Goal: Task Accomplishment & Management: Complete application form

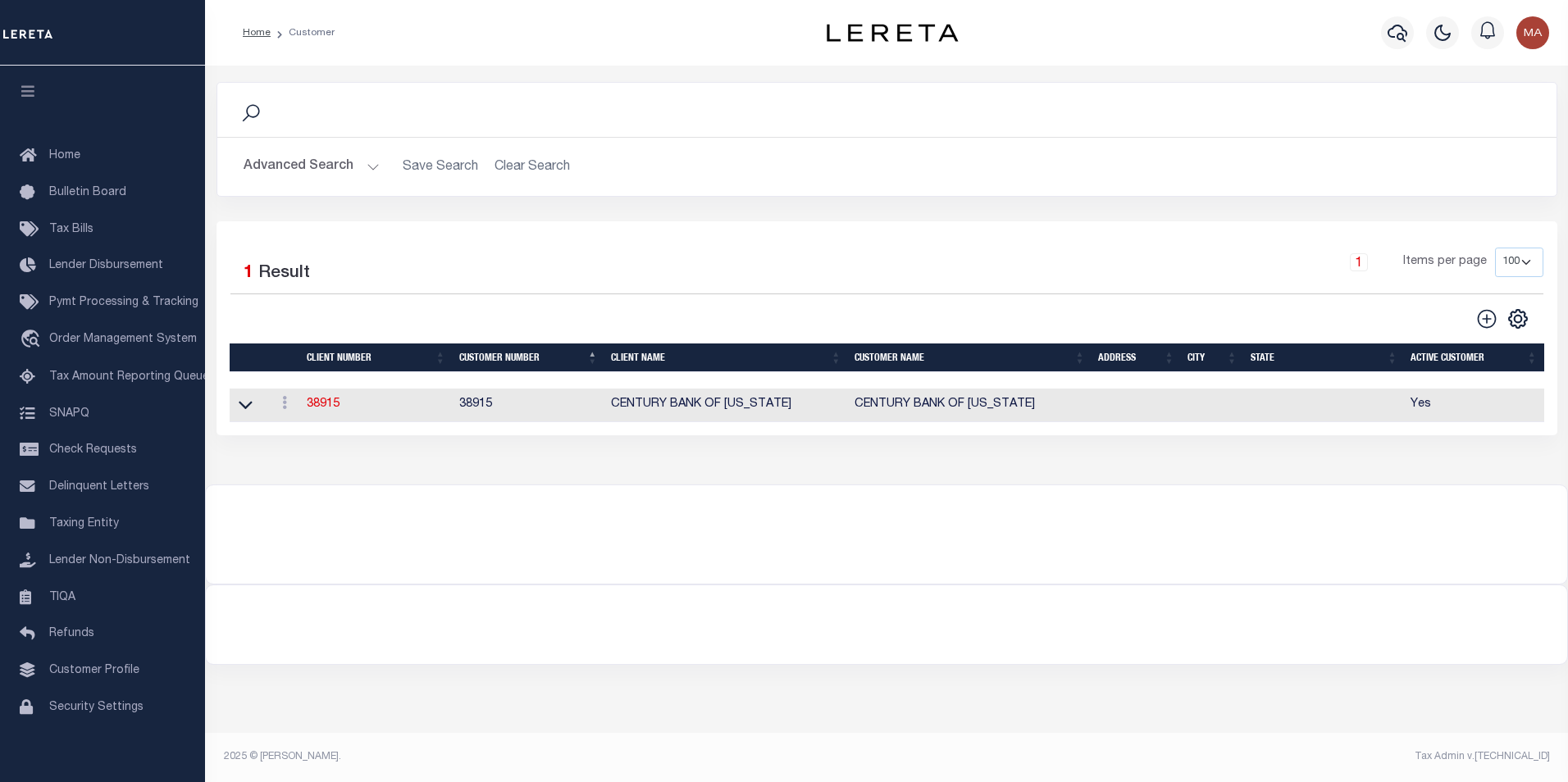
click at [364, 168] on button "Advanced Search" at bounding box center [311, 166] width 136 height 32
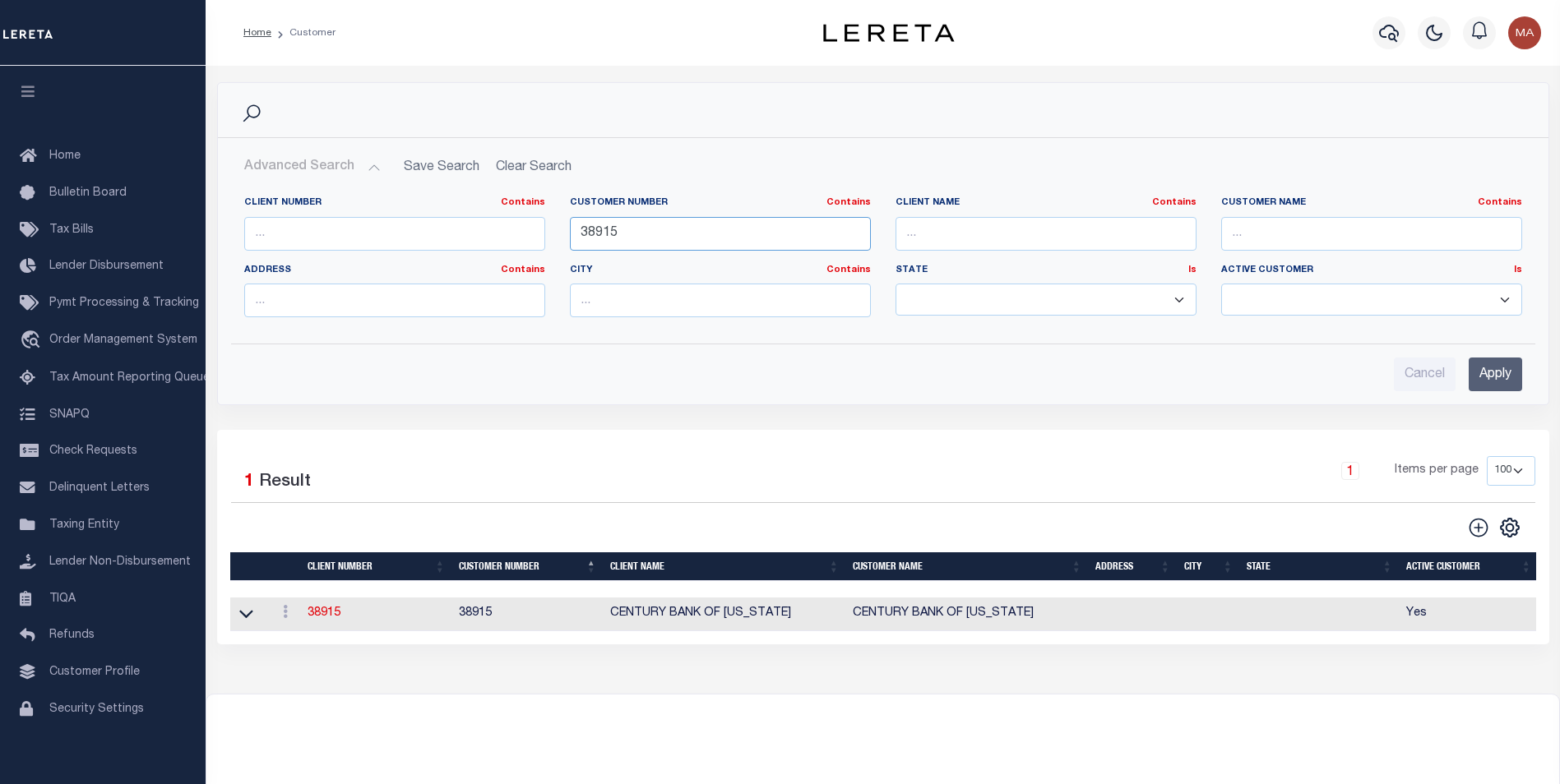
drag, startPoint x: 639, startPoint y: 234, endPoint x: 529, endPoint y: 241, distance: 110.2
click at [529, 241] on div "Client Number Contains Contains Is Customer Number Contains Contains Is 38915 Is" at bounding box center [883, 264] width 1303 height 134
click at [1492, 371] on input "Apply" at bounding box center [1495, 374] width 53 height 33
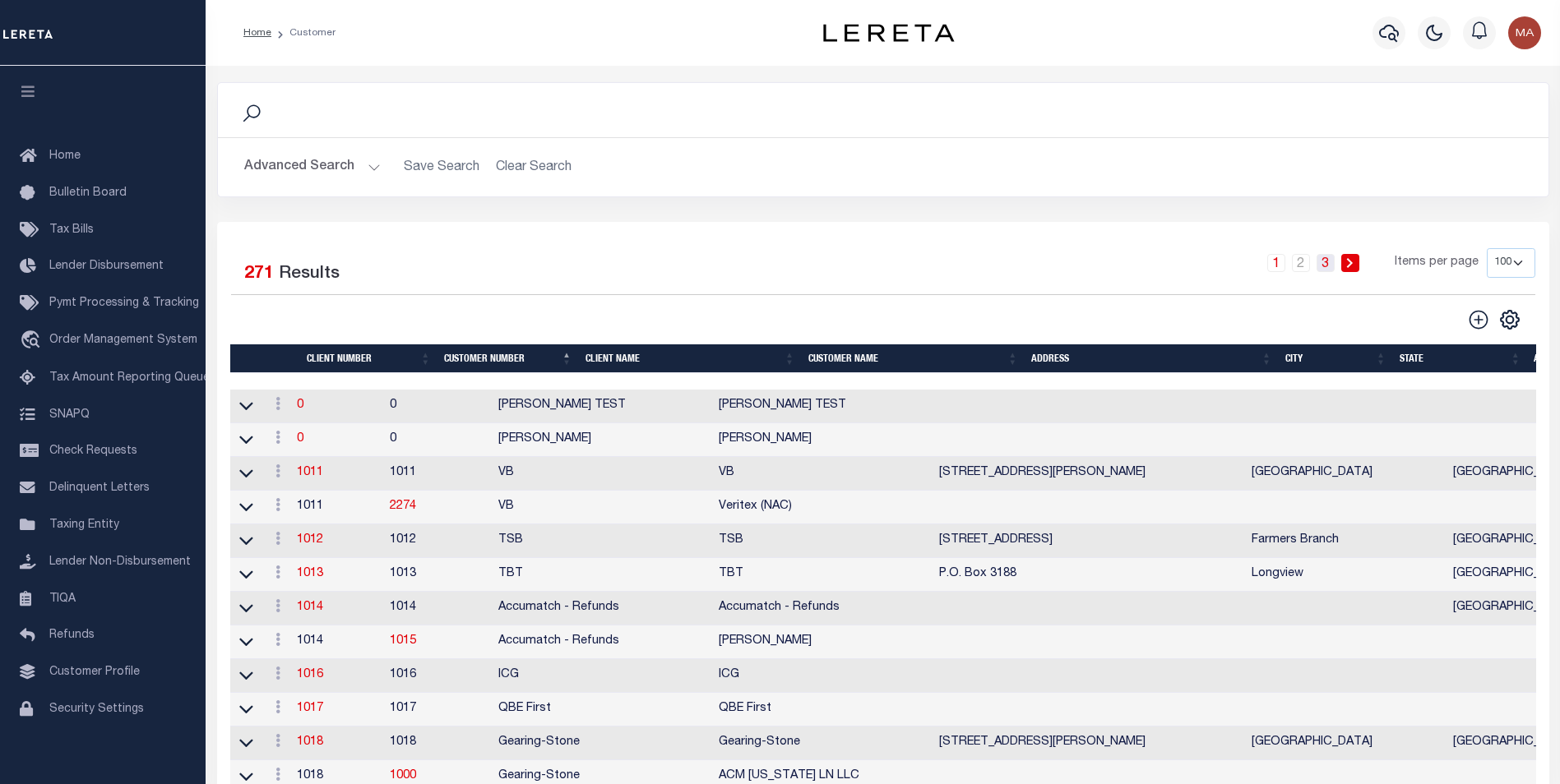
click at [1334, 262] on link "3" at bounding box center [1325, 263] width 18 height 18
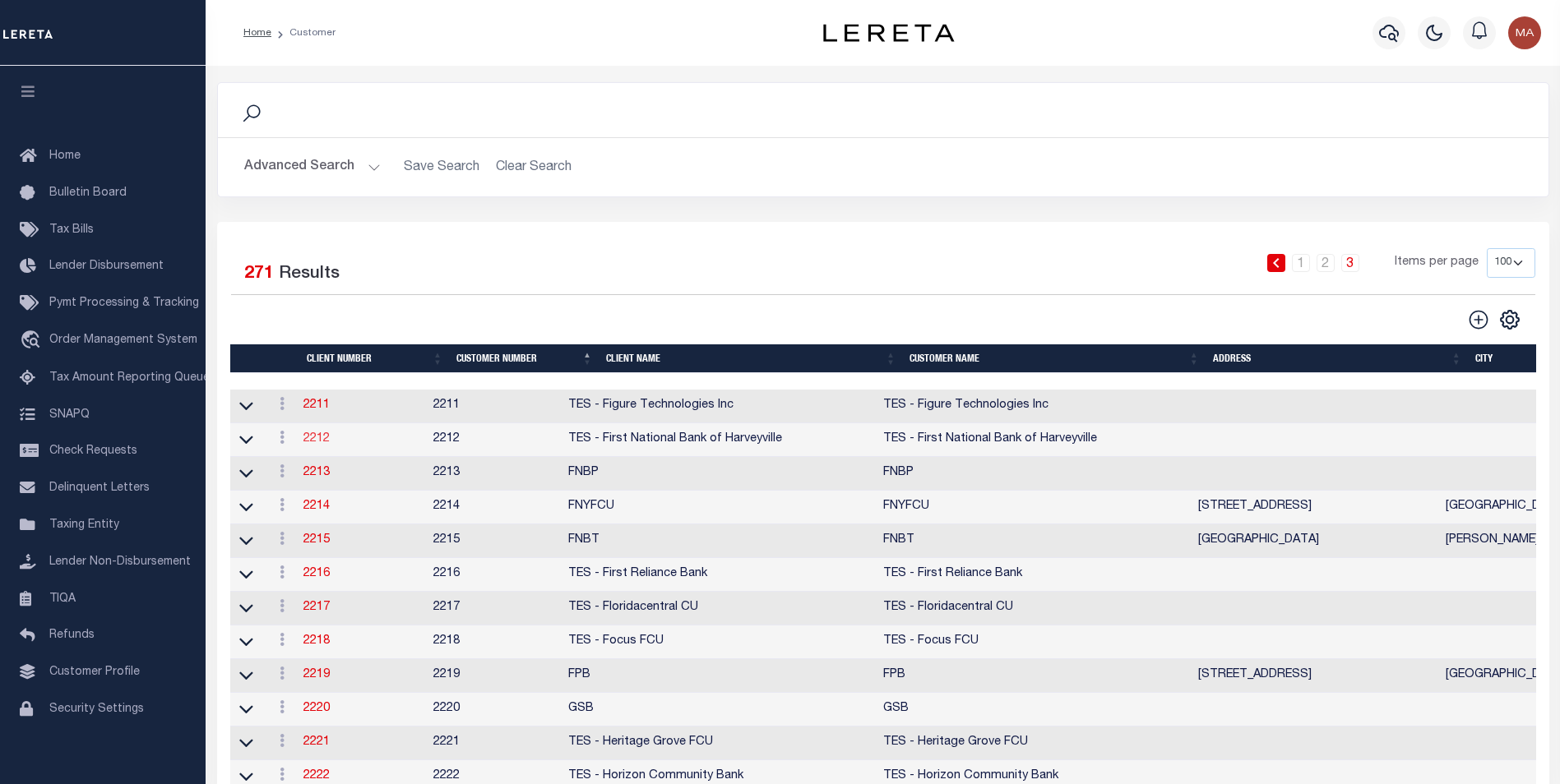
click at [316, 440] on link "2212" at bounding box center [316, 439] width 26 height 12
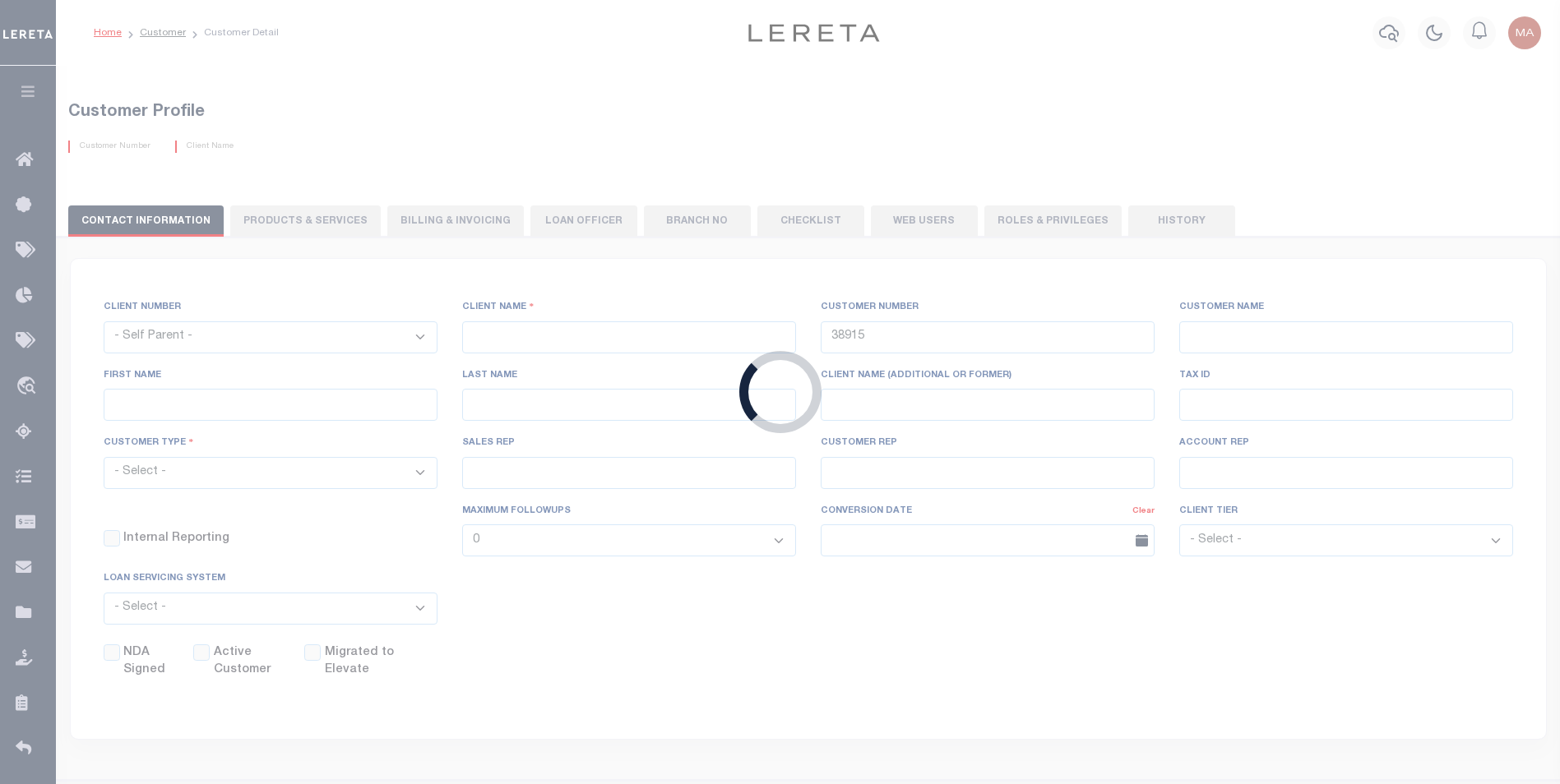
select select
type input "TES - First National Bank of Harveyville"
type input "2212"
type input "TES - First National Bank of Harveyville"
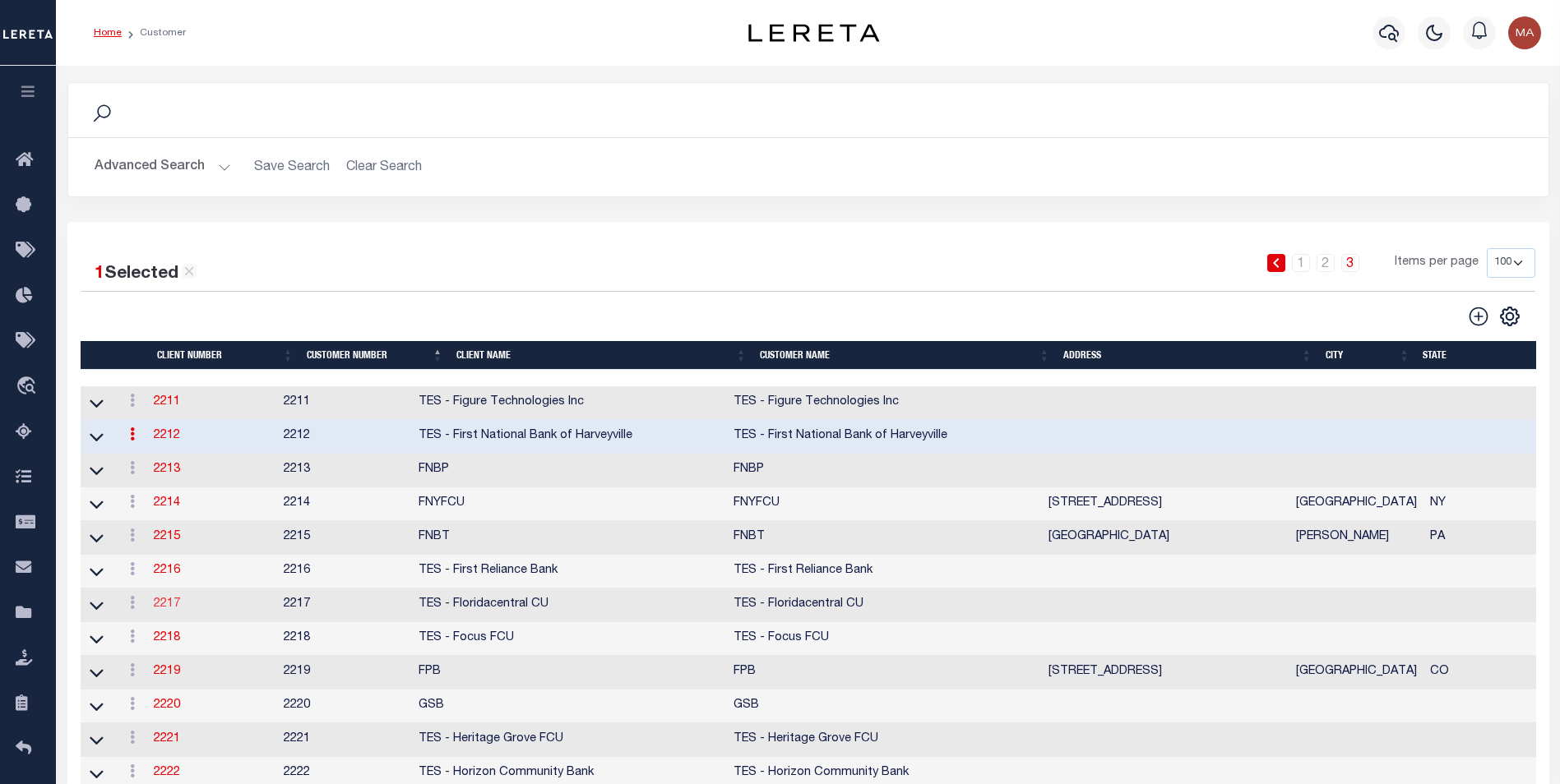
click at [169, 609] on link "2217" at bounding box center [166, 604] width 26 height 12
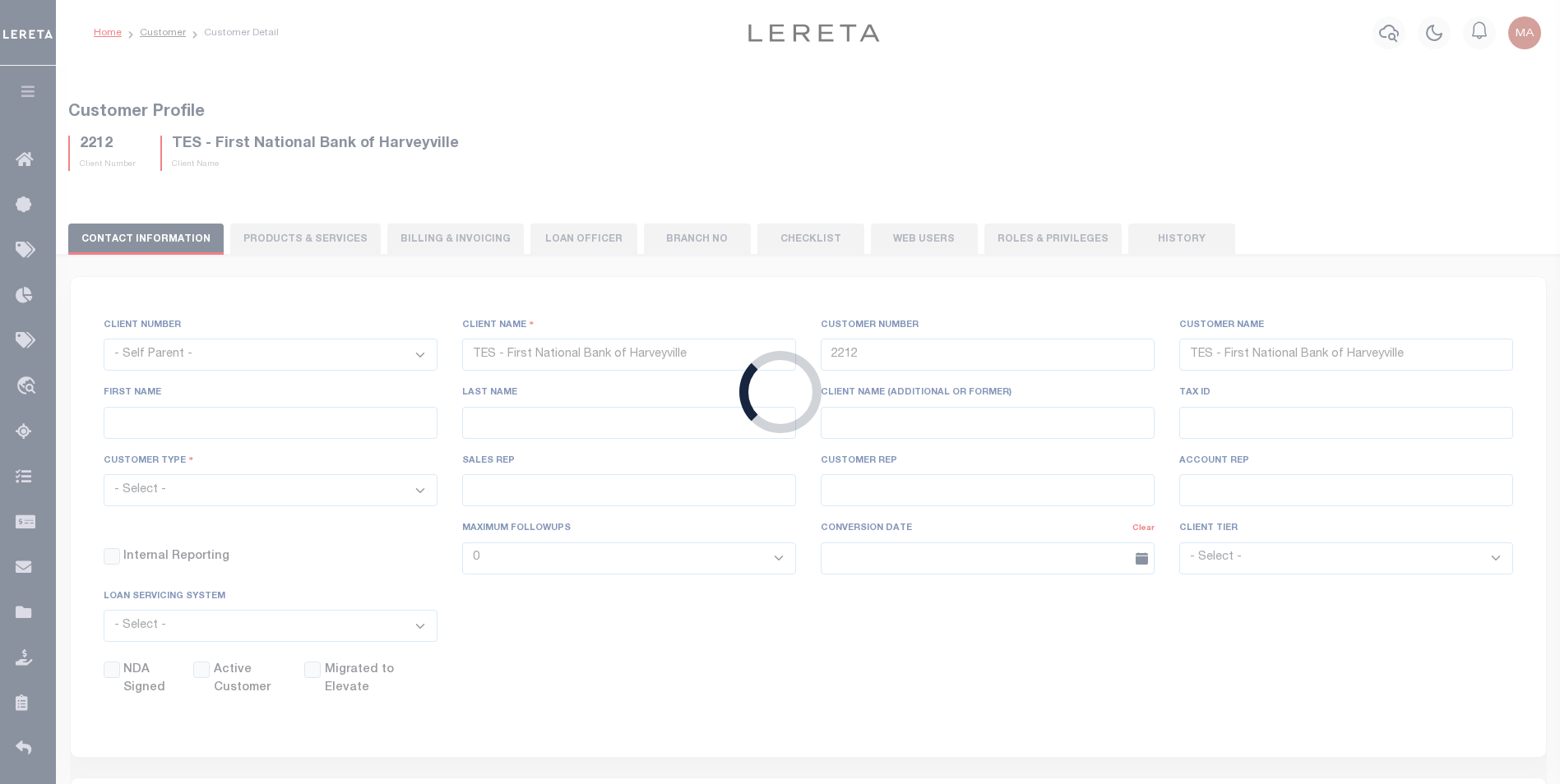
select select "2217"
type input "TES - Floridacentral CU"
type input "2217"
type input "TES - Floridacentral CU"
select select "2273"
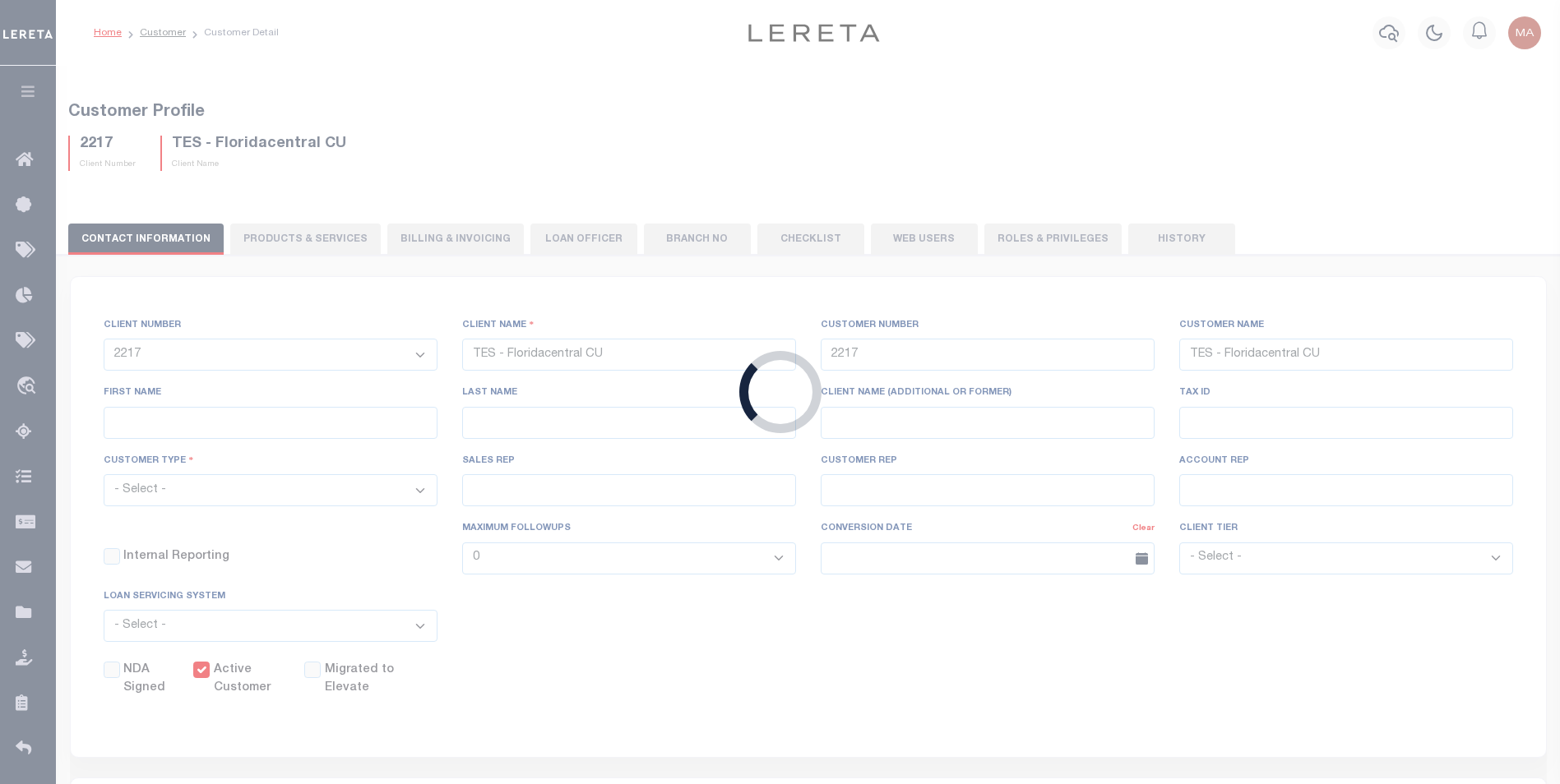
type input "Stormfield Capital LLC"
type input "2273"
type input "Stormfield Capital LLC"
type input "Debra"
type input "Dorin"
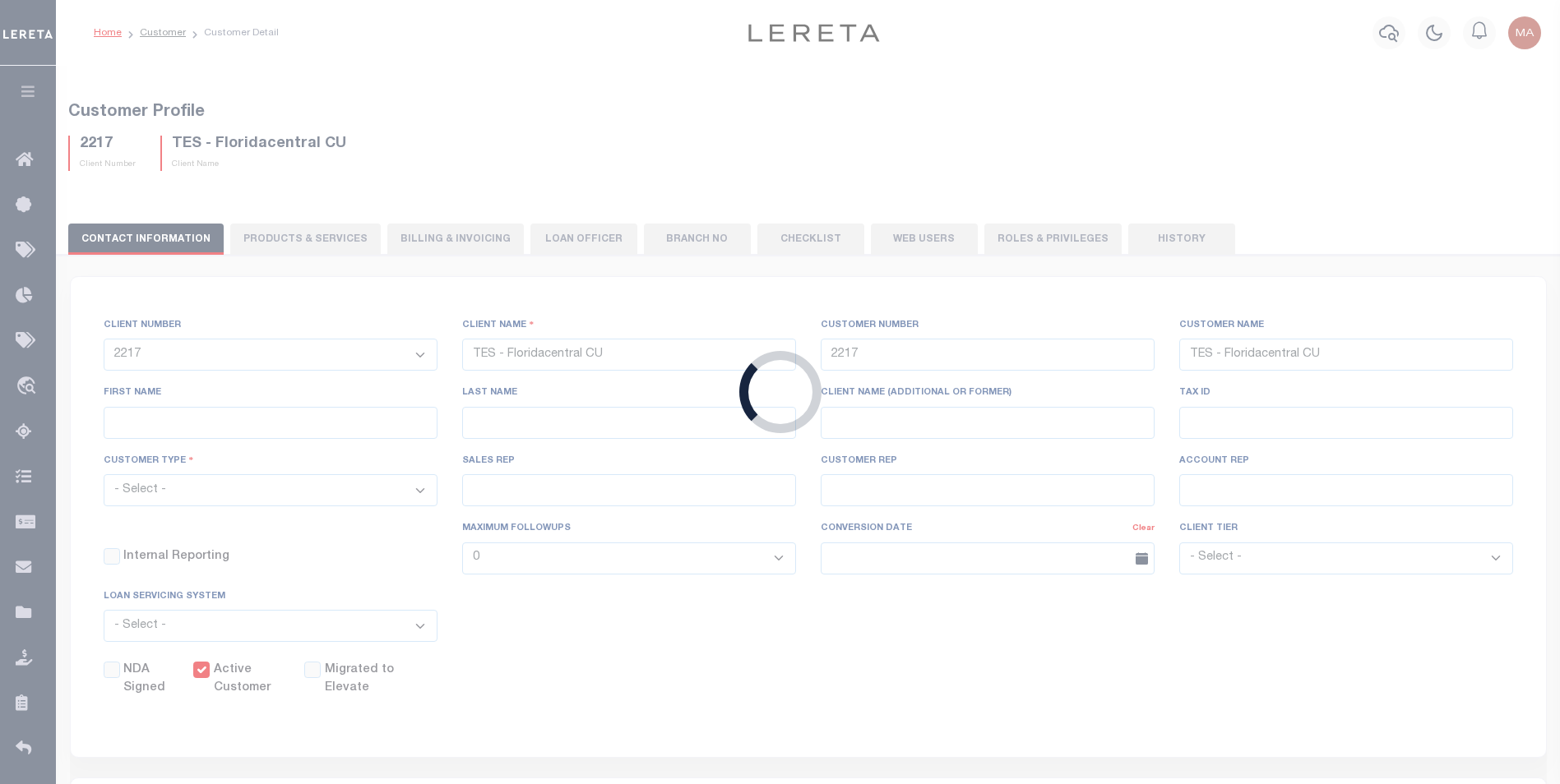
type input "John Stachowsky"
type input "Debbie Vecellio"
select select "OTH"
checkbox input "true"
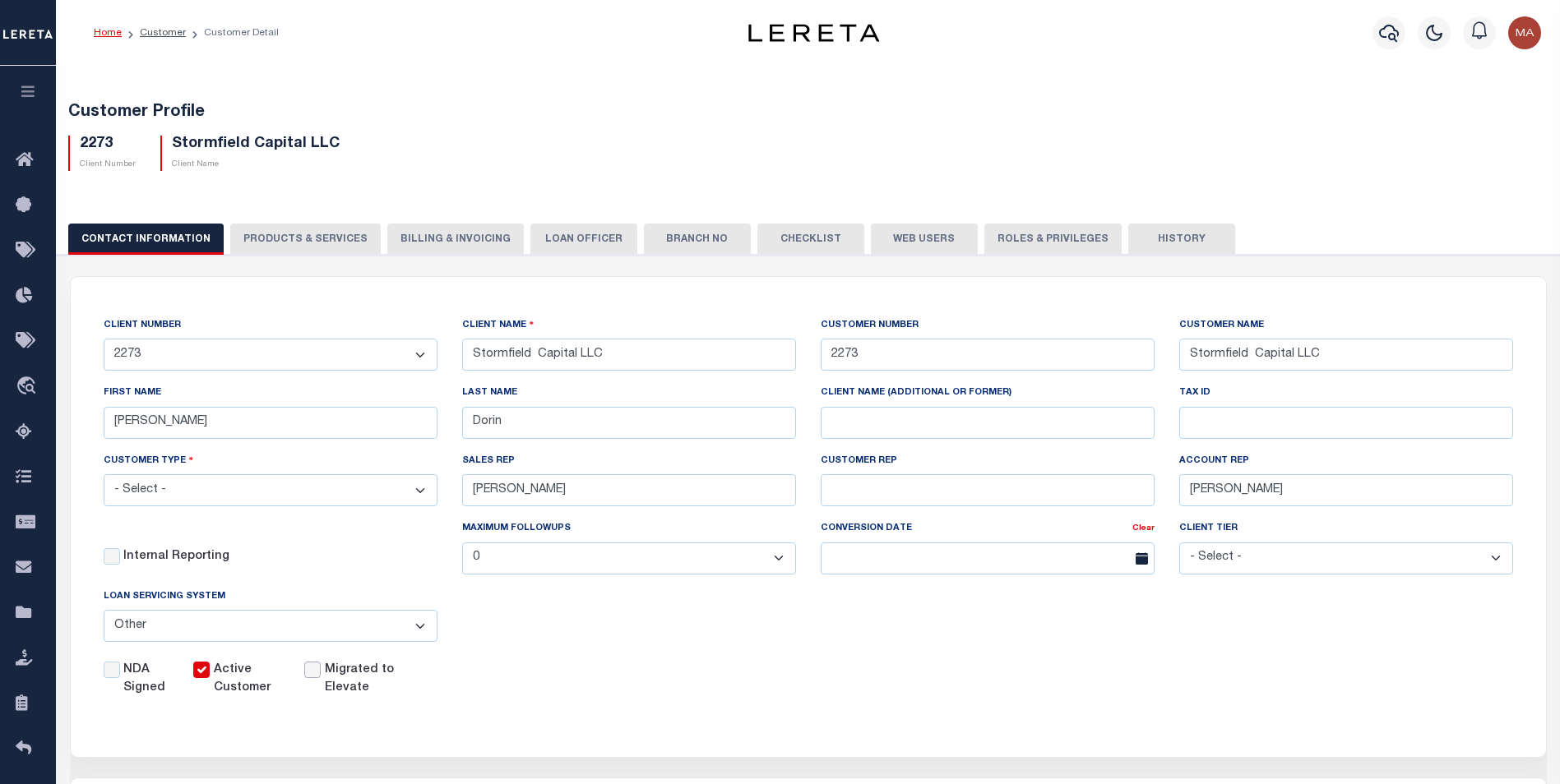
click at [318, 678] on input "Migrated to Elevate" at bounding box center [313, 670] width 16 height 16
checkbox input "true"
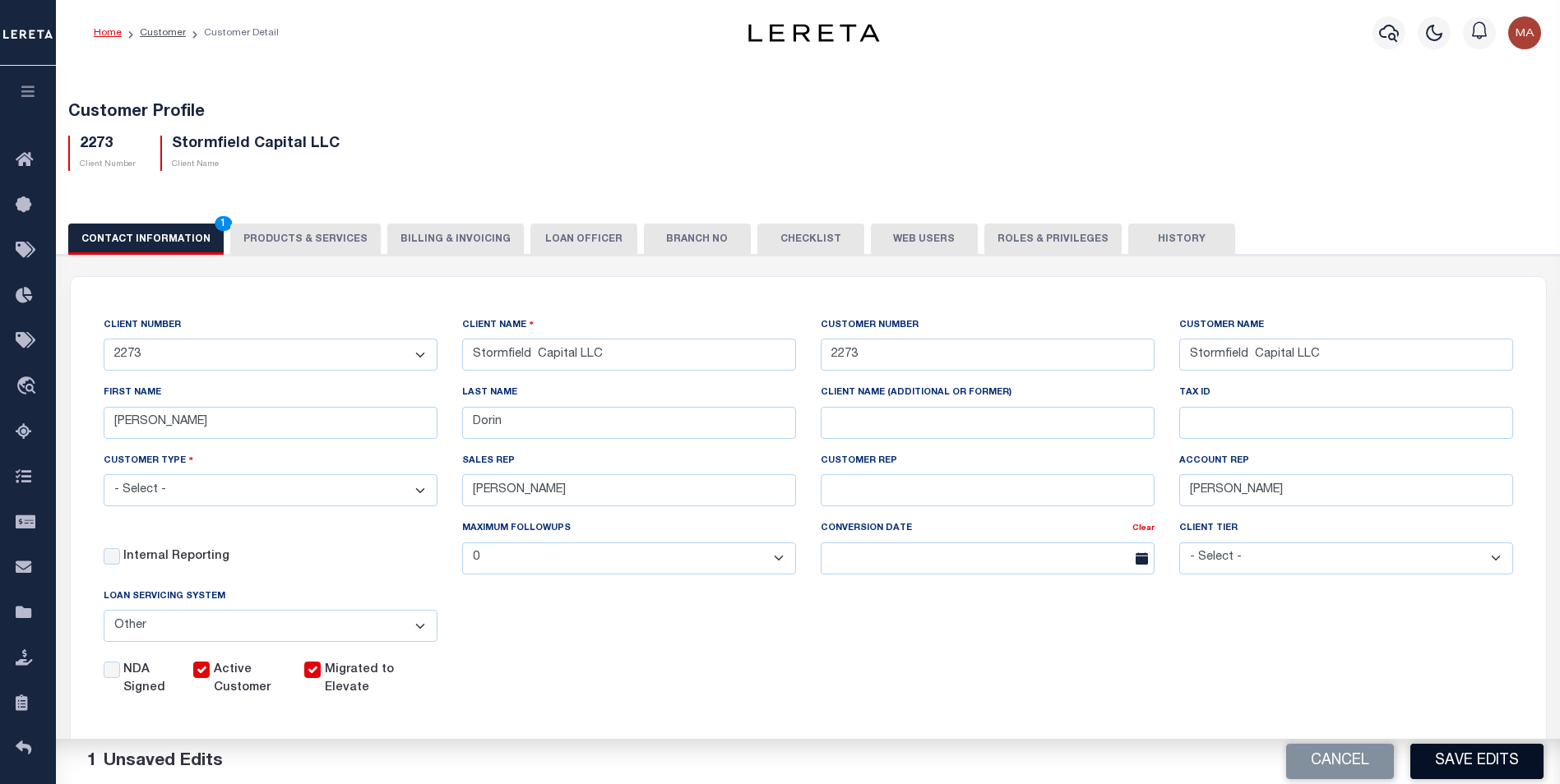
click at [1452, 764] on button "Save Edits" at bounding box center [1476, 761] width 133 height 35
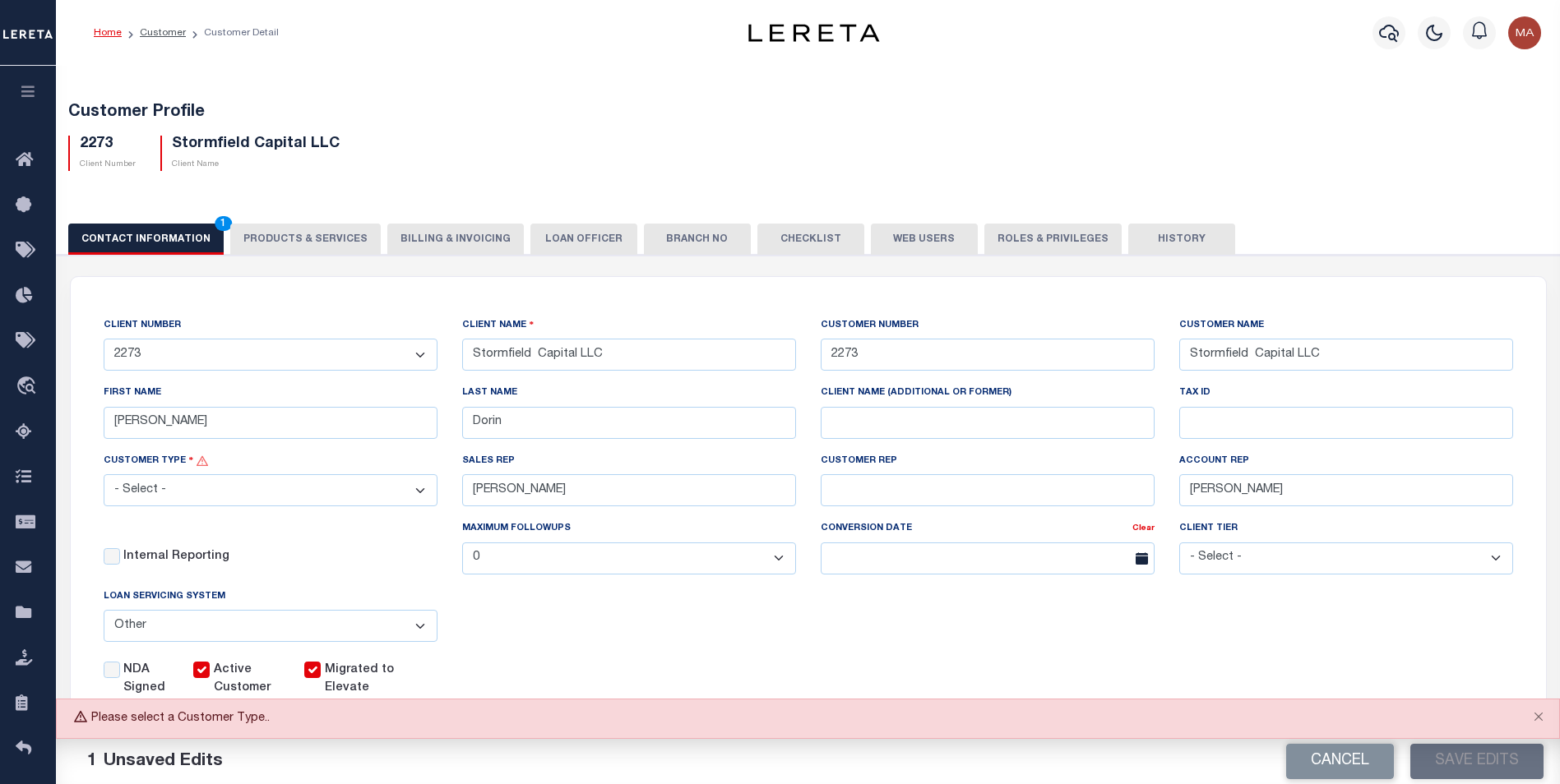
click at [212, 490] on select "- Select - Residential Commercial Mixed Portfolio" at bounding box center [271, 490] width 334 height 32
select select "Residential"
click at [104, 477] on select "- Select - Residential Commercial Mixed Portfolio" at bounding box center [271, 490] width 334 height 32
click at [1457, 766] on button "Save Edits" at bounding box center [1476, 761] width 133 height 35
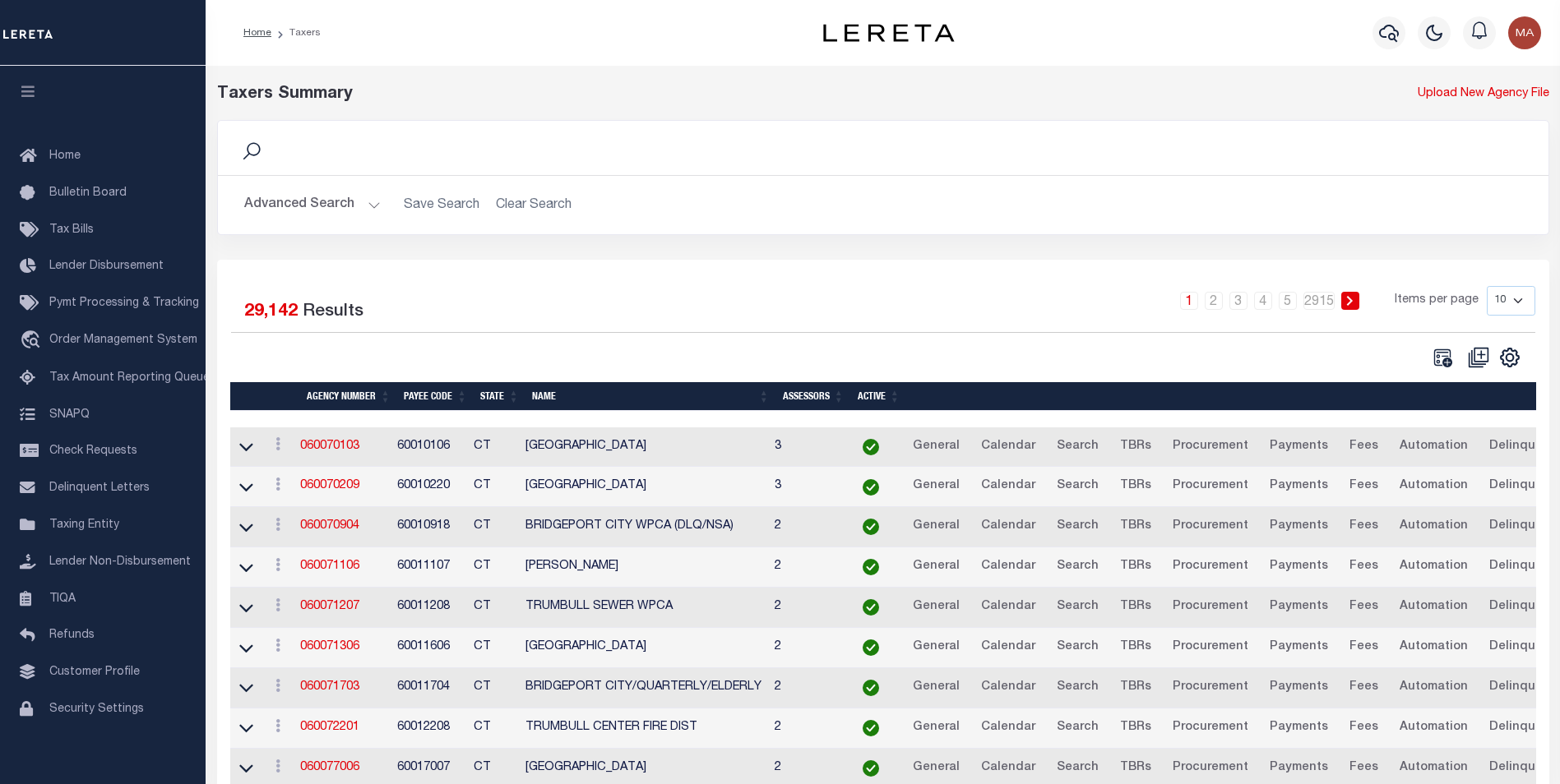
click at [374, 203] on button "Advanced Search" at bounding box center [312, 204] width 136 height 32
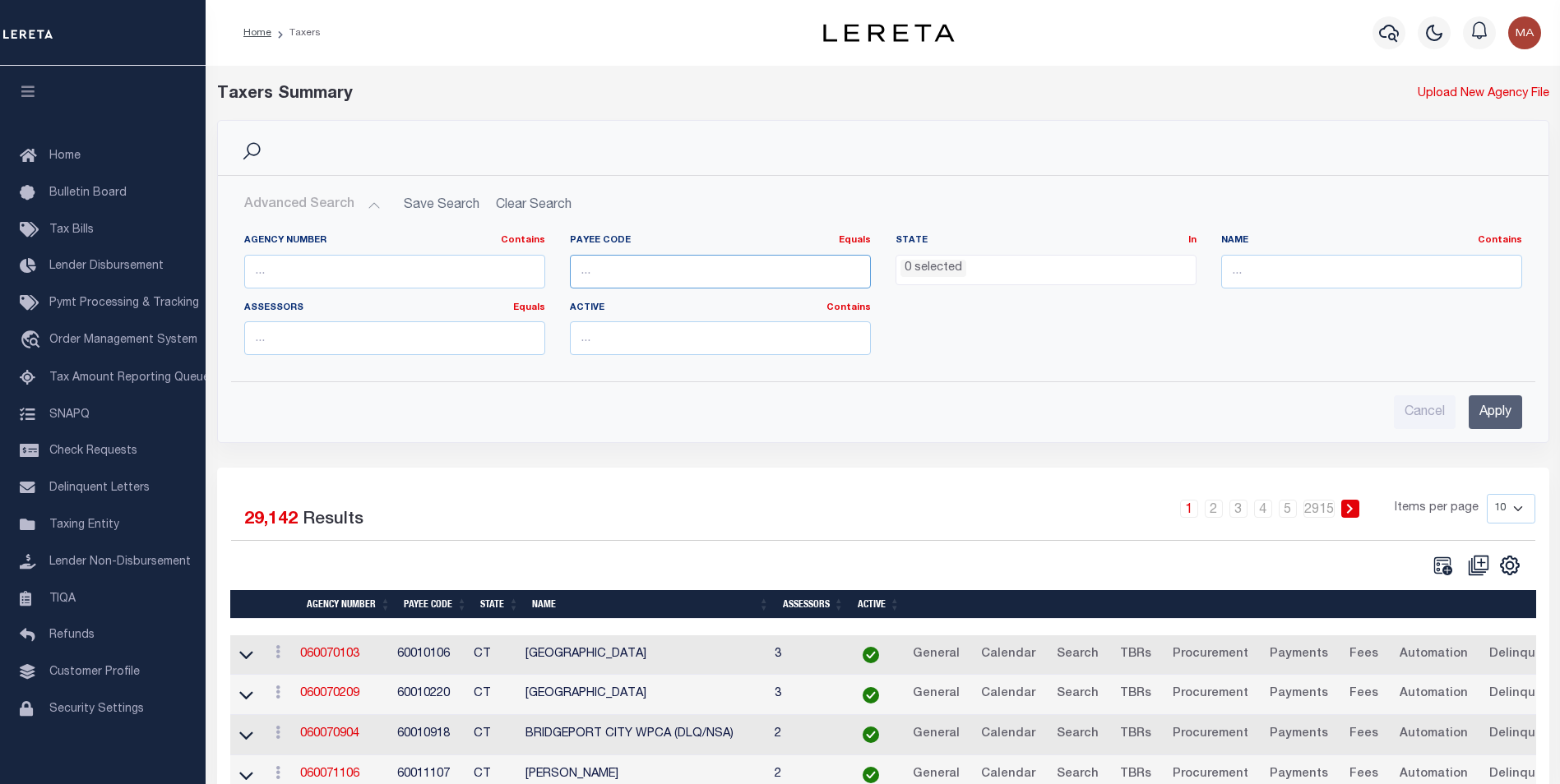
click at [670, 267] on input "number" at bounding box center [720, 271] width 301 height 33
paste input "3605904001"
type input "3605904001"
click at [1490, 409] on input "Apply" at bounding box center [1495, 412] width 53 height 33
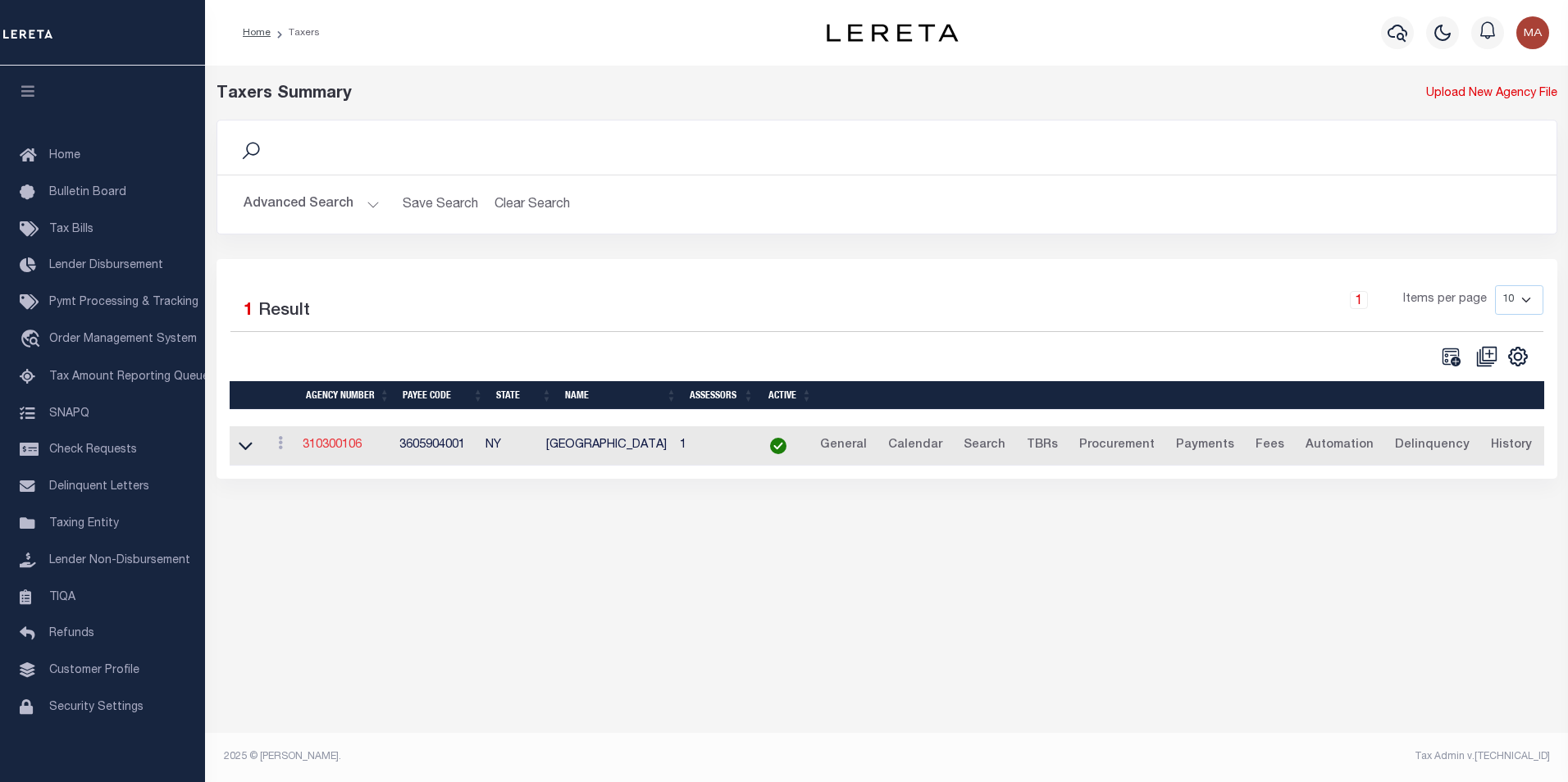
click at [342, 448] on link "310300106" at bounding box center [333, 445] width 59 height 12
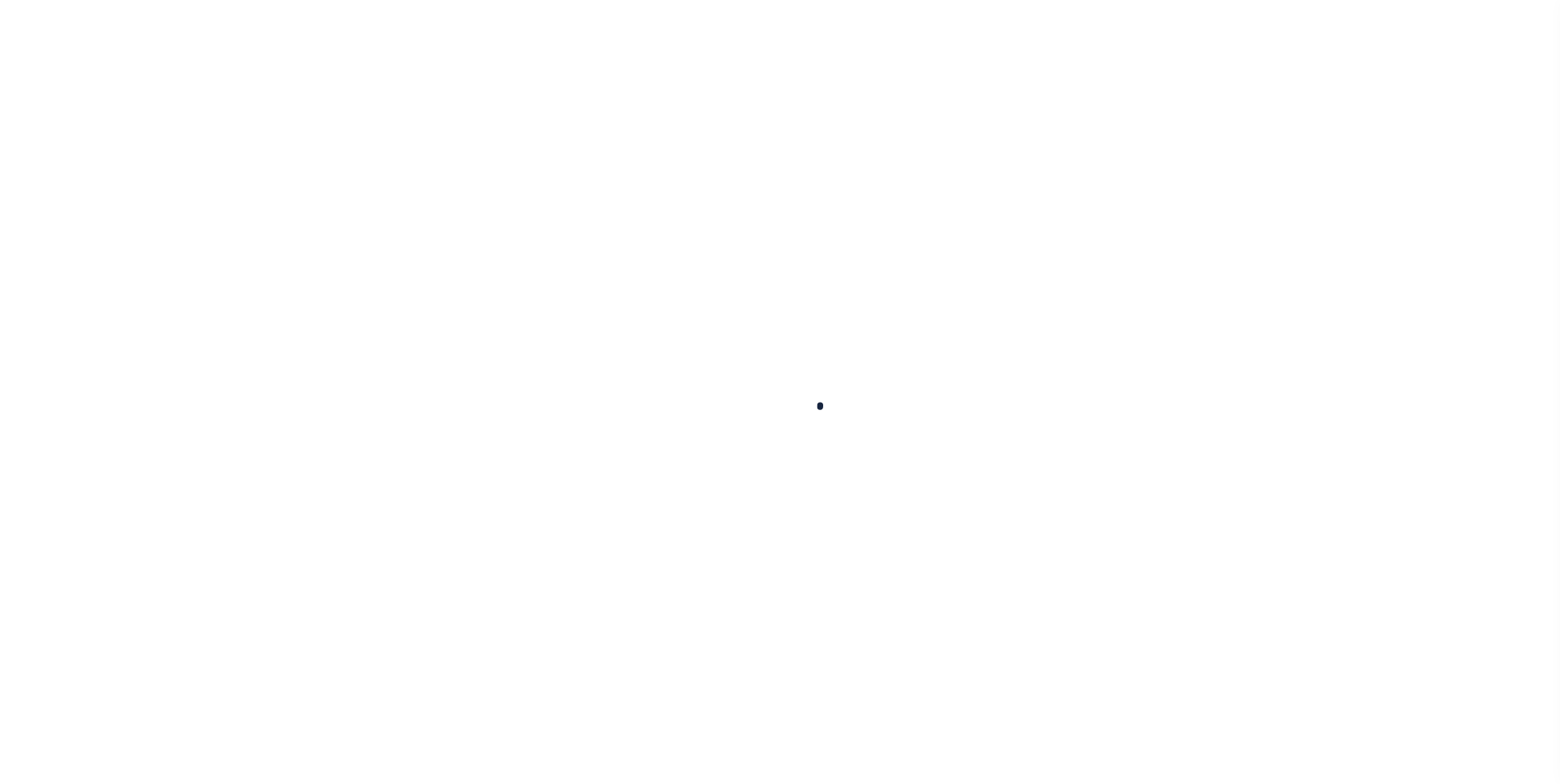
select select
checkbox input "false"
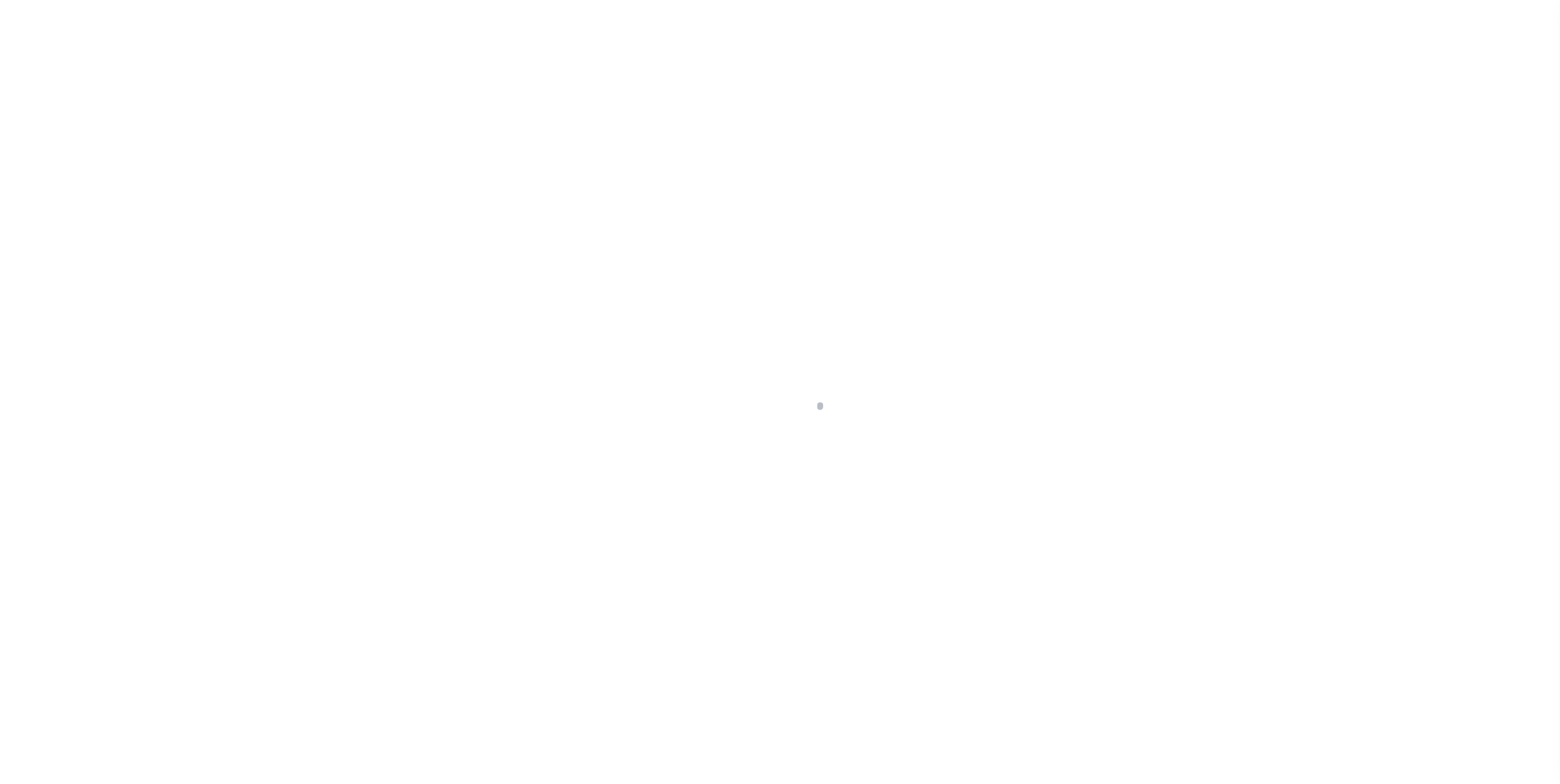
checkbox input "false"
type input "3605904001"
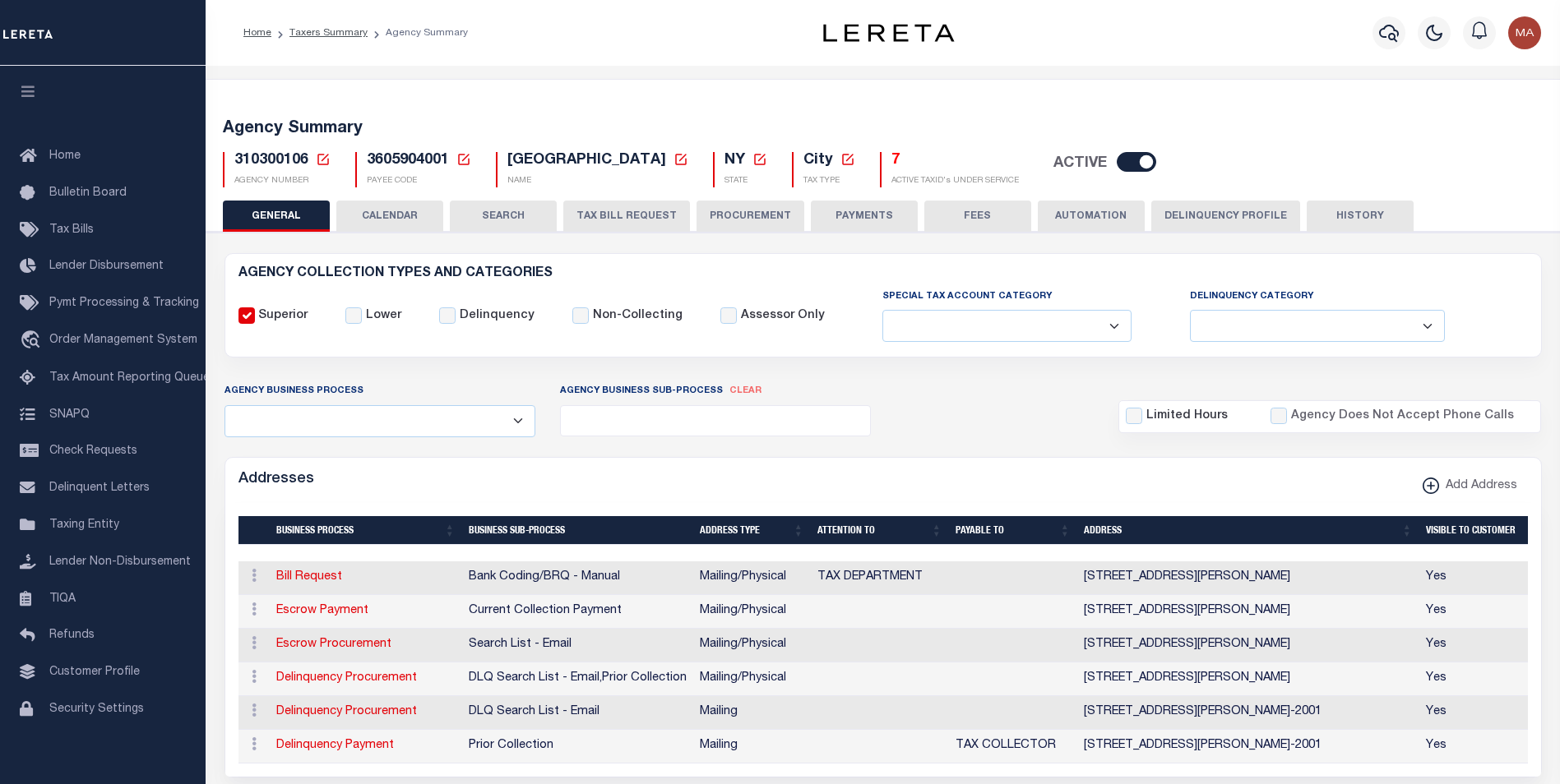
click at [600, 215] on button "TAX BILL REQUEST" at bounding box center [627, 216] width 126 height 32
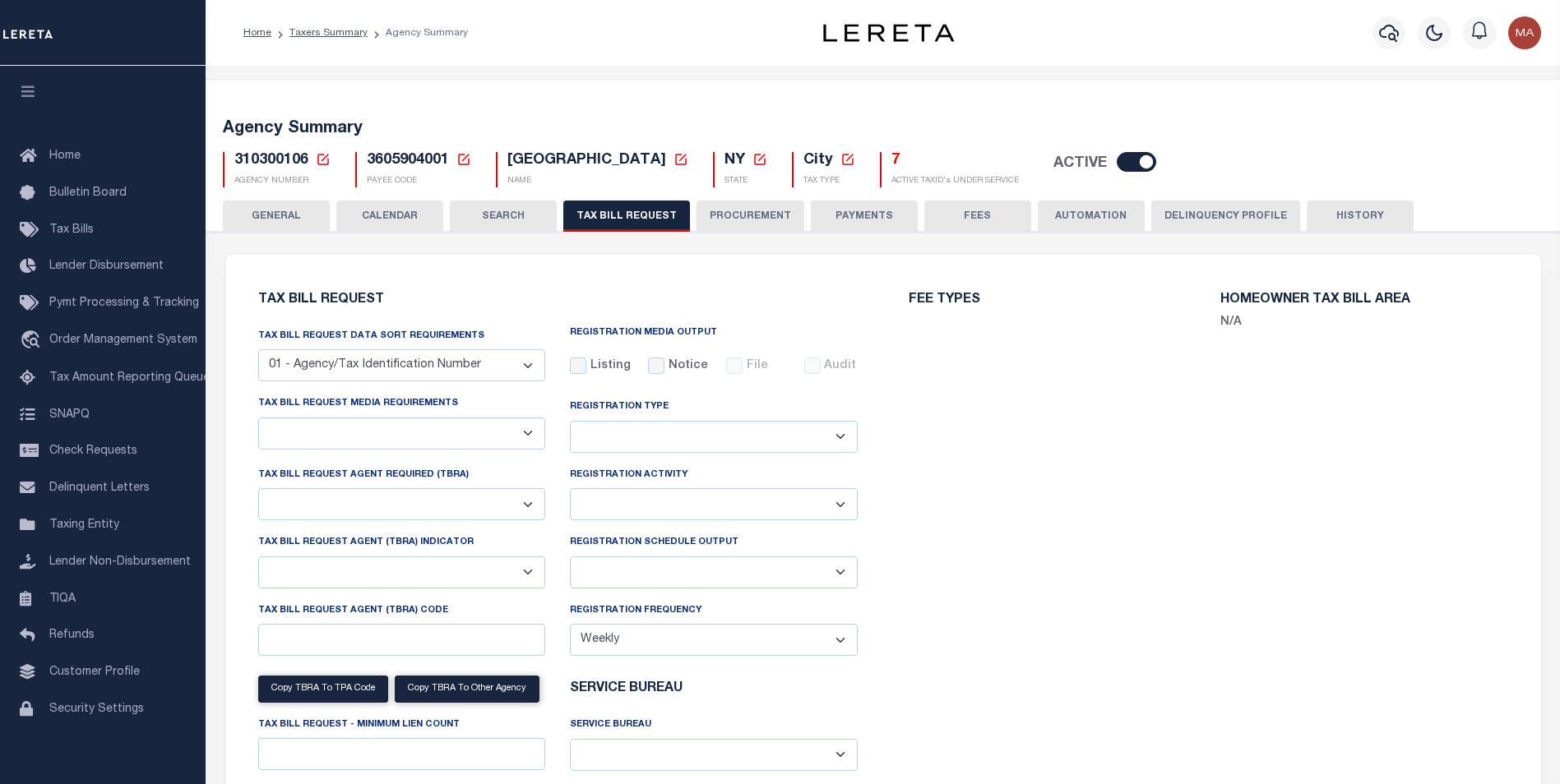
select select "28"
checkbox input "false"
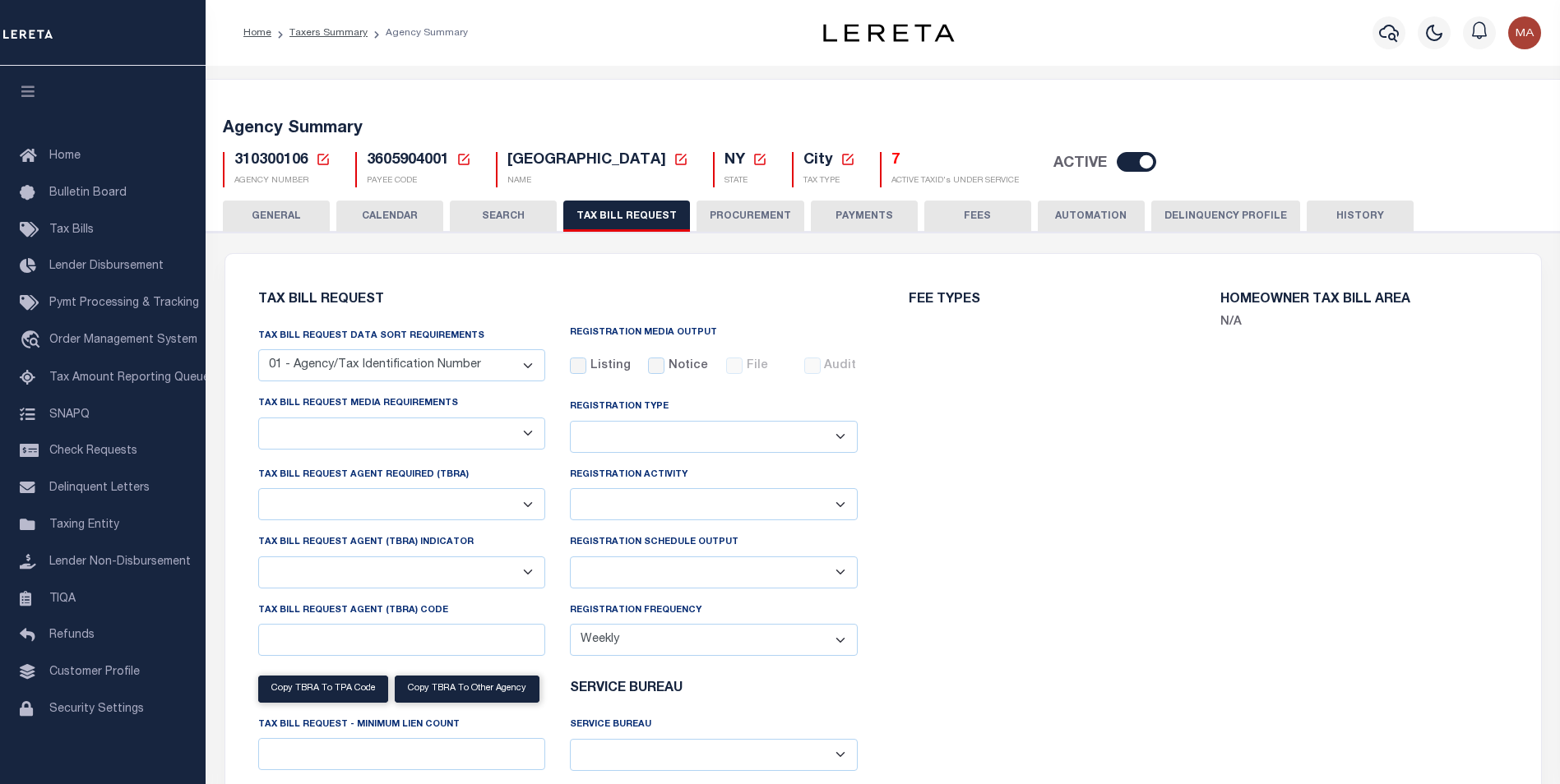
select select "22"
select select "true"
select select "14"
select select
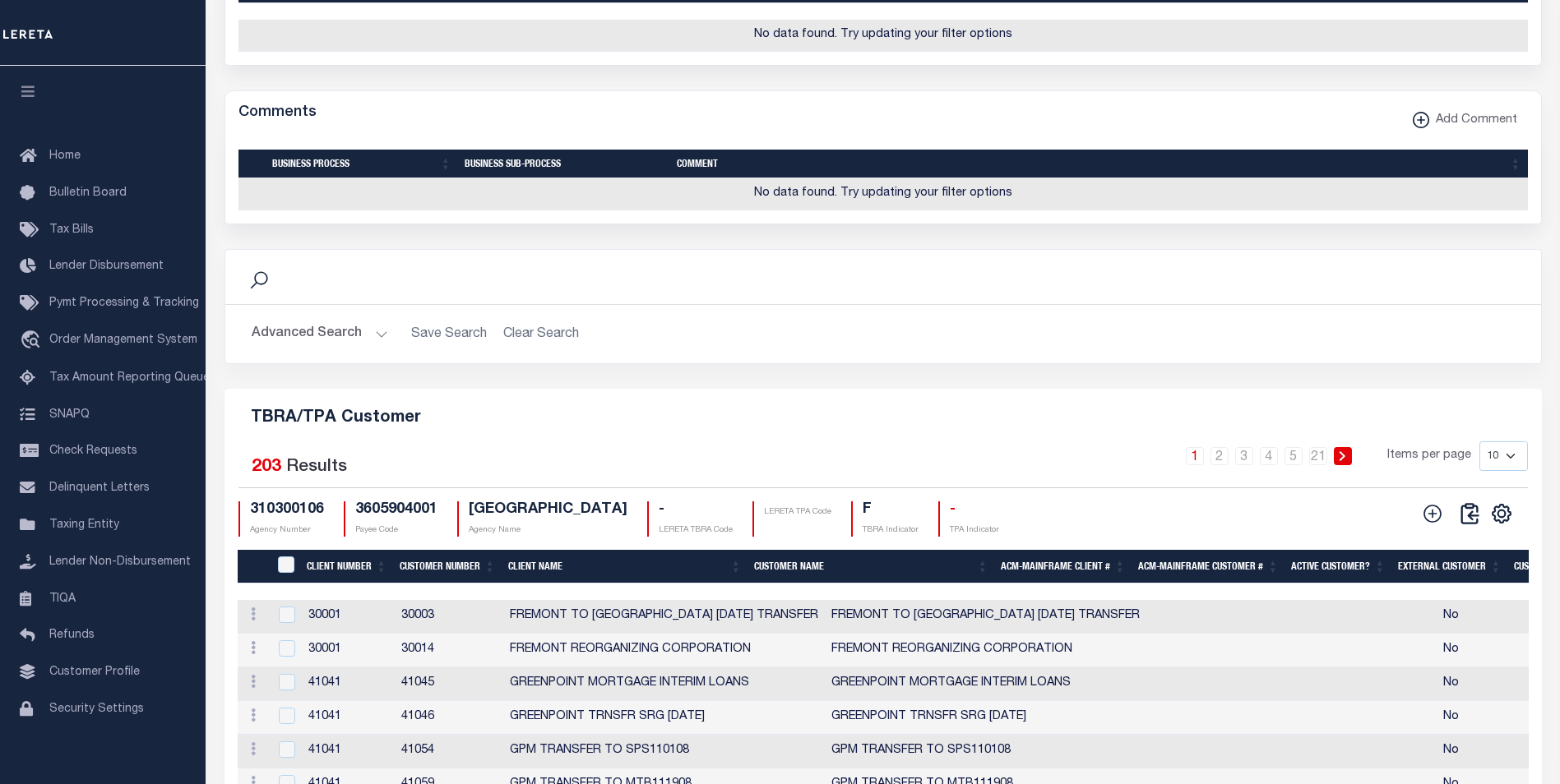
scroll to position [1727, 0]
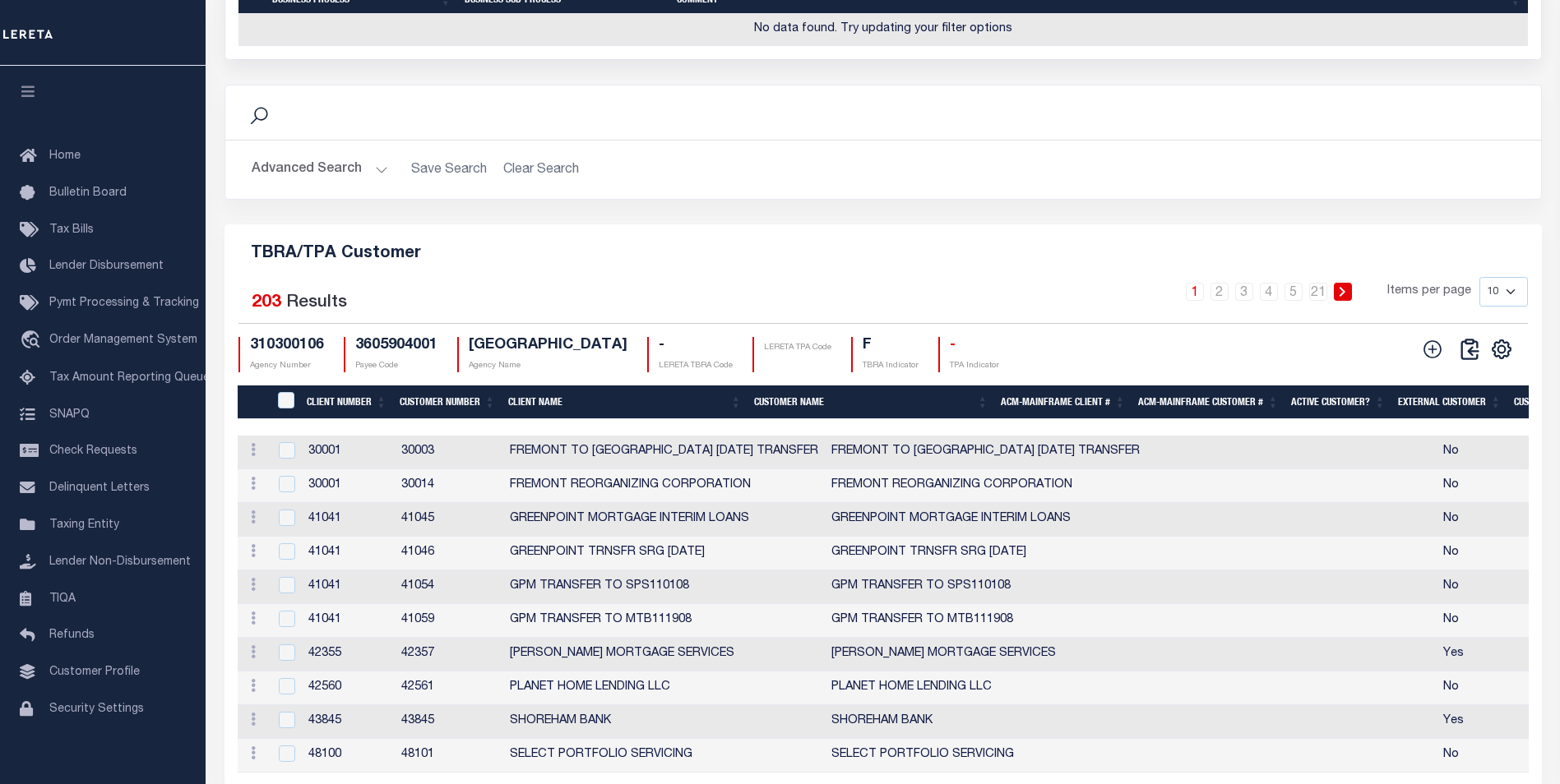
click at [1501, 307] on select "10 25 50 100" at bounding box center [1504, 292] width 49 height 30
select select "100"
click at [1480, 307] on select "10 25 50 100" at bounding box center [1504, 292] width 49 height 30
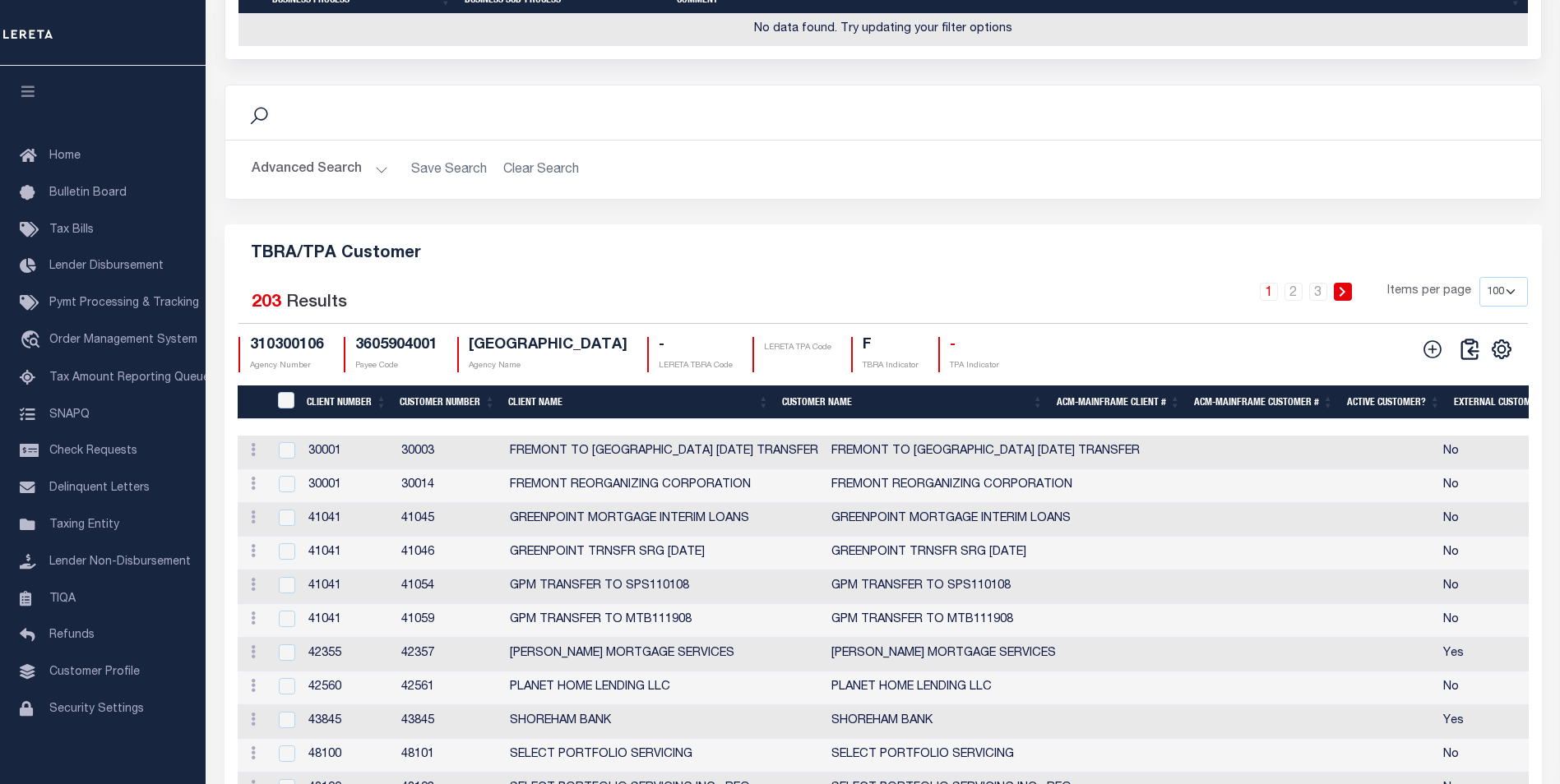
click at [562, 419] on th "Client Name" at bounding box center [638, 402] width 274 height 33
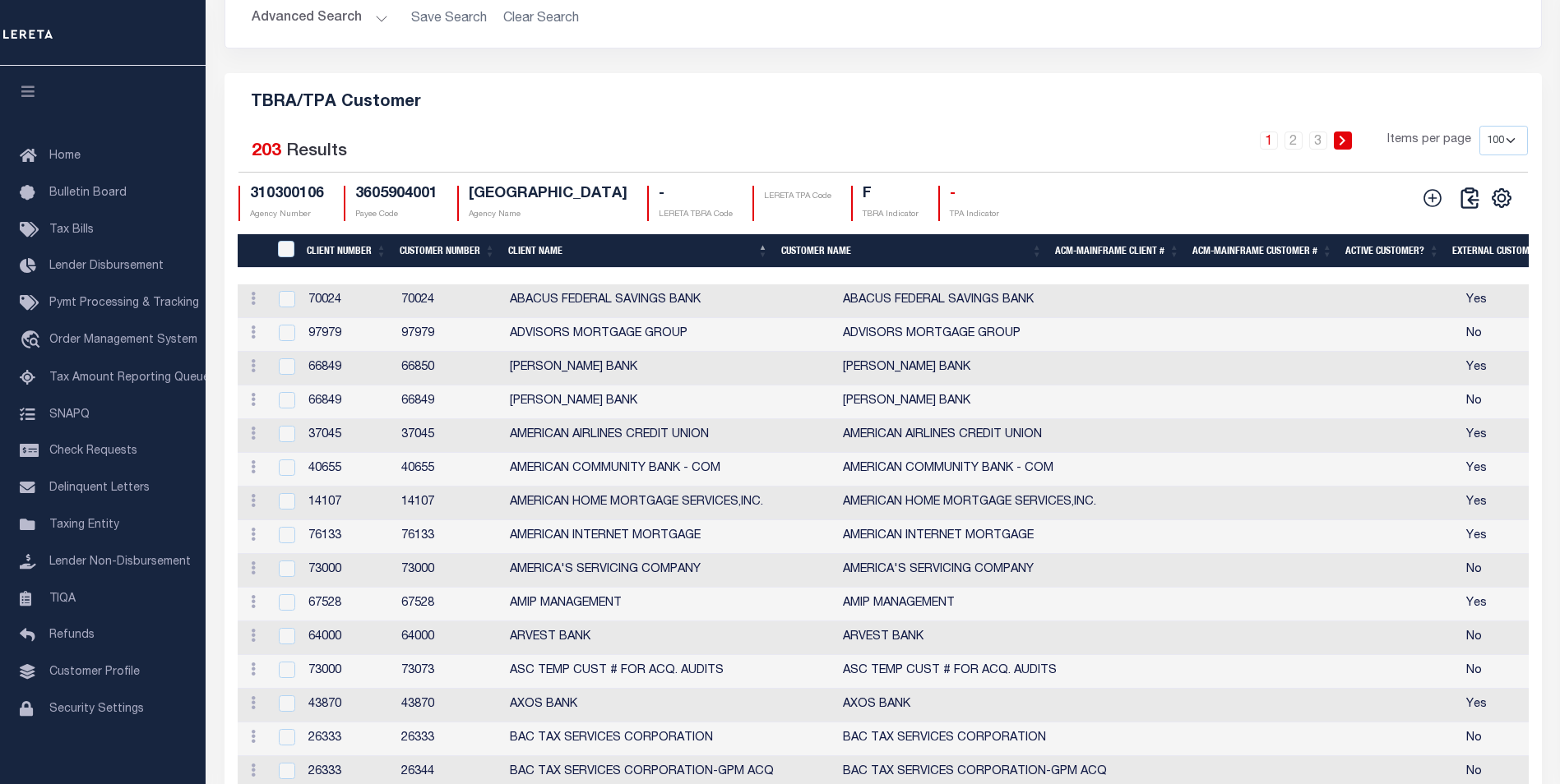
scroll to position [1467, 0]
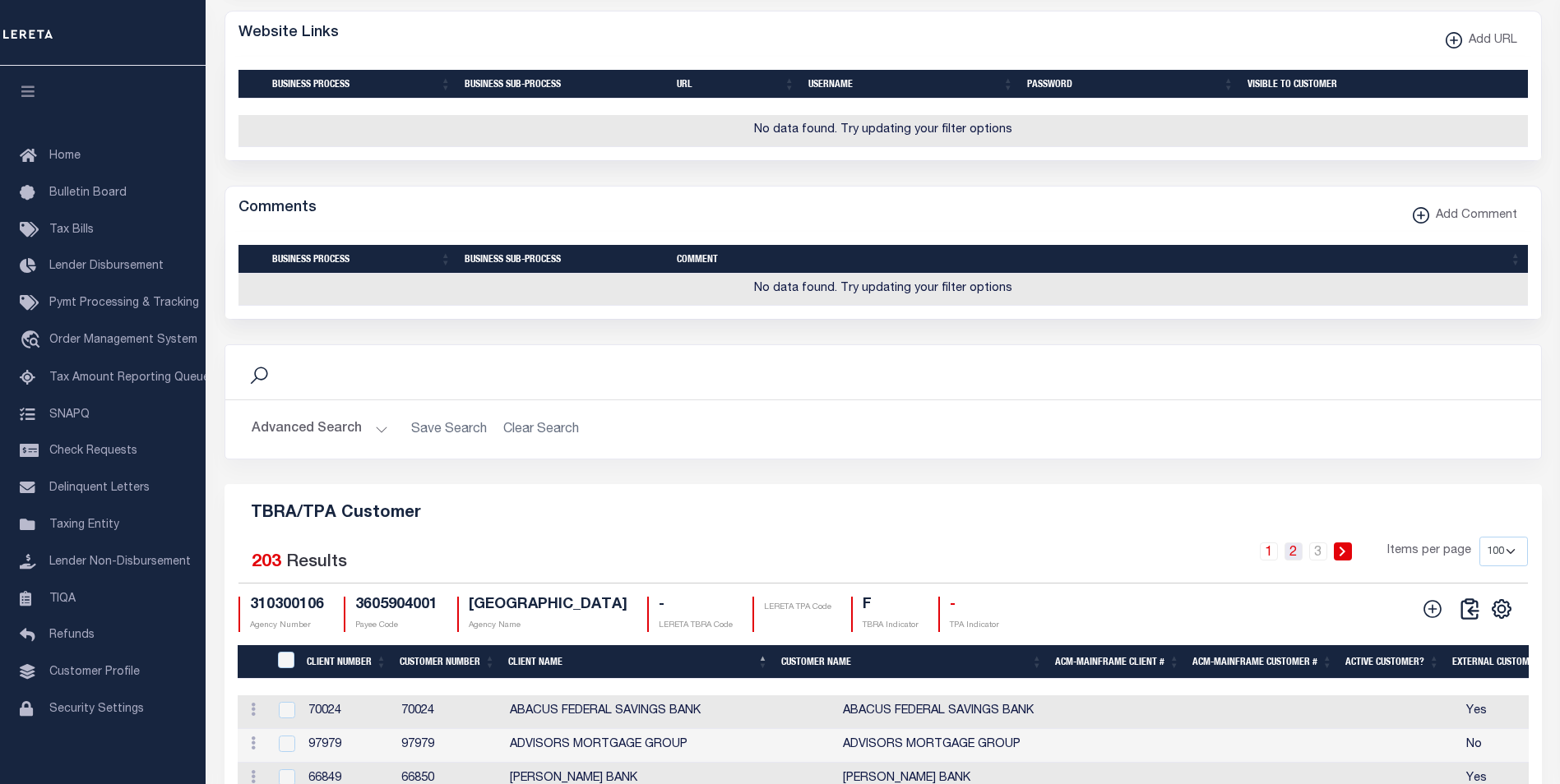
click at [1295, 561] on link "2" at bounding box center [1294, 552] width 18 height 18
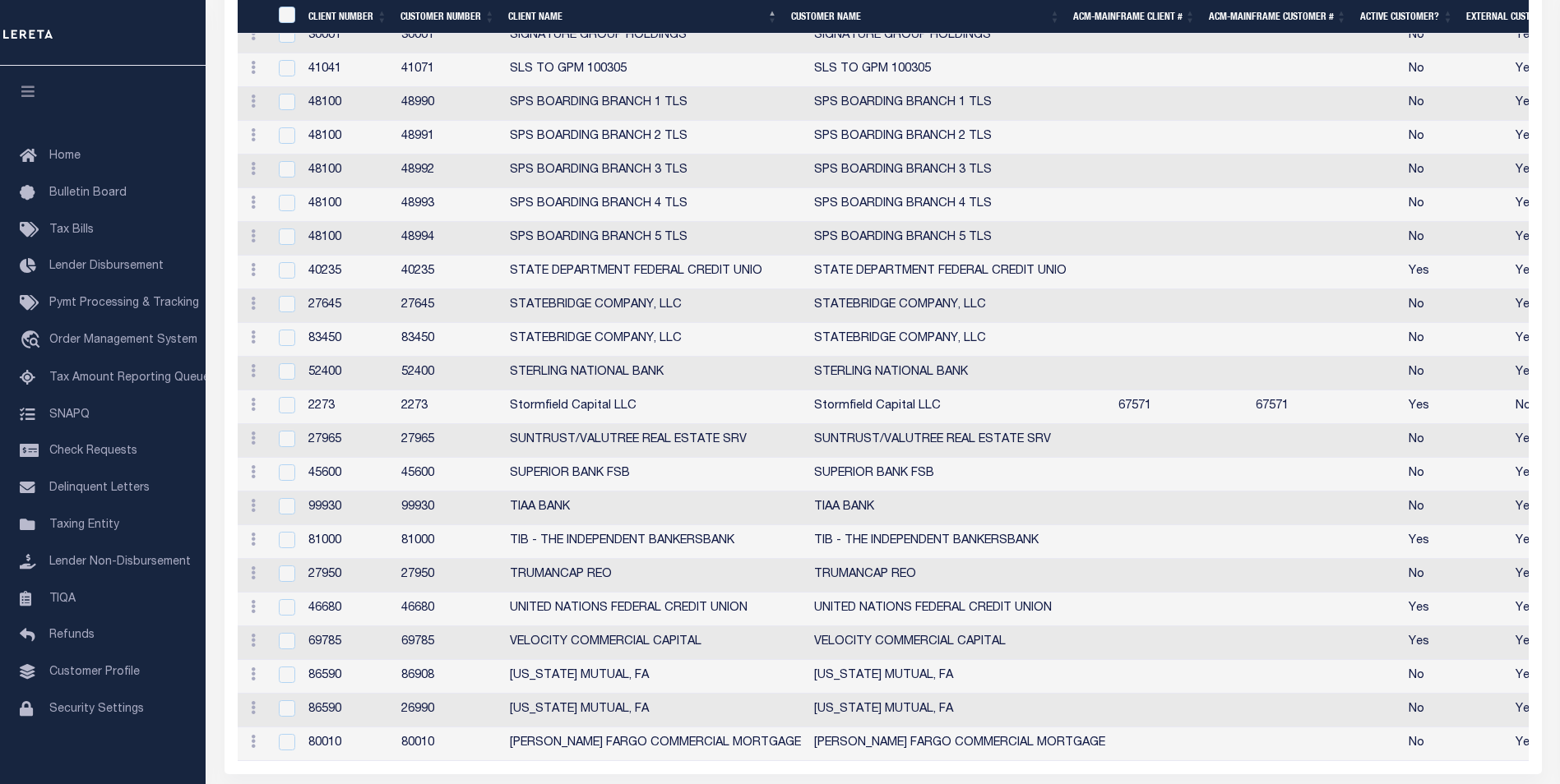
scroll to position [4673, 0]
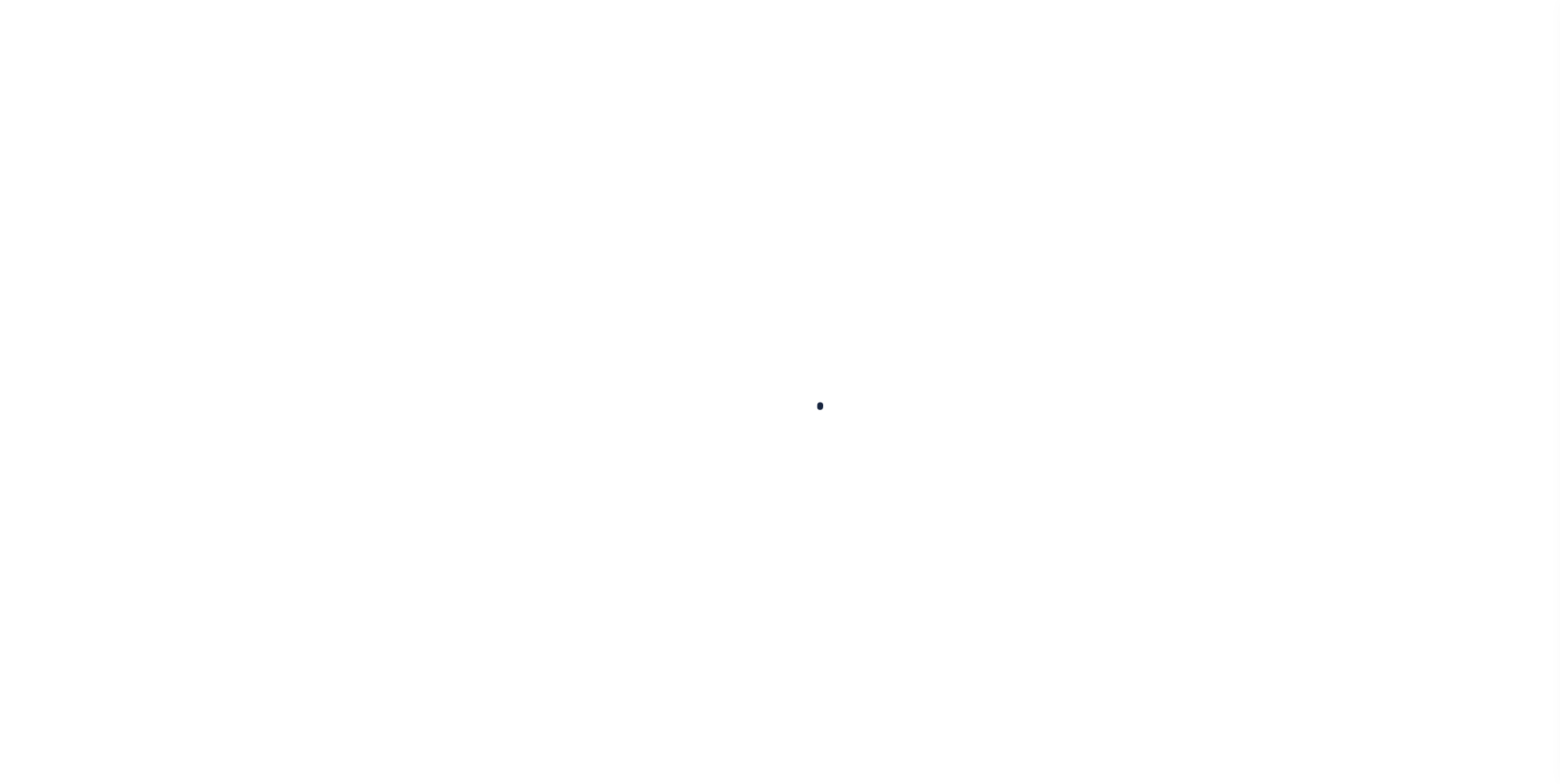
select select
checkbox input "false"
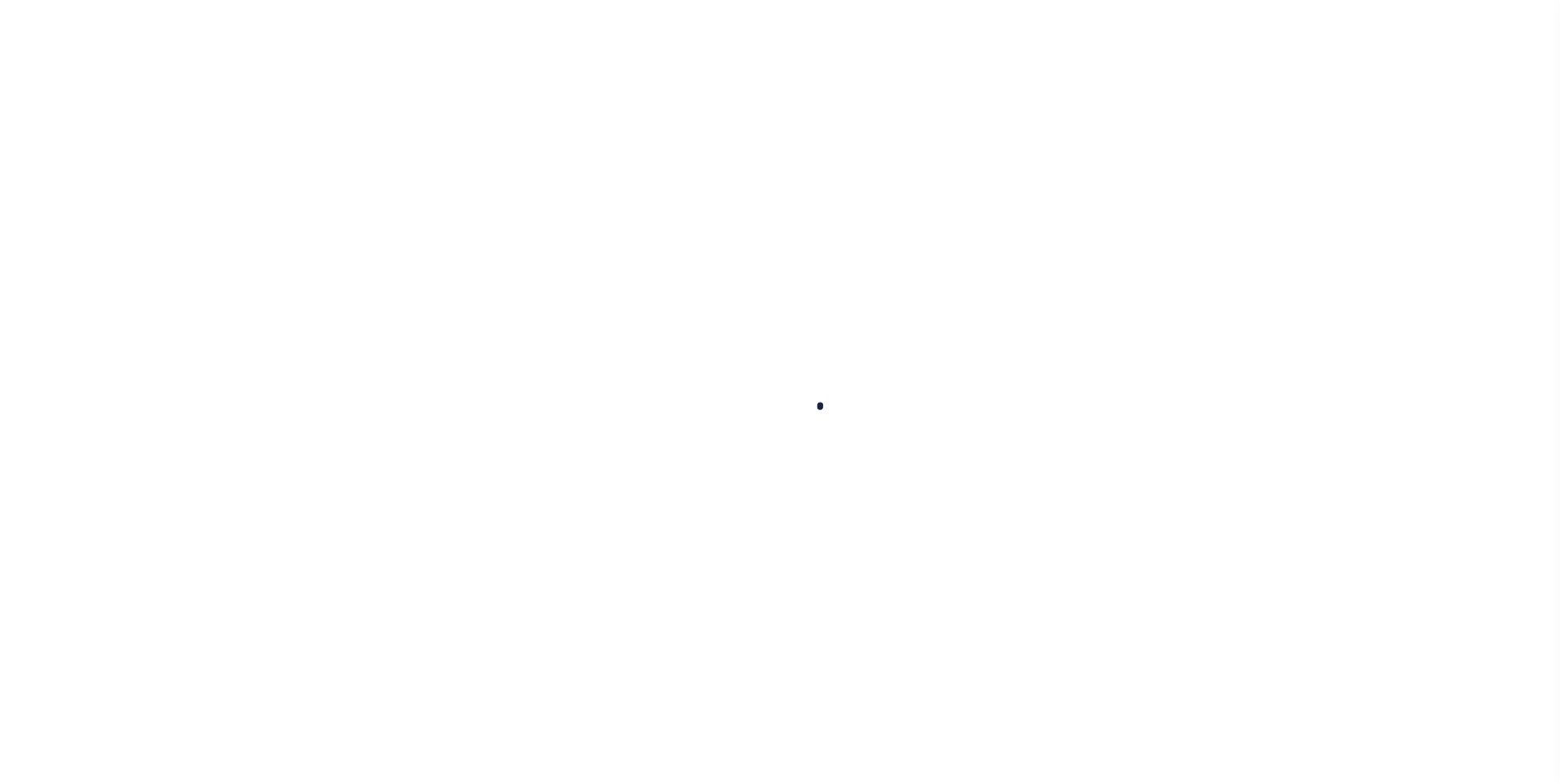
checkbox input "false"
type input "3605904001"
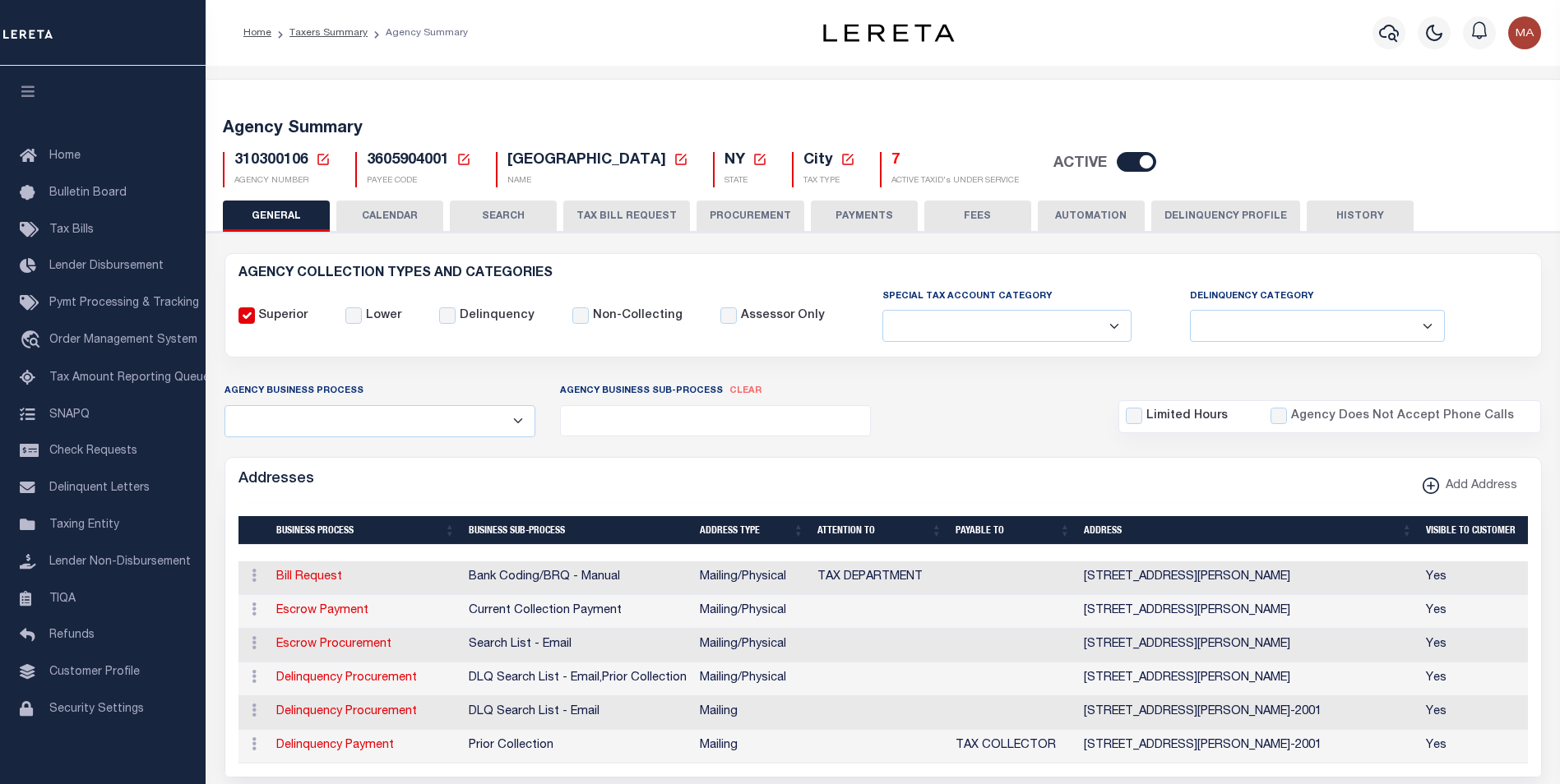
click at [613, 211] on button "TAX BILL REQUEST" at bounding box center [627, 216] width 126 height 32
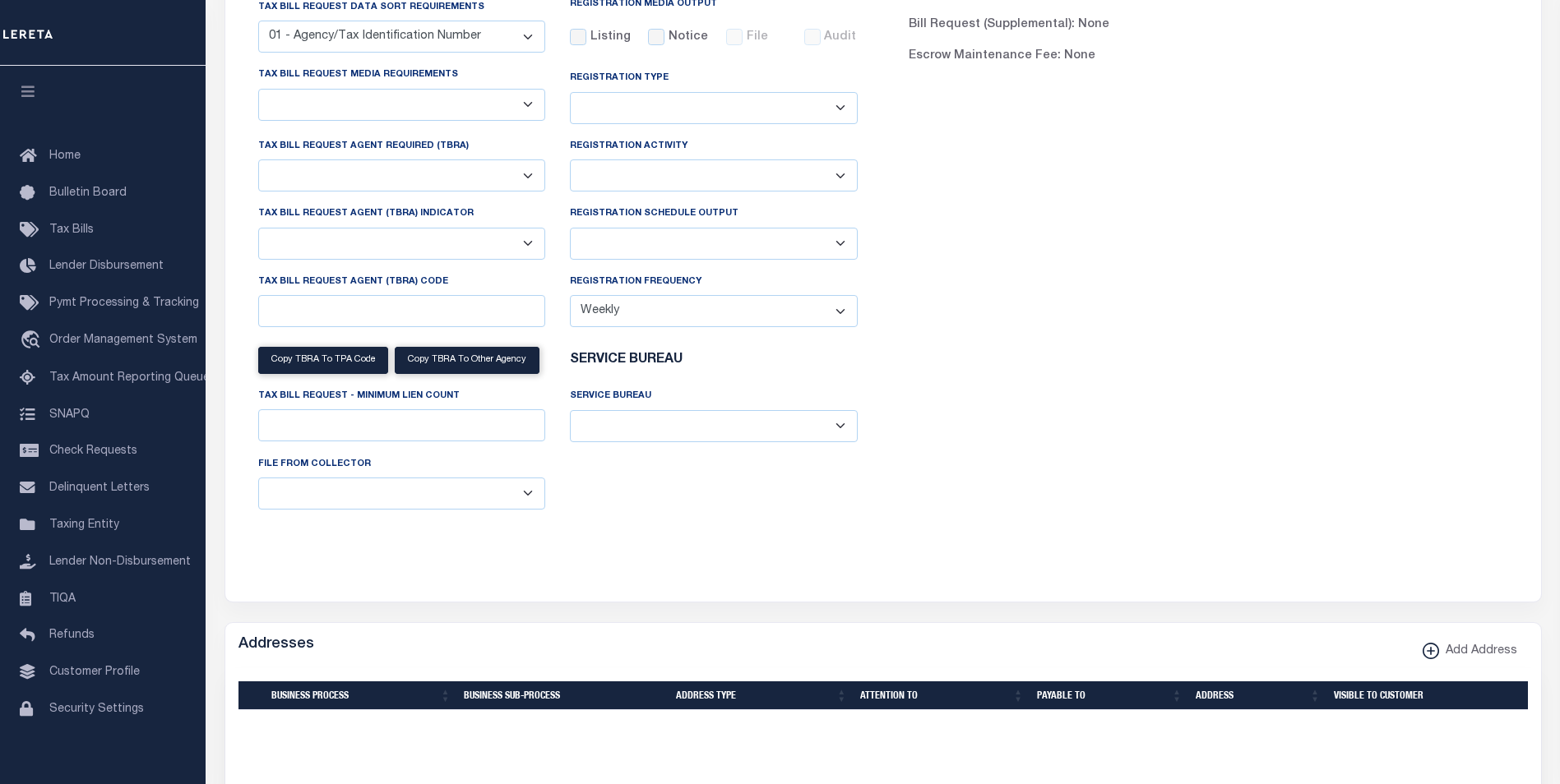
scroll to position [1069, 0]
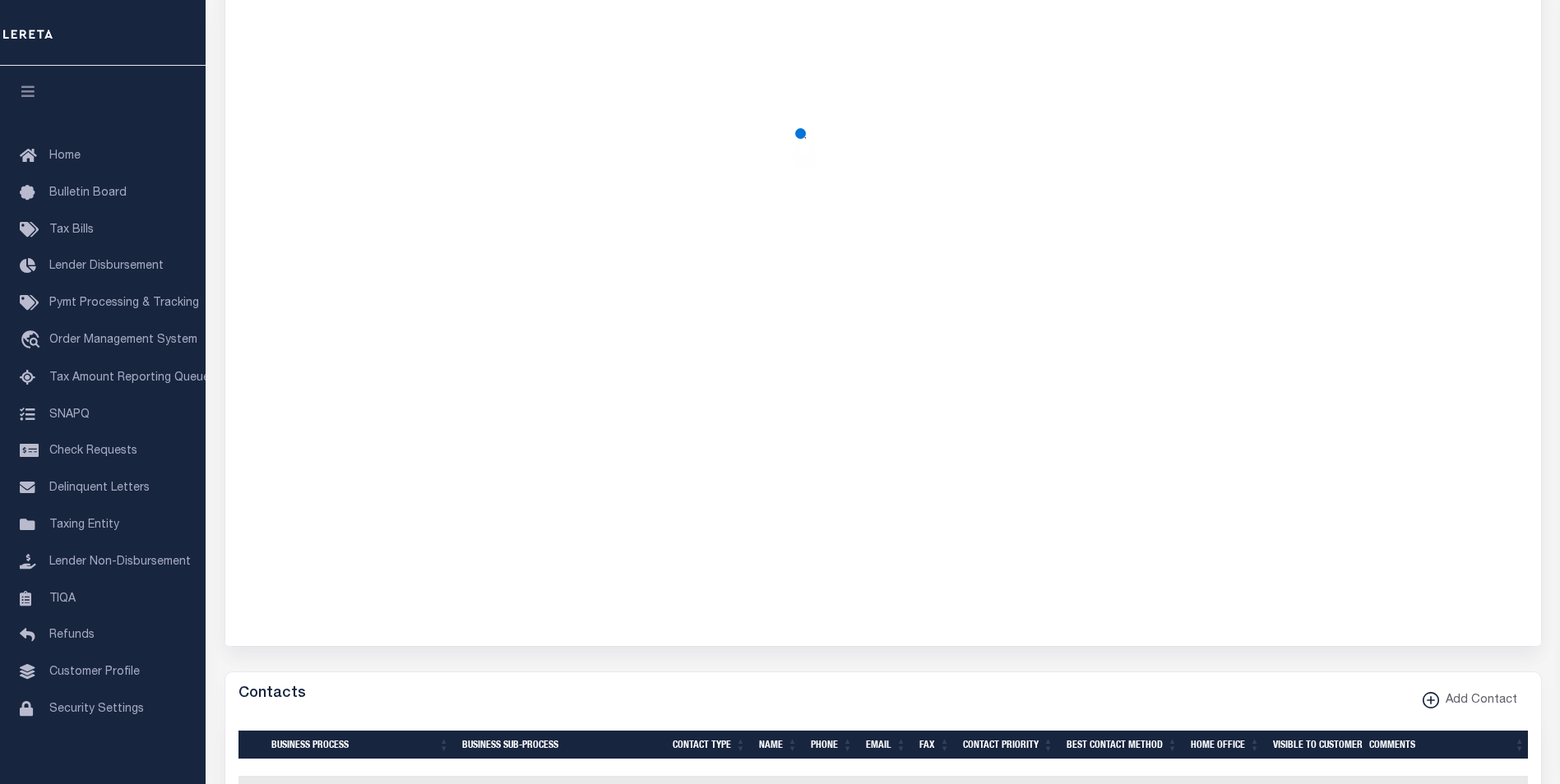
select select "28"
checkbox input "false"
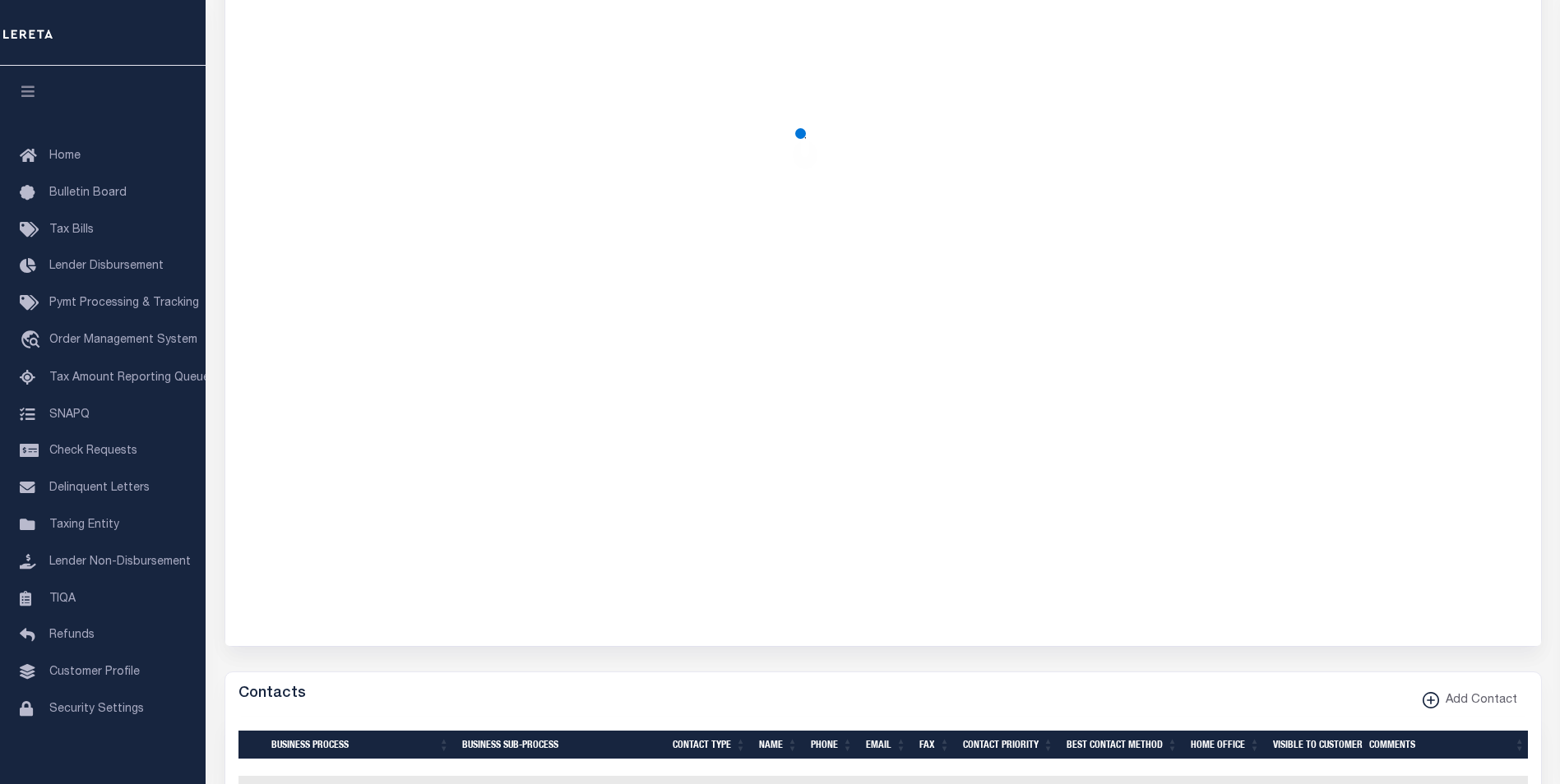
select select "22"
select select "true"
select select "14"
select select
select select "100"
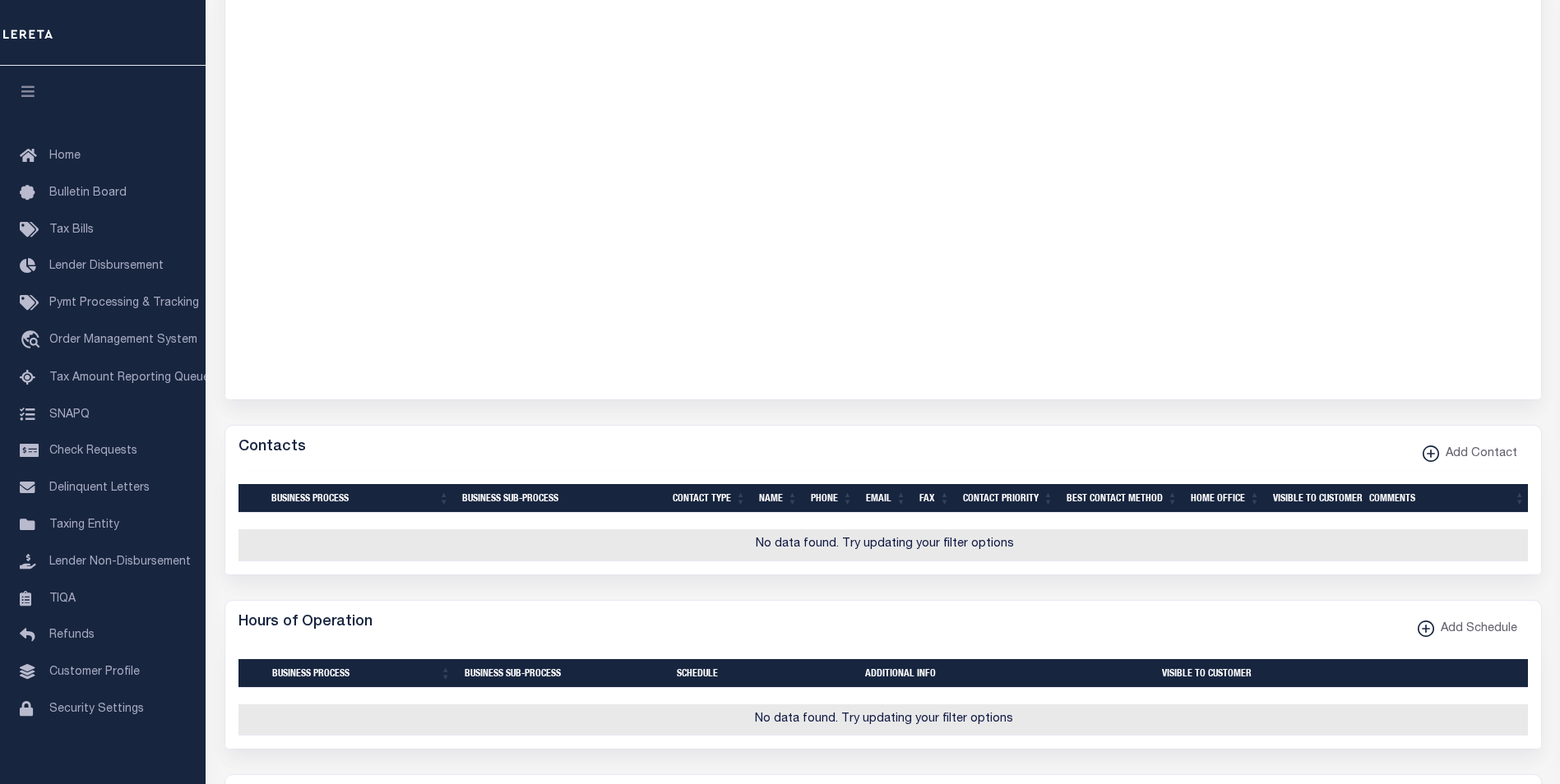
scroll to position [1727, 0]
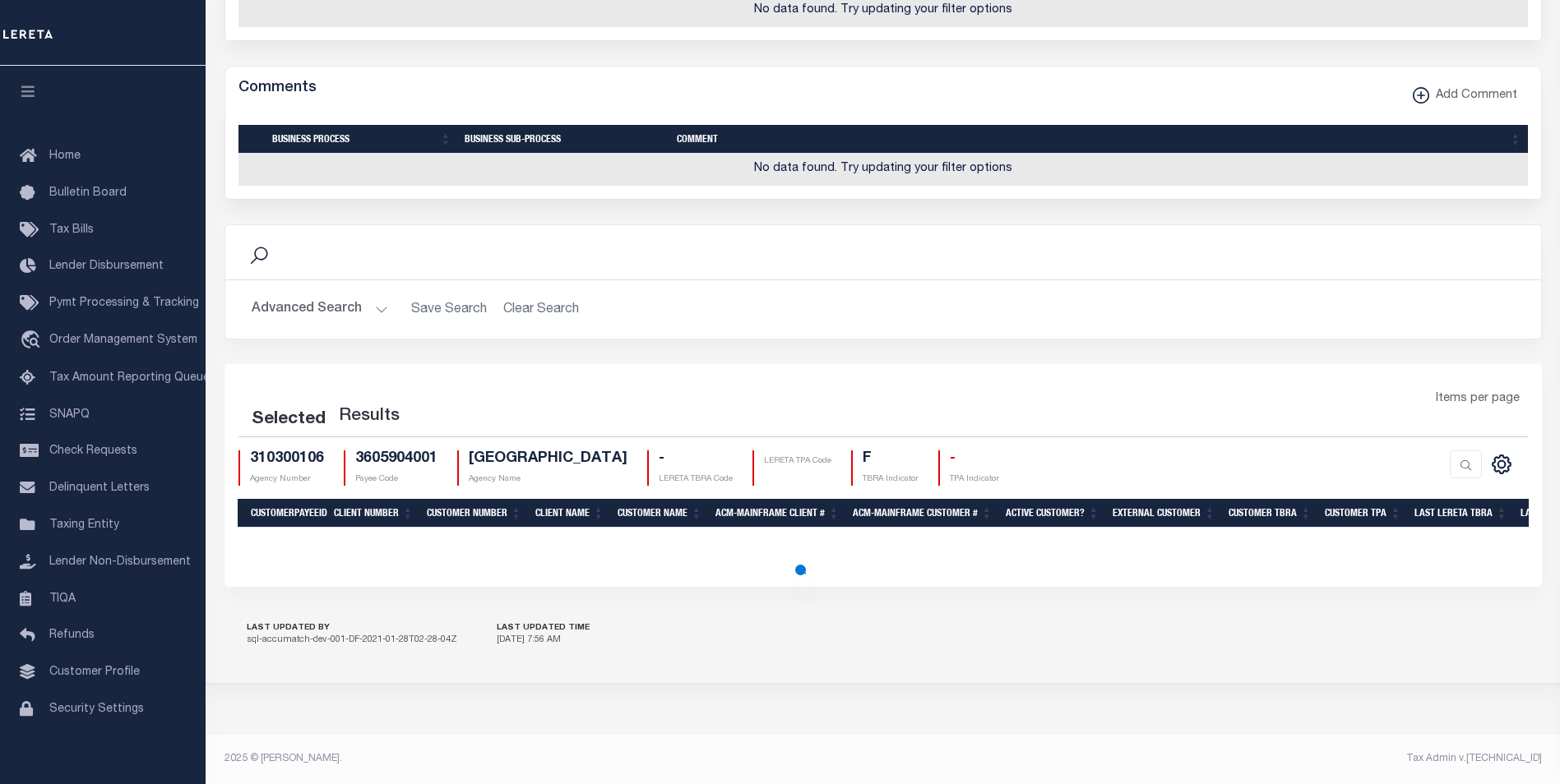
select select "100"
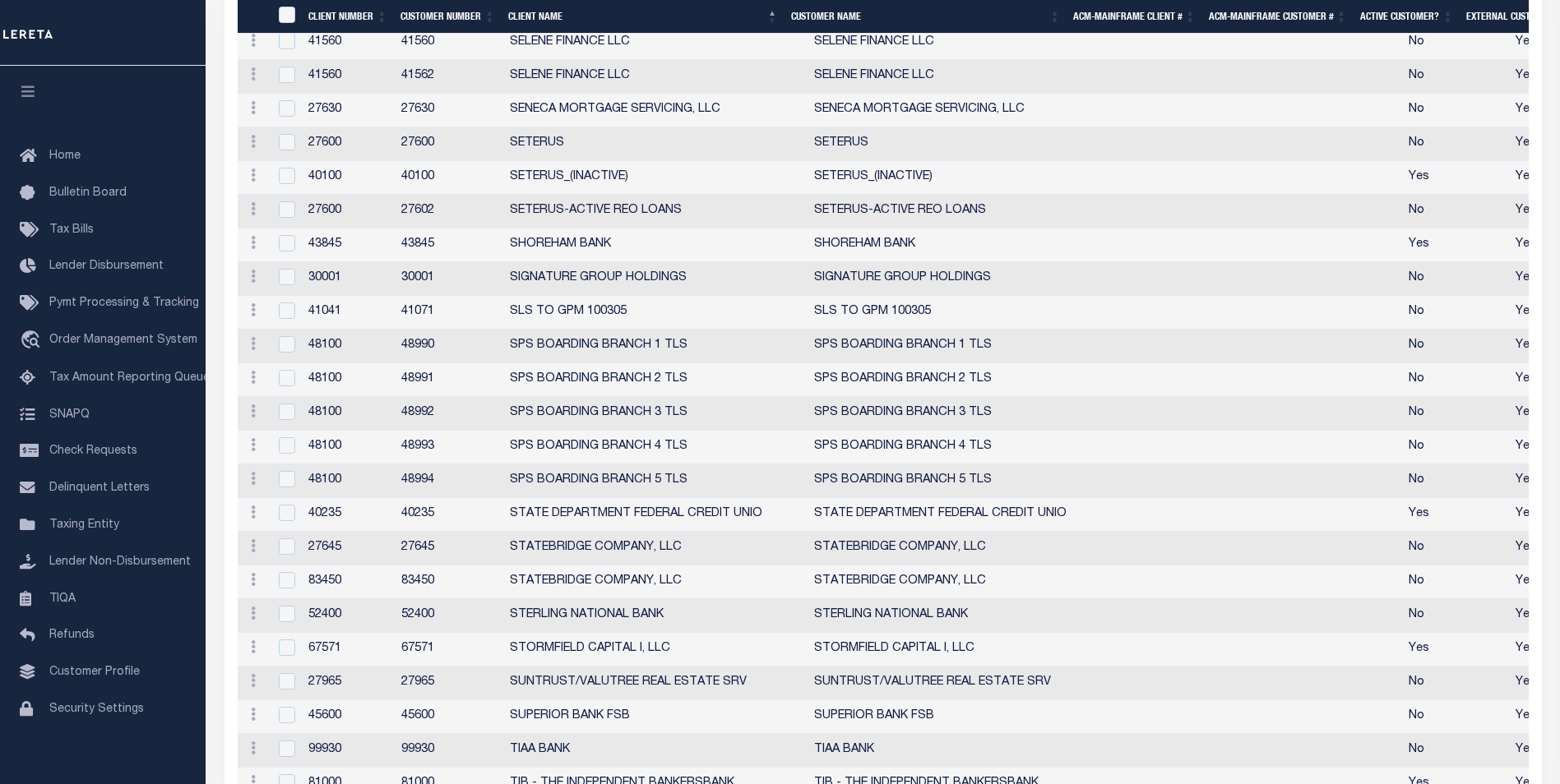
scroll to position [4595, 0]
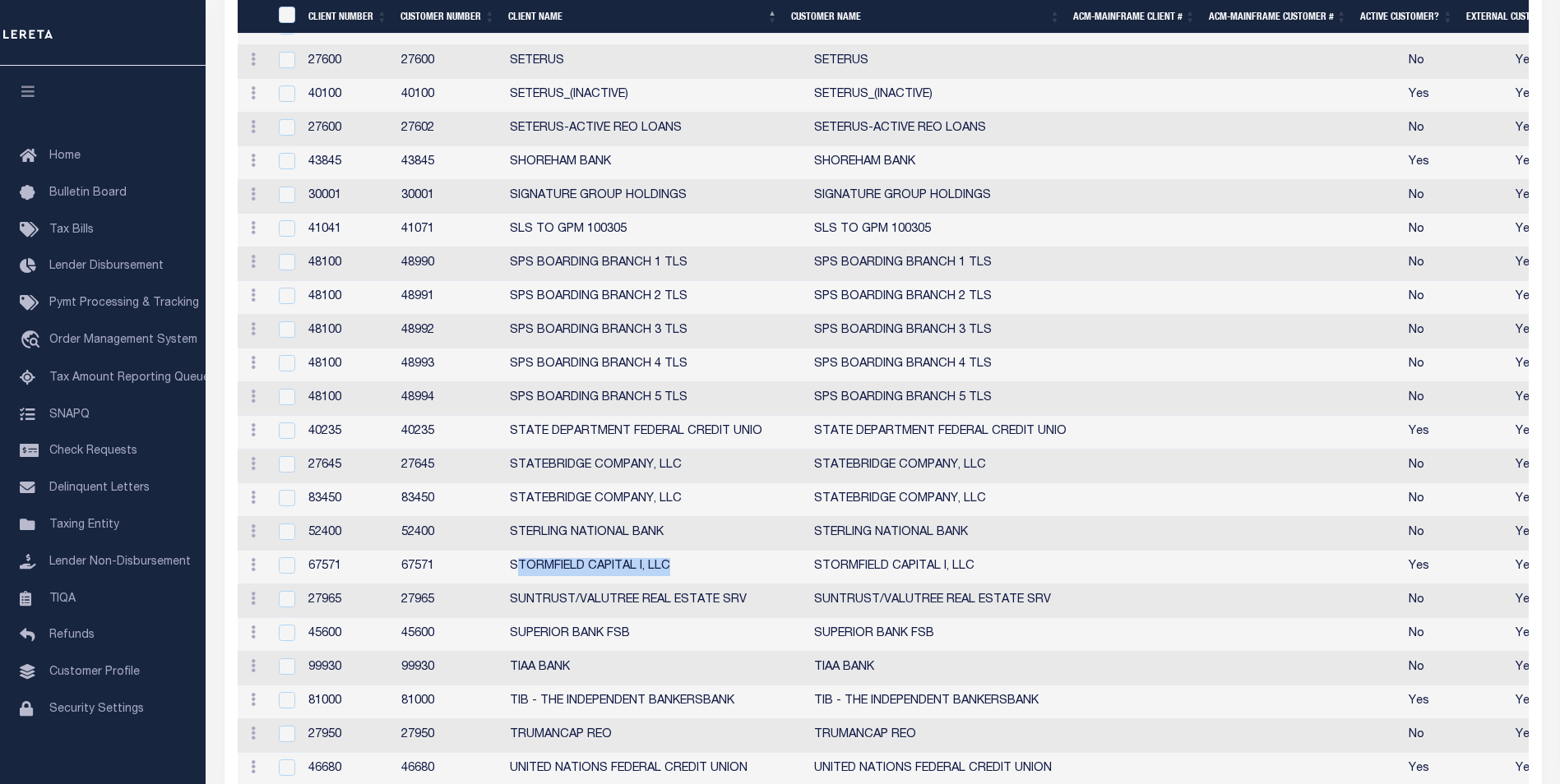
drag, startPoint x: 512, startPoint y: 621, endPoint x: 677, endPoint y: 621, distance: 165.0
click at [677, 584] on td "STORMFIELD CAPITAL I, LLC" at bounding box center [655, 567] width 304 height 33
checkbox input "true"
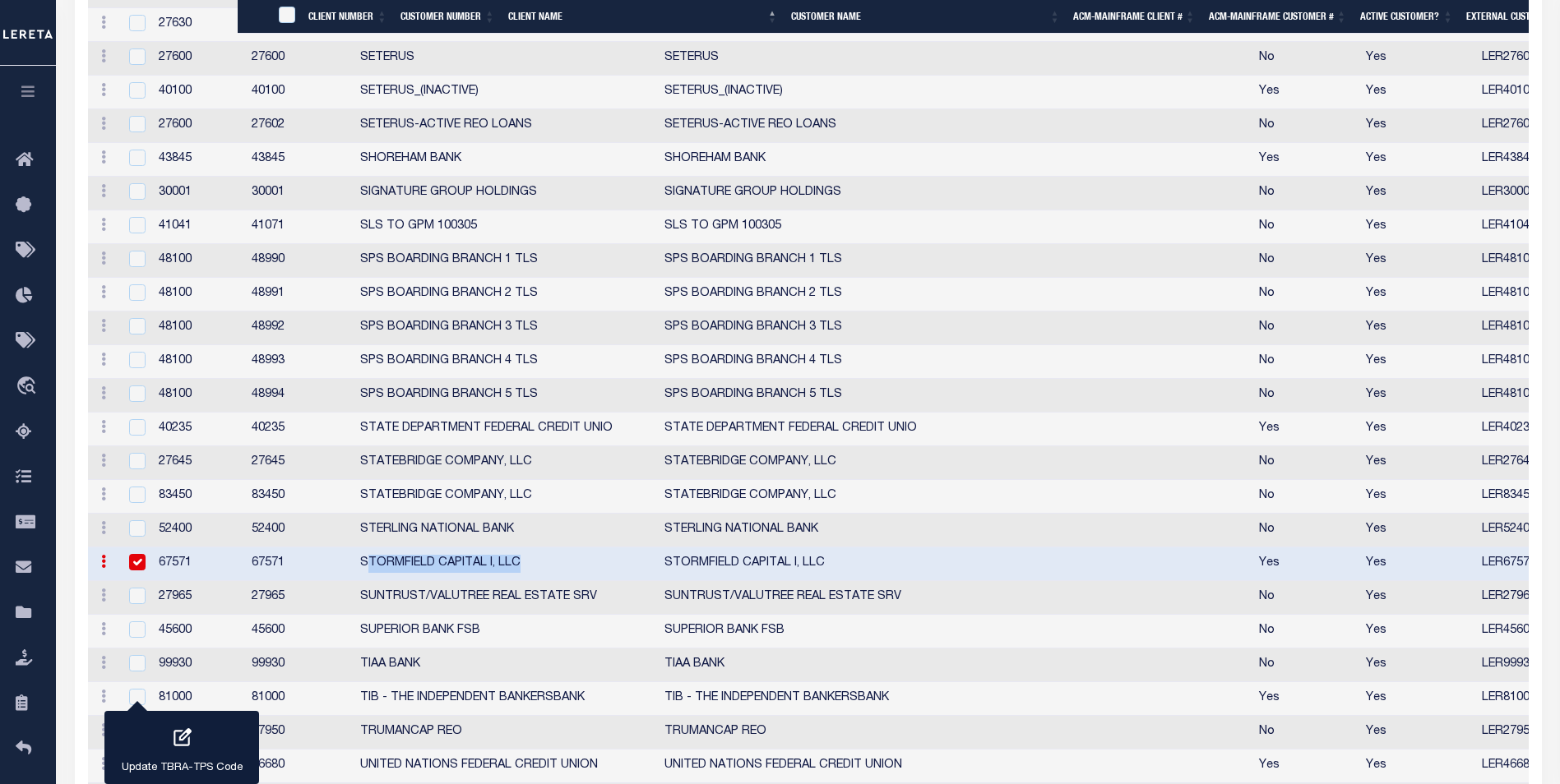
drag, startPoint x: 677, startPoint y: 621, endPoint x: 520, endPoint y: 617, distance: 157.1
click at [521, 615] on td "SUNTRUST/VALUTREE REAL ESTATE SRV" at bounding box center [505, 598] width 304 height 33
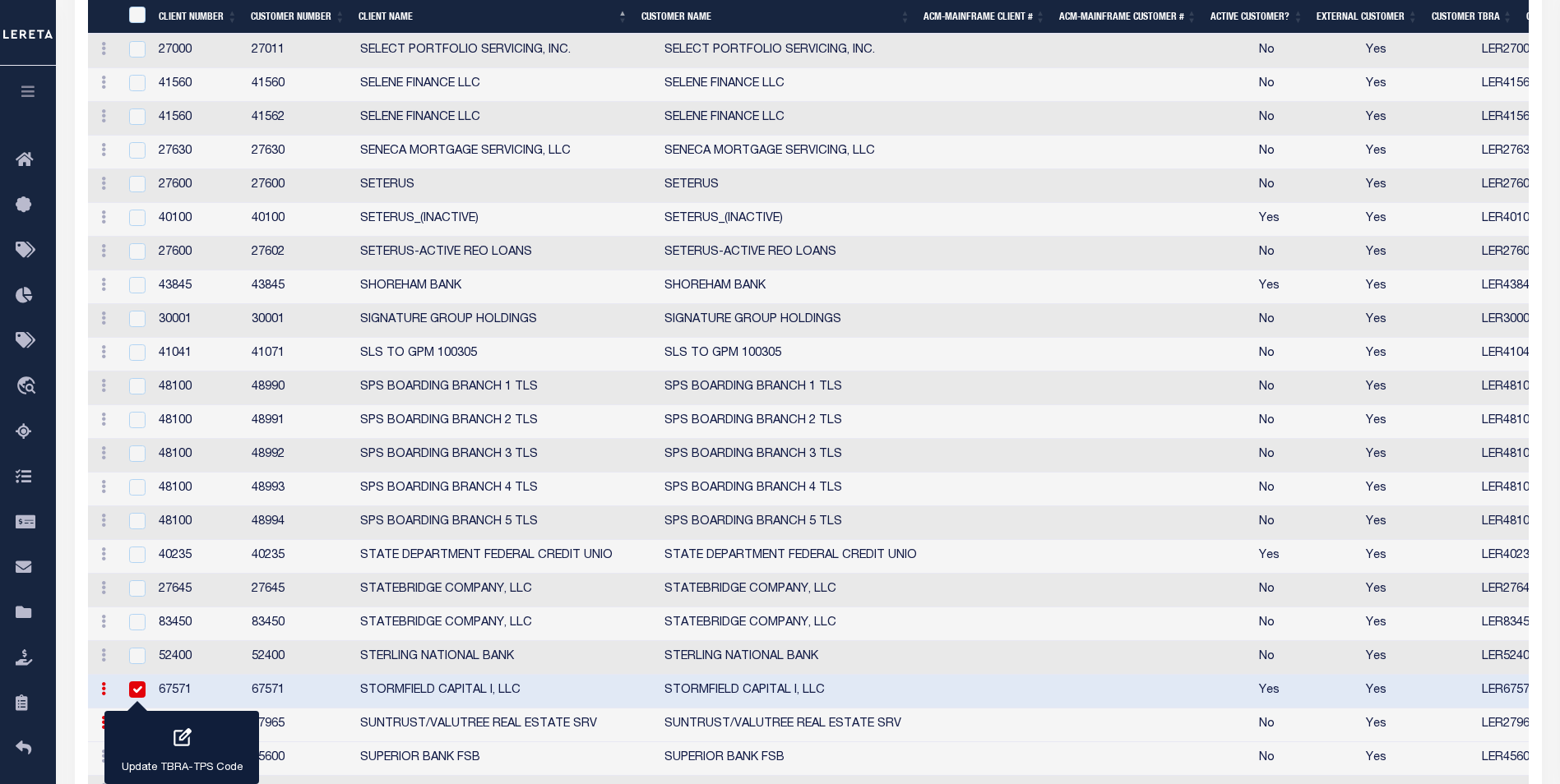
scroll to position [4566, 0]
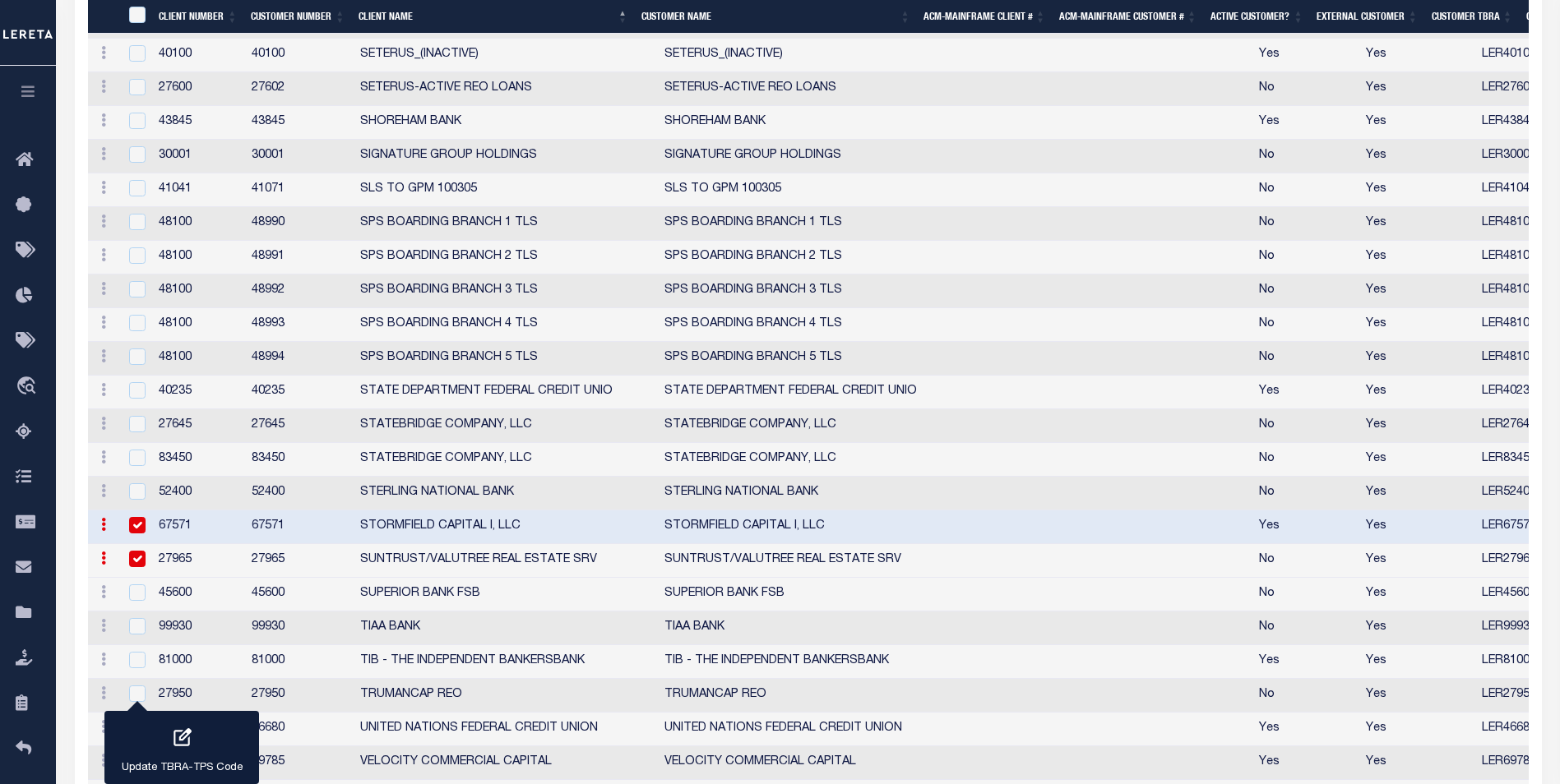
click at [136, 565] on input "checkbox" at bounding box center [137, 559] width 16 height 16
checkbox input "false"
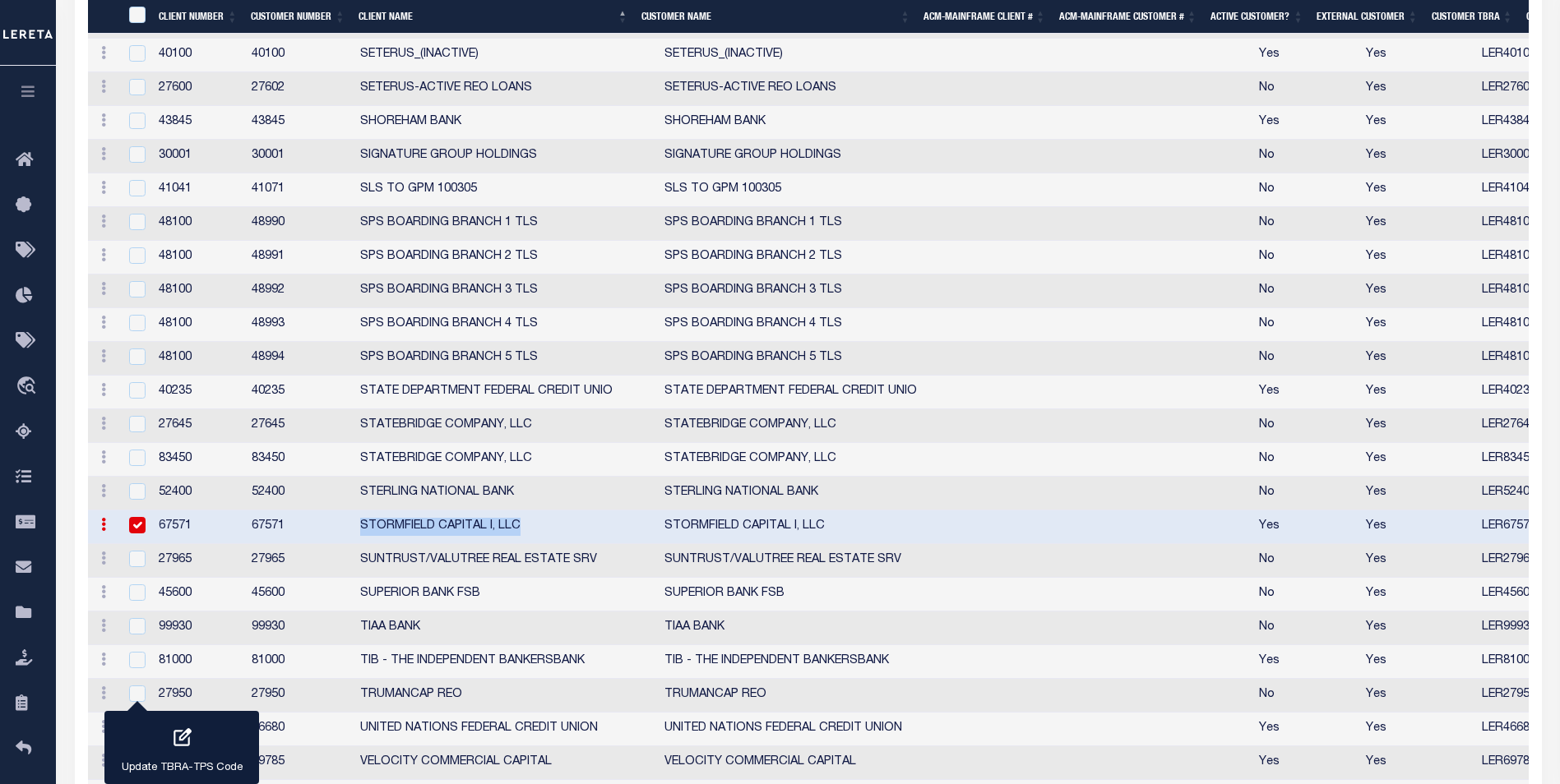
drag, startPoint x: 360, startPoint y: 531, endPoint x: 527, endPoint y: 536, distance: 167.1
click at [527, 536] on td "STORMFIELD CAPITAL I, LLC" at bounding box center [505, 527] width 304 height 33
checkbox input "false"
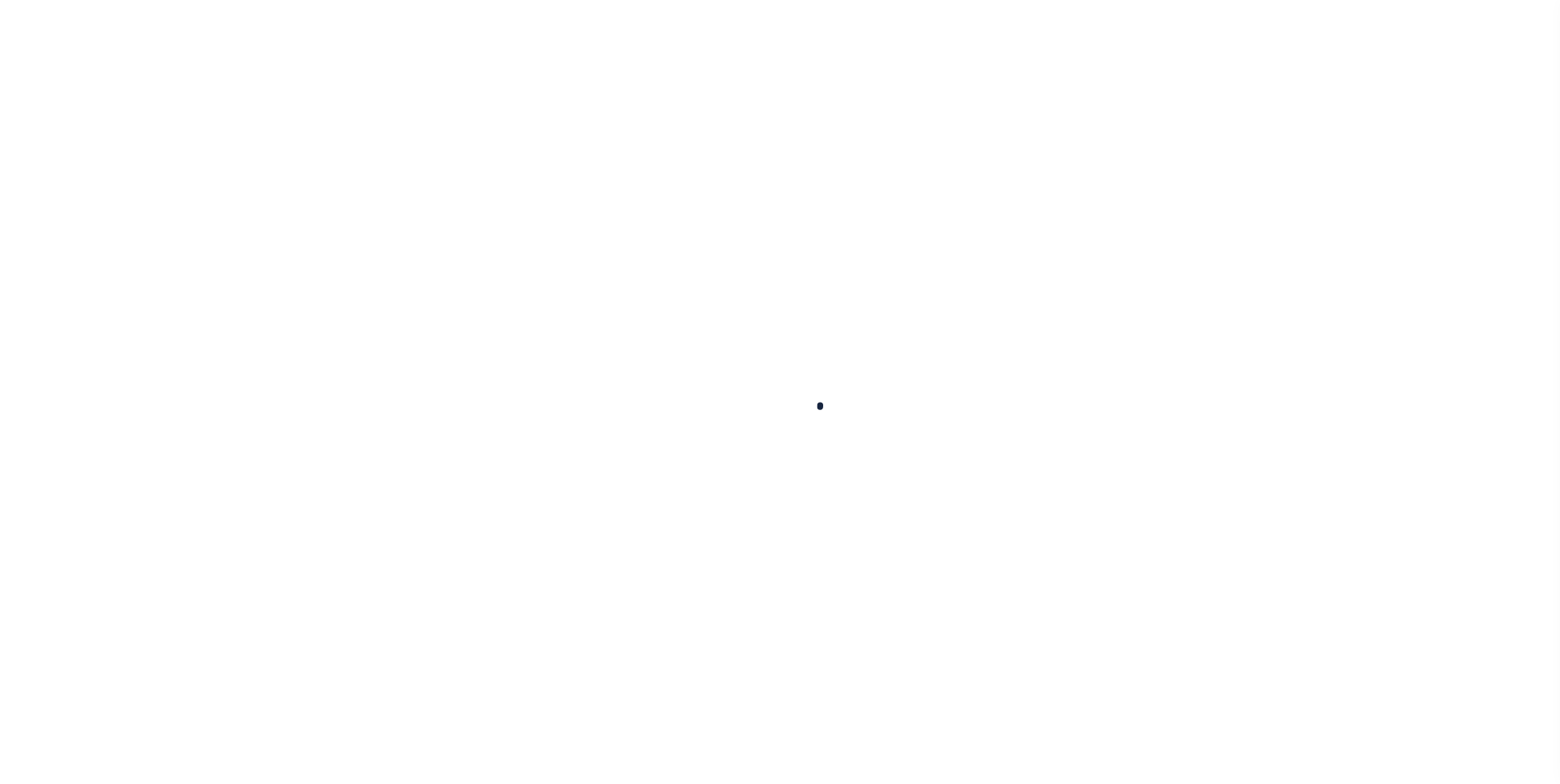
select select
checkbox input "false"
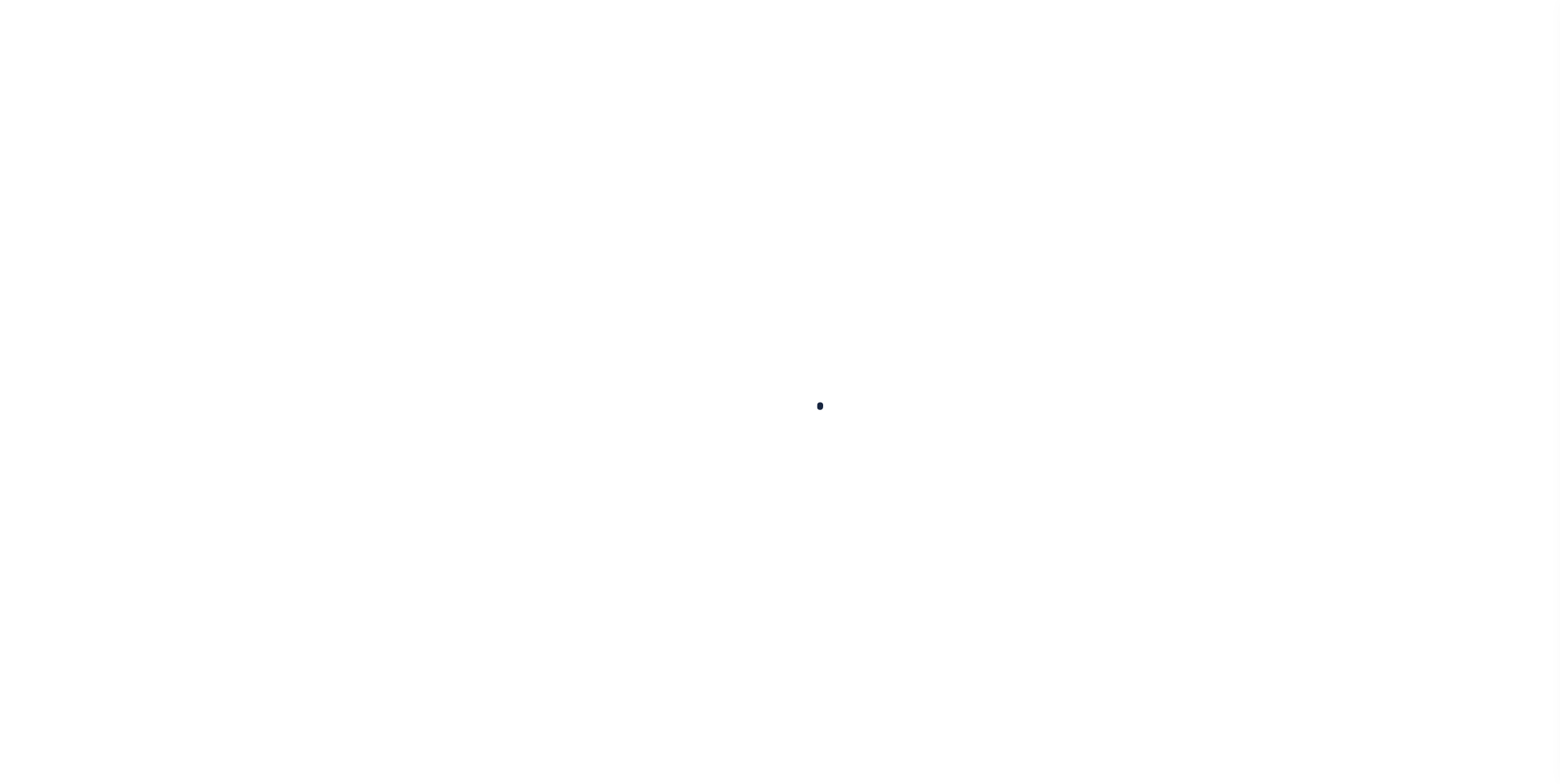
checkbox input "false"
type input "3605904001"
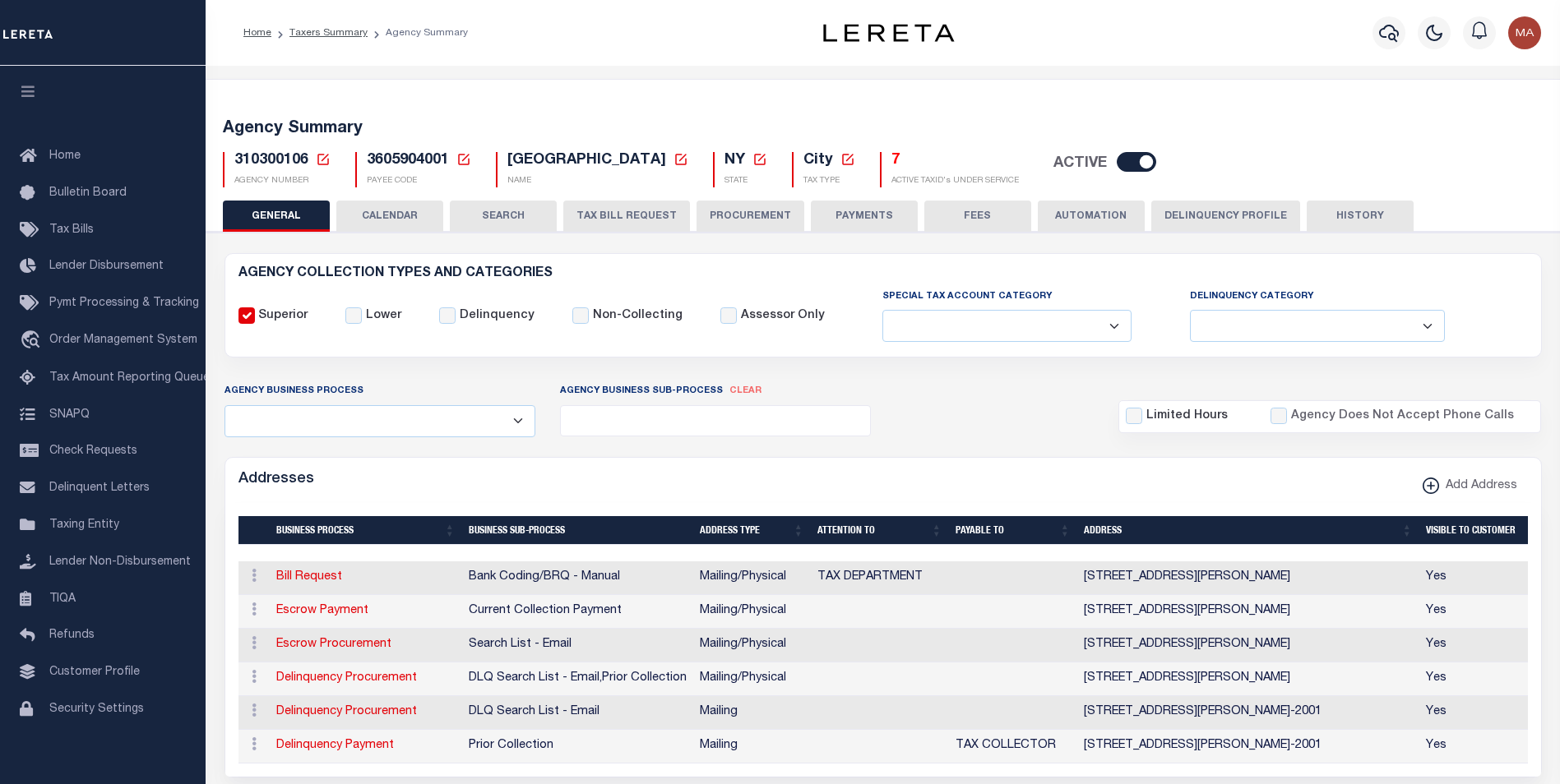
drag, startPoint x: 665, startPoint y: 223, endPoint x: 957, endPoint y: 483, distance: 391.0
click at [666, 224] on button "TAX BILL REQUEST" at bounding box center [627, 216] width 126 height 32
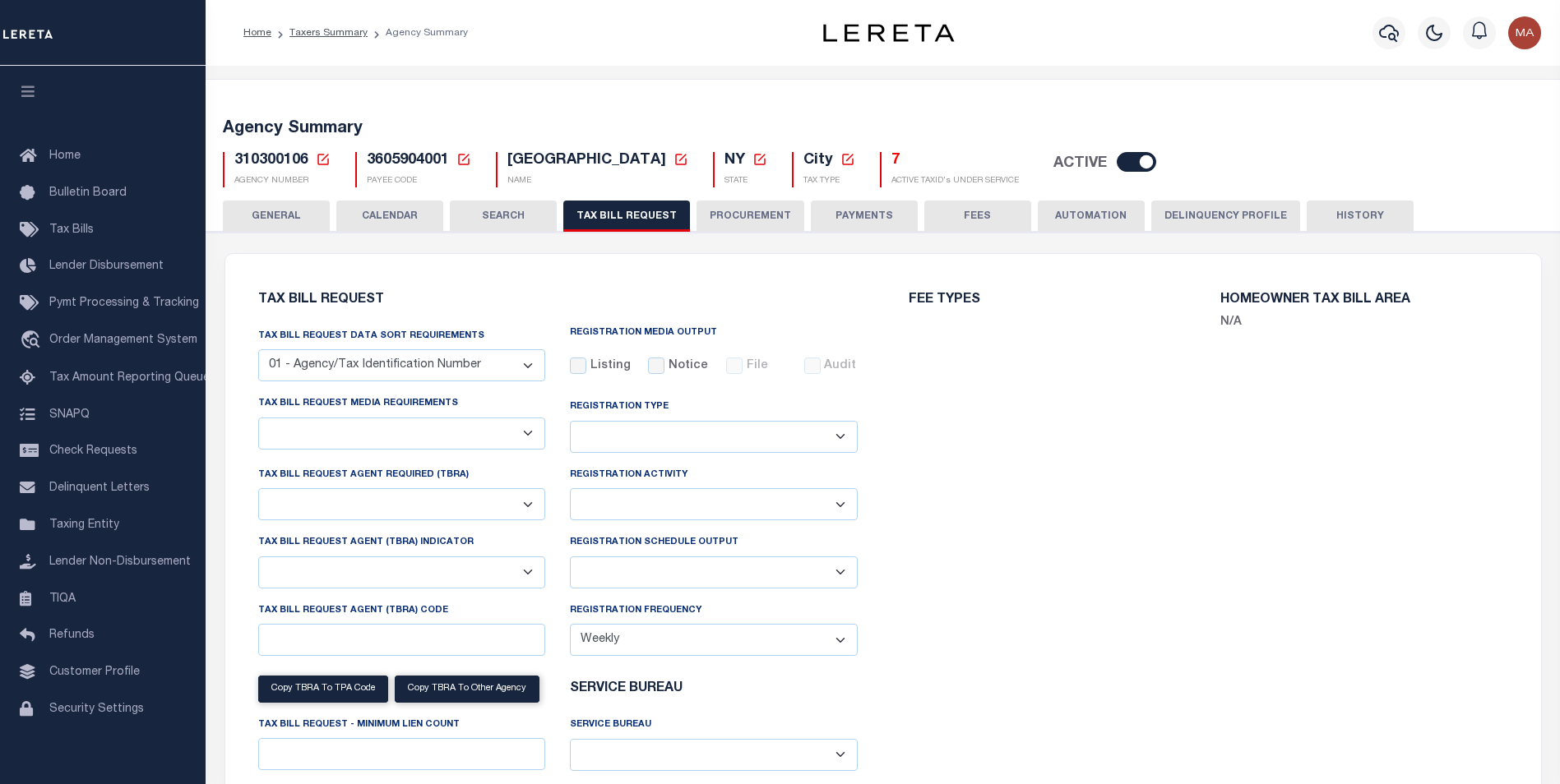
select select "28"
checkbox input "false"
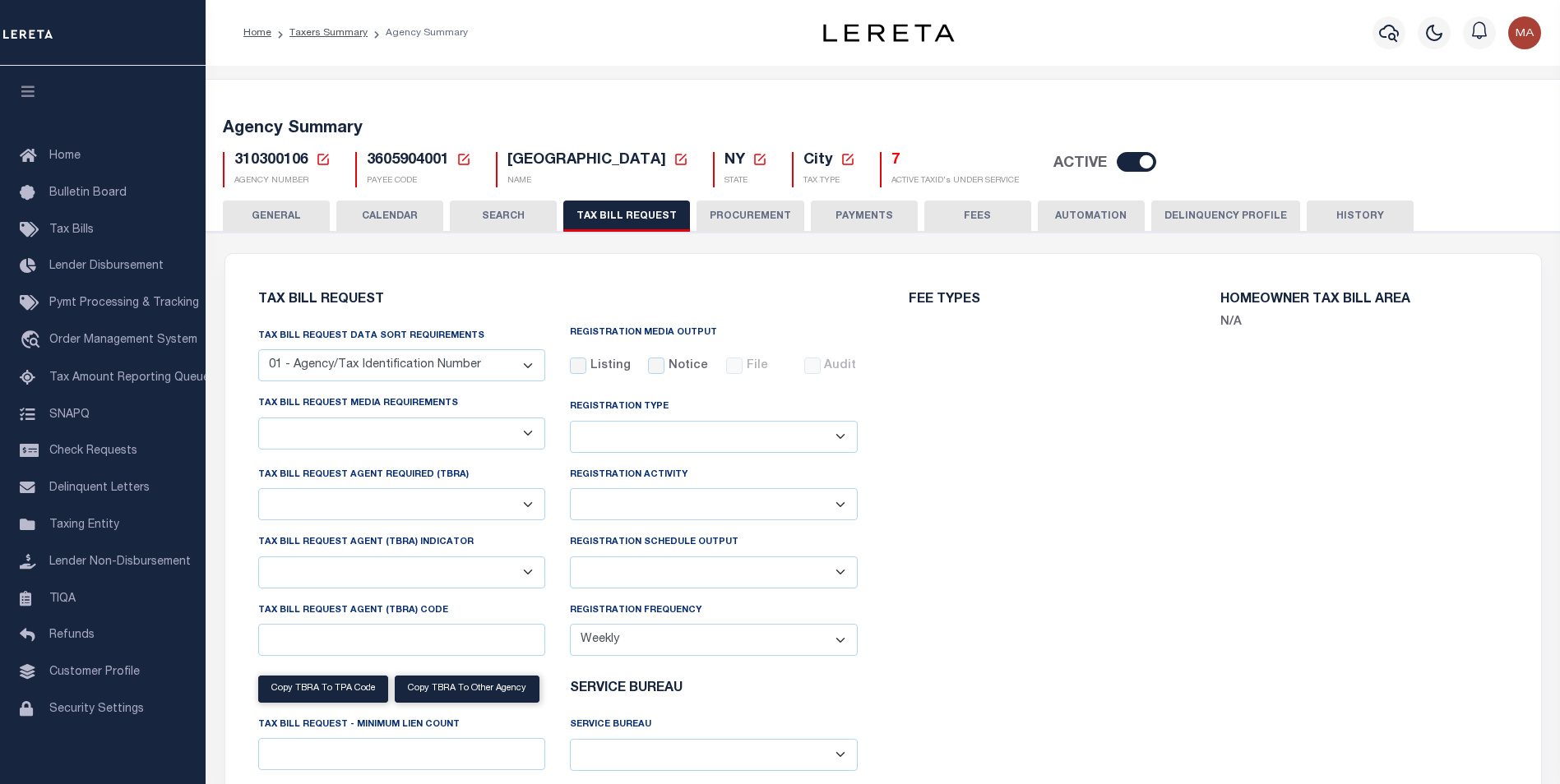
select select "22"
select select "true"
select select "14"
select select
select select "100"
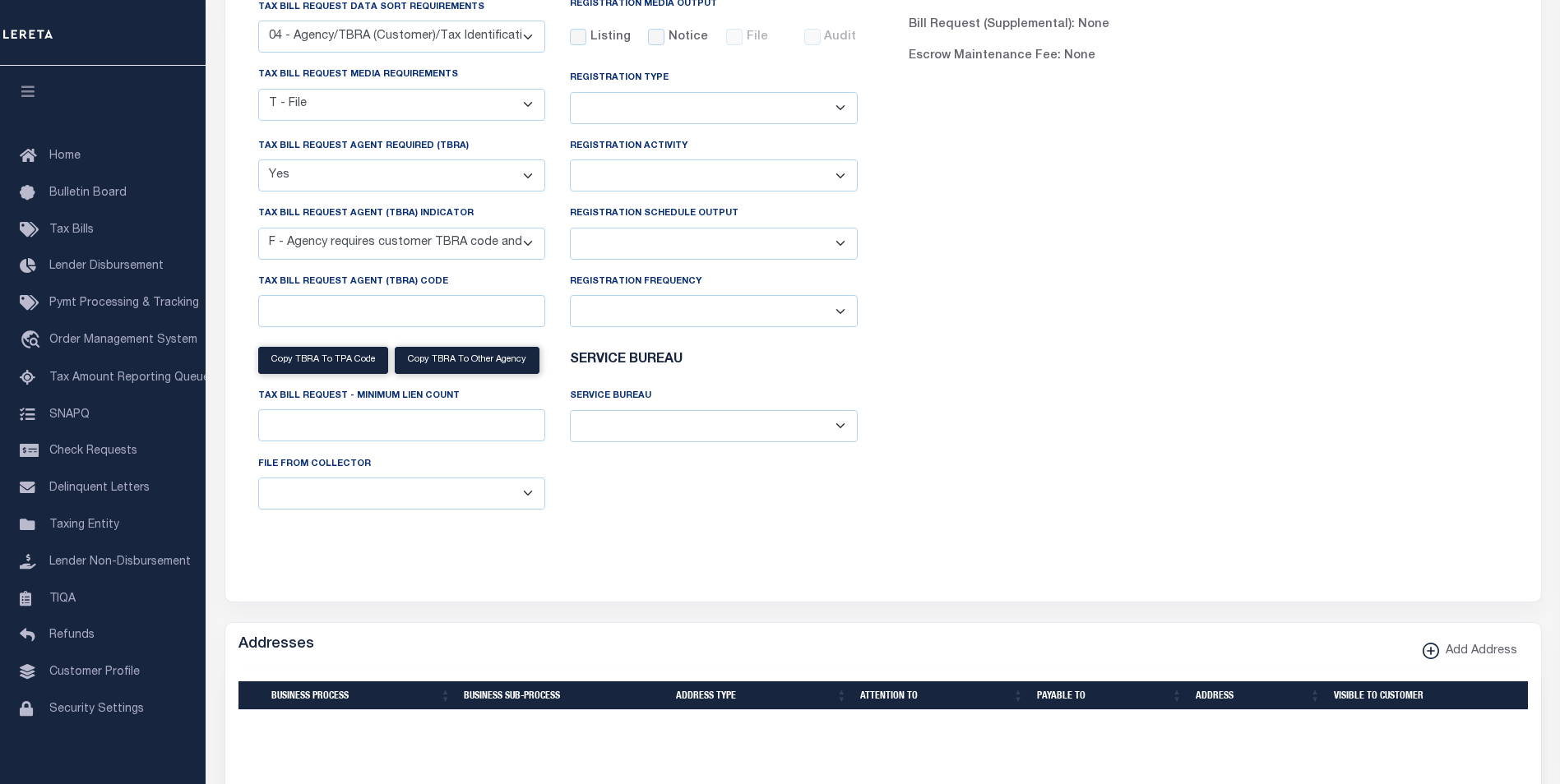
scroll to position [740, 0]
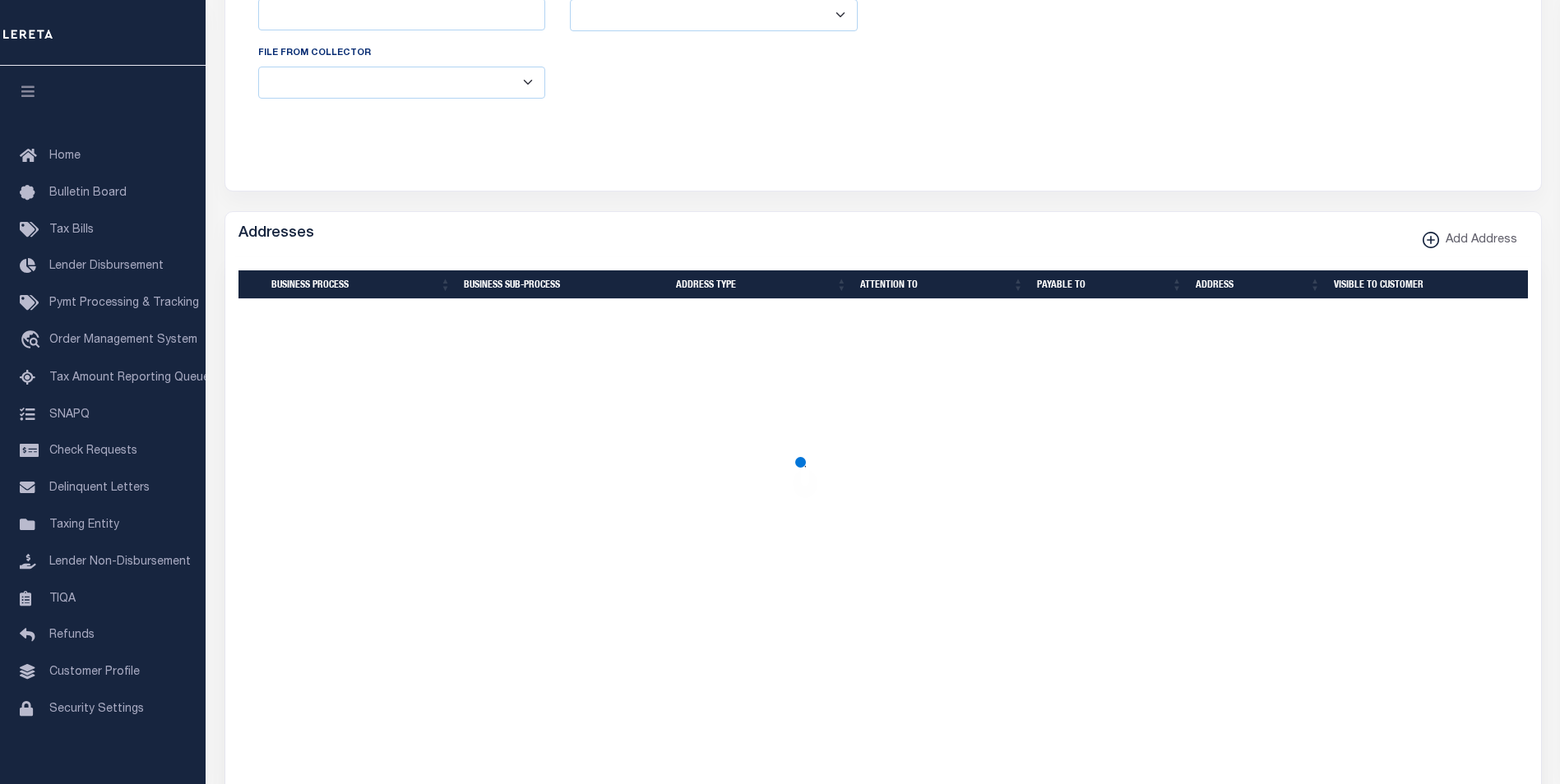
select select "100"
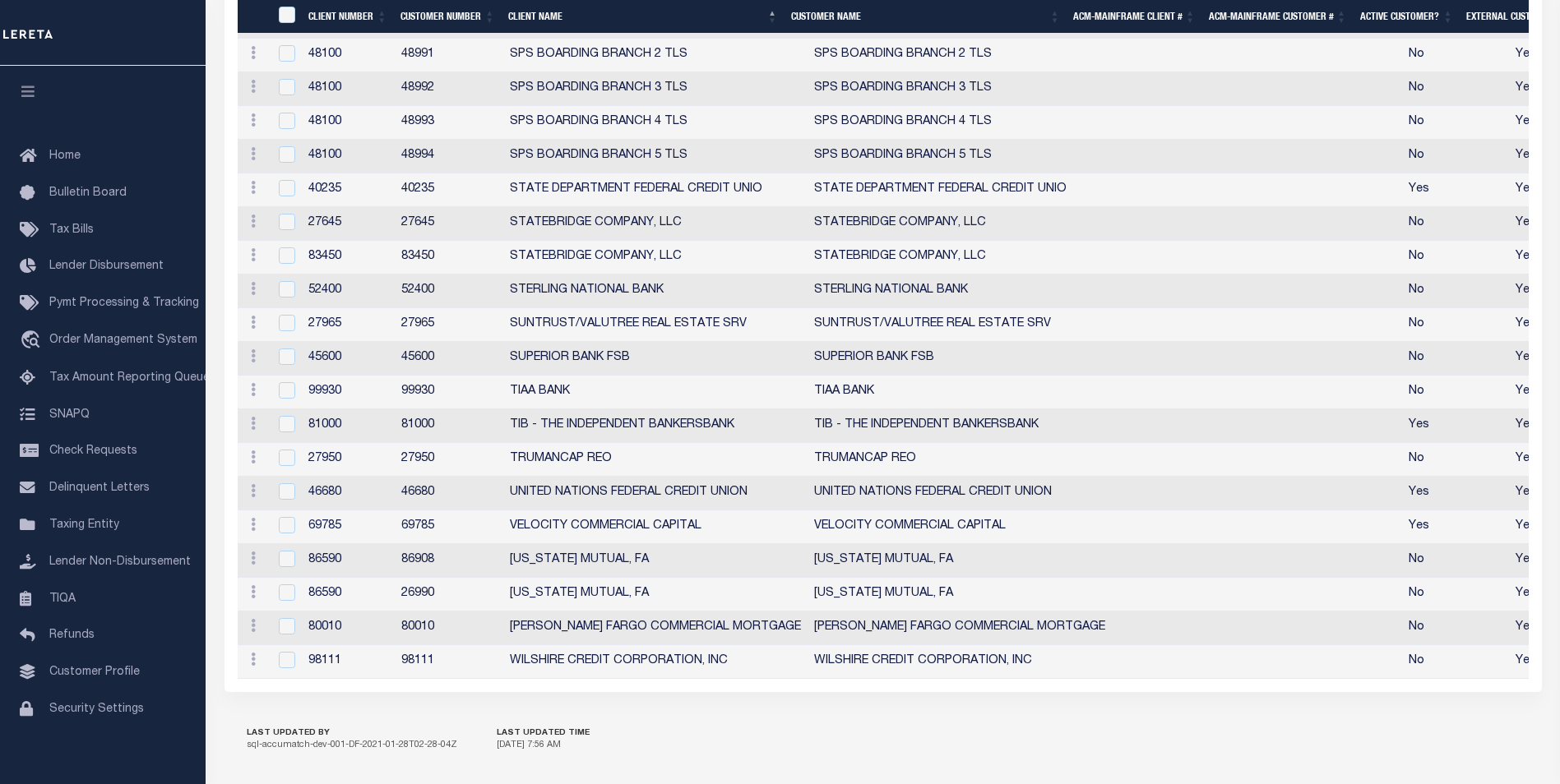
scroll to position [4755, 0]
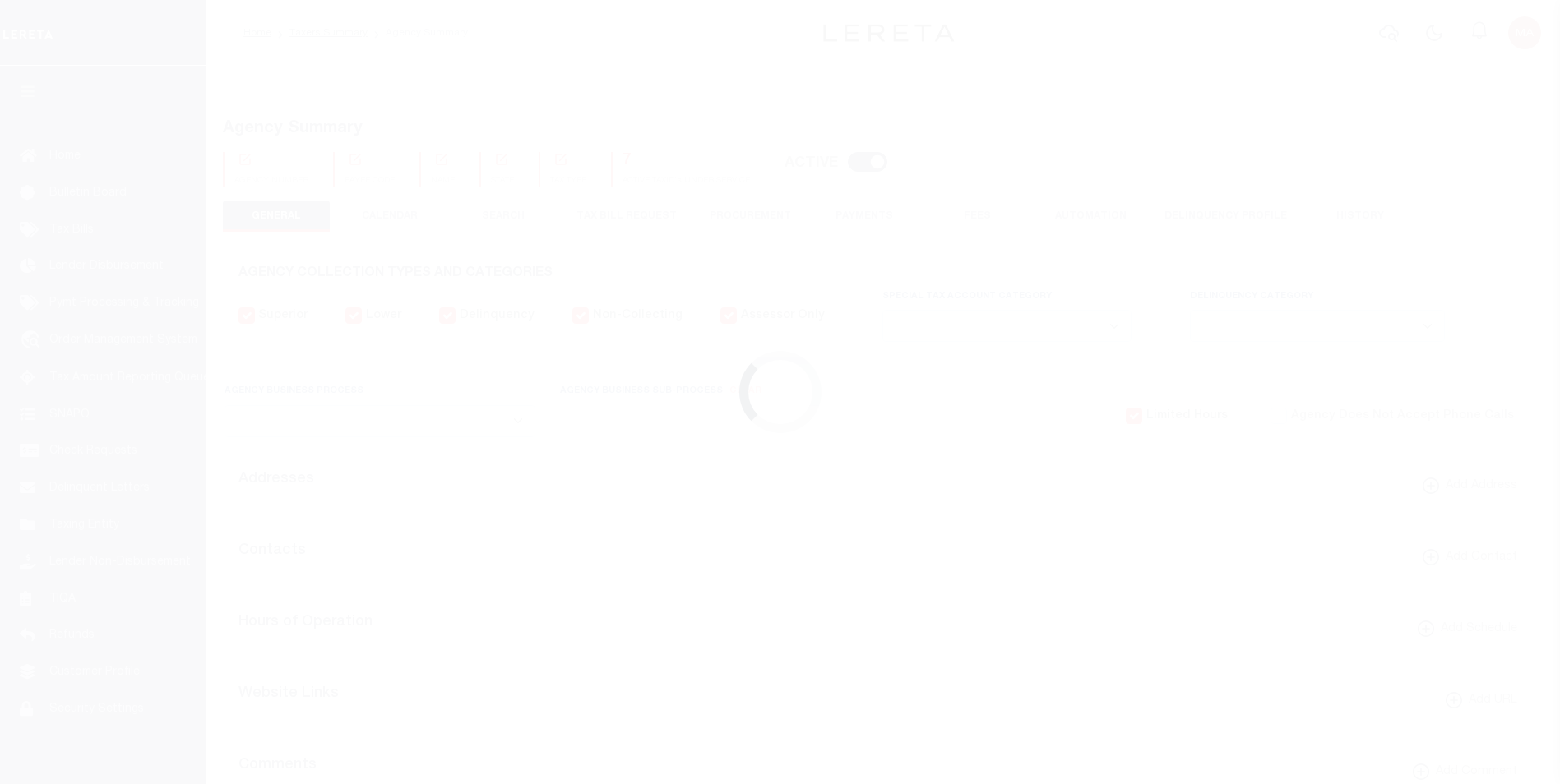
select select
checkbox input "false"
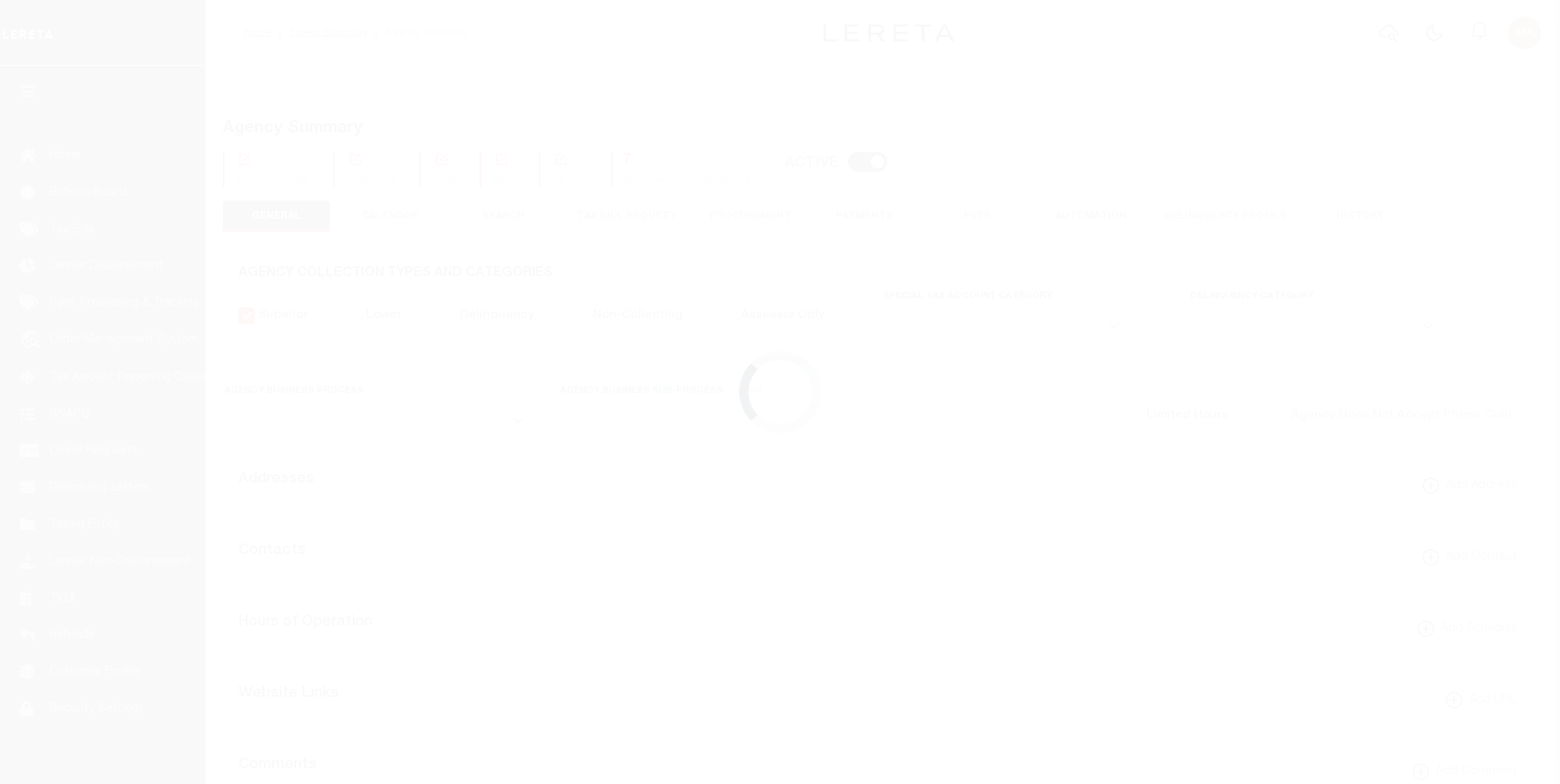
checkbox input "false"
type input "3605904001"
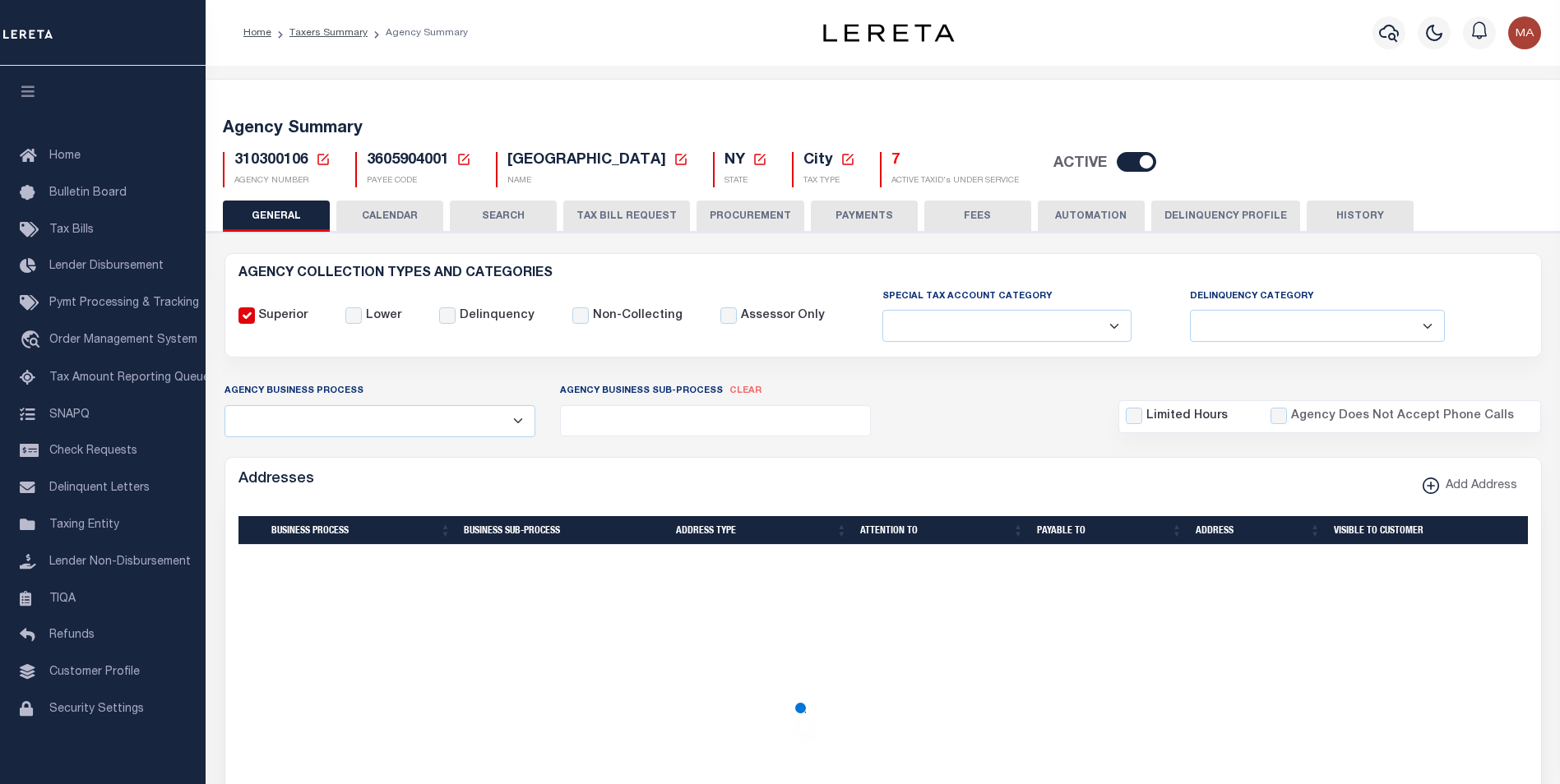
click at [626, 208] on button "TAX BILL REQUEST" at bounding box center [627, 216] width 126 height 32
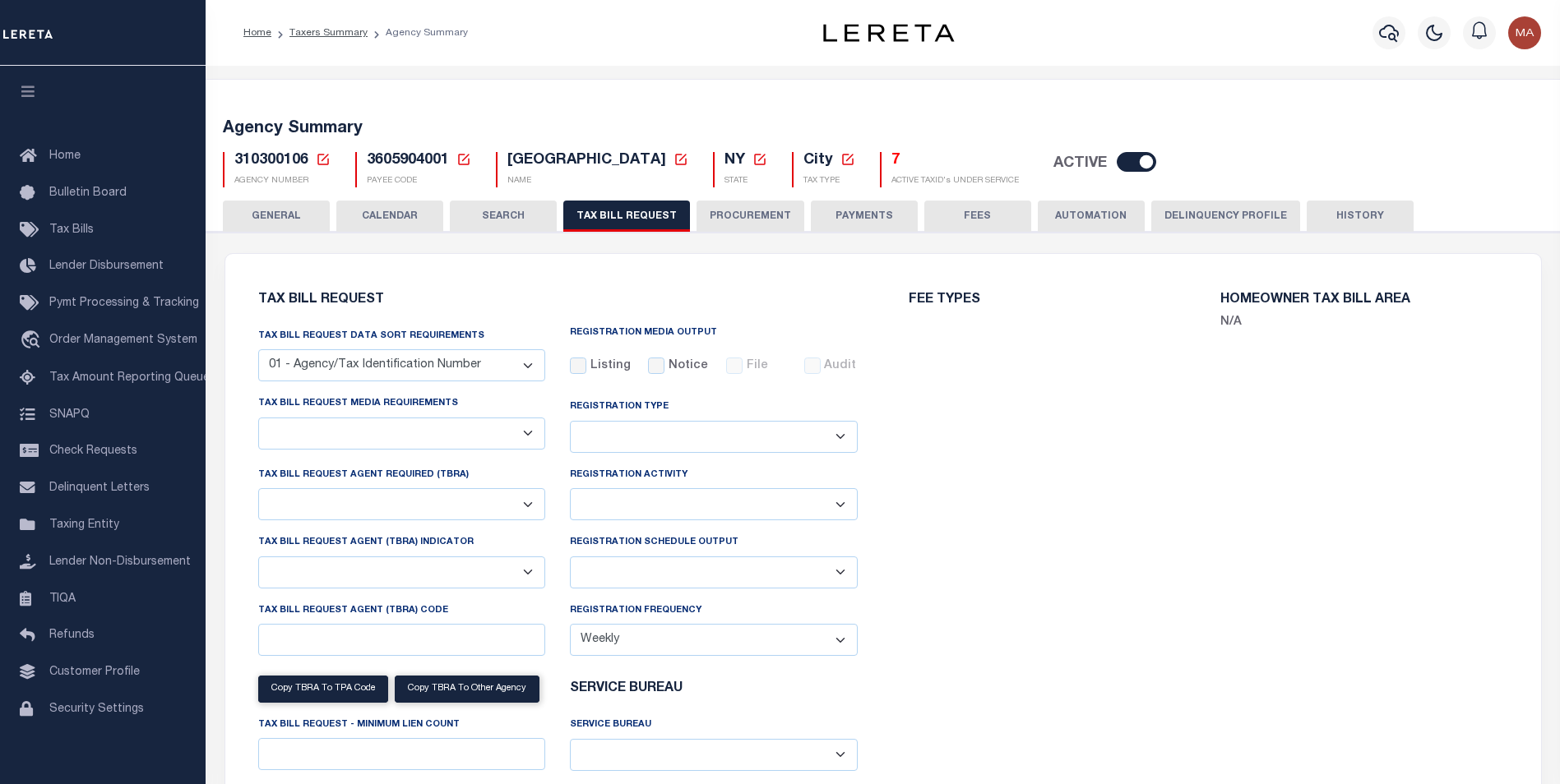
select select "28"
checkbox input "false"
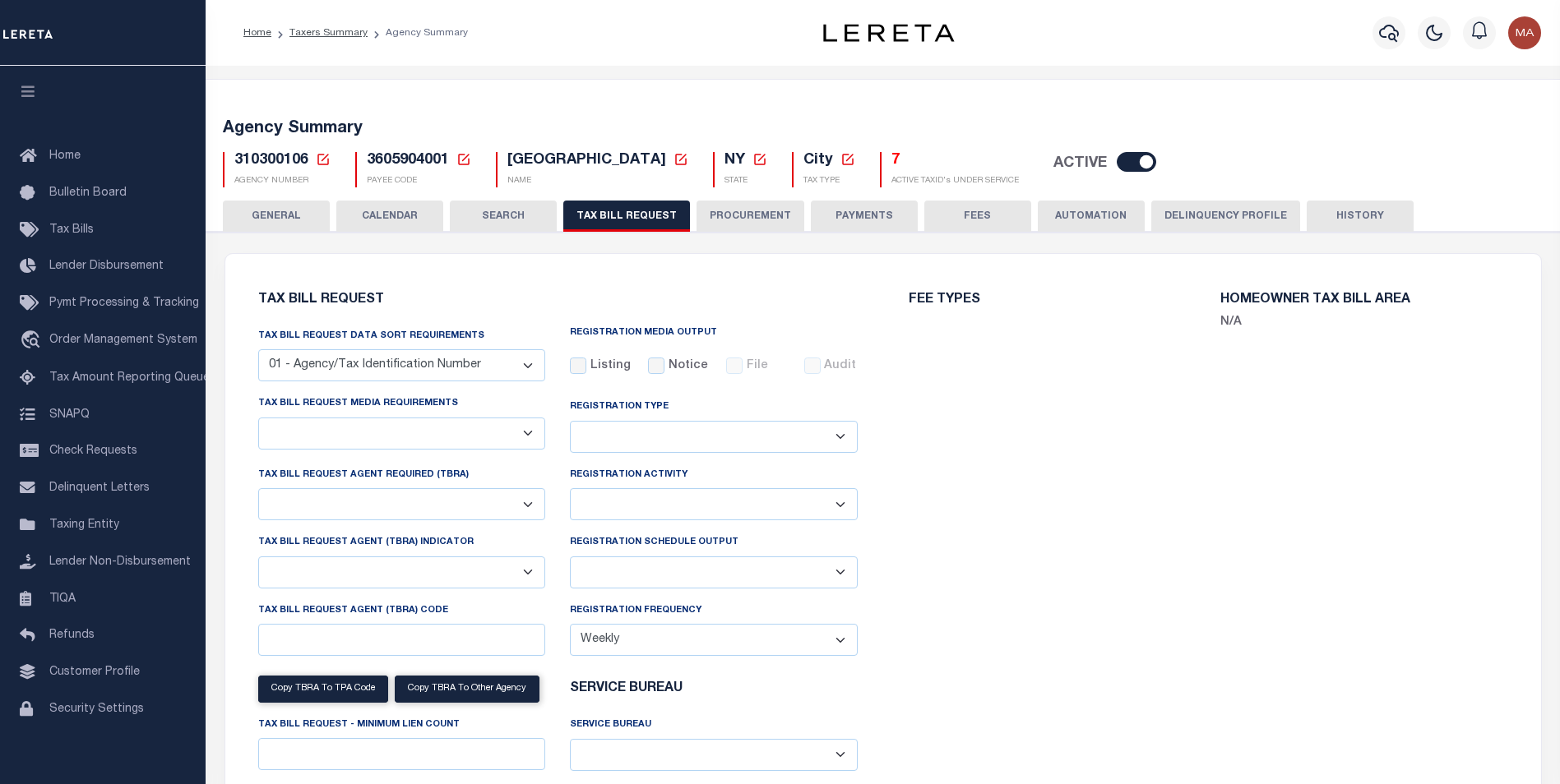
select select "22"
select select "true"
select select "14"
select select
select select "100"
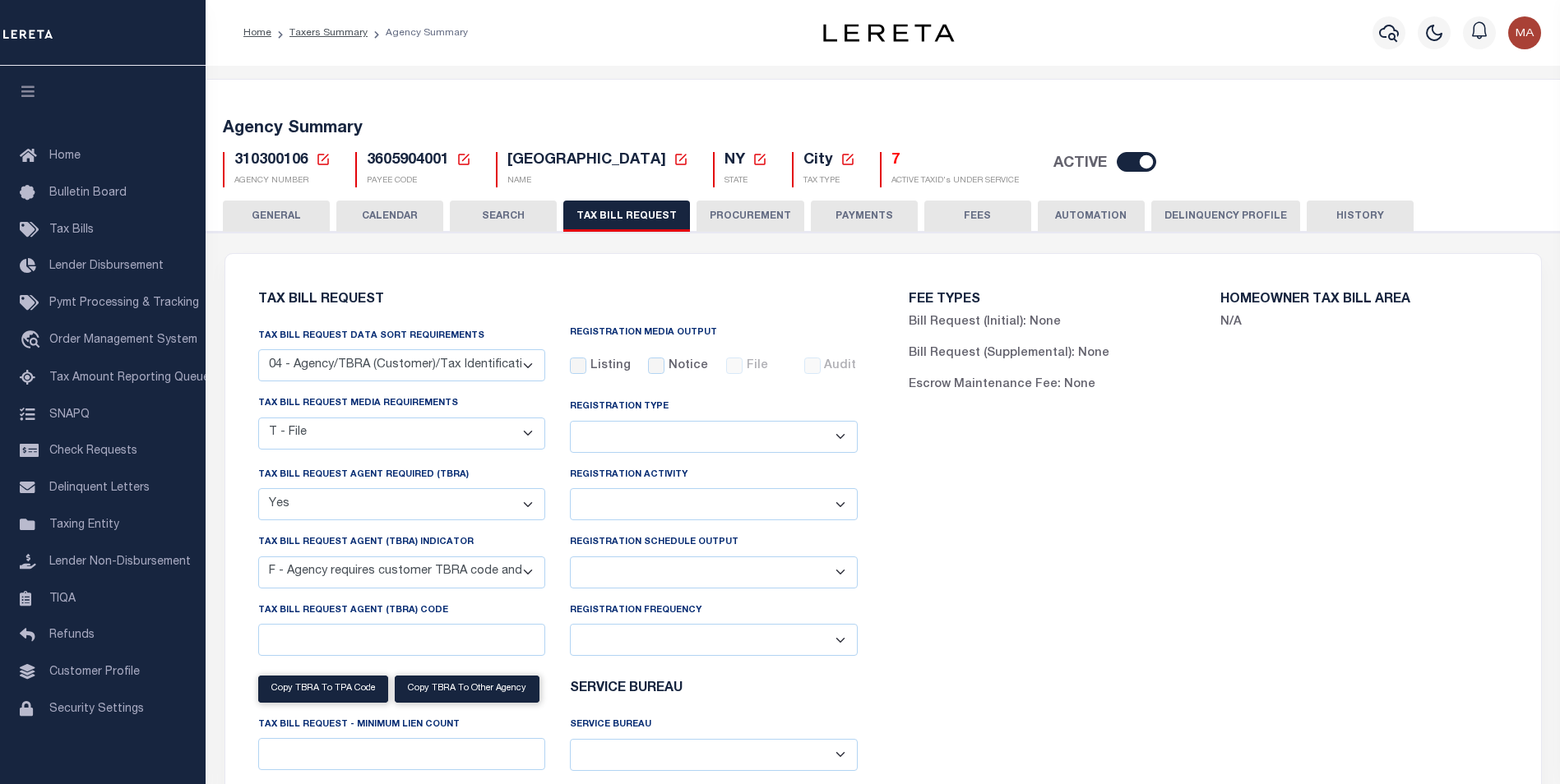
select select "100"
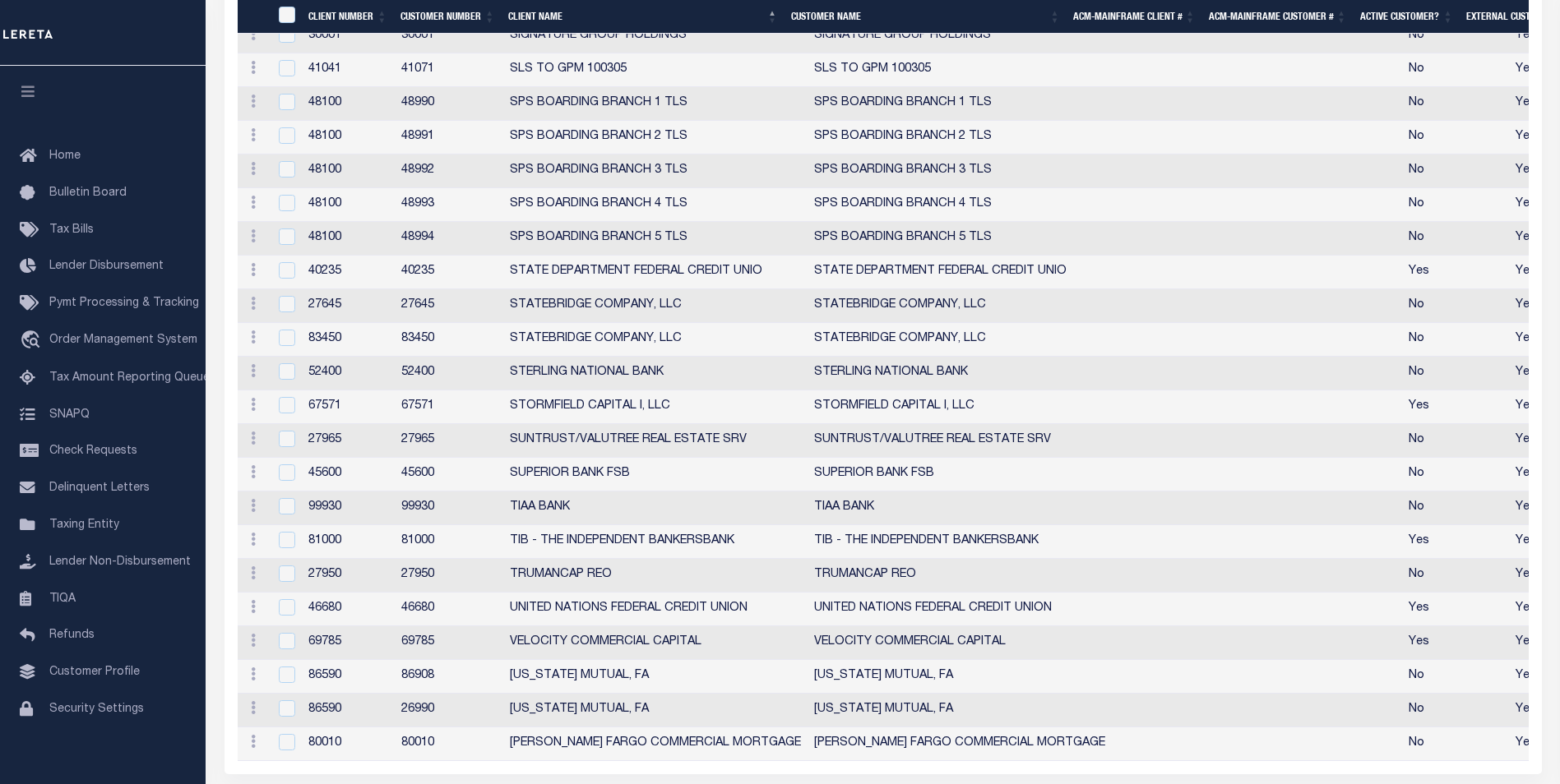
scroll to position [4673, 0]
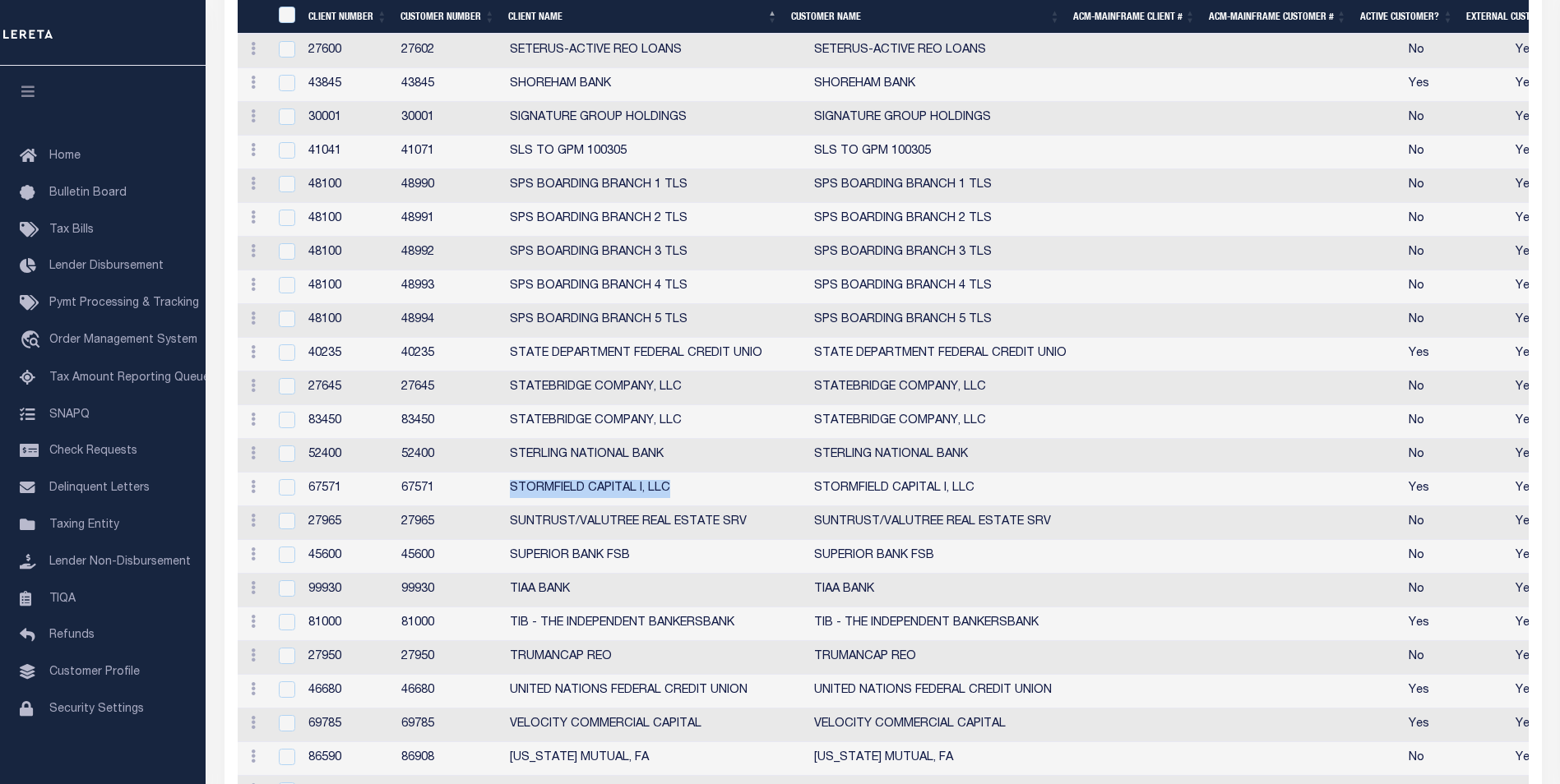
drag, startPoint x: 509, startPoint y: 535, endPoint x: 676, endPoint y: 537, distance: 167.0
click at [676, 507] on td "STORMFIELD CAPITAL I, LLC" at bounding box center [655, 489] width 304 height 33
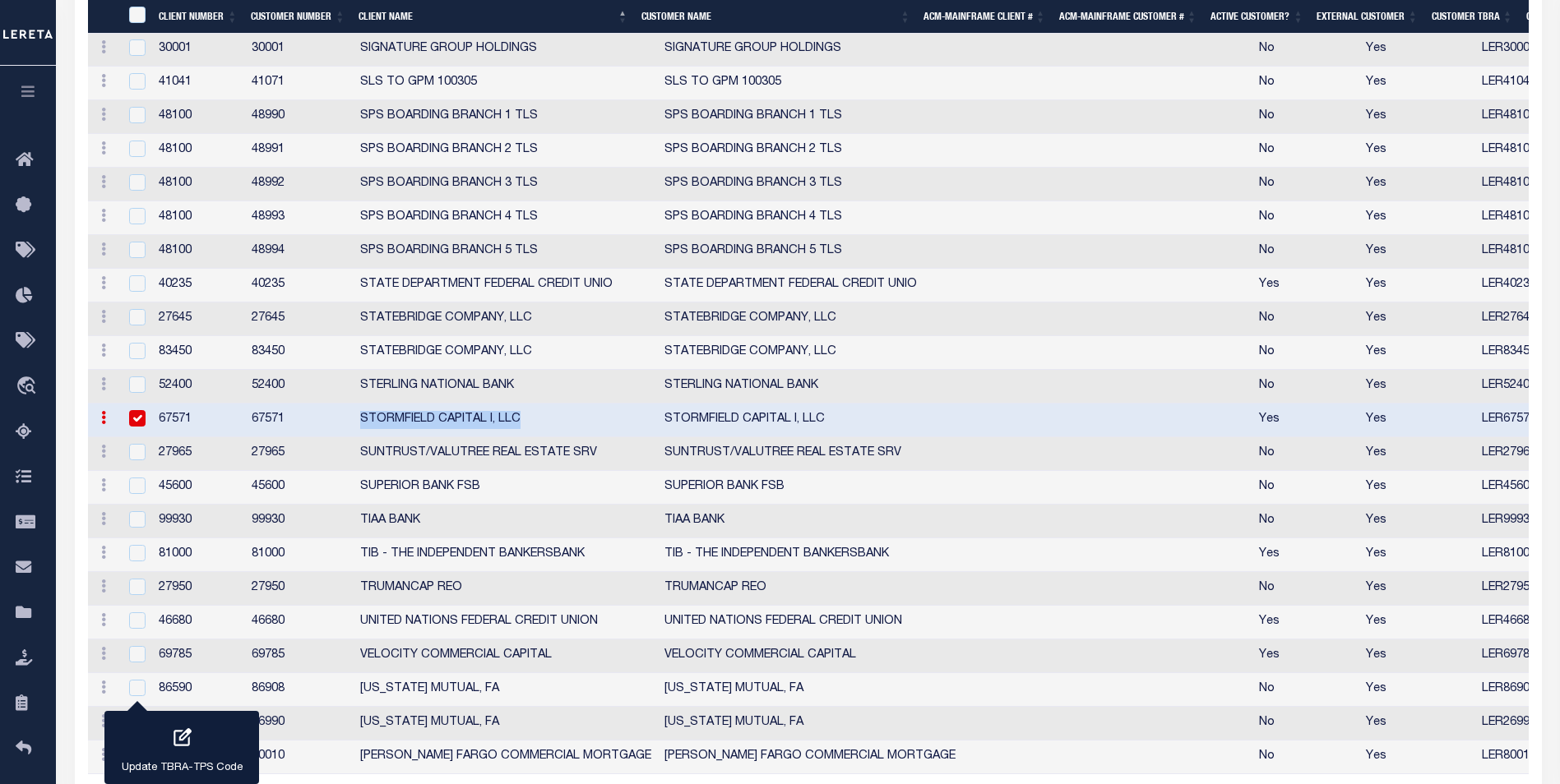
scroll to position [4530, 0]
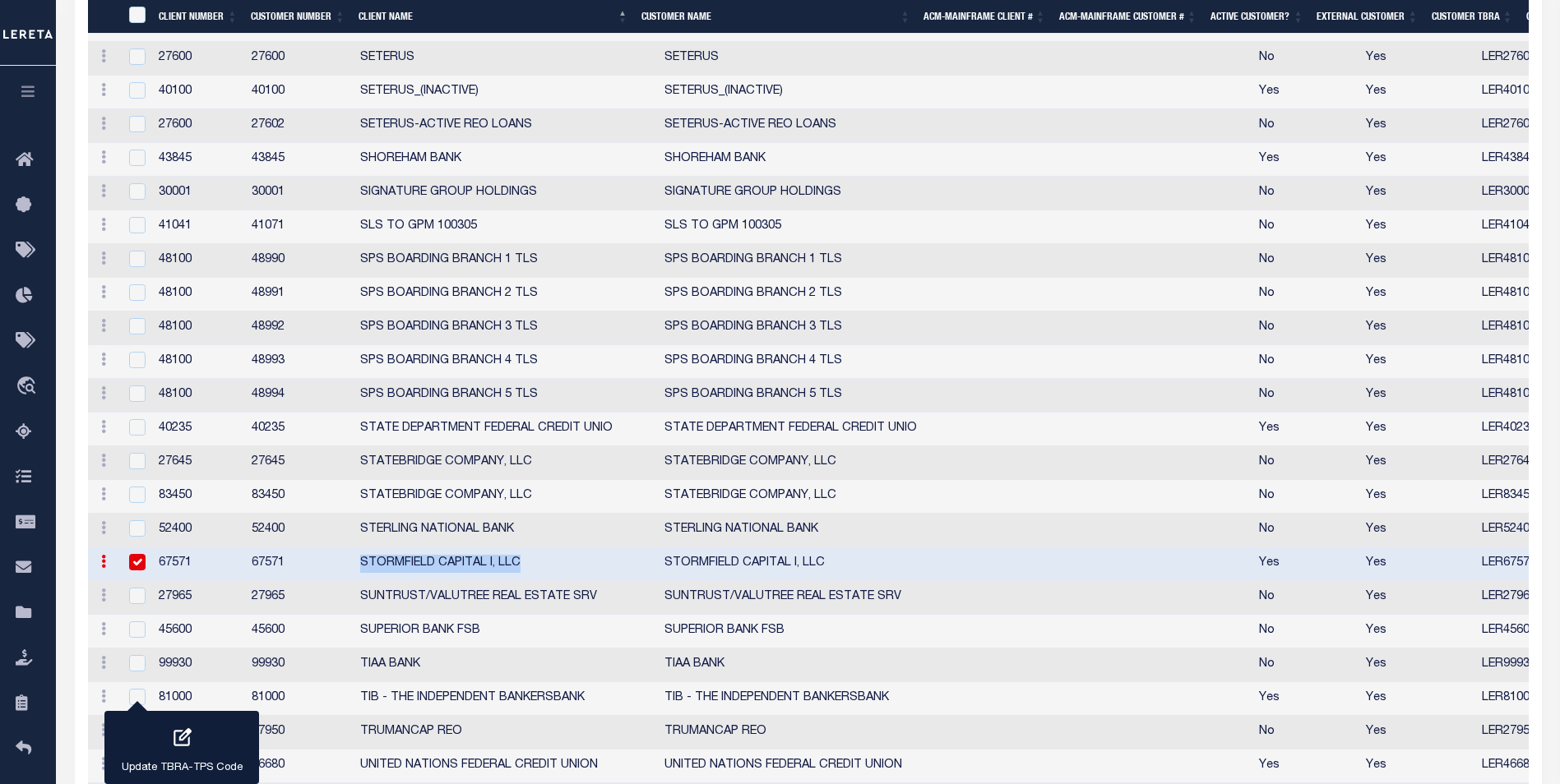
click at [546, 572] on td "STORMFIELD CAPITAL I, LLC" at bounding box center [505, 564] width 304 height 33
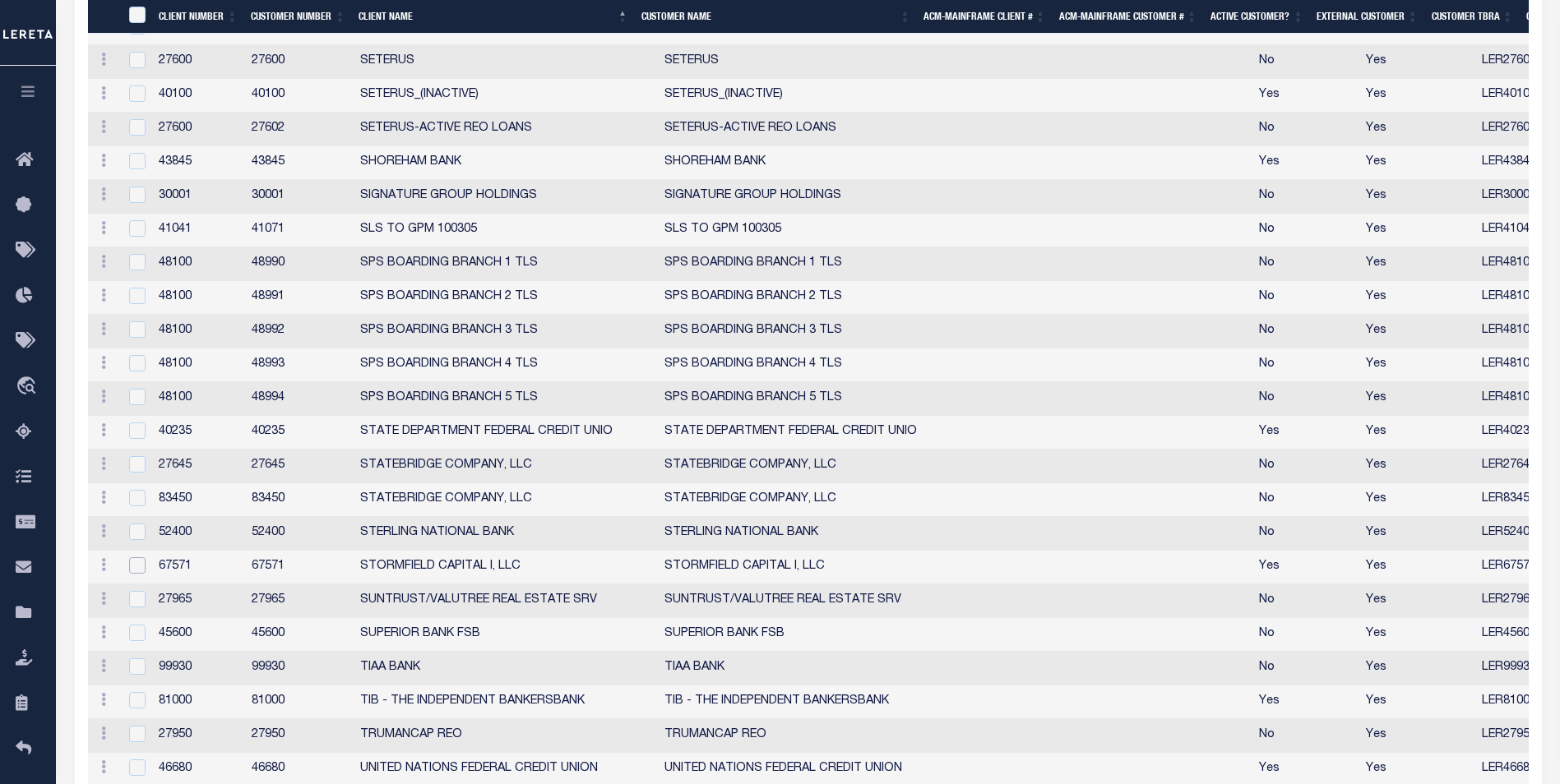
click at [132, 573] on input "checkbox" at bounding box center [137, 565] width 16 height 16
checkbox input "true"
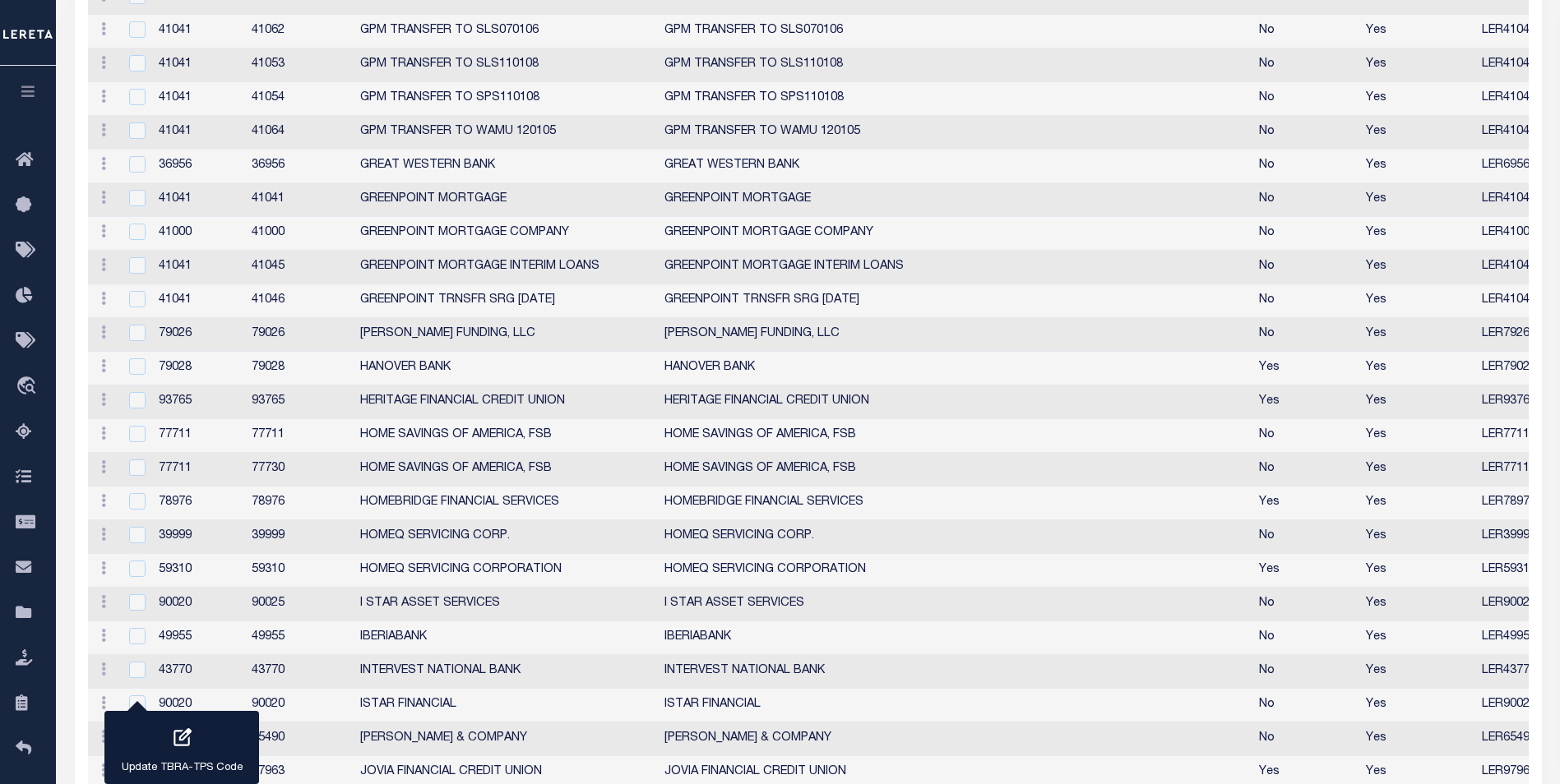
scroll to position [1520, 0]
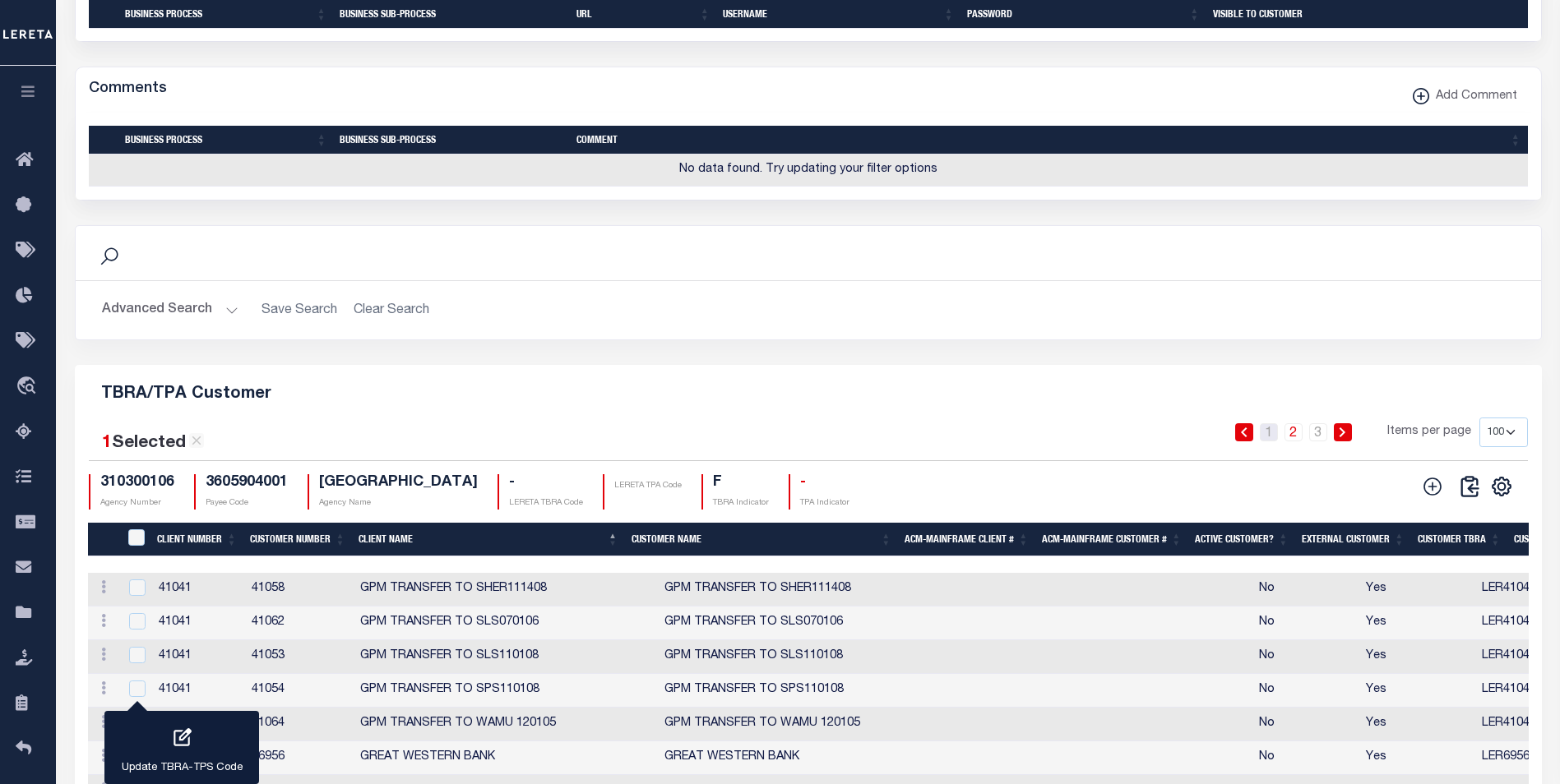
drag, startPoint x: 1270, startPoint y: 445, endPoint x: 1279, endPoint y: 460, distance: 17.5
click at [1270, 442] on link "1" at bounding box center [1268, 433] width 18 height 18
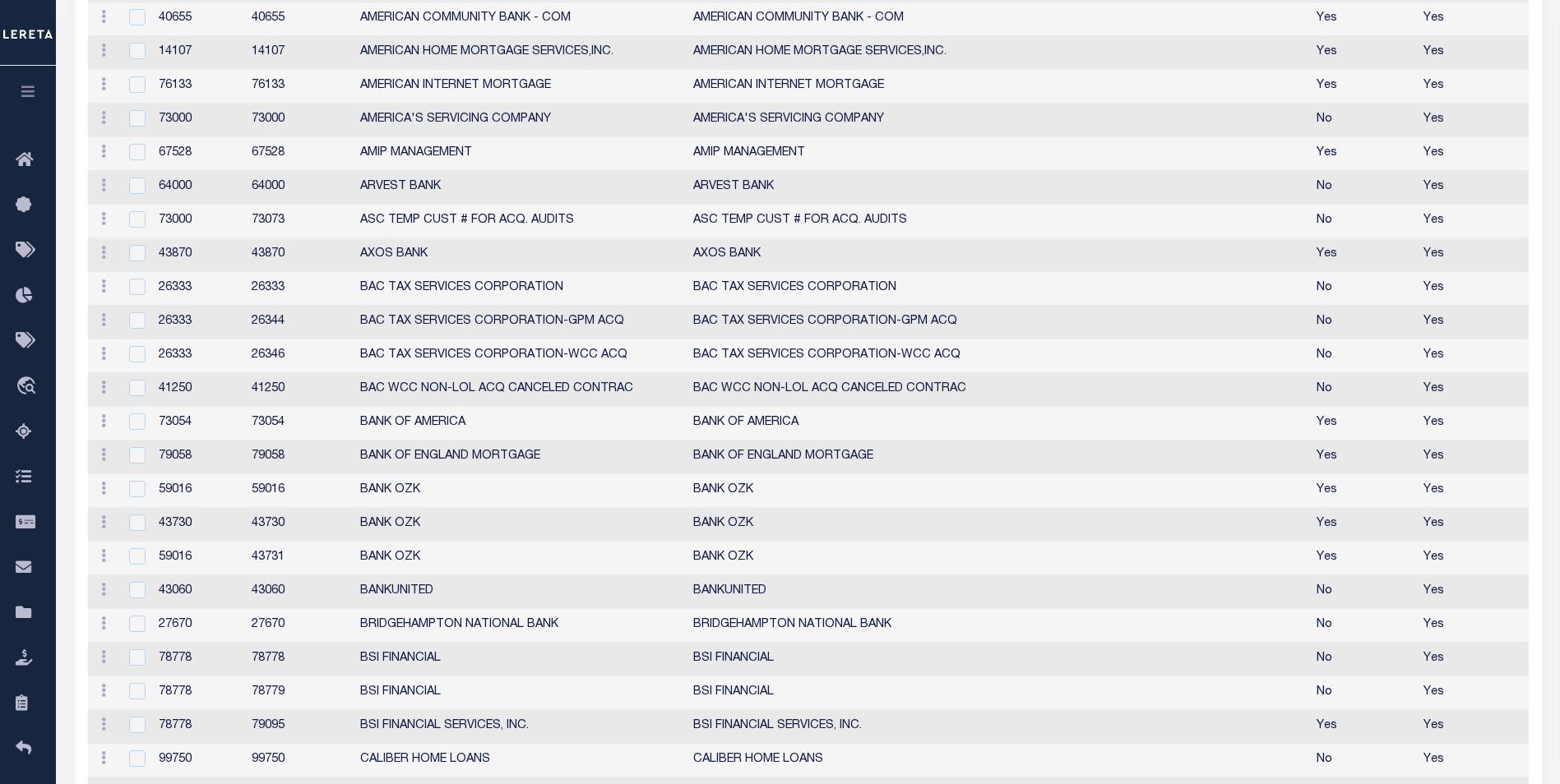
scroll to position [1441, 0]
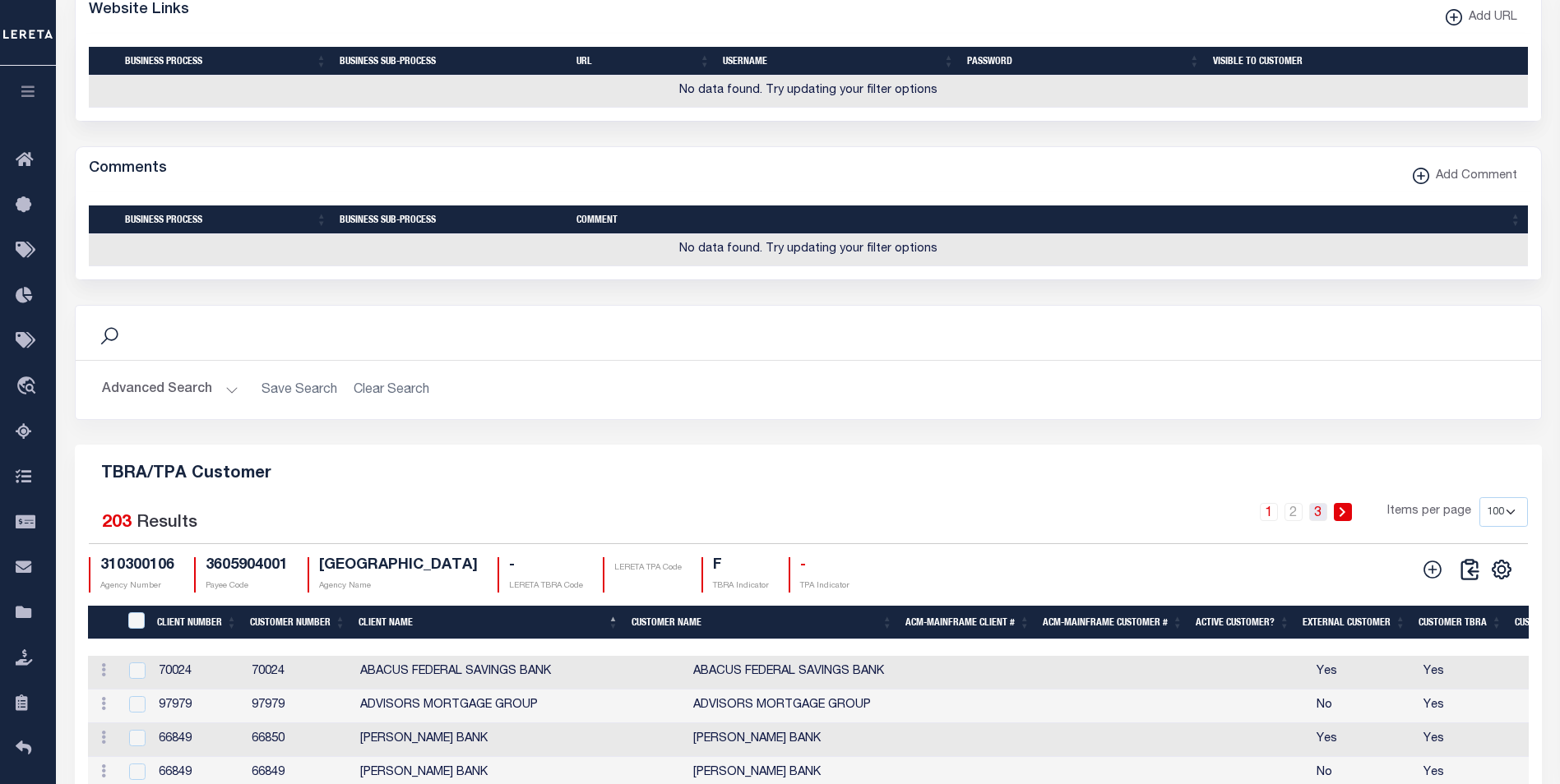
click at [1314, 521] on link "3" at bounding box center [1318, 512] width 18 height 18
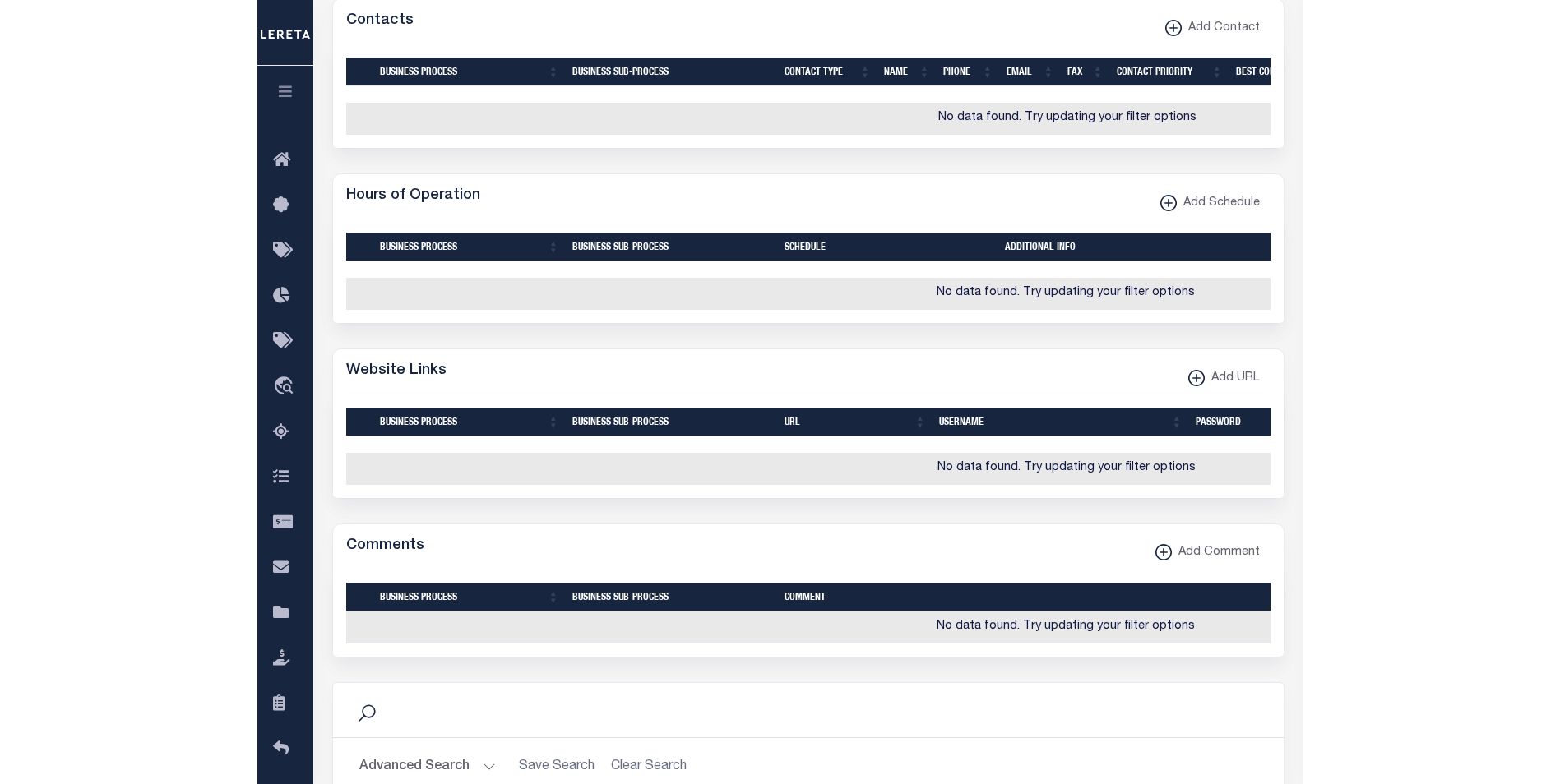
scroll to position [0, 0]
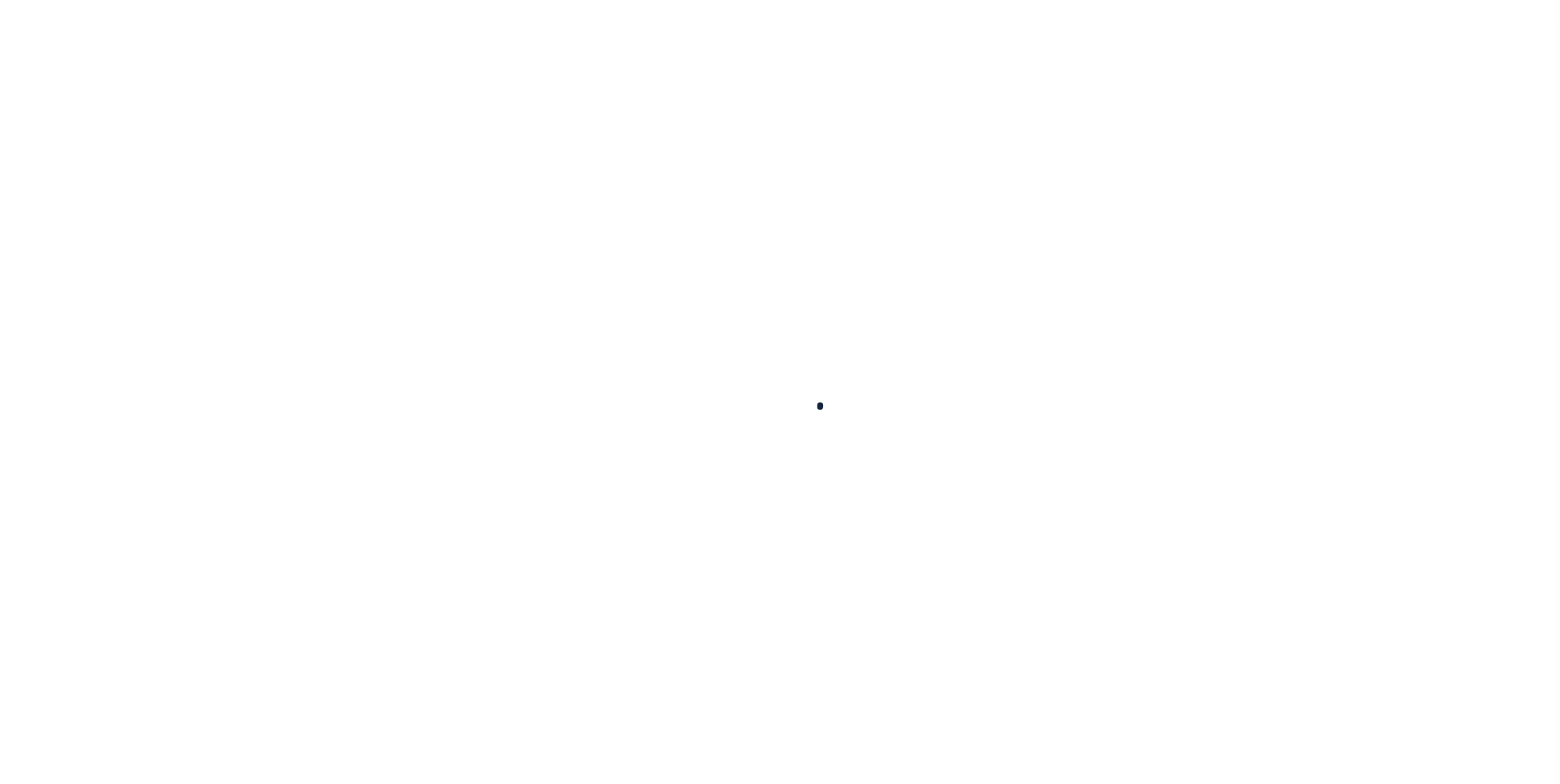
select select
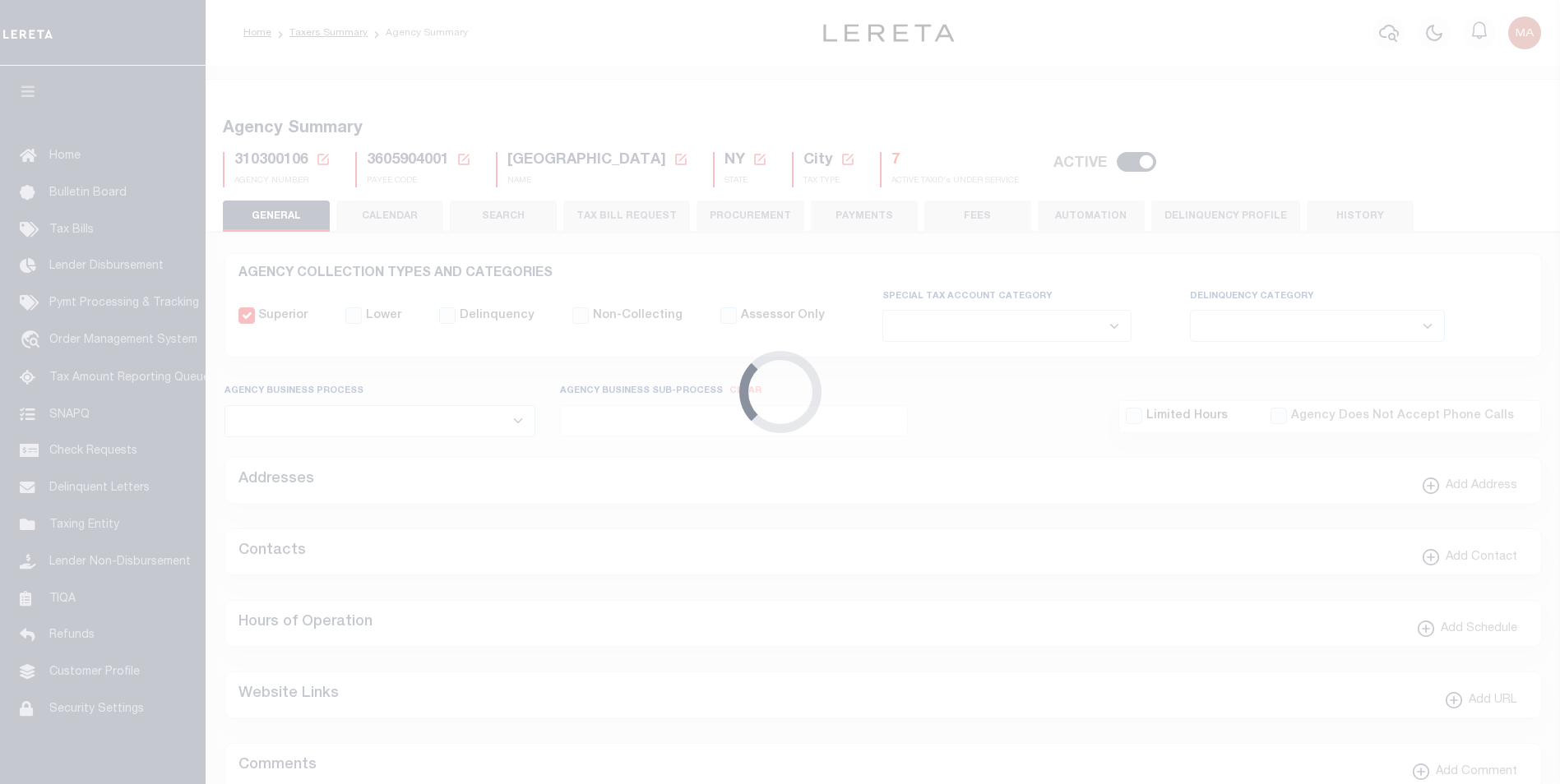
checkbox input "false"
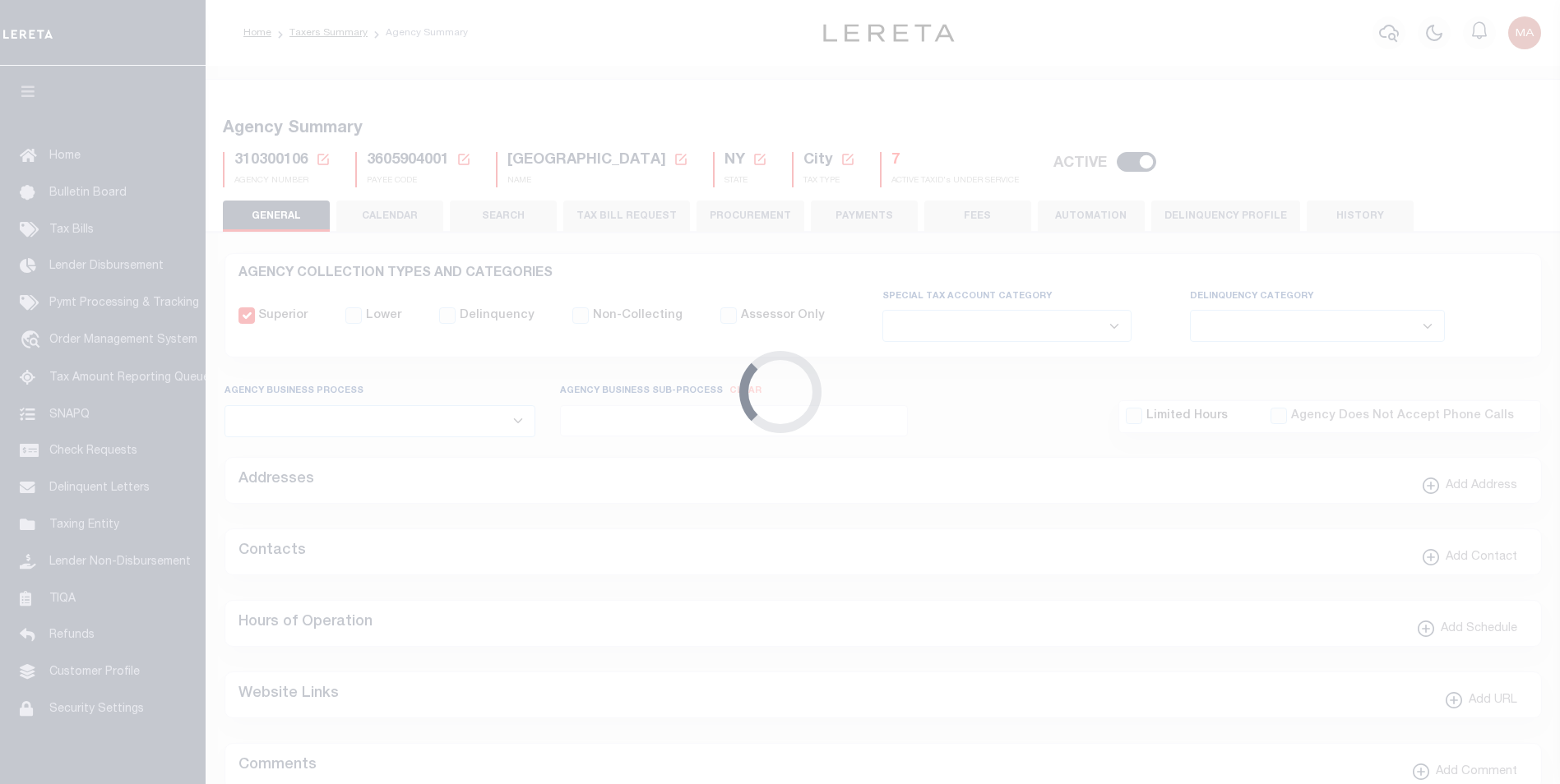
type input "3605904001"
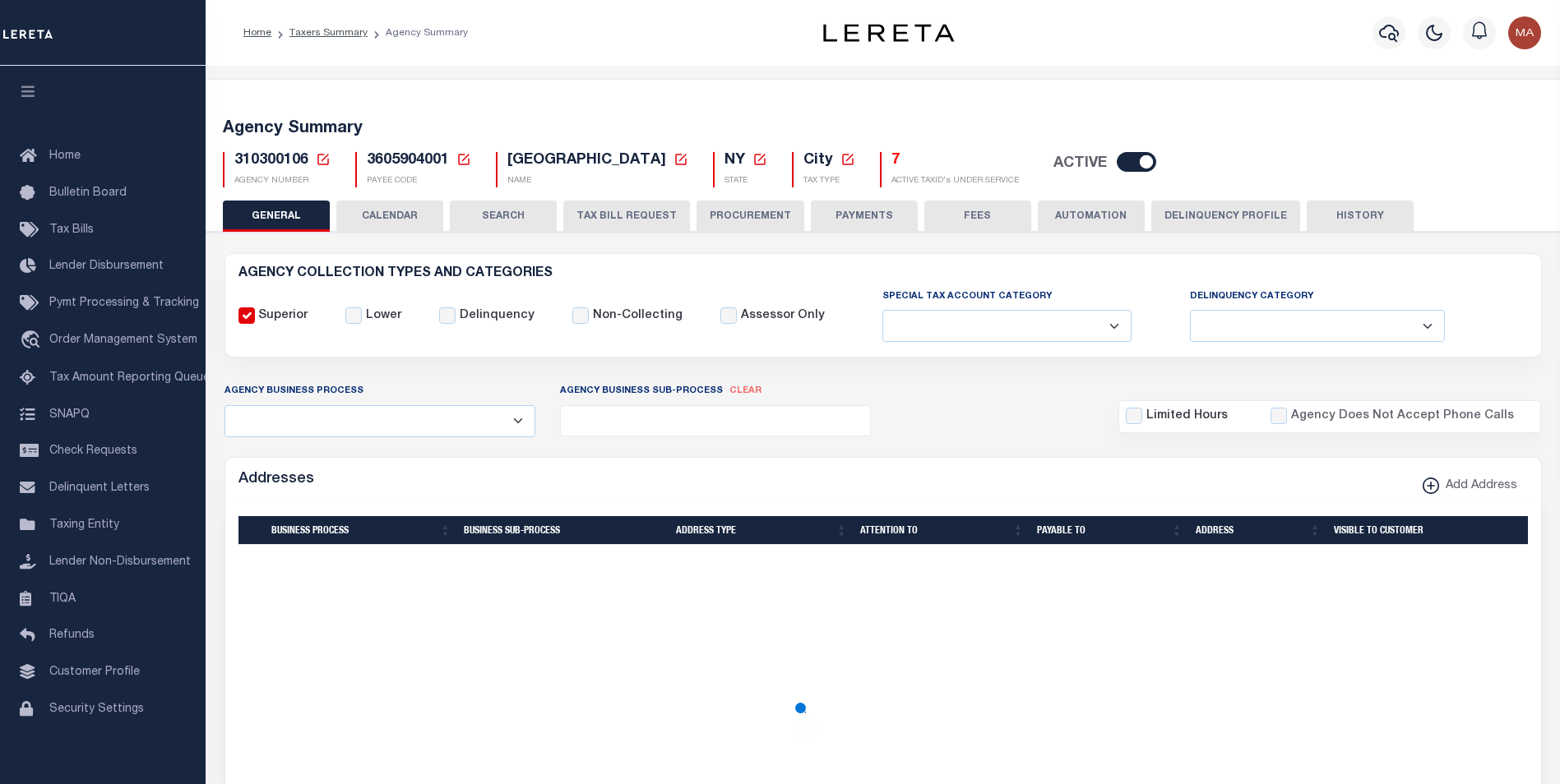
click at [621, 224] on button "TAX BILL REQUEST" at bounding box center [627, 216] width 126 height 32
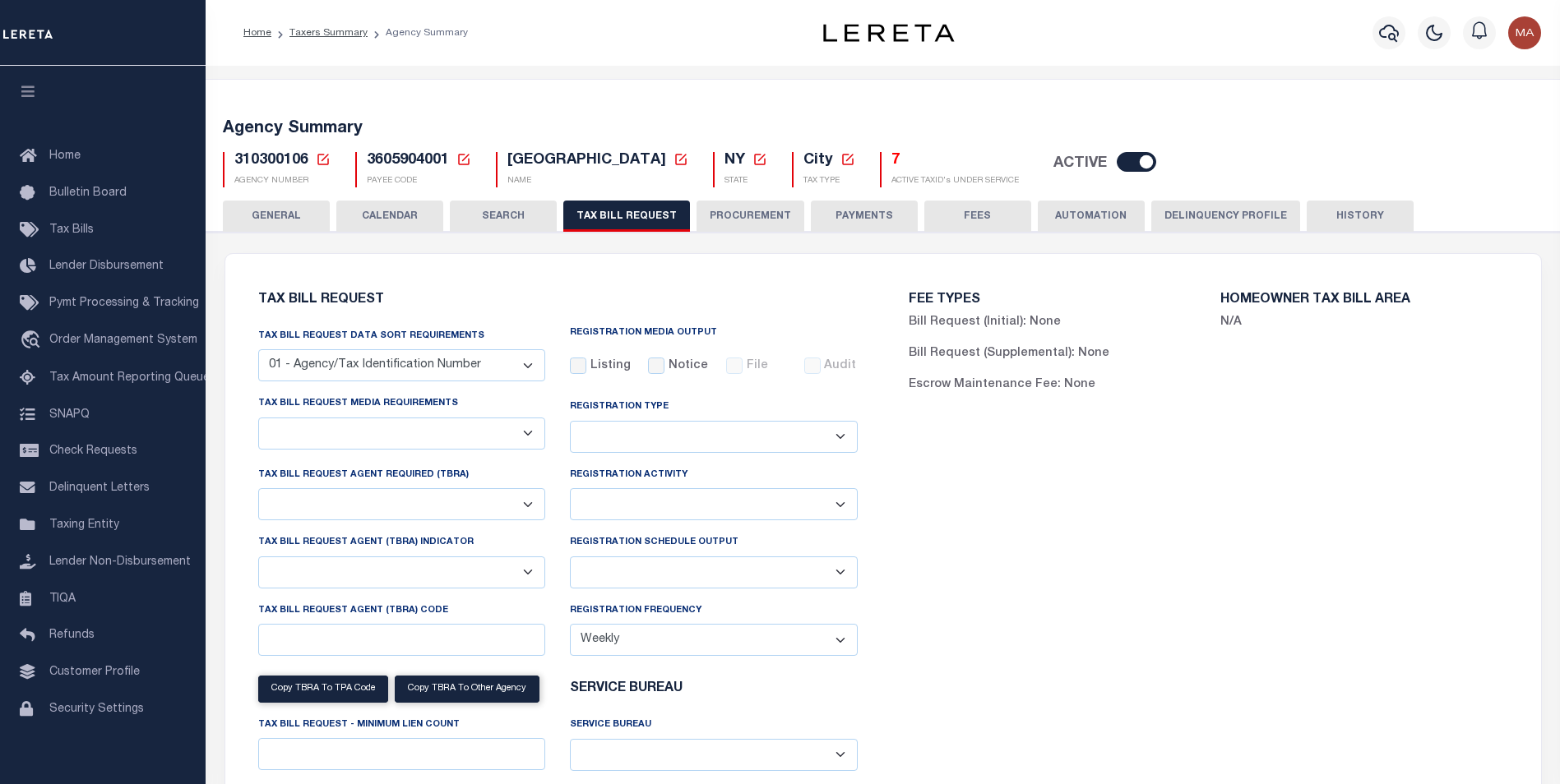
select select "28"
checkbox input "false"
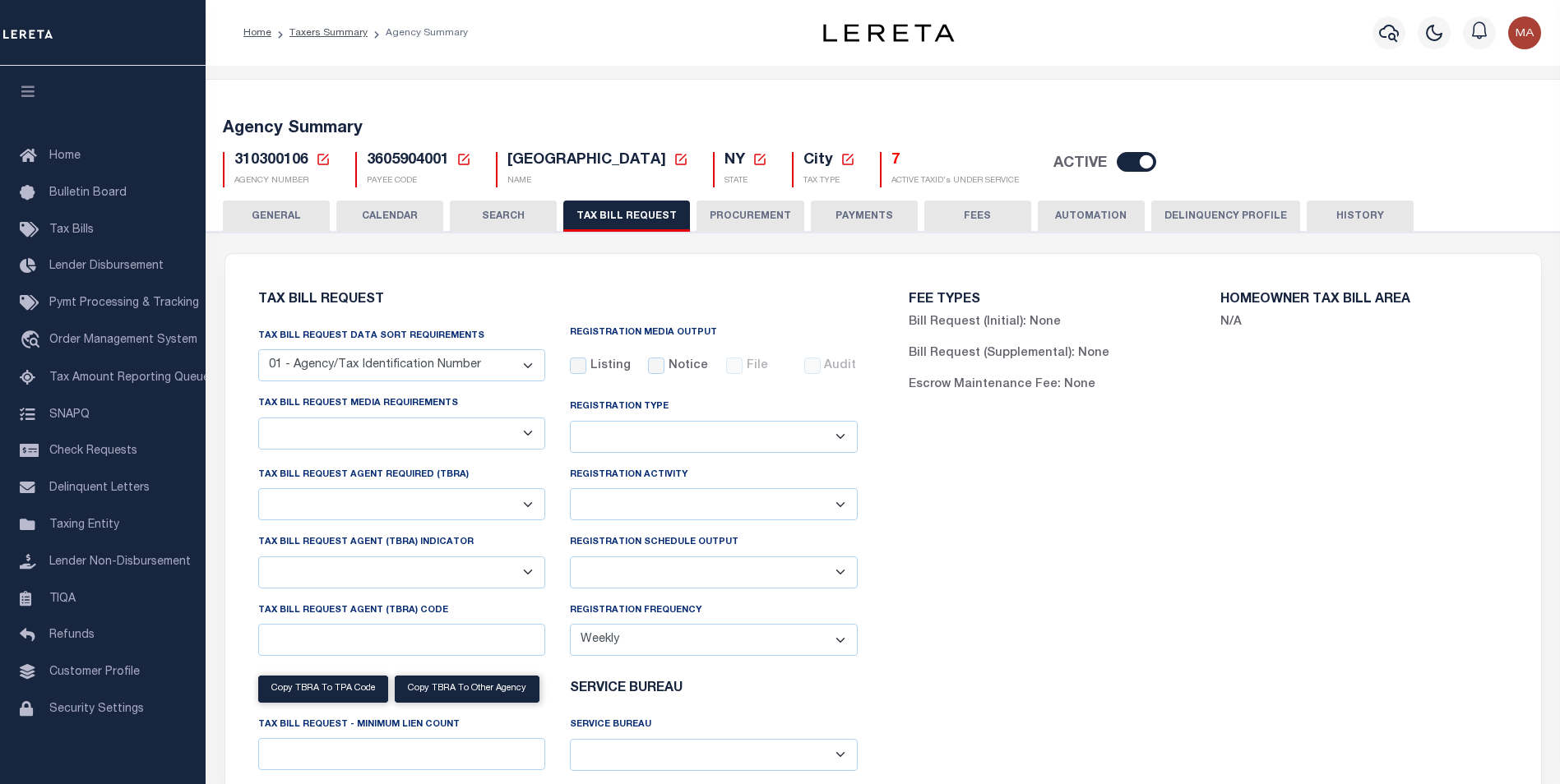
select select "22"
select select "true"
select select "14"
select select
select select "100"
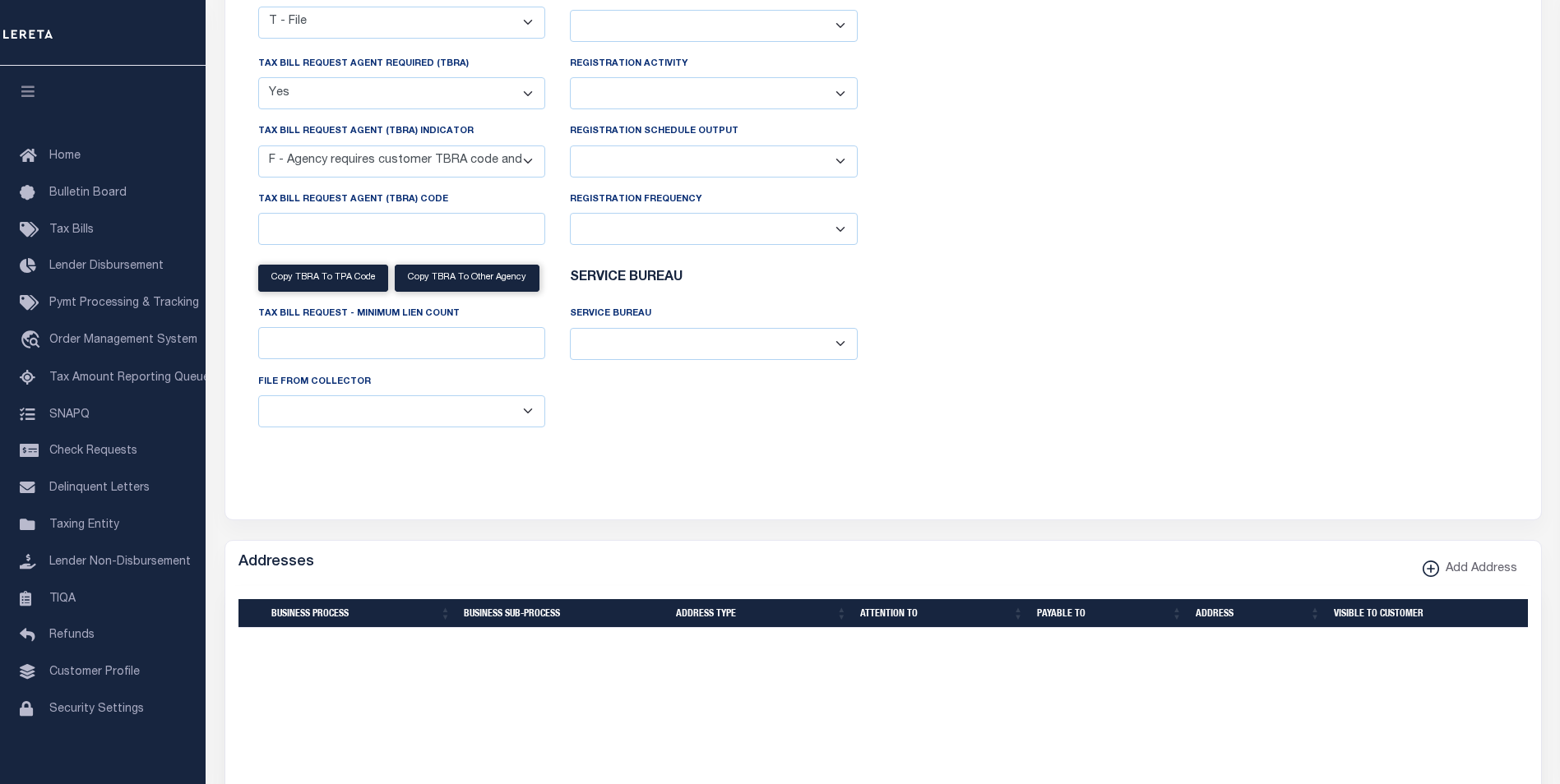
scroll to position [740, 0]
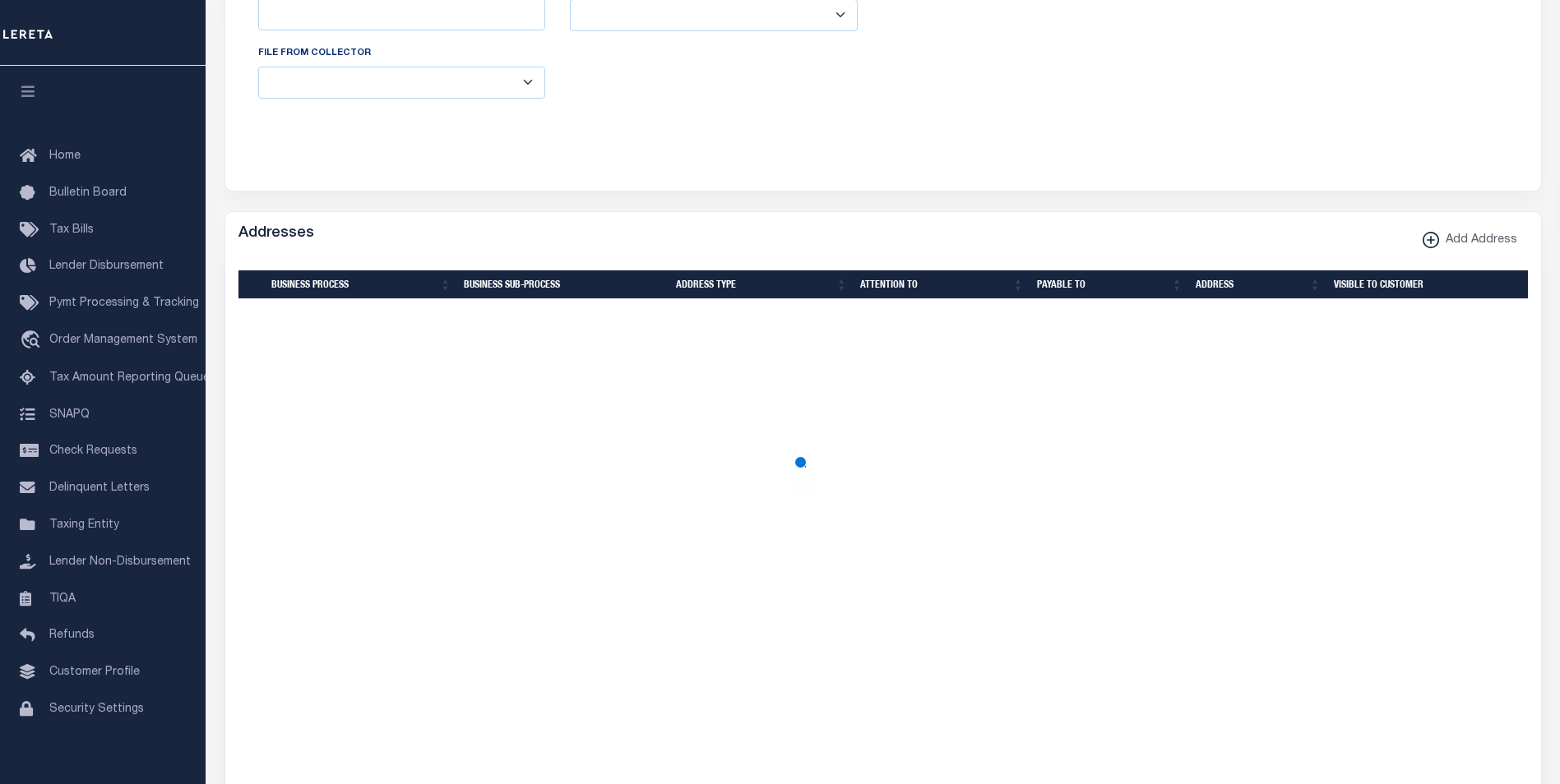
select select "100"
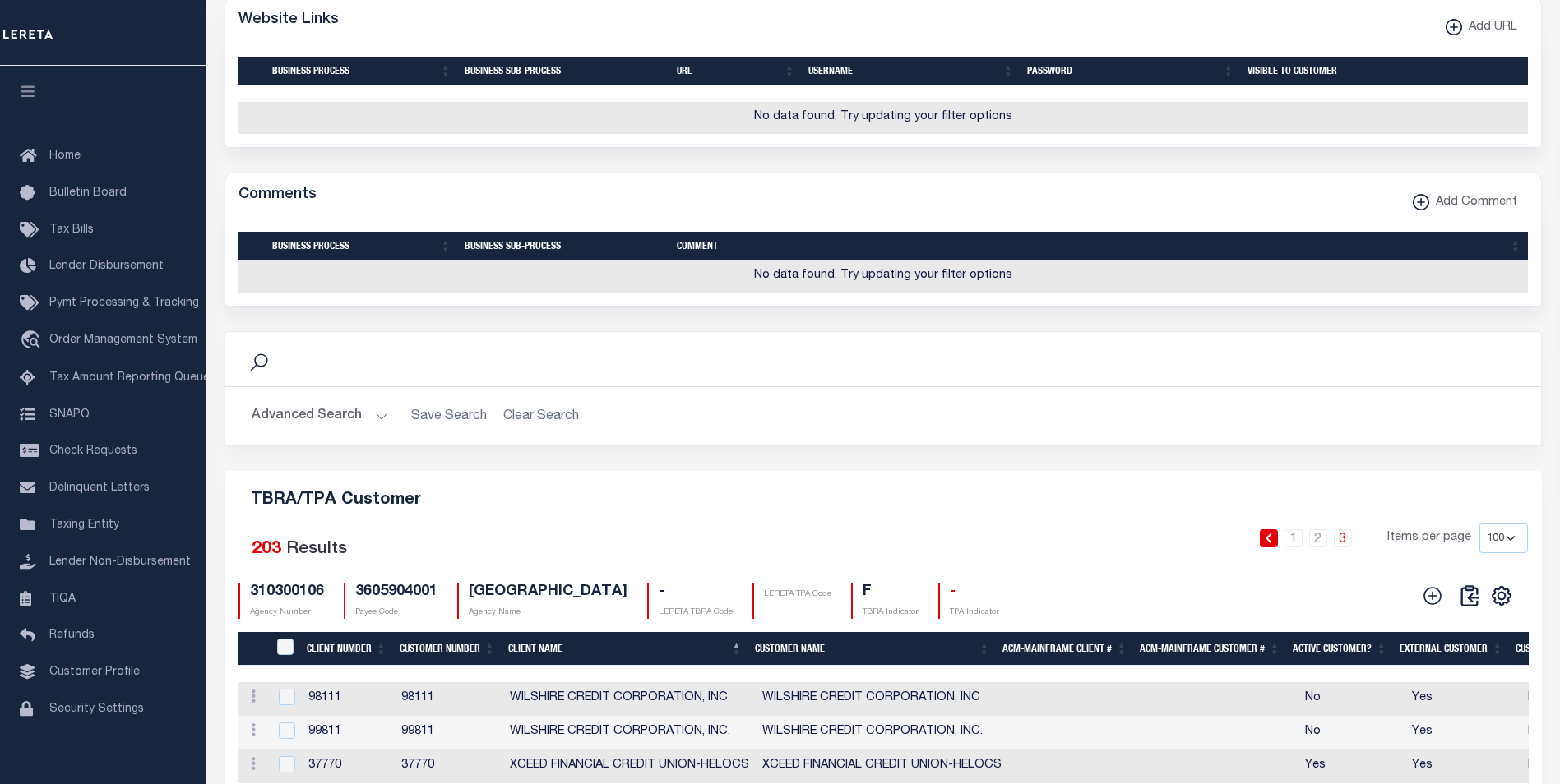
scroll to position [1749, 0]
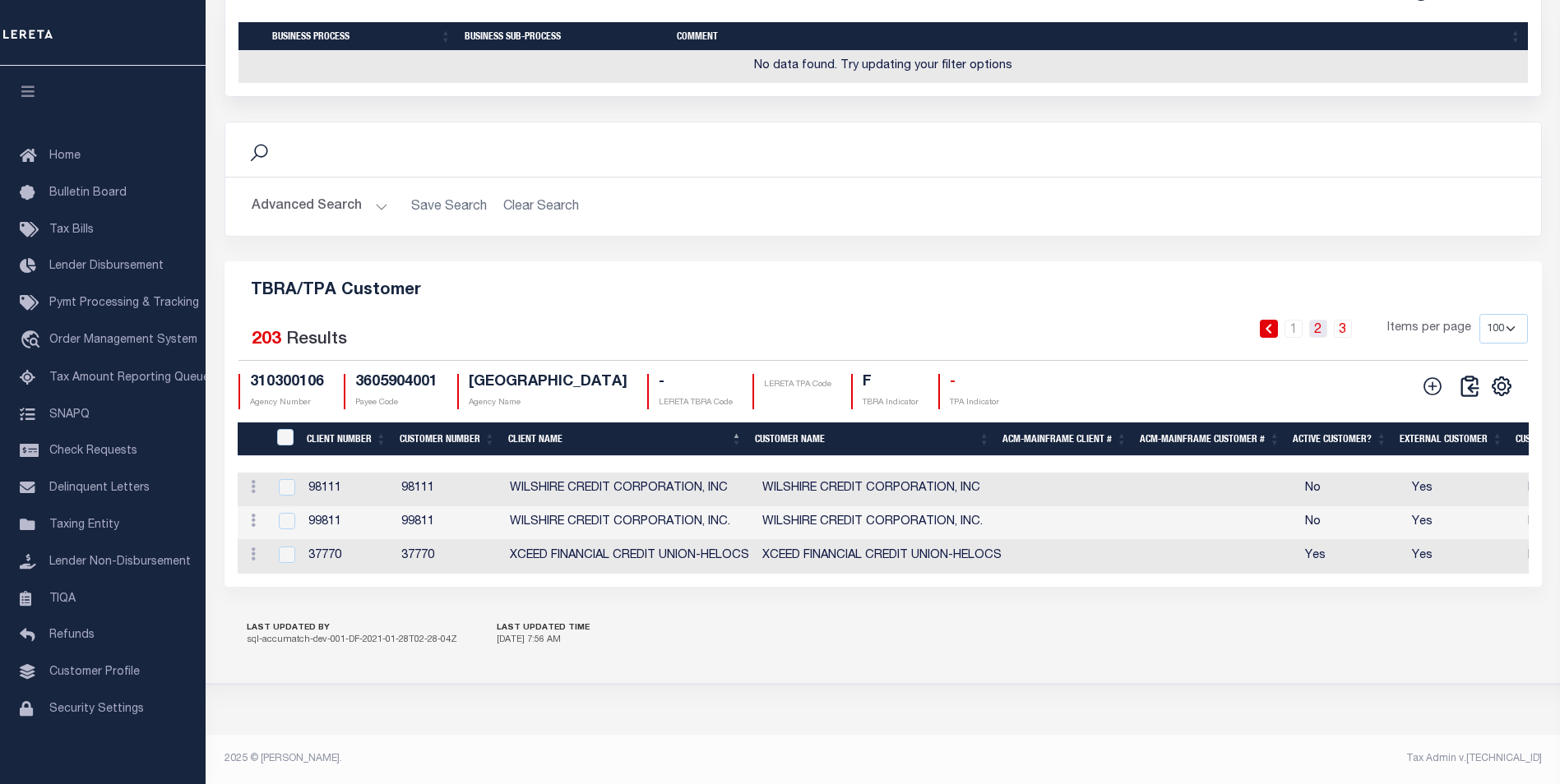
click at [1320, 325] on link "2" at bounding box center [1318, 329] width 18 height 18
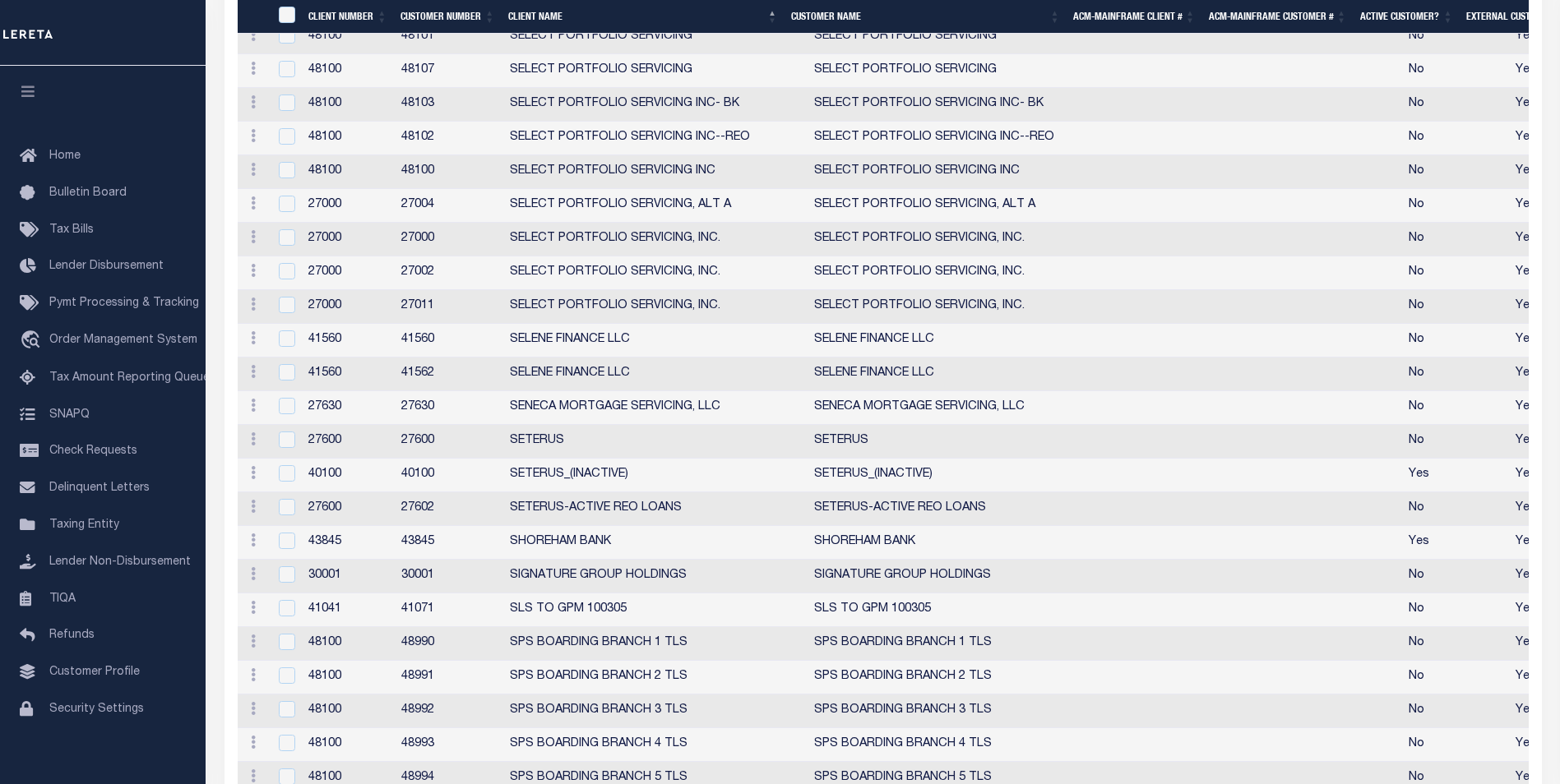
scroll to position [4544, 0]
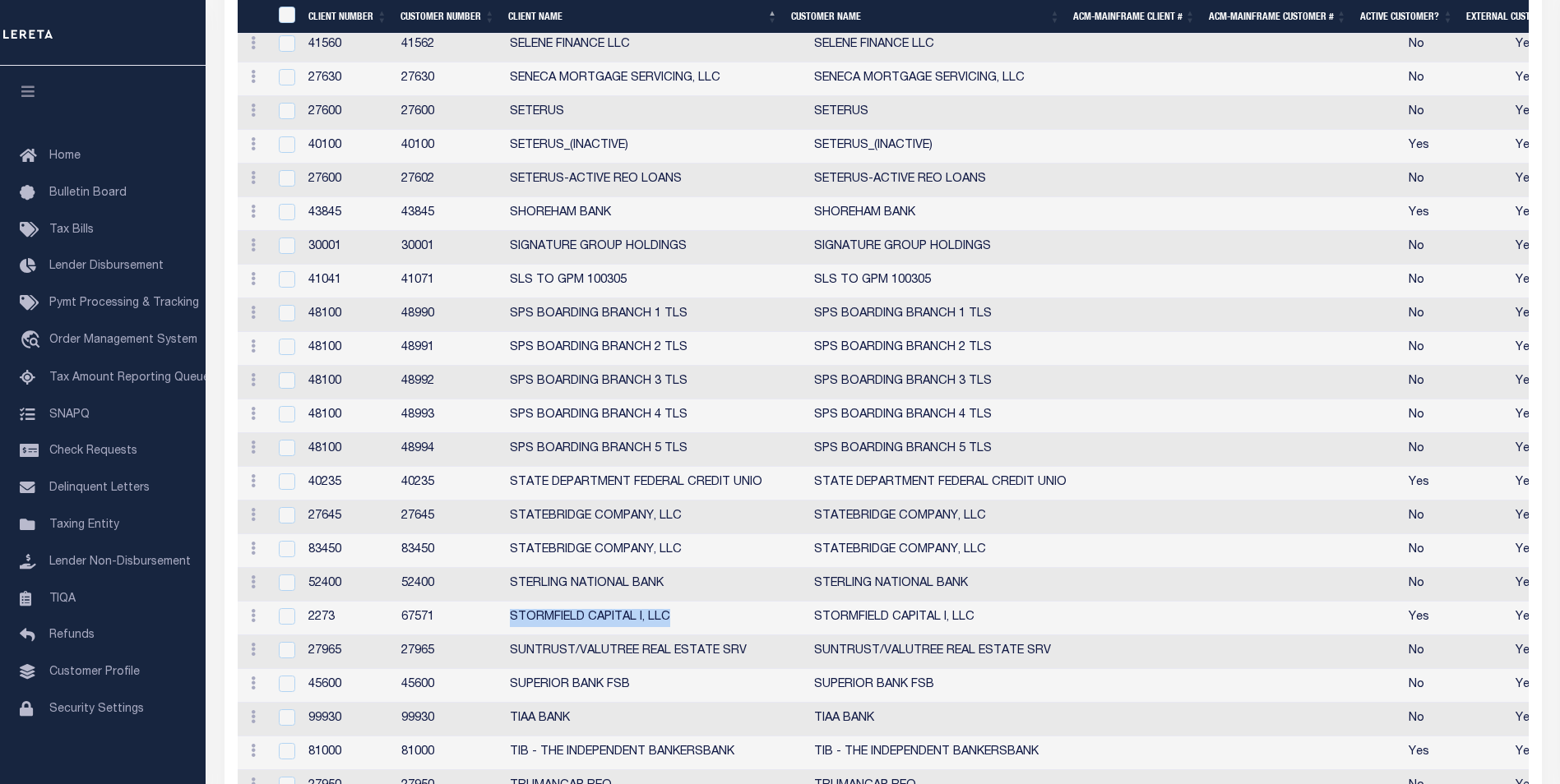
drag, startPoint x: 552, startPoint y: 669, endPoint x: 676, endPoint y: 671, distance: 124.0
click at [676, 636] on td "STORMFIELD CAPITAL I, LLC" at bounding box center [655, 618] width 304 height 33
checkbox input "true"
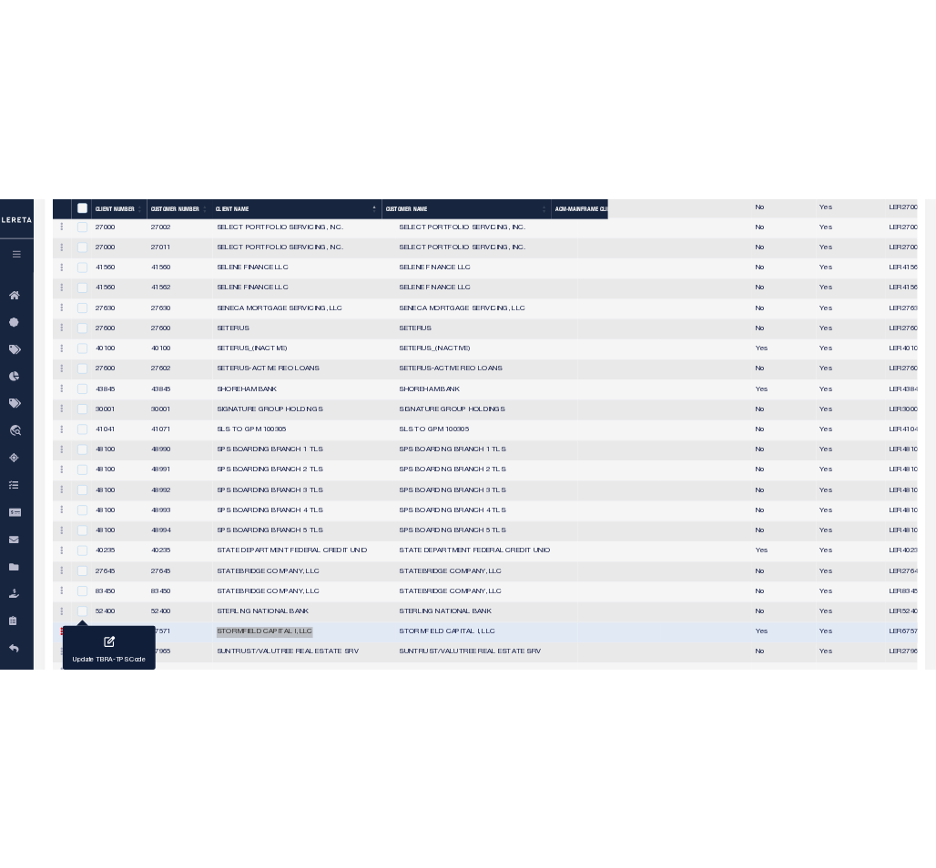
scroll to position [4680, 0]
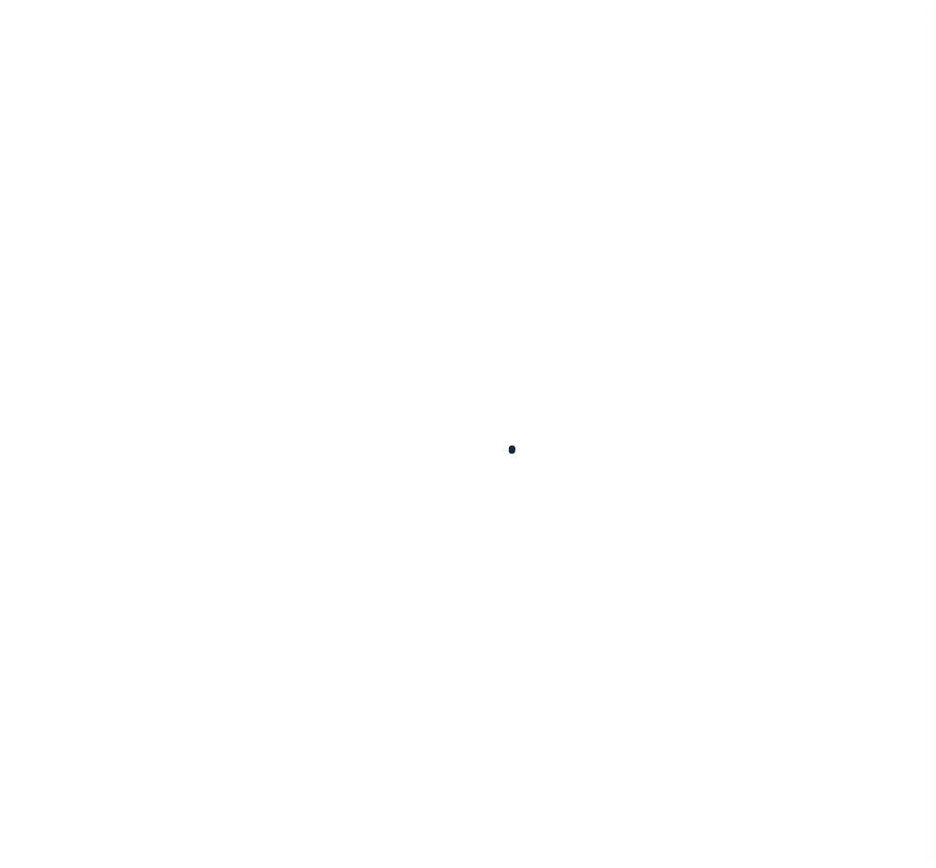
select select
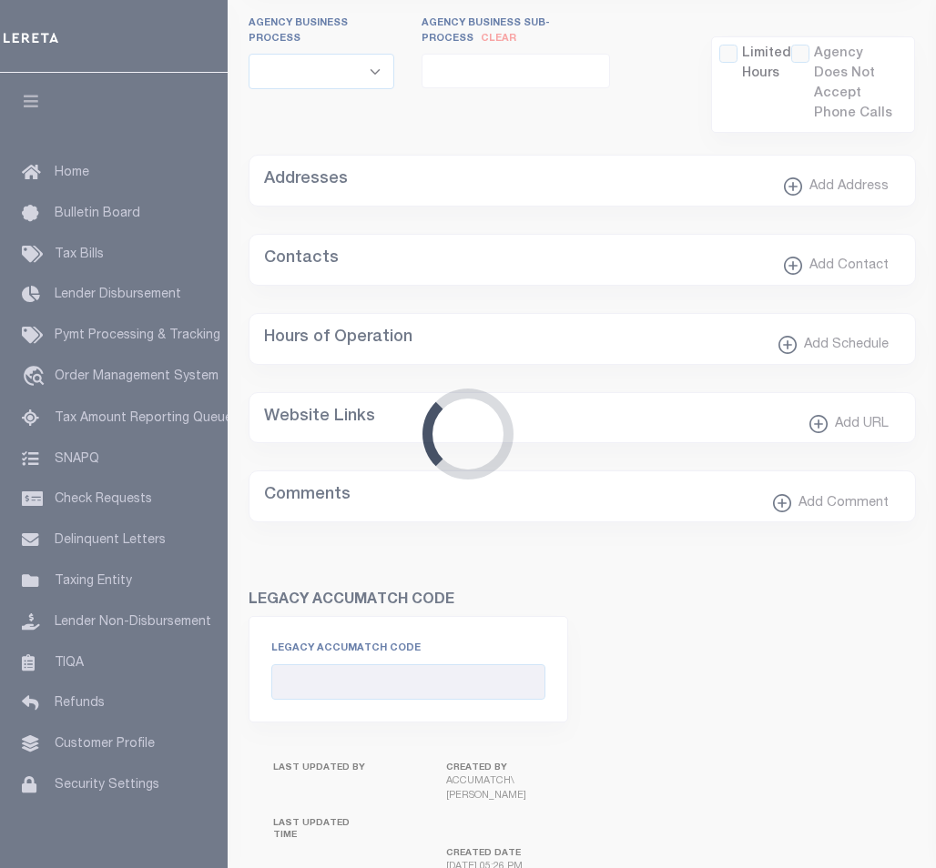
checkbox input "false"
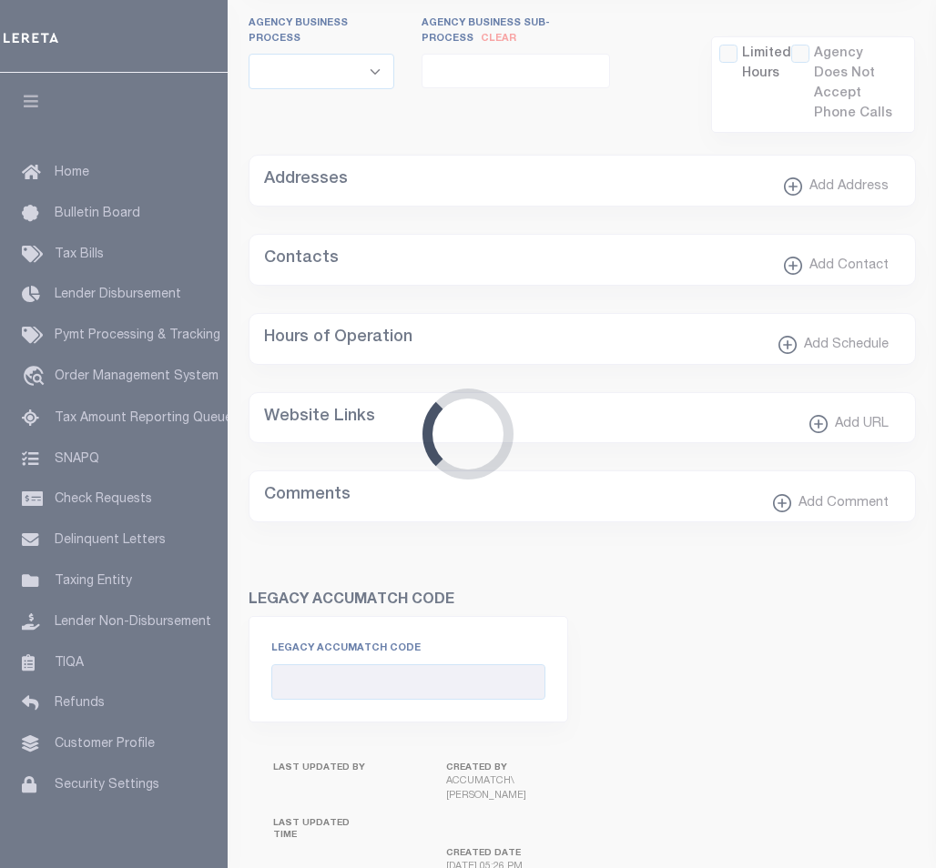
type input "3605904001"
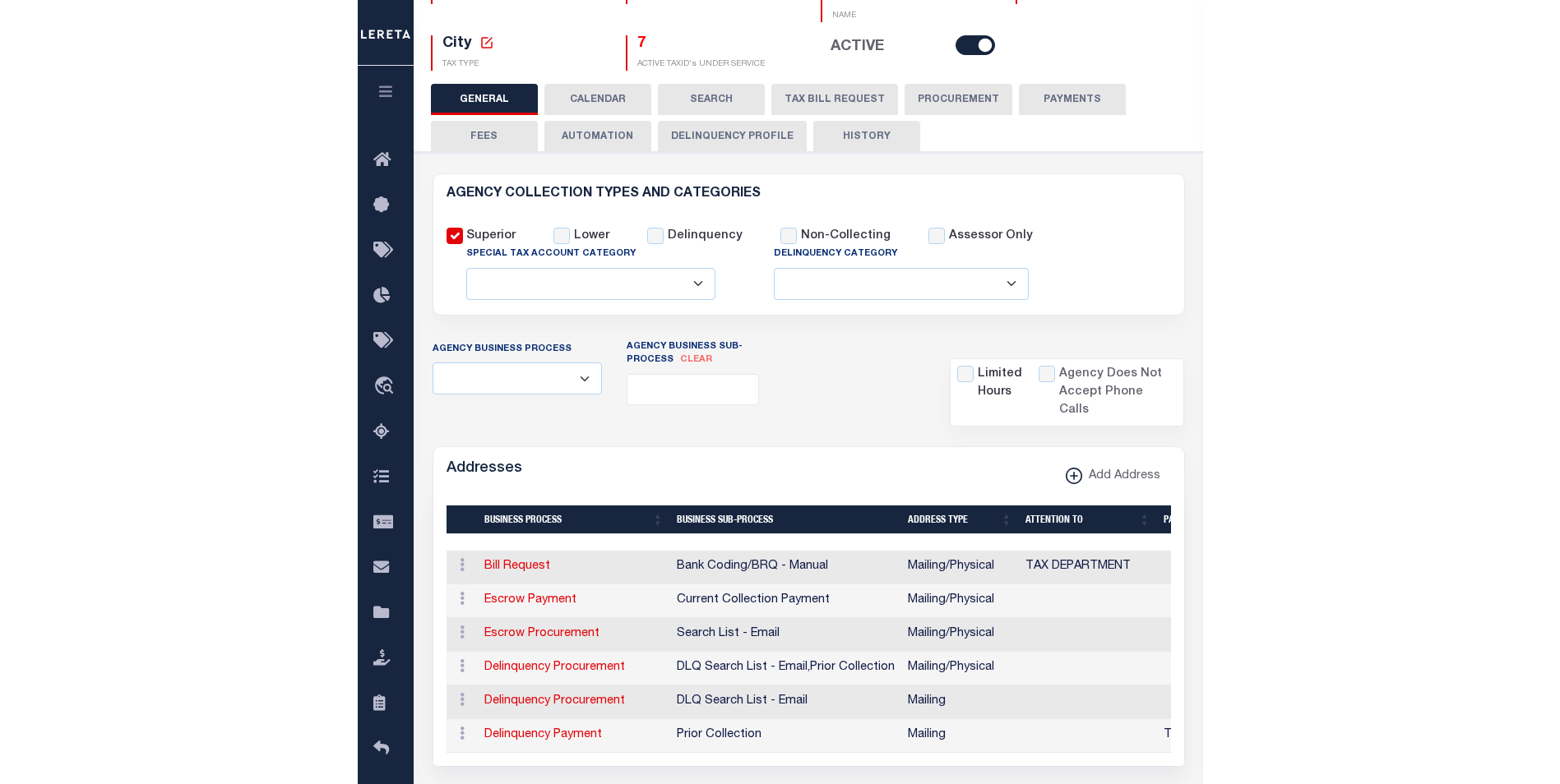
scroll to position [0, 0]
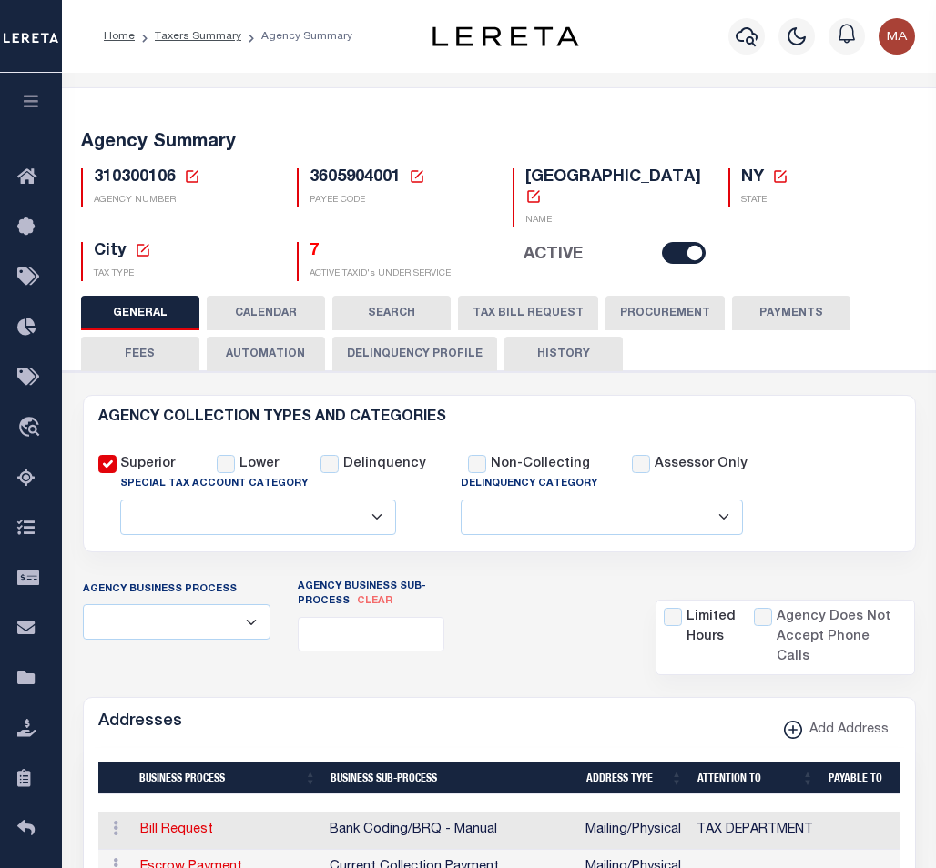
click at [506, 315] on button "TAX BILL REQUEST" at bounding box center [528, 313] width 140 height 35
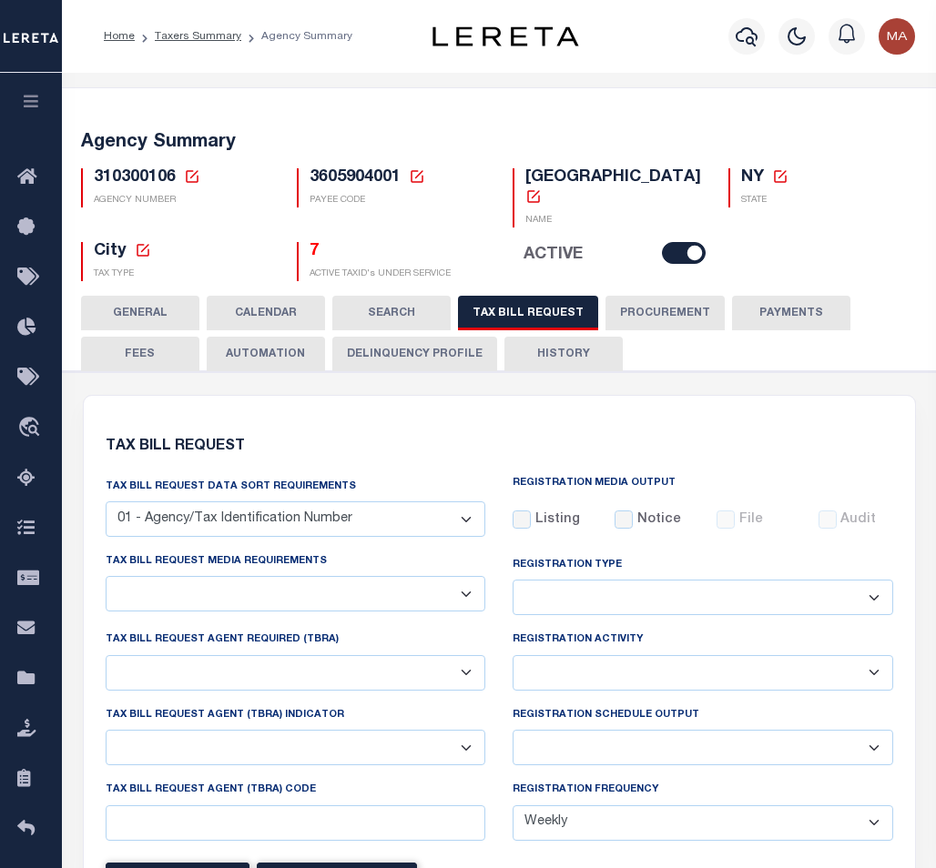
select select "100"
select select "28"
checkbox input "false"
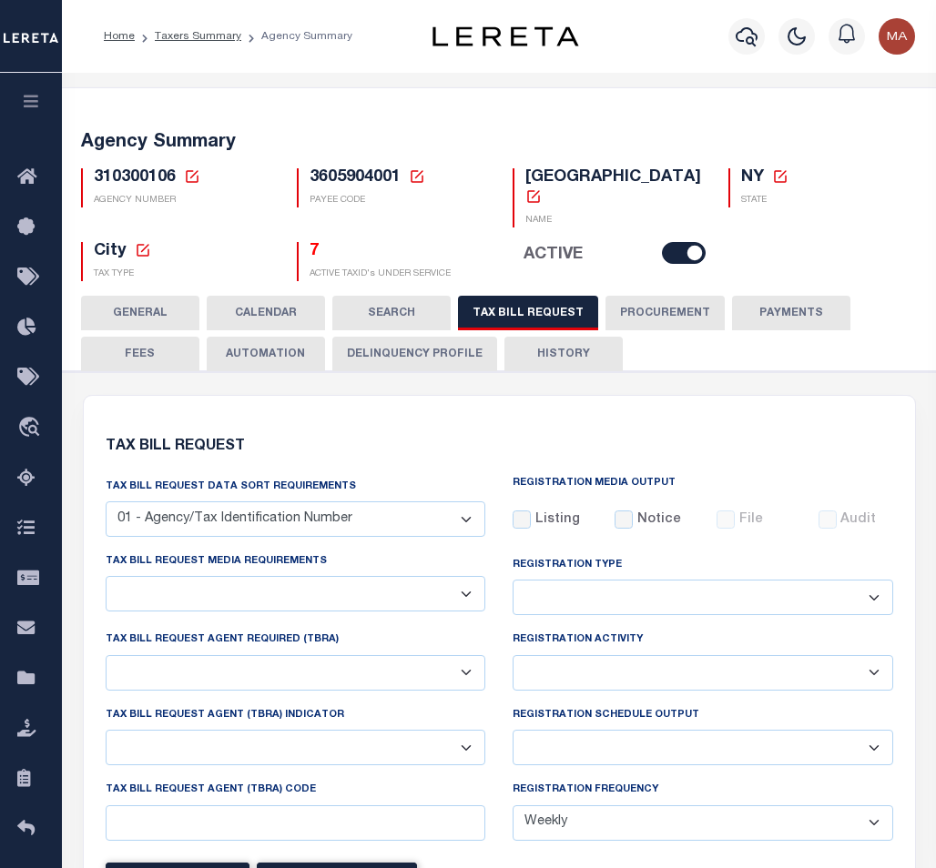
checkbox input "false"
select select "22"
select select "true"
select select "14"
select select
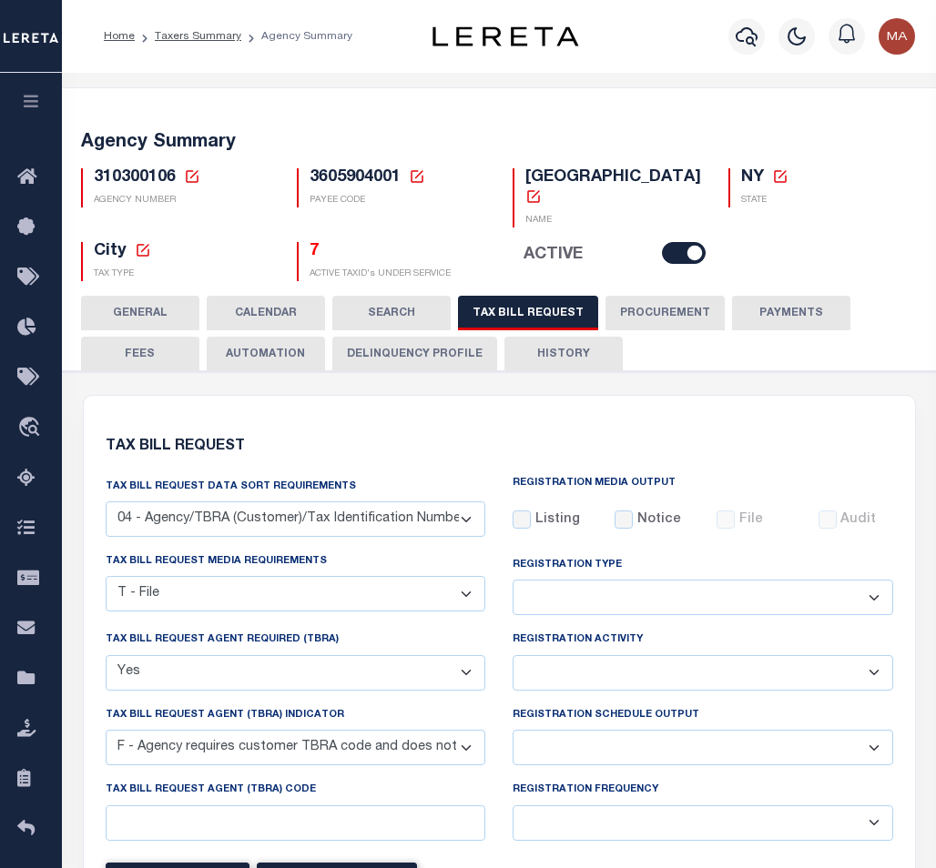
select select "100"
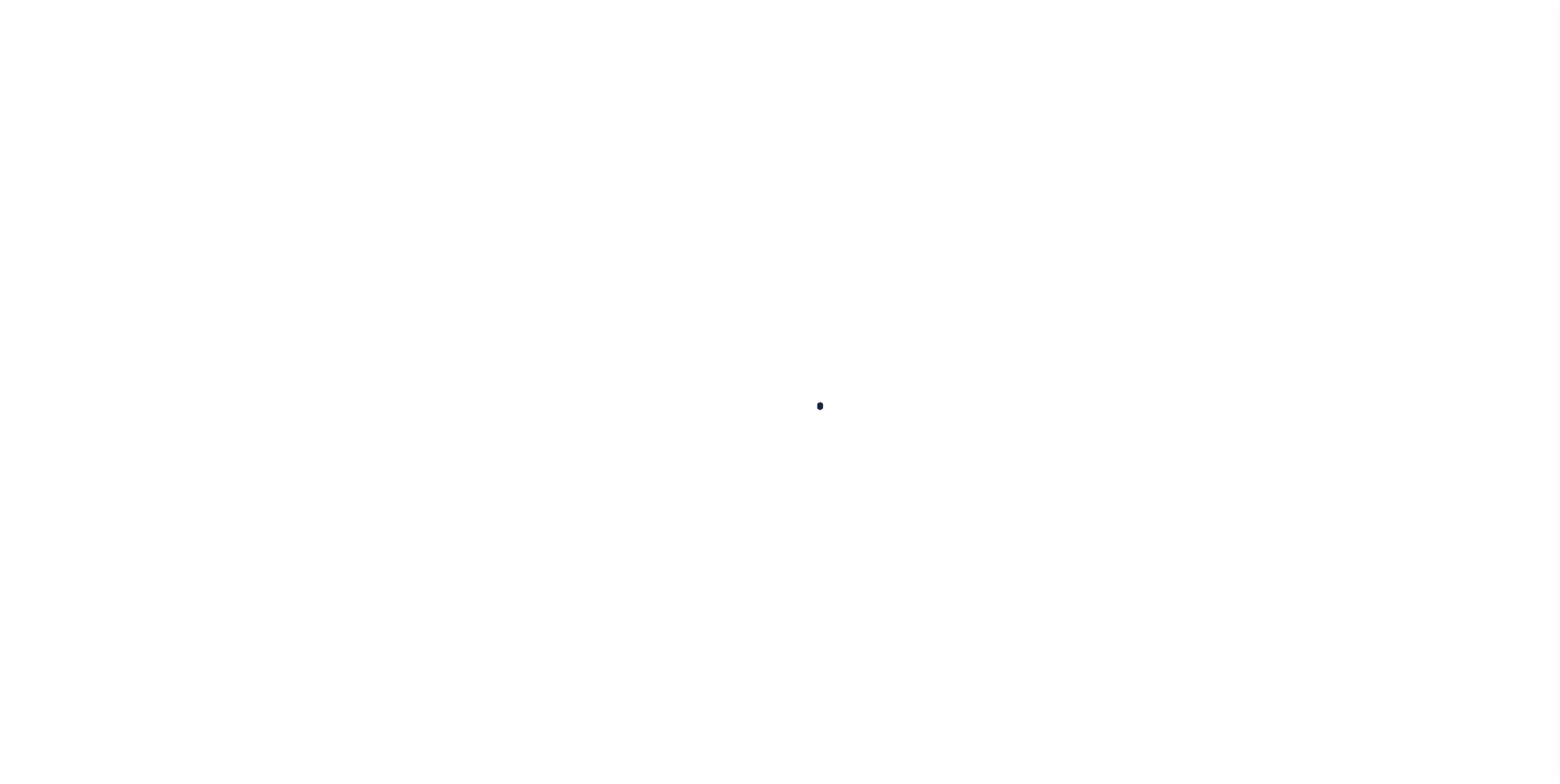
select select
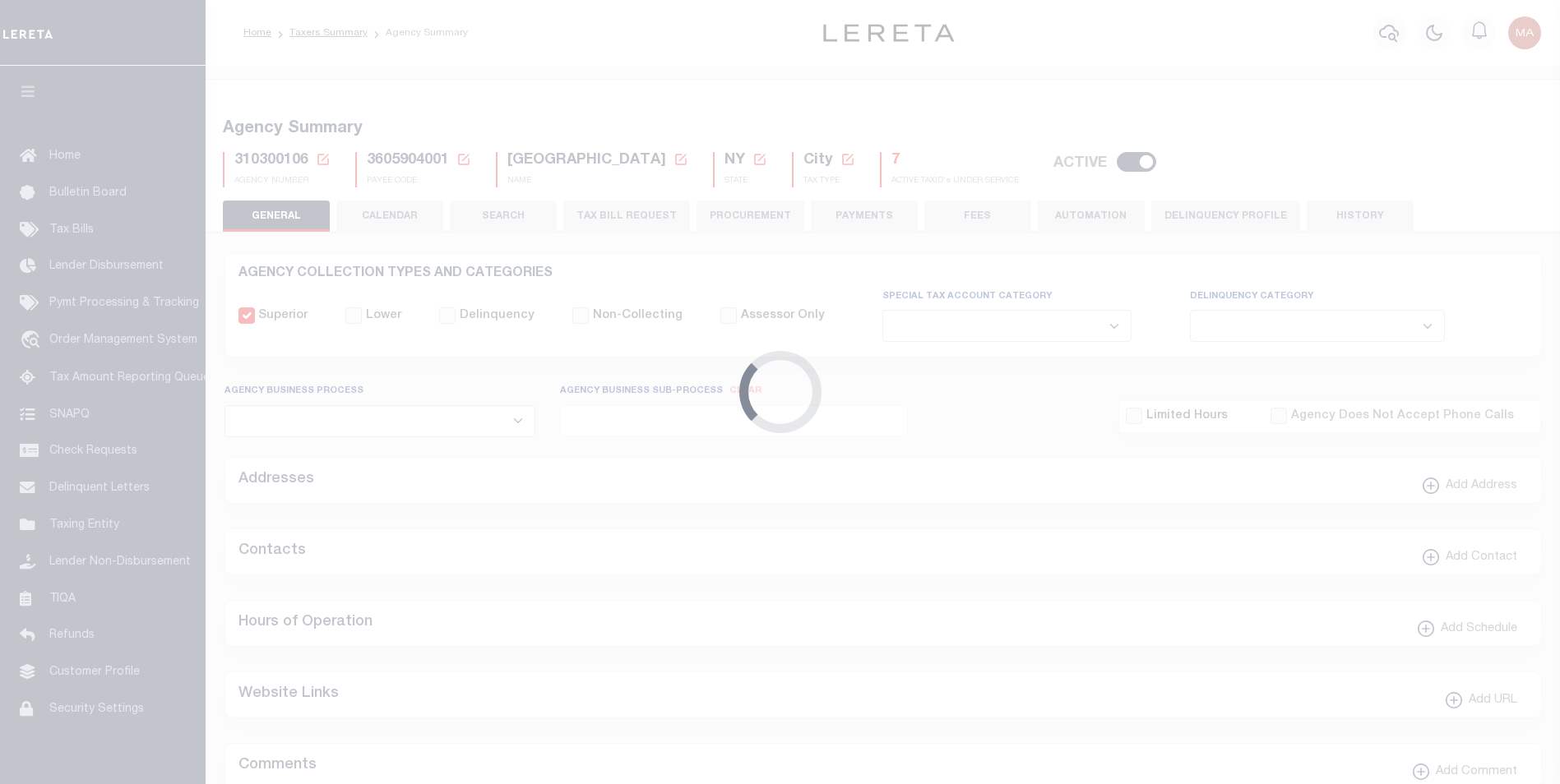
checkbox input "false"
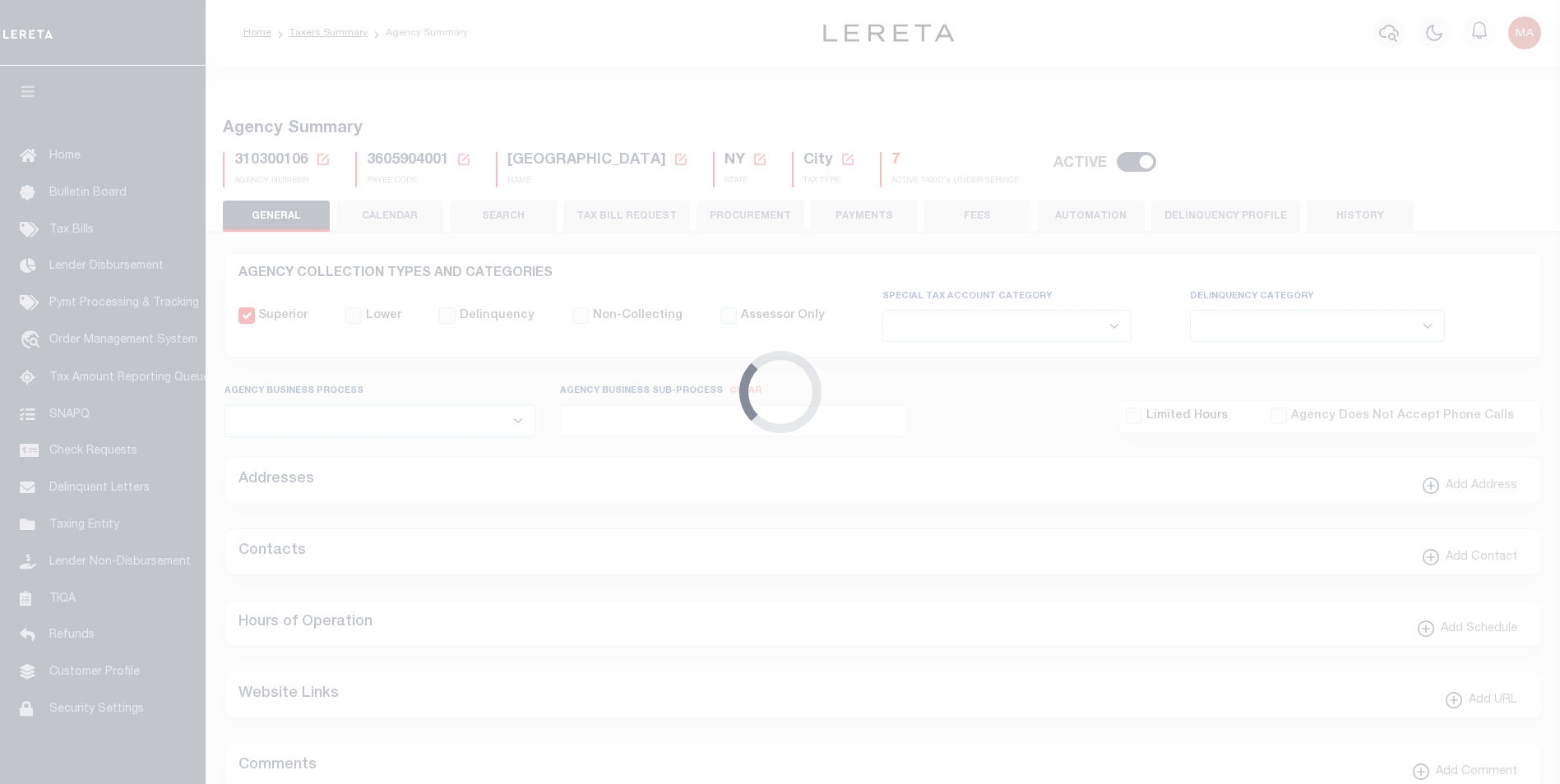
type input "3605904001"
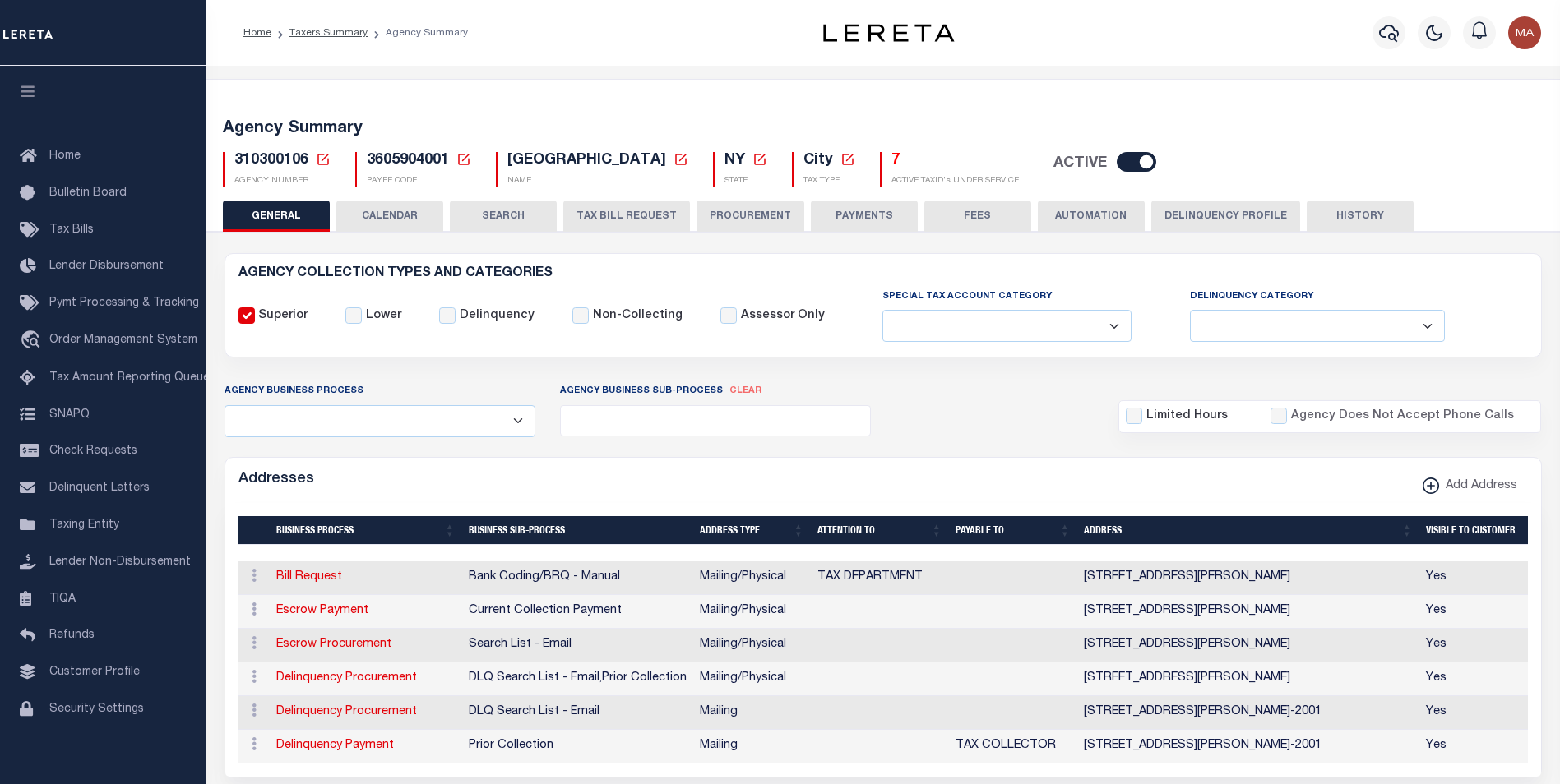
click at [644, 223] on button "TAX BILL REQUEST" at bounding box center [627, 216] width 126 height 32
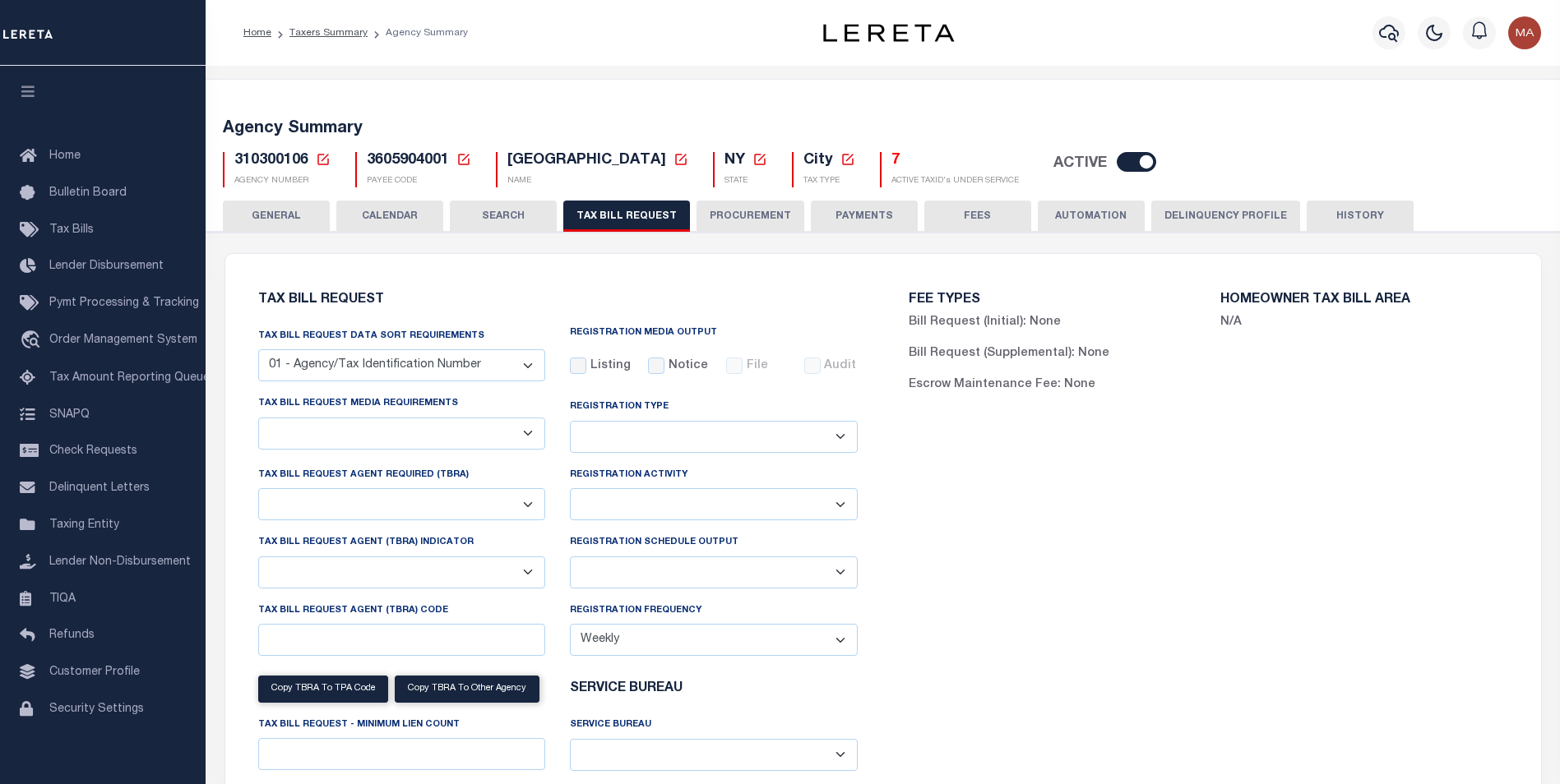
select select "28"
checkbox input "false"
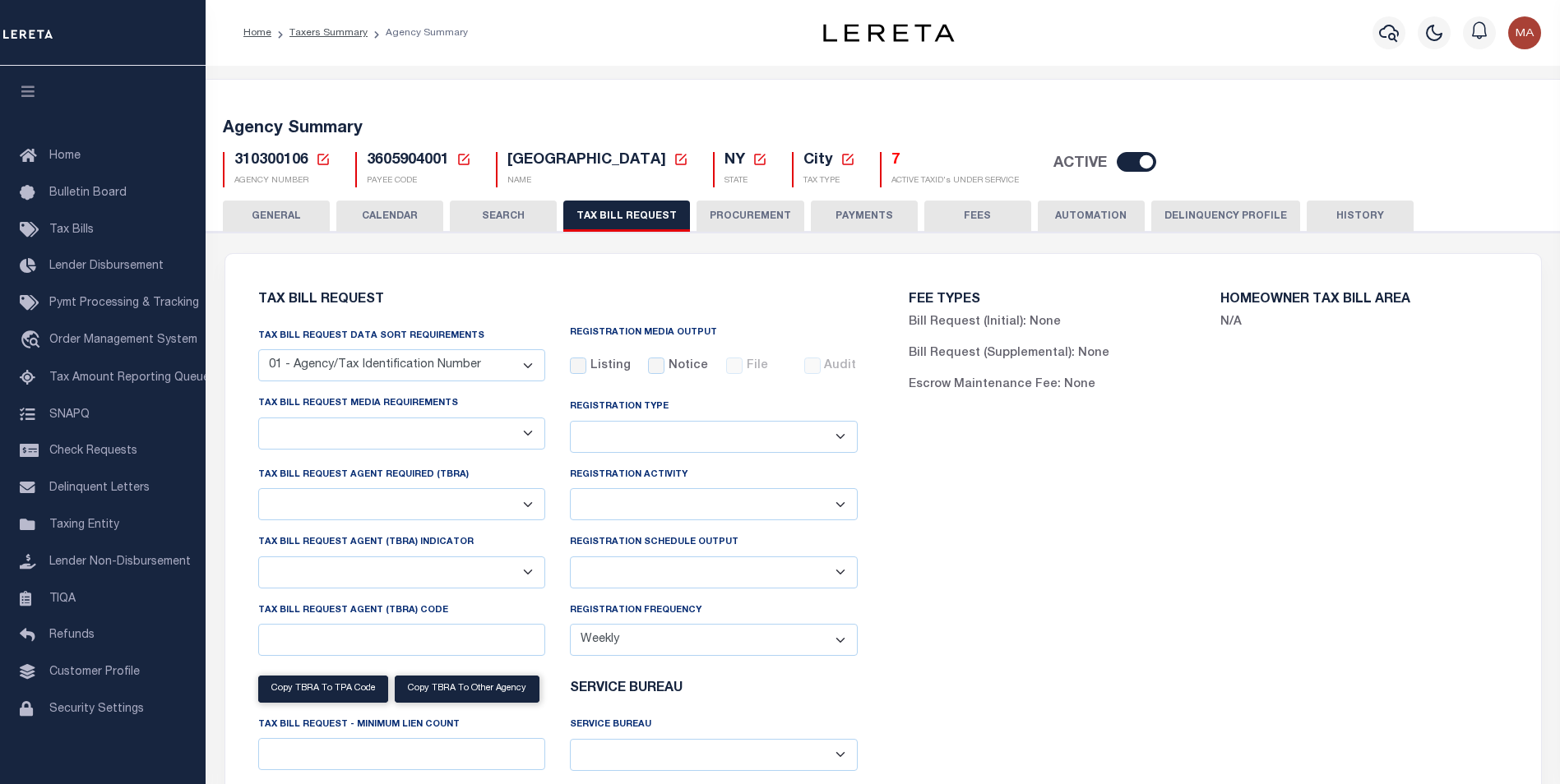
select select "22"
select select "true"
select select "14"
select select
select select "100"
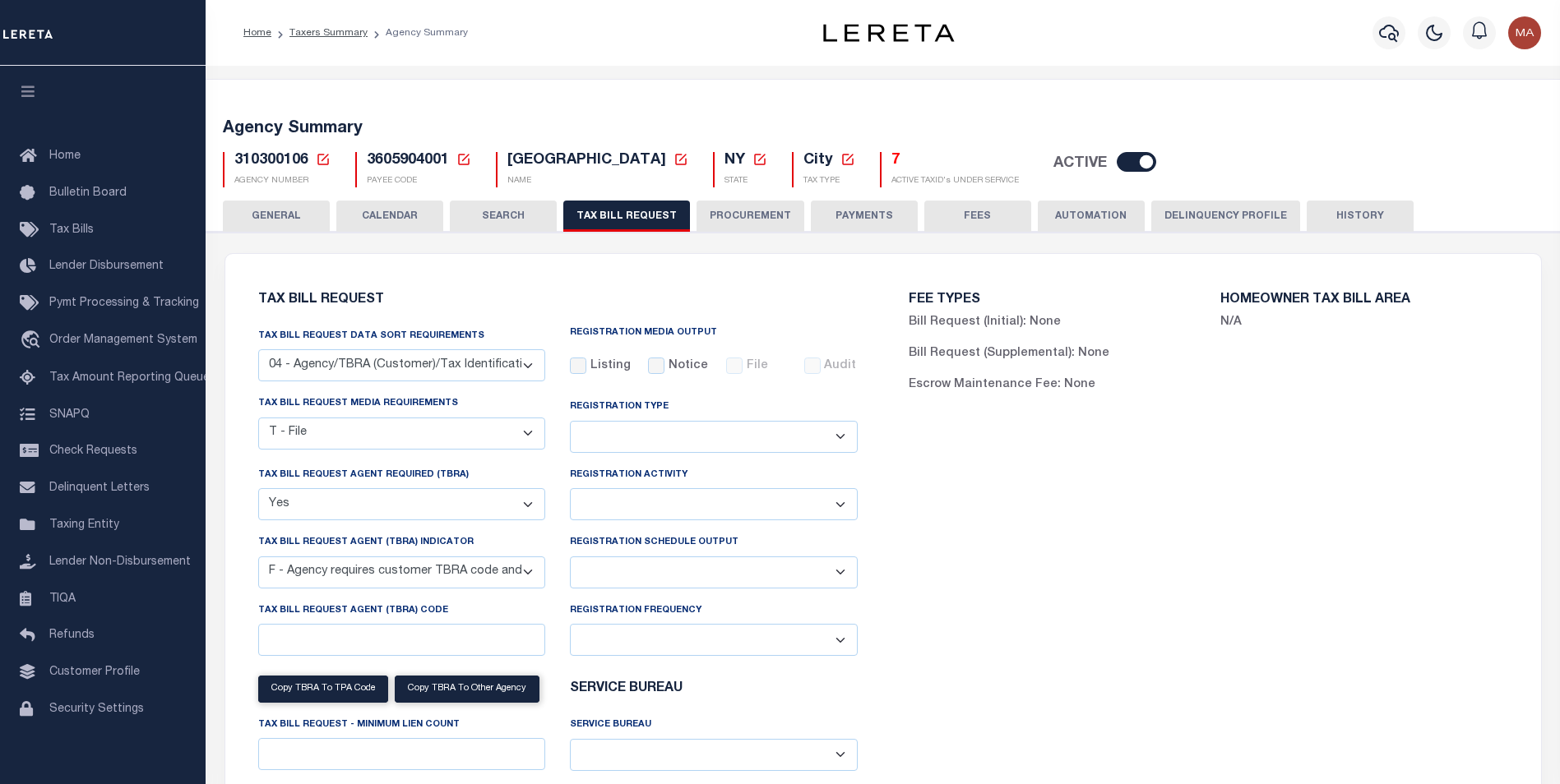
click at [606, 214] on button "TAX BILL REQUEST" at bounding box center [627, 216] width 126 height 32
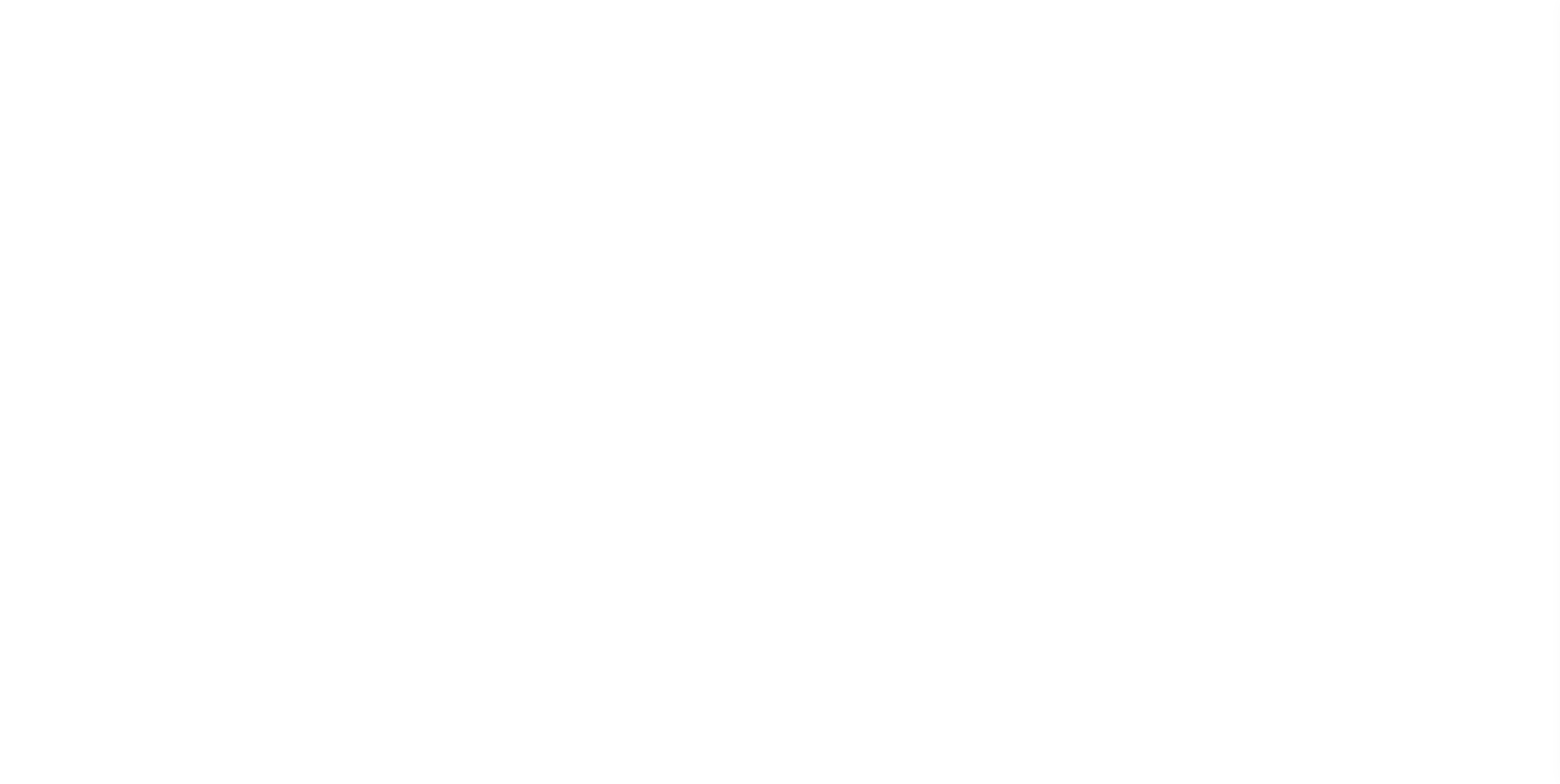
select select
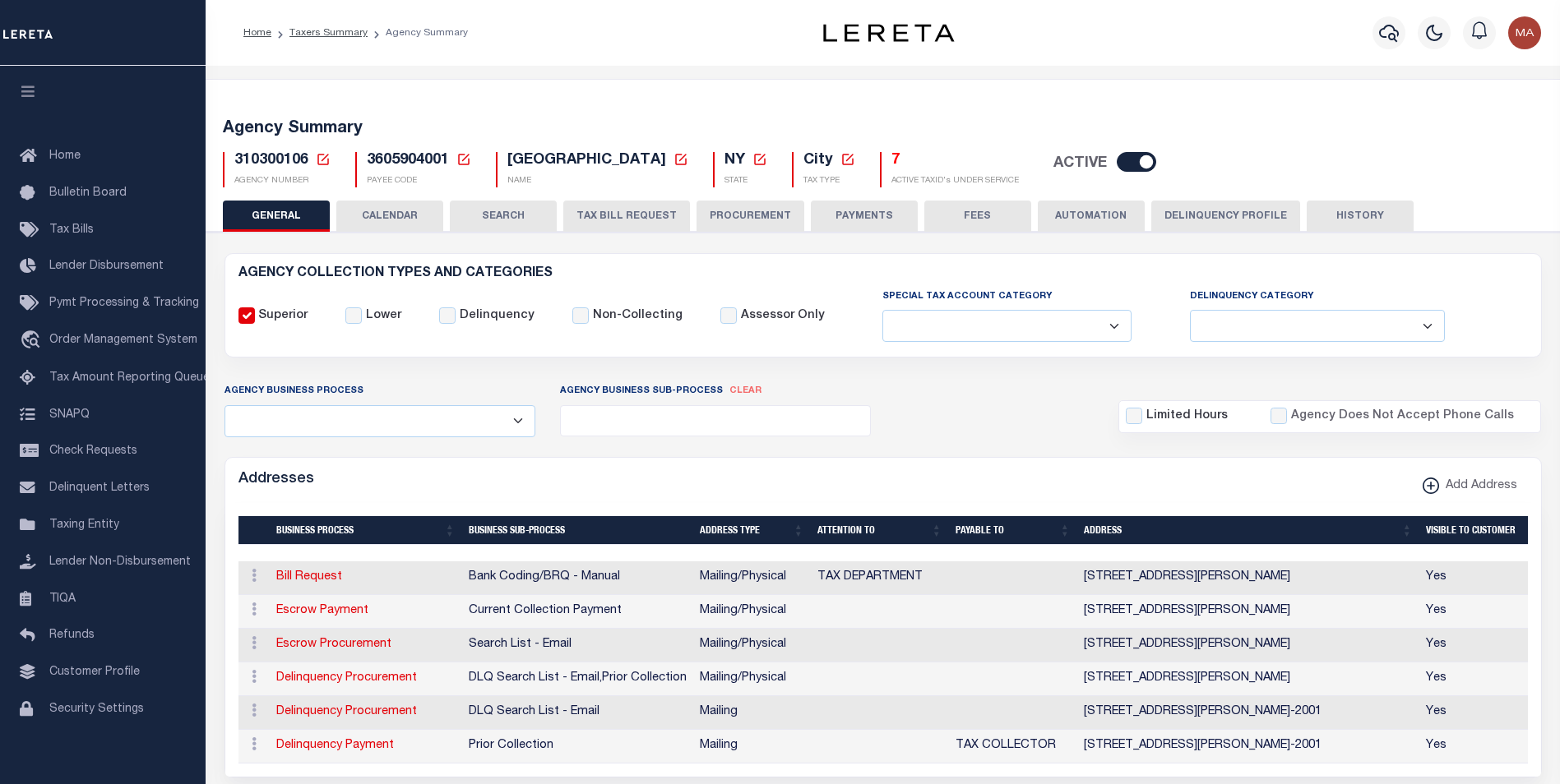
click at [623, 214] on button "TAX BILL REQUEST" at bounding box center [627, 216] width 126 height 32
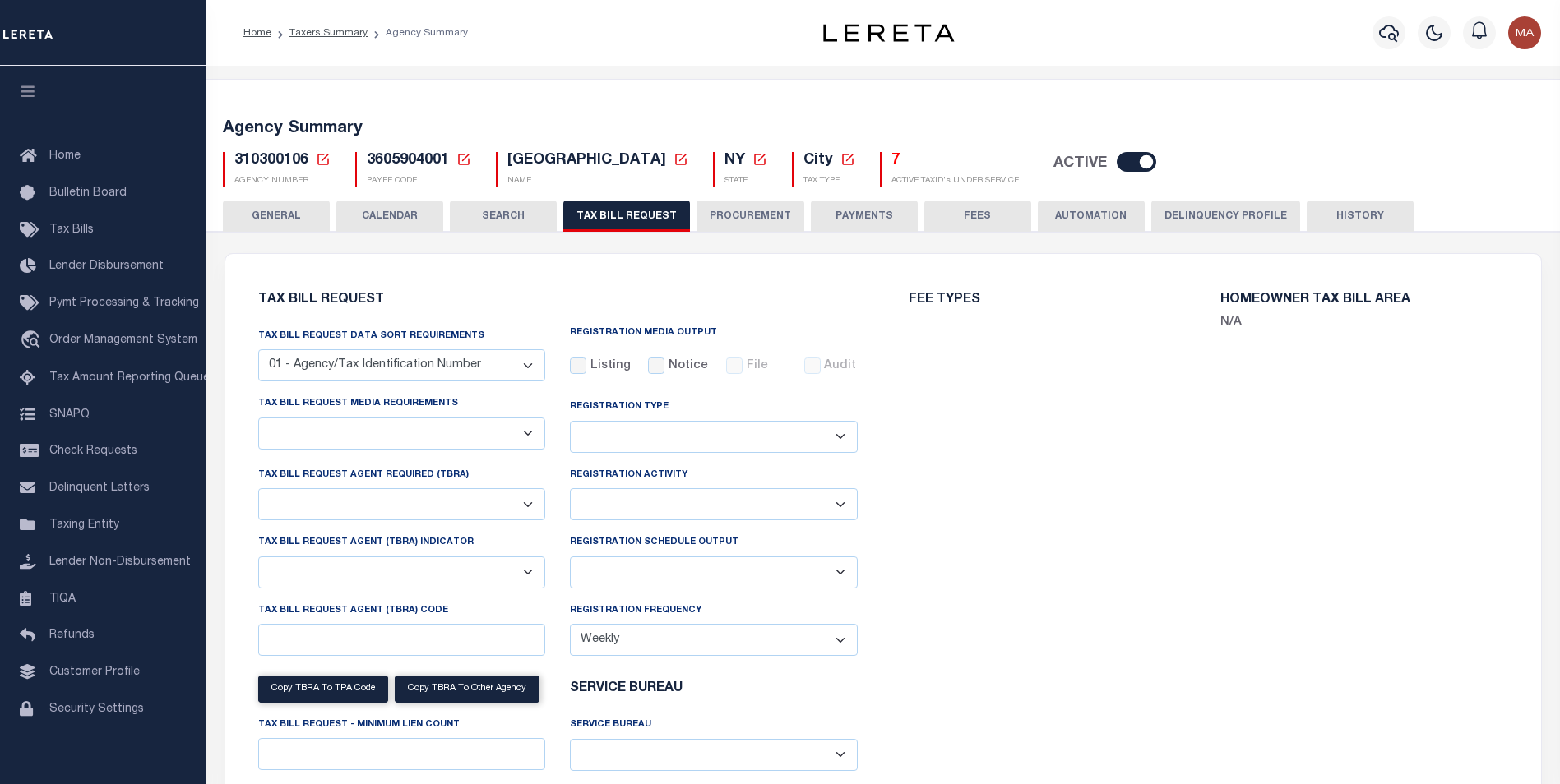
select select "28"
checkbox input "false"
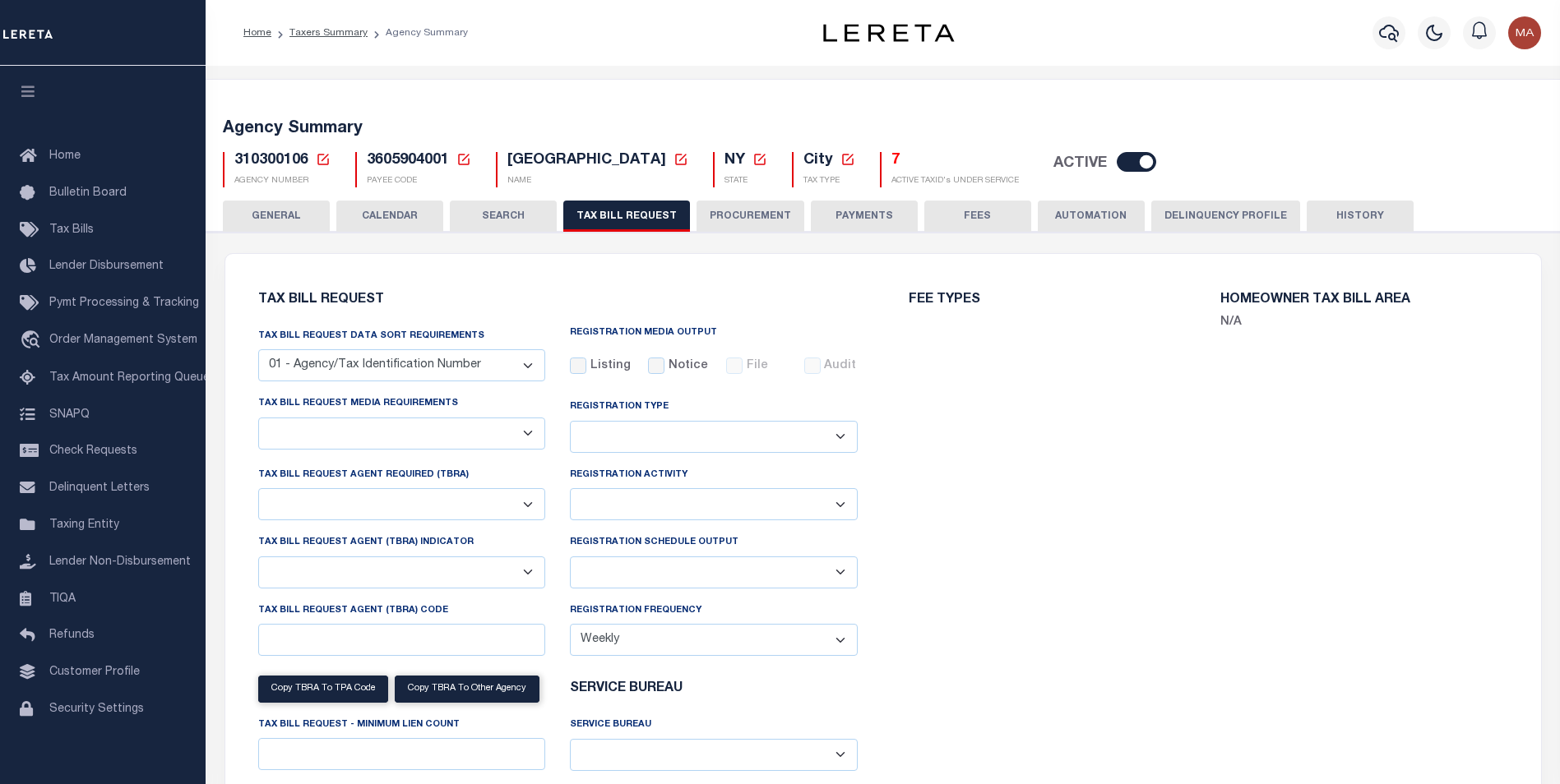
select select "22"
select select "true"
select select "14"
select select
select select "100"
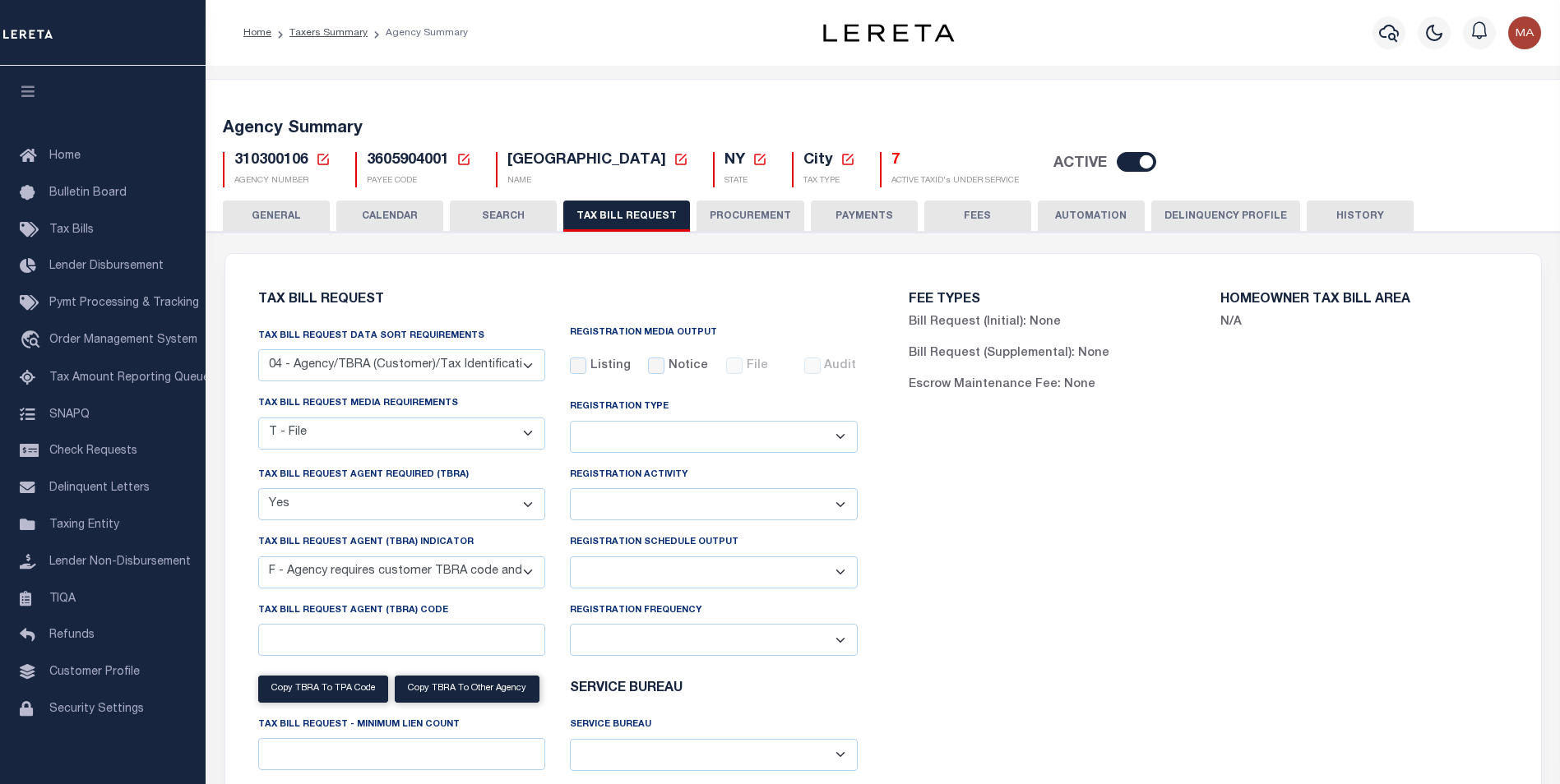
select select "100"
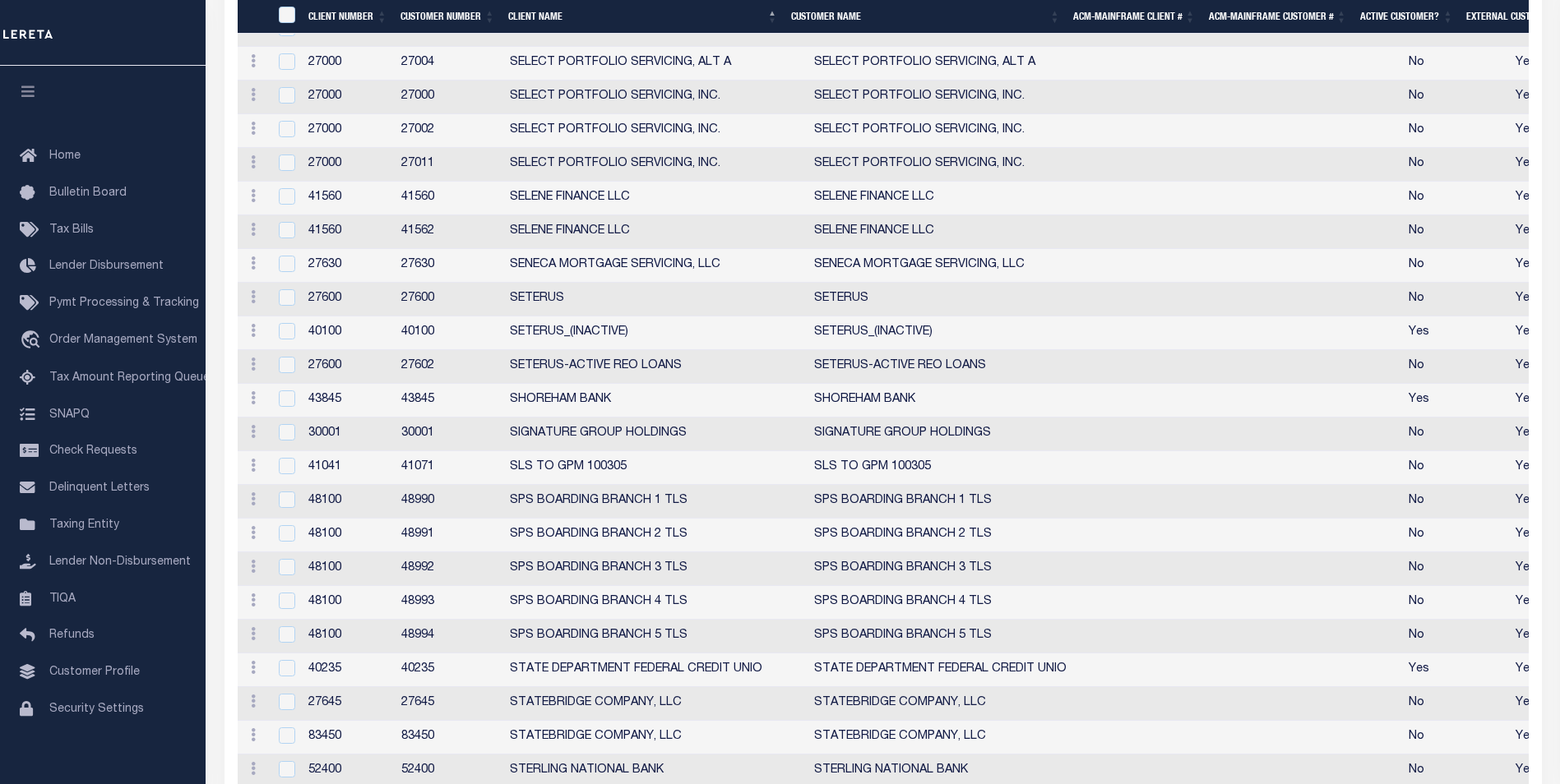
scroll to position [4850, 0]
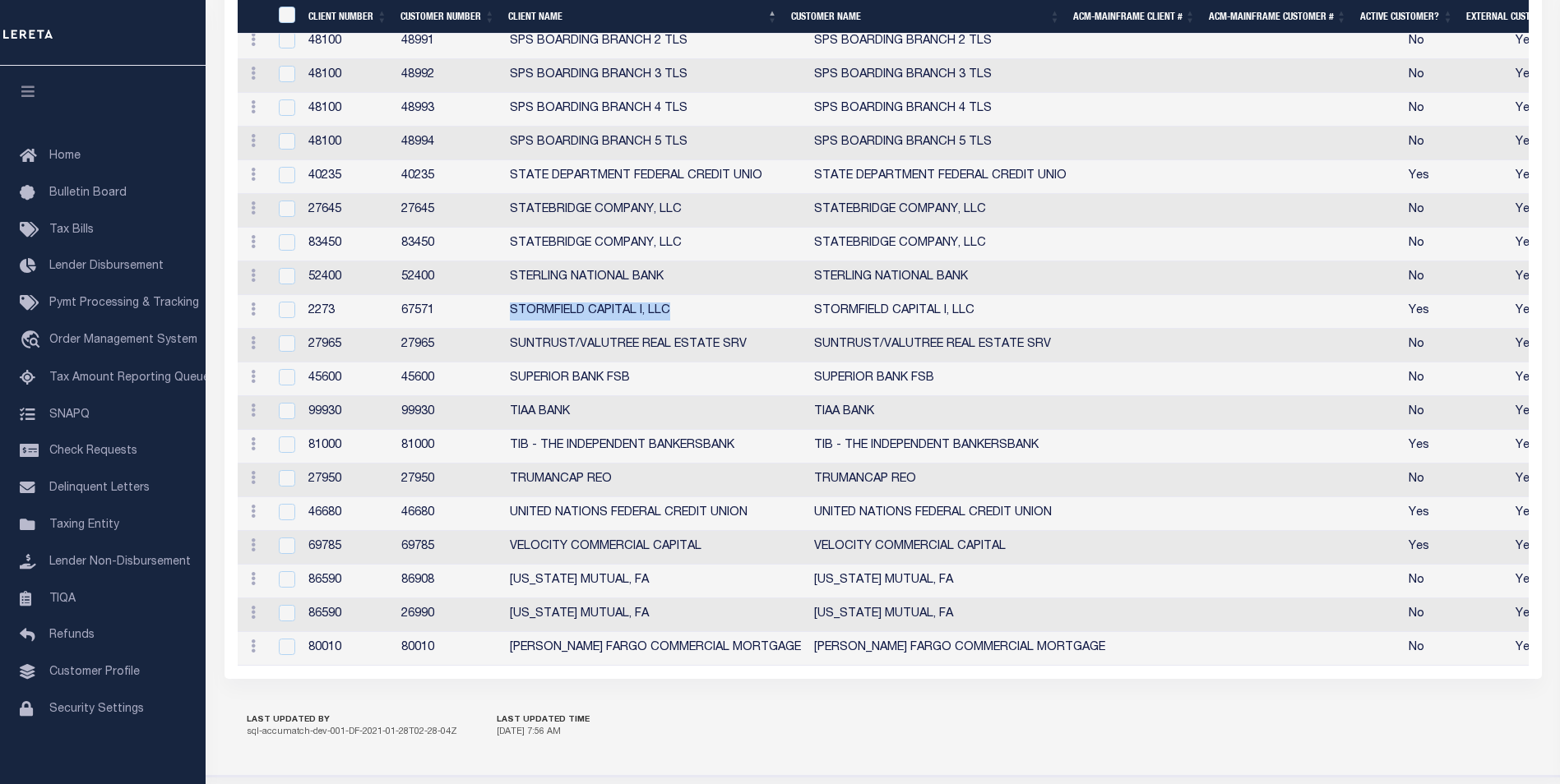
drag, startPoint x: 508, startPoint y: 362, endPoint x: 677, endPoint y: 365, distance: 169.0
click at [677, 329] on td "STORMFIELD CAPITAL I, LLC" at bounding box center [655, 312] width 304 height 33
checkbox input "true"
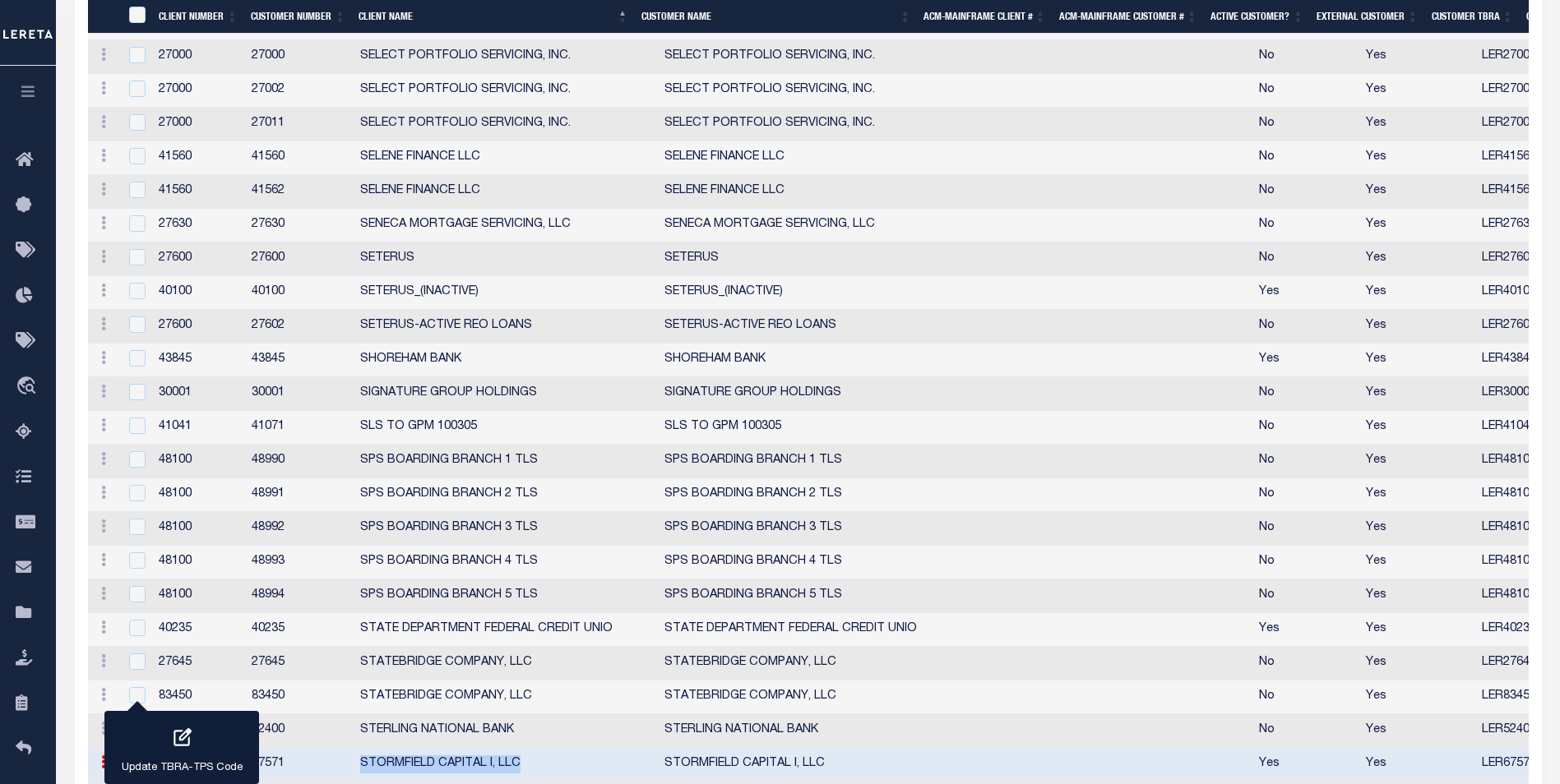
scroll to position [3178, 0]
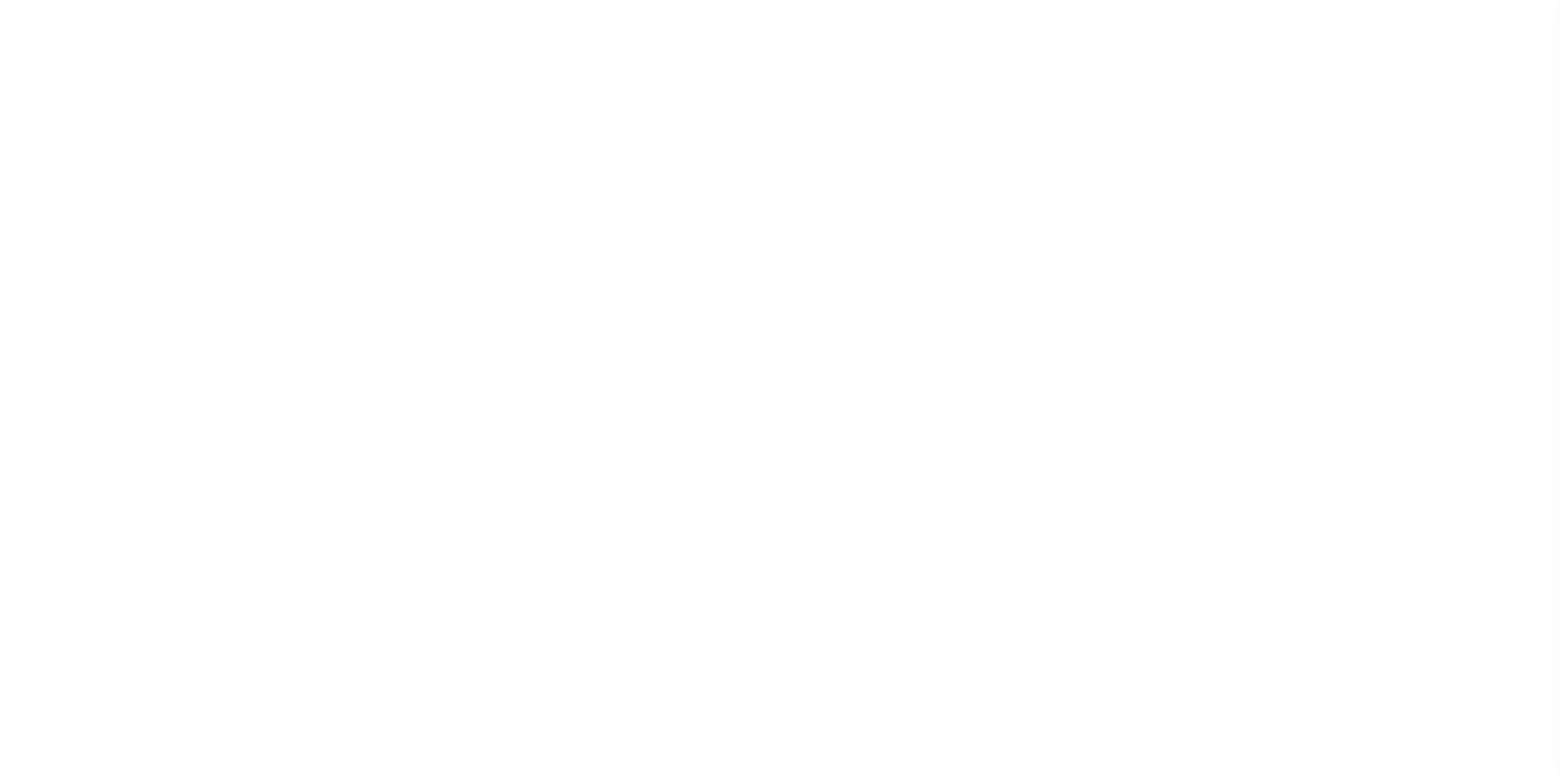
select select
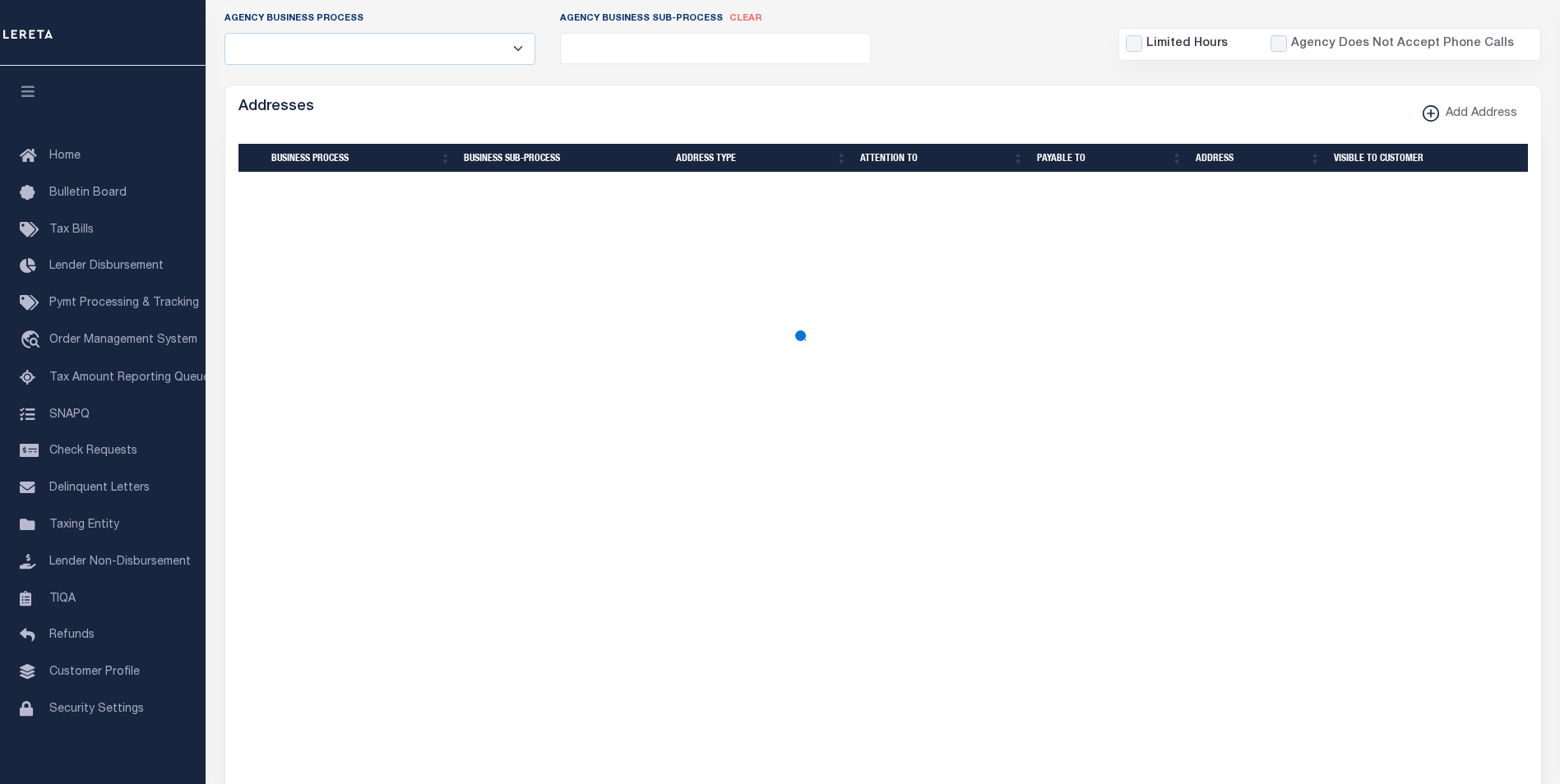
scroll to position [43, 0]
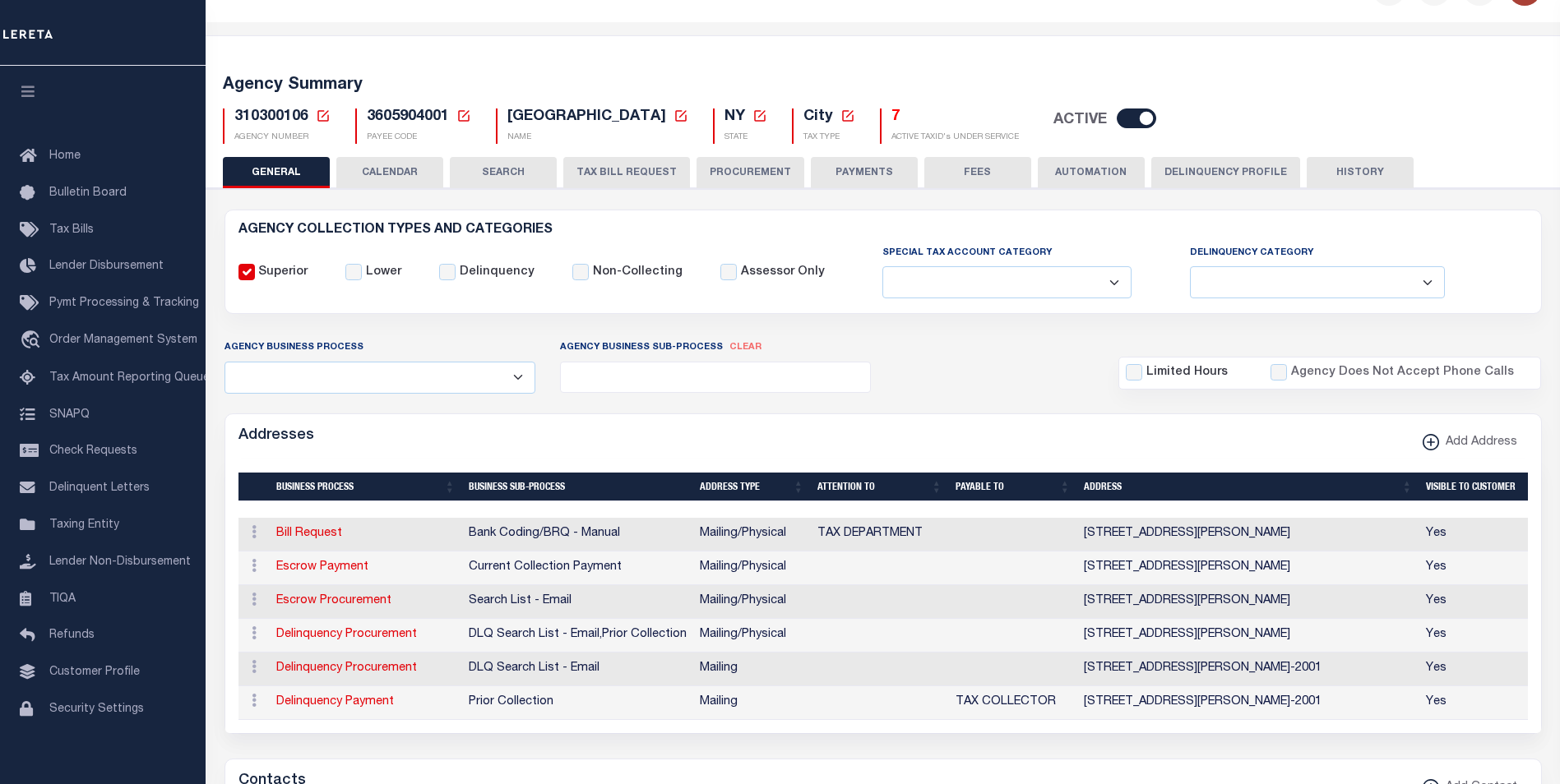
click at [618, 168] on button "TAX BILL REQUEST" at bounding box center [627, 173] width 126 height 32
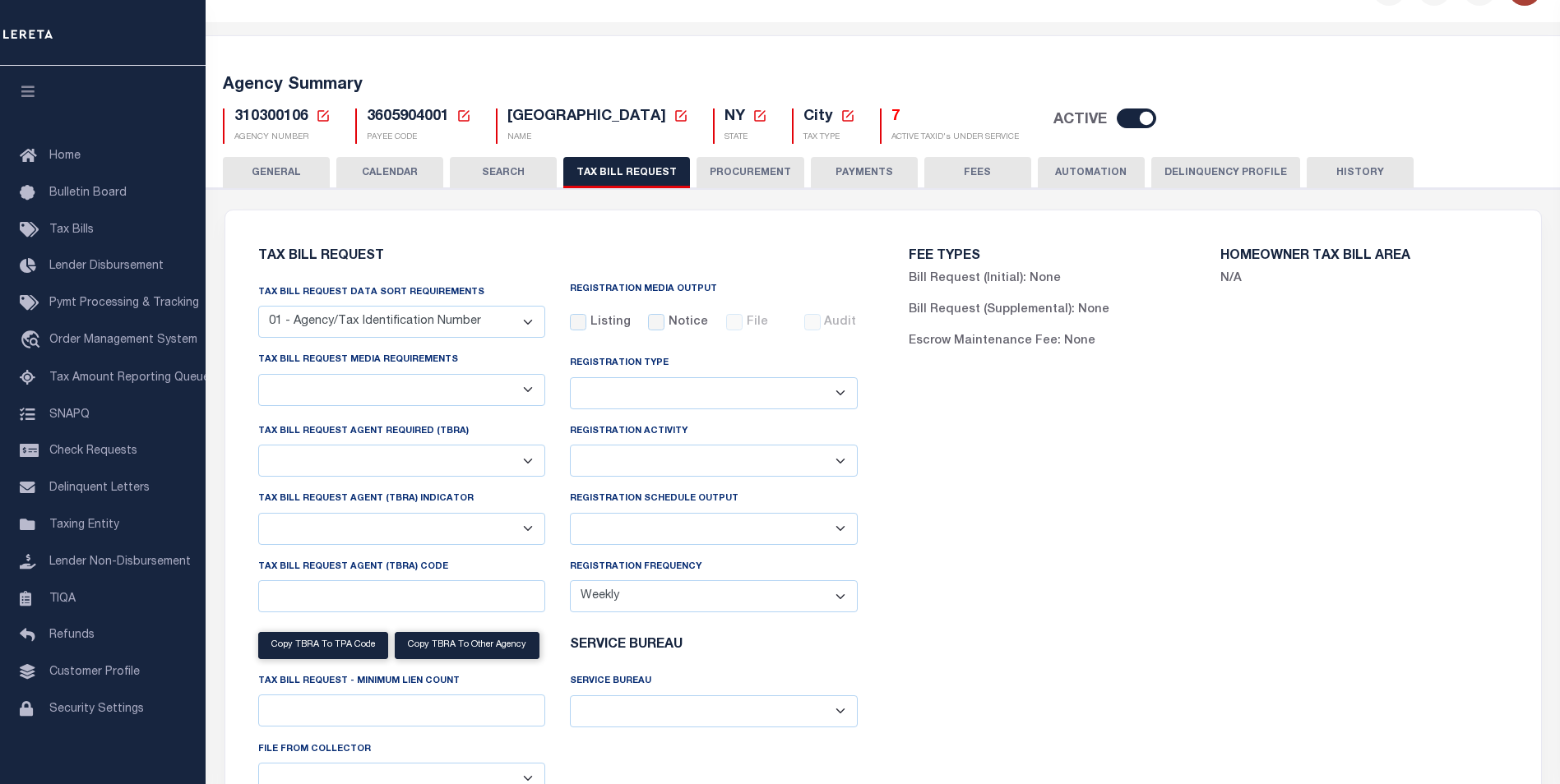
select select "28"
checkbox input "false"
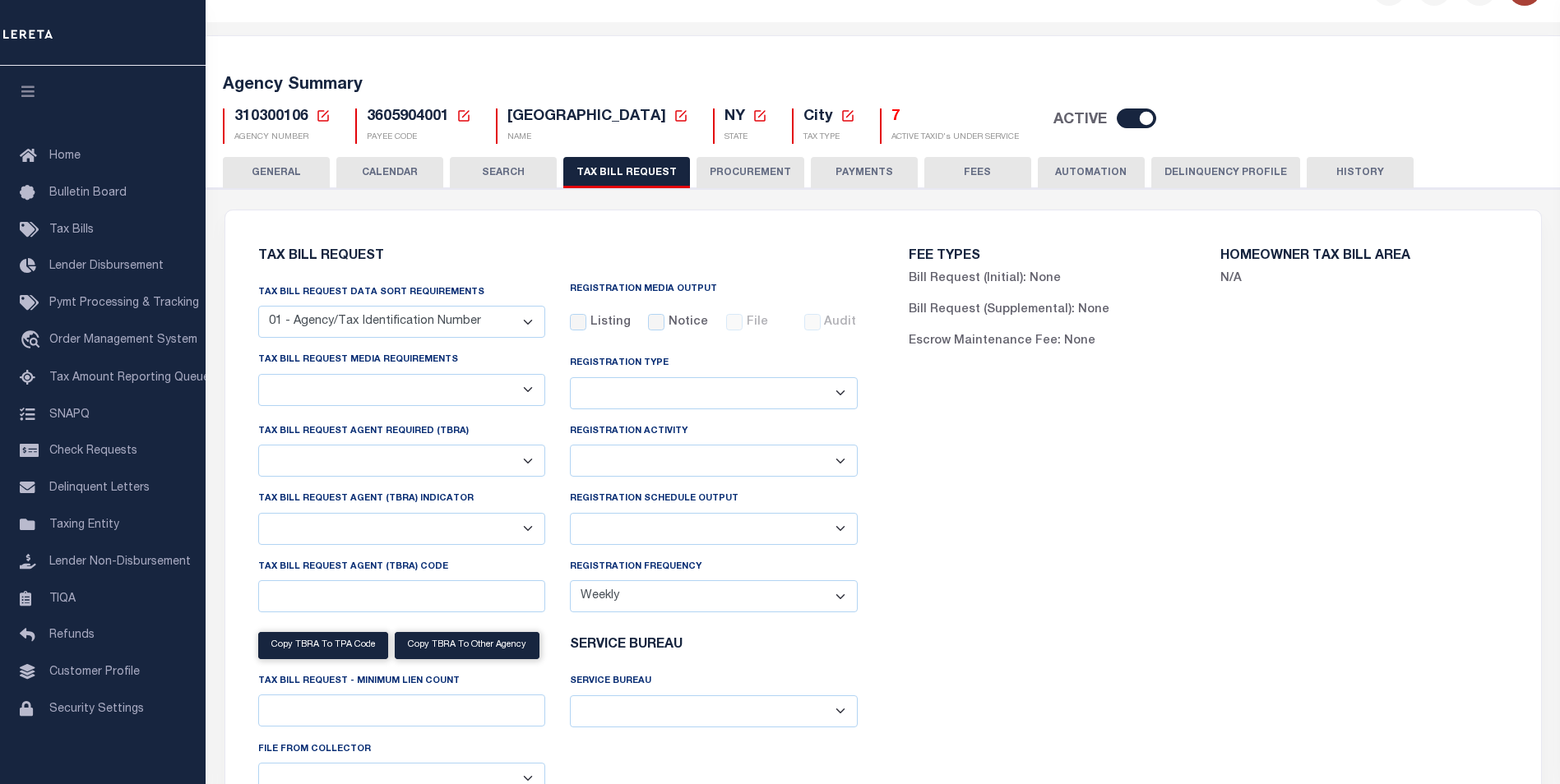
select select "22"
select select "true"
select select "14"
select select
select select "100"
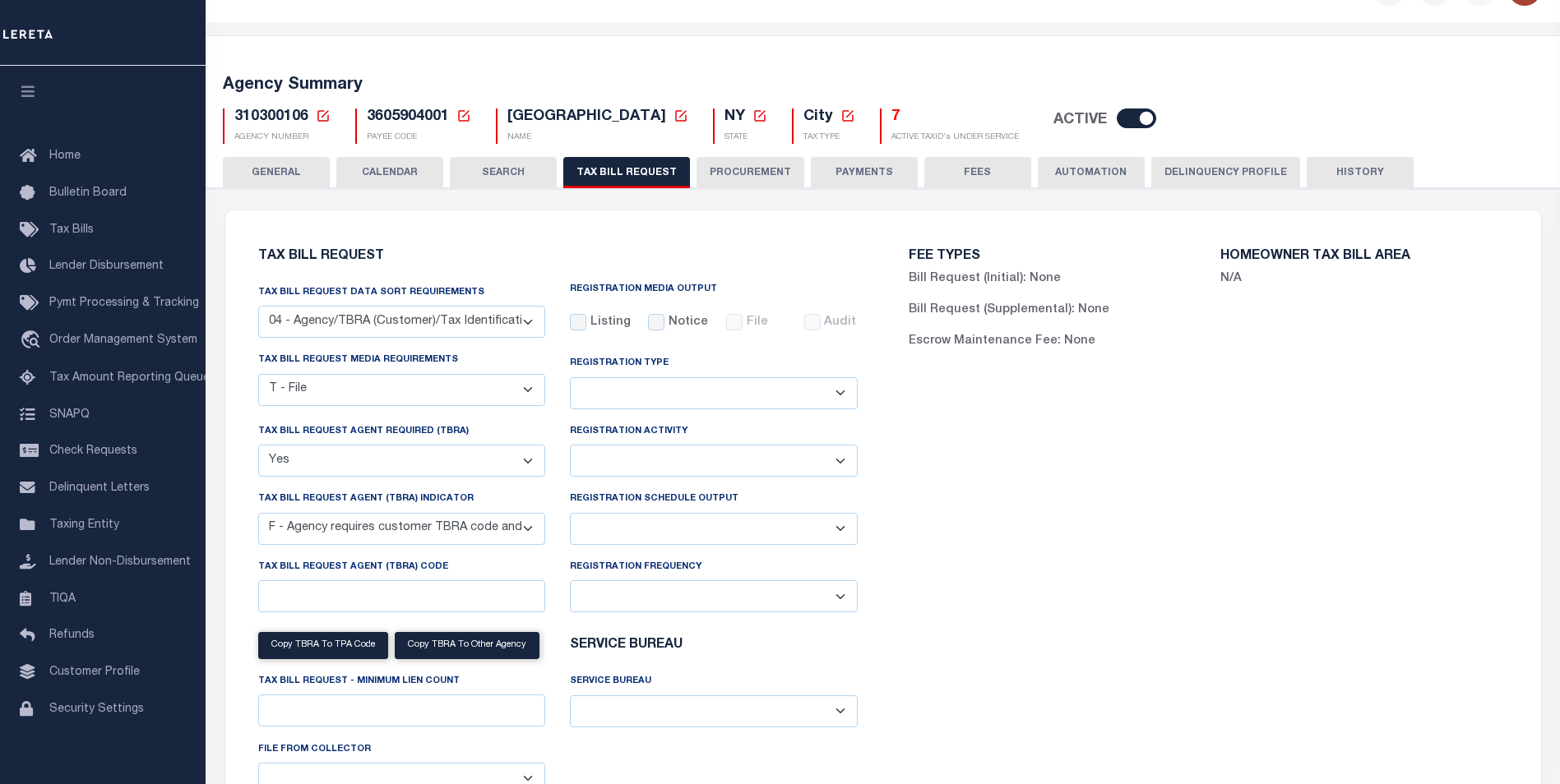
scroll to position [3661, 0]
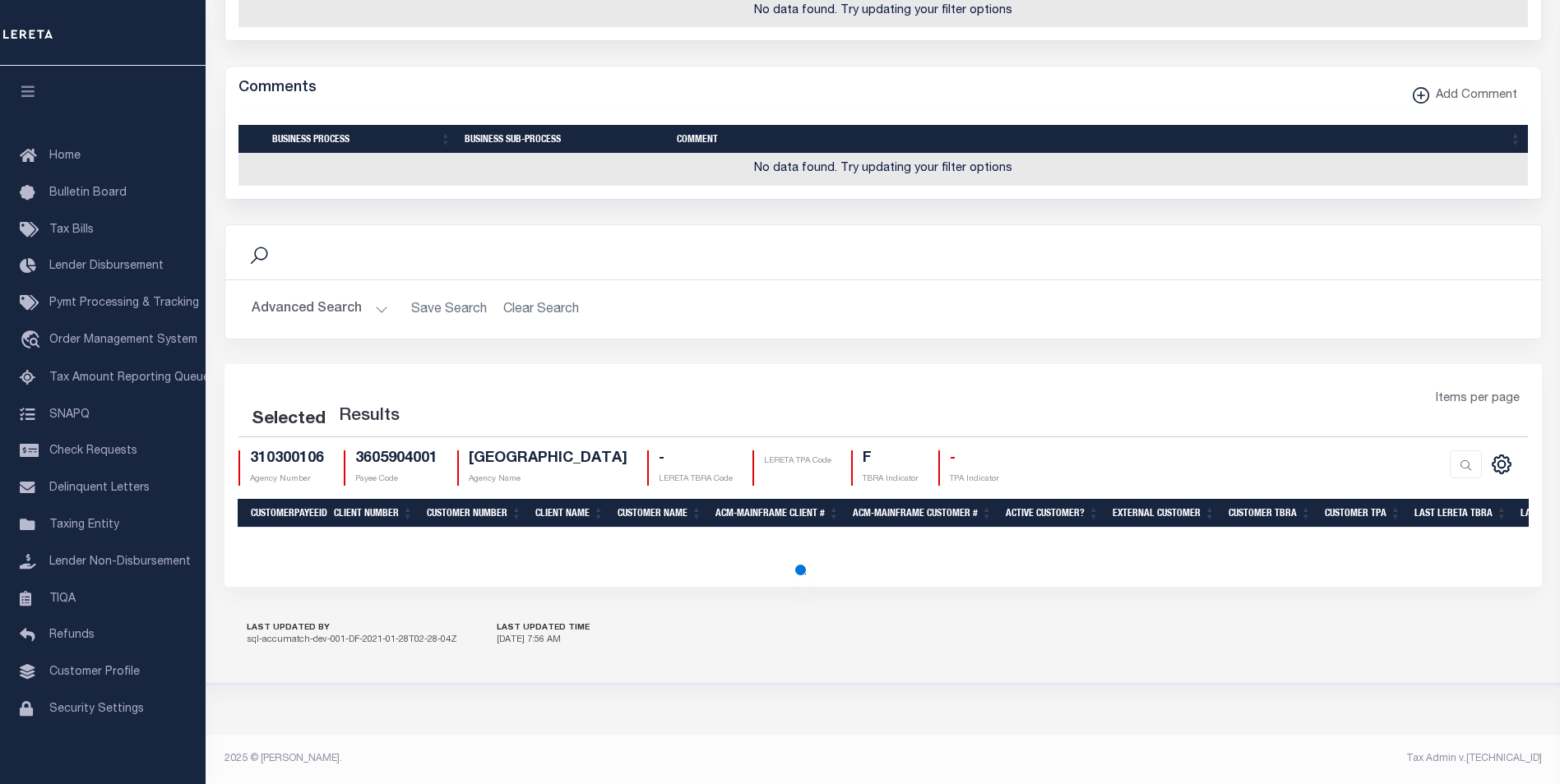
select select "100"
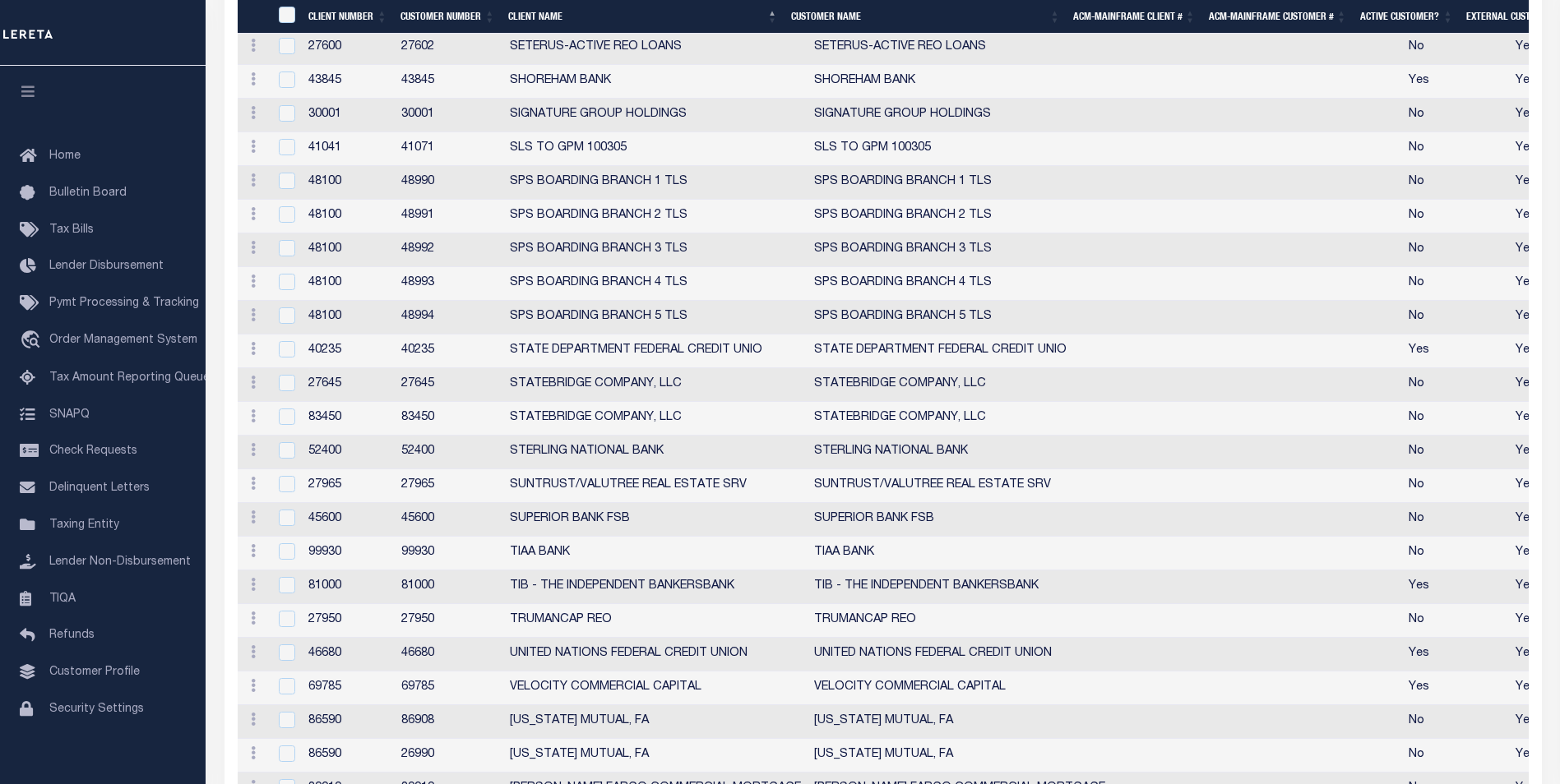
scroll to position [4758, 0]
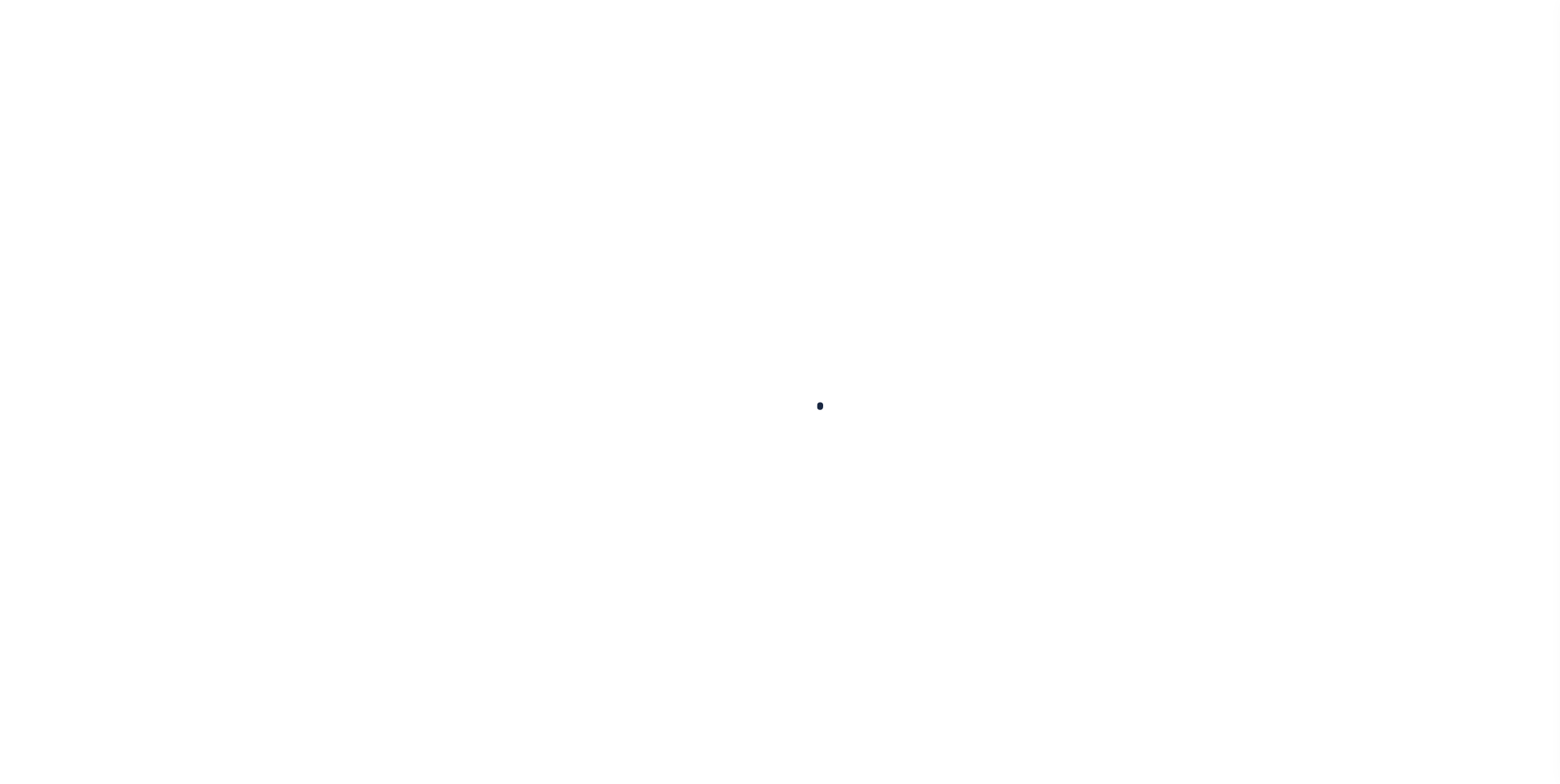
select select
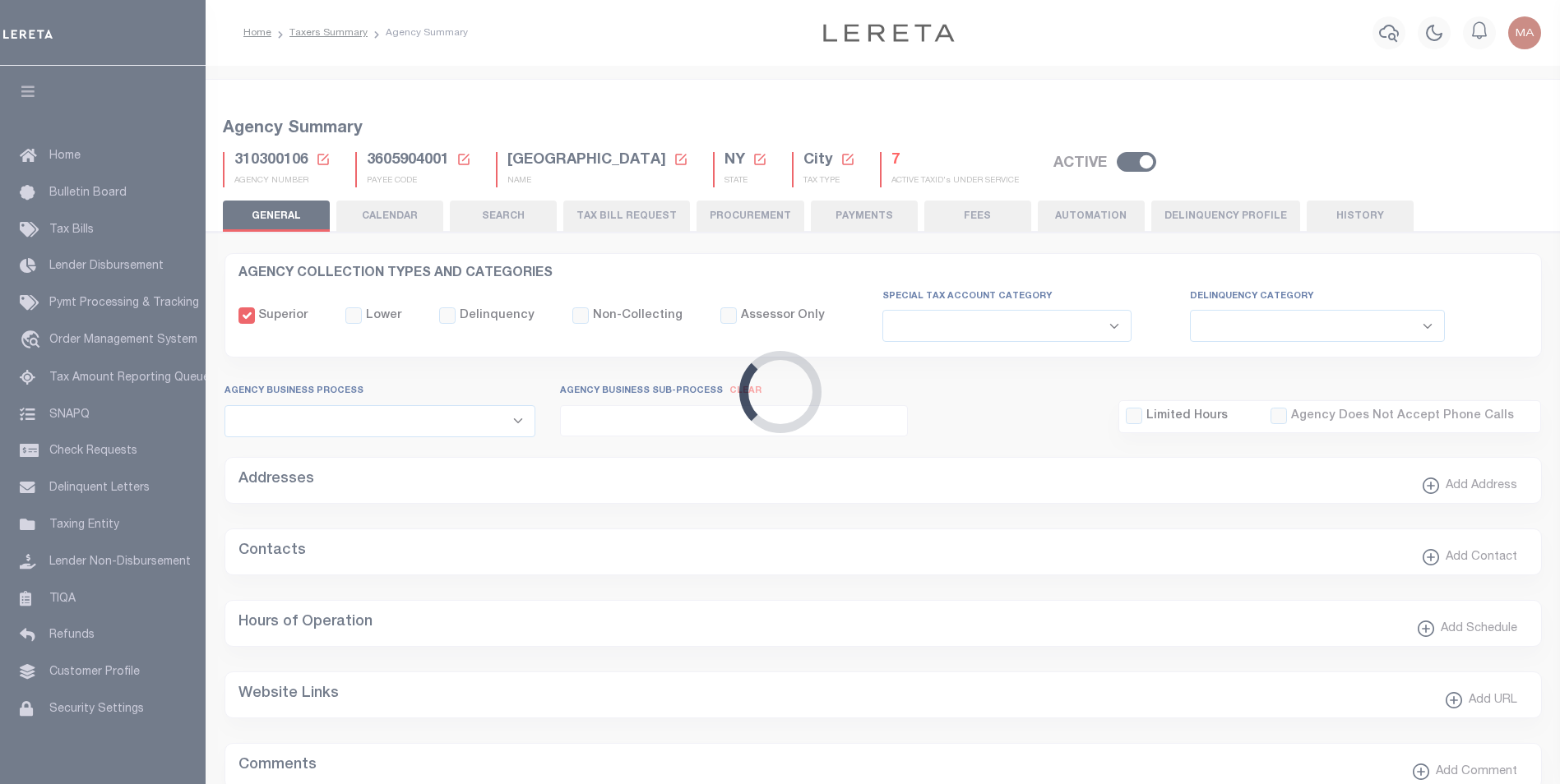
checkbox input "false"
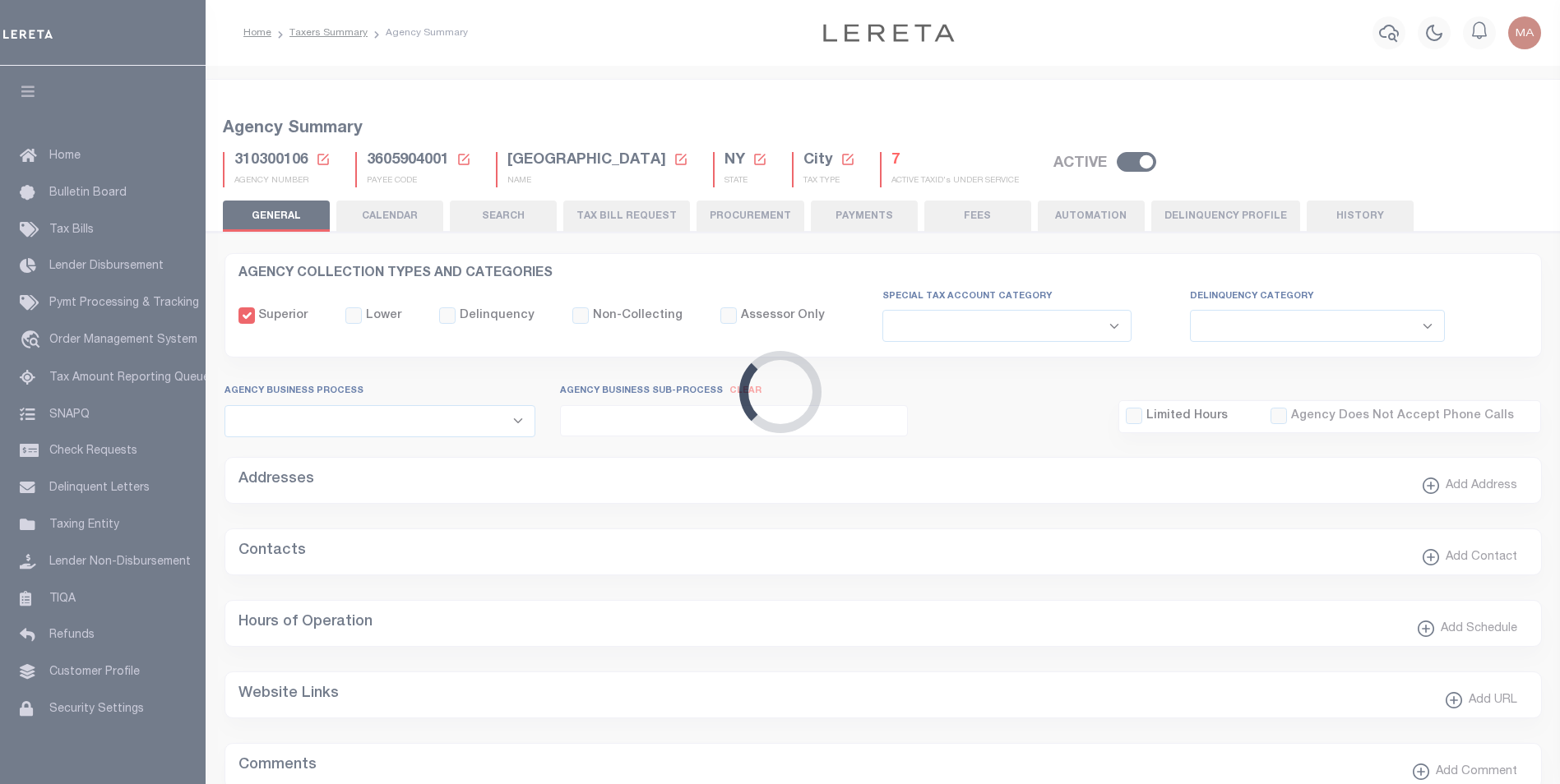
type input "3605904001"
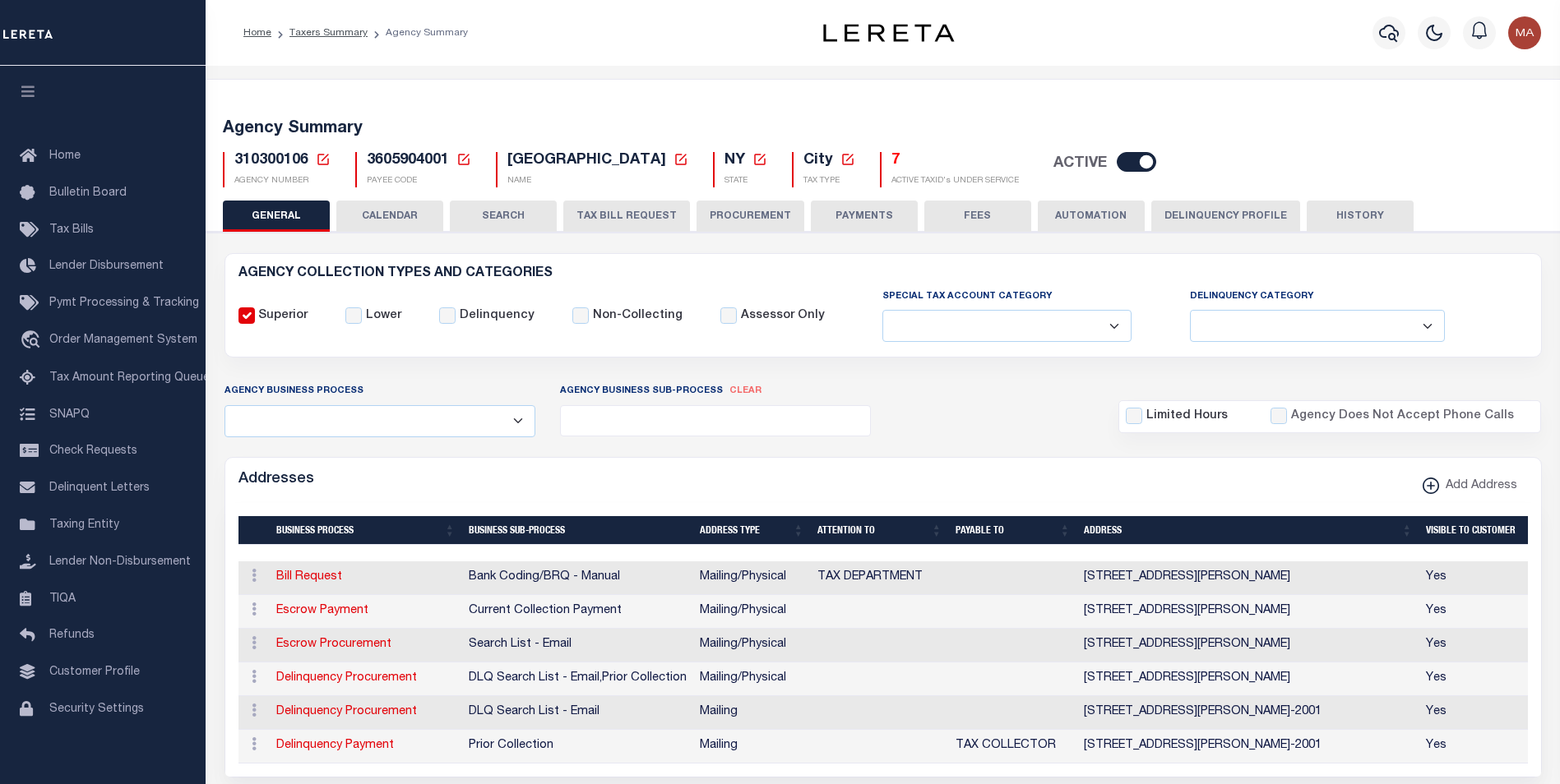
click at [596, 219] on button "TAX BILL REQUEST" at bounding box center [627, 216] width 126 height 32
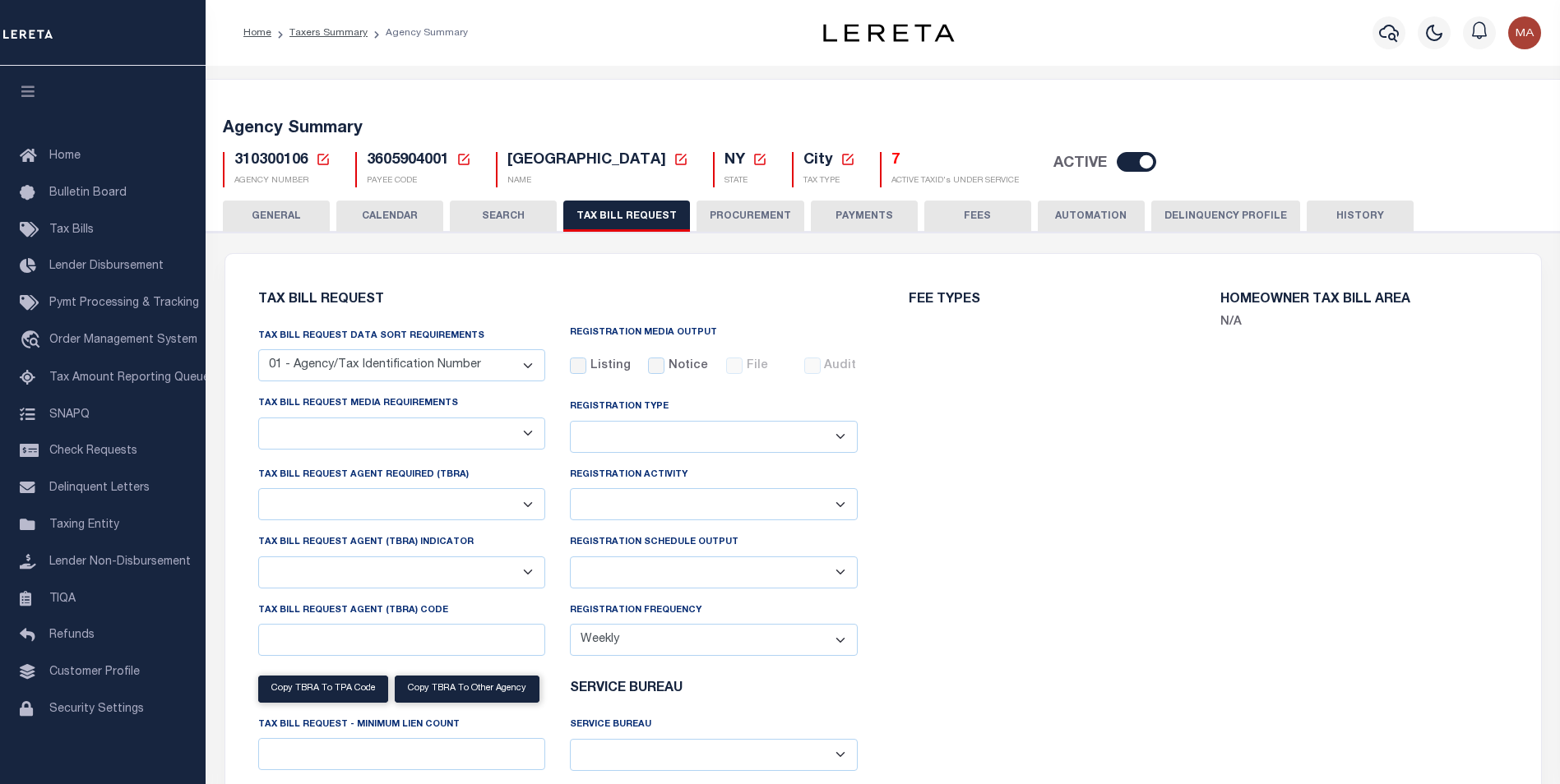
select select "28"
checkbox input "false"
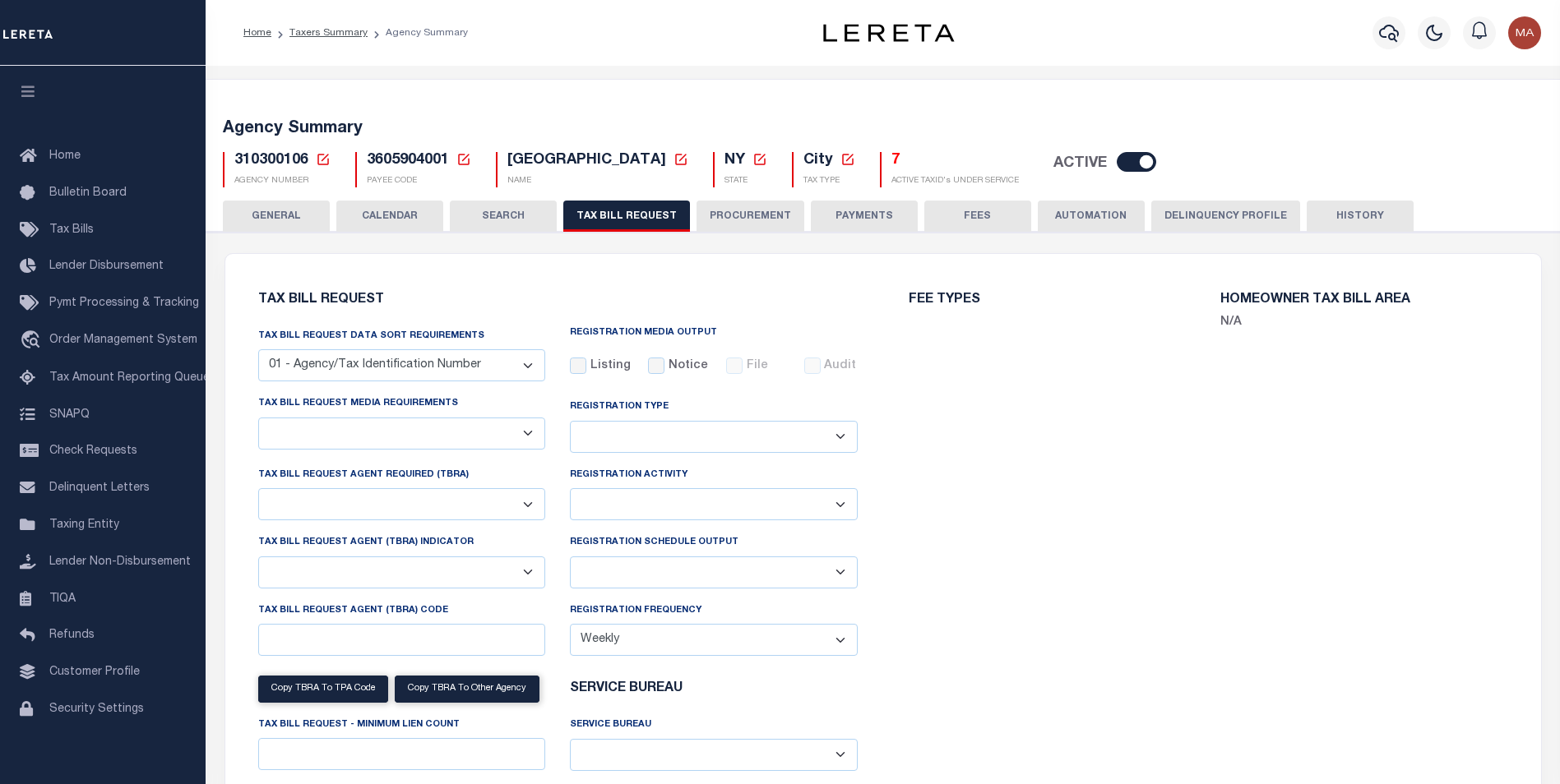
select select "22"
select select "true"
select select "14"
select select
select select "100"
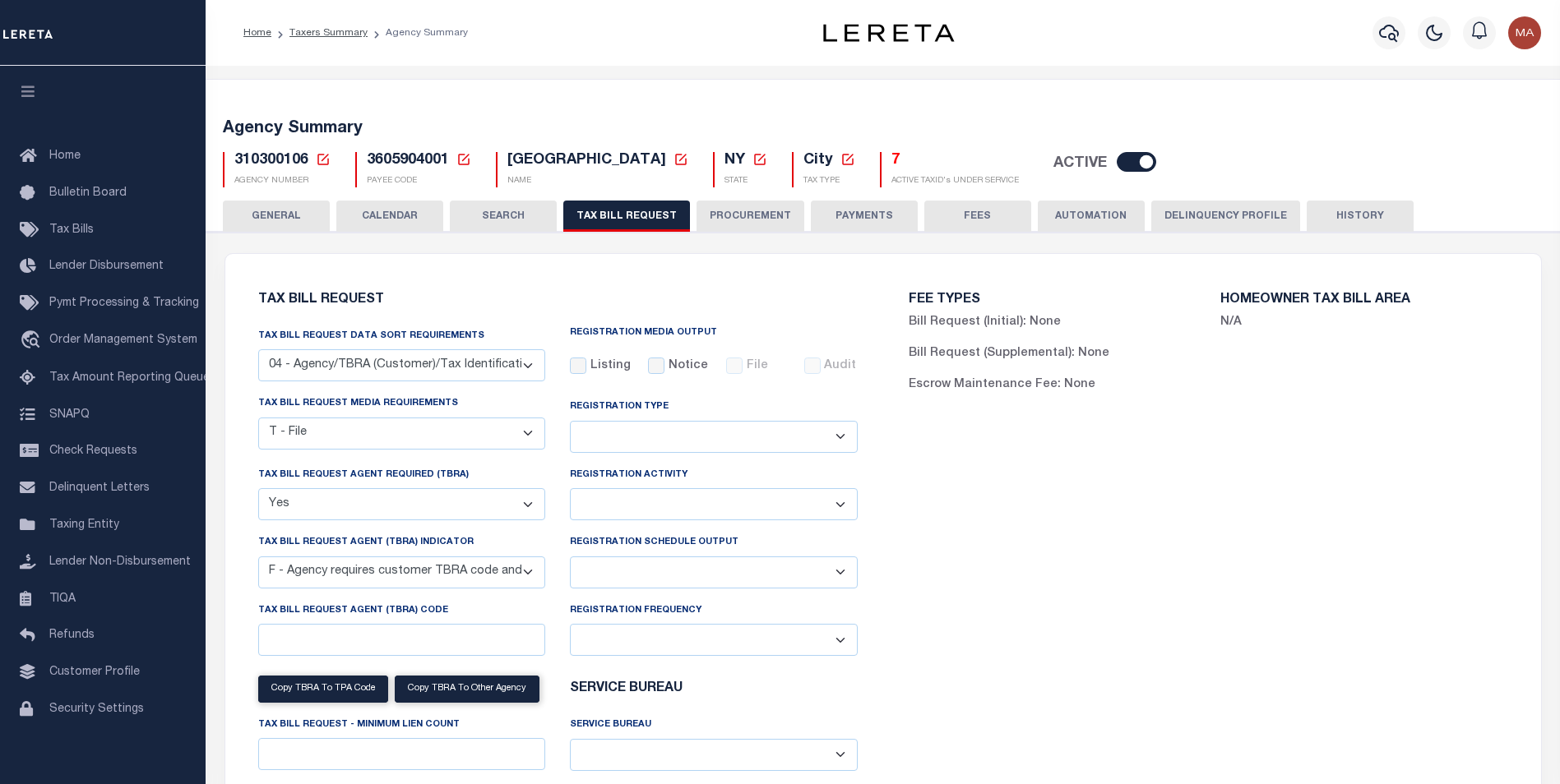
scroll to position [411, 0]
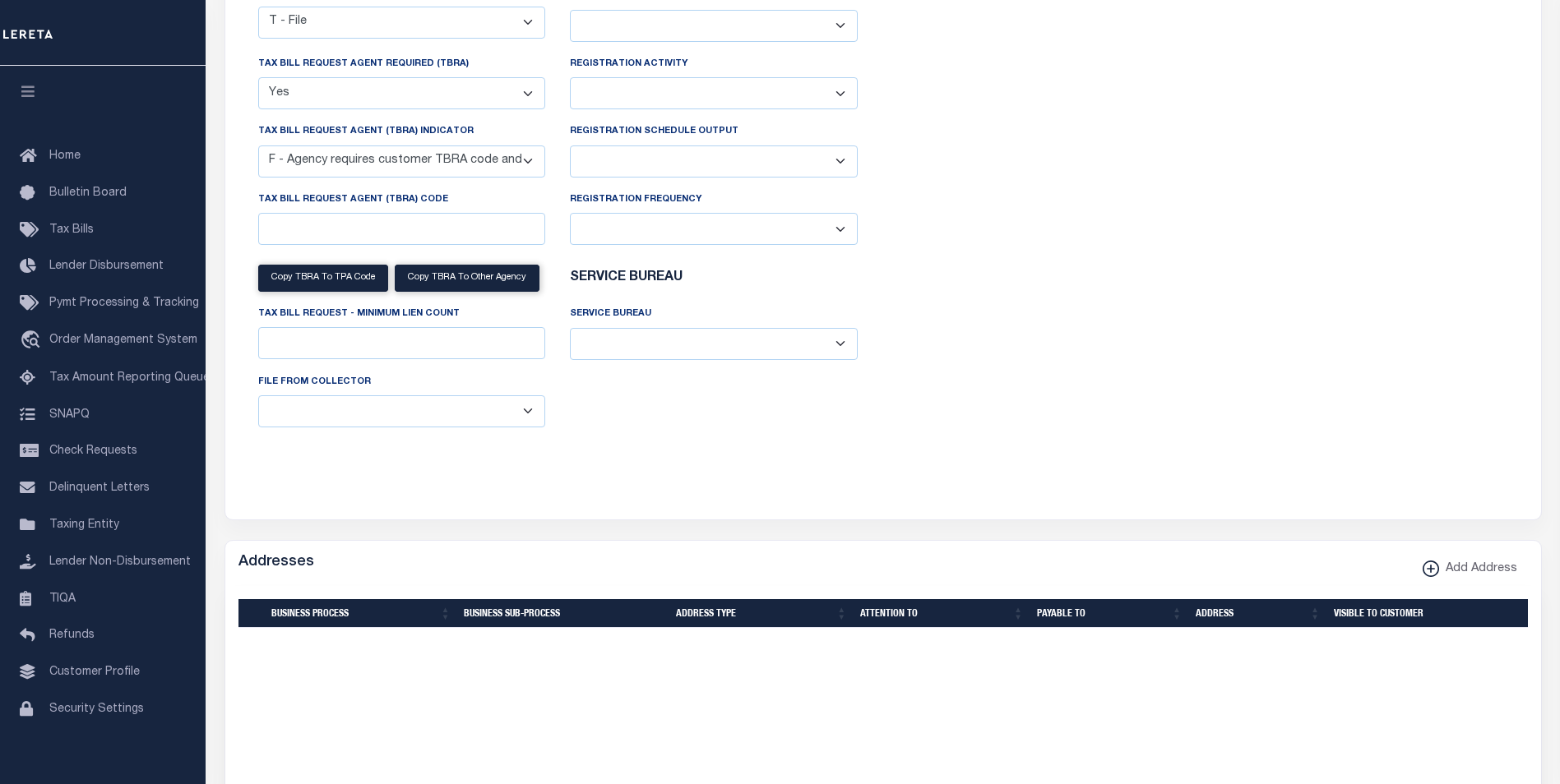
select select "100"
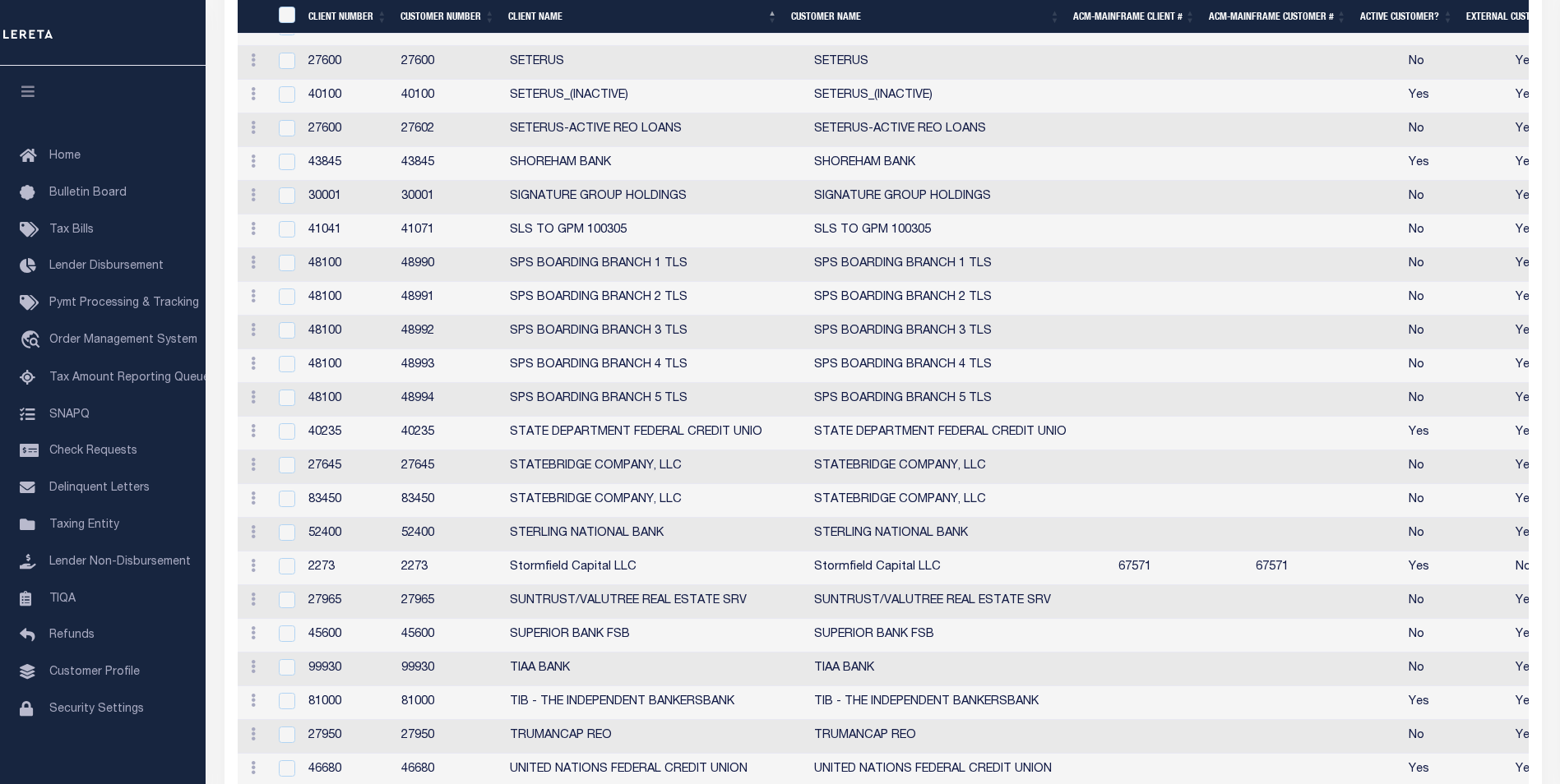
scroll to position [4676, 0]
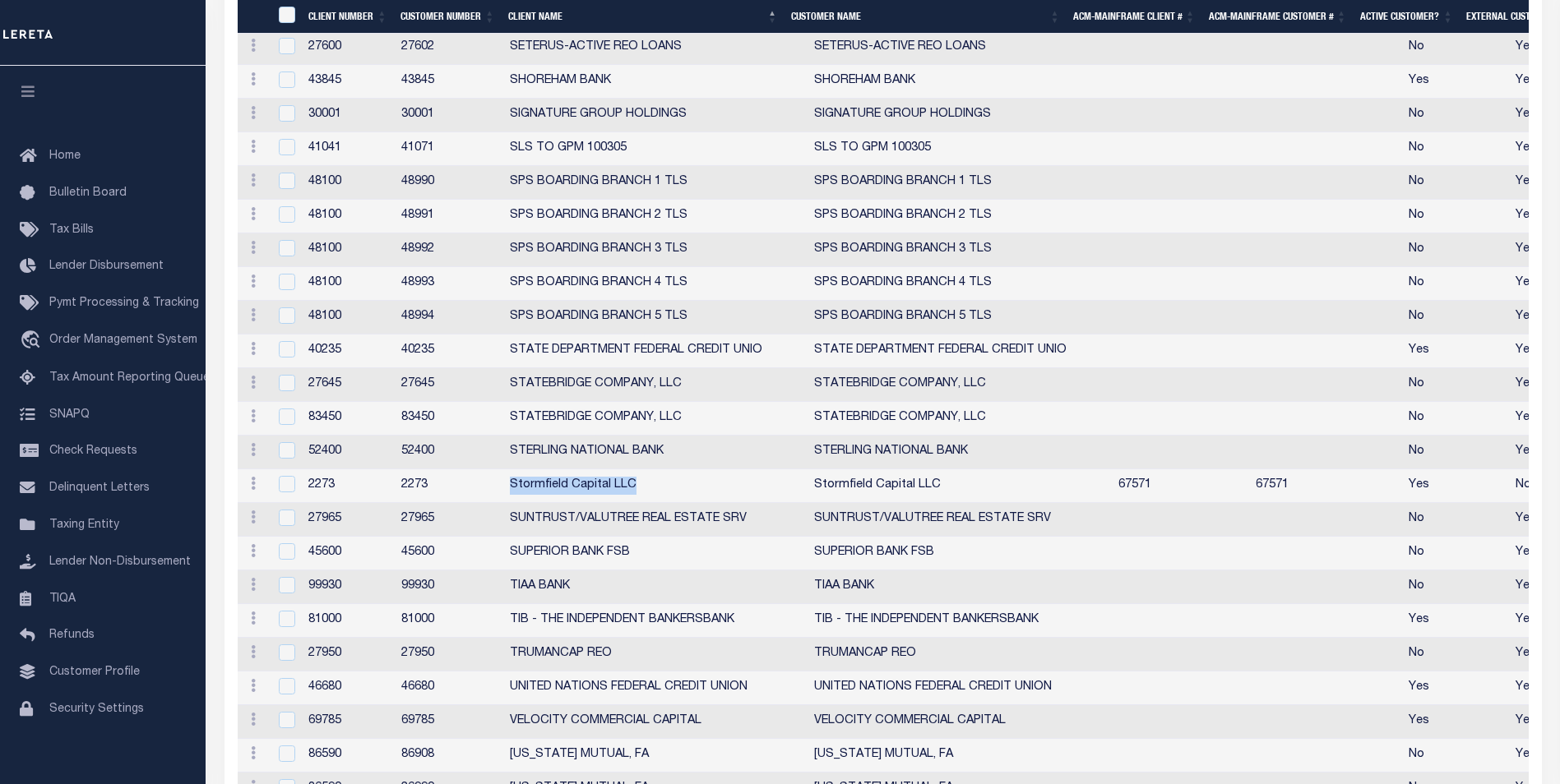
drag, startPoint x: 509, startPoint y: 537, endPoint x: 644, endPoint y: 542, distance: 135.1
click at [640, 503] on td "Stormfield Capital LLC" at bounding box center [655, 486] width 304 height 33
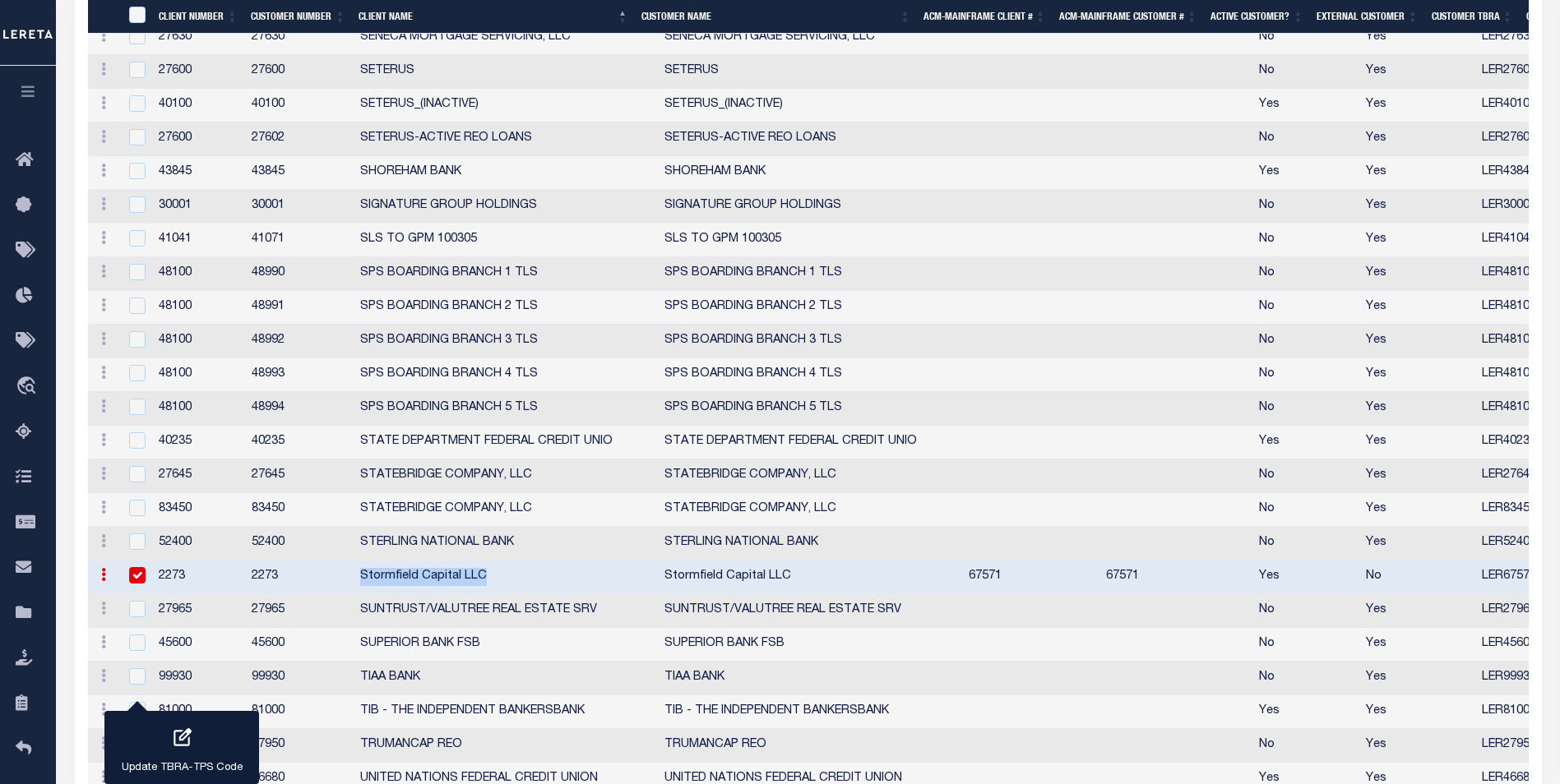
scroll to position [4681, 0]
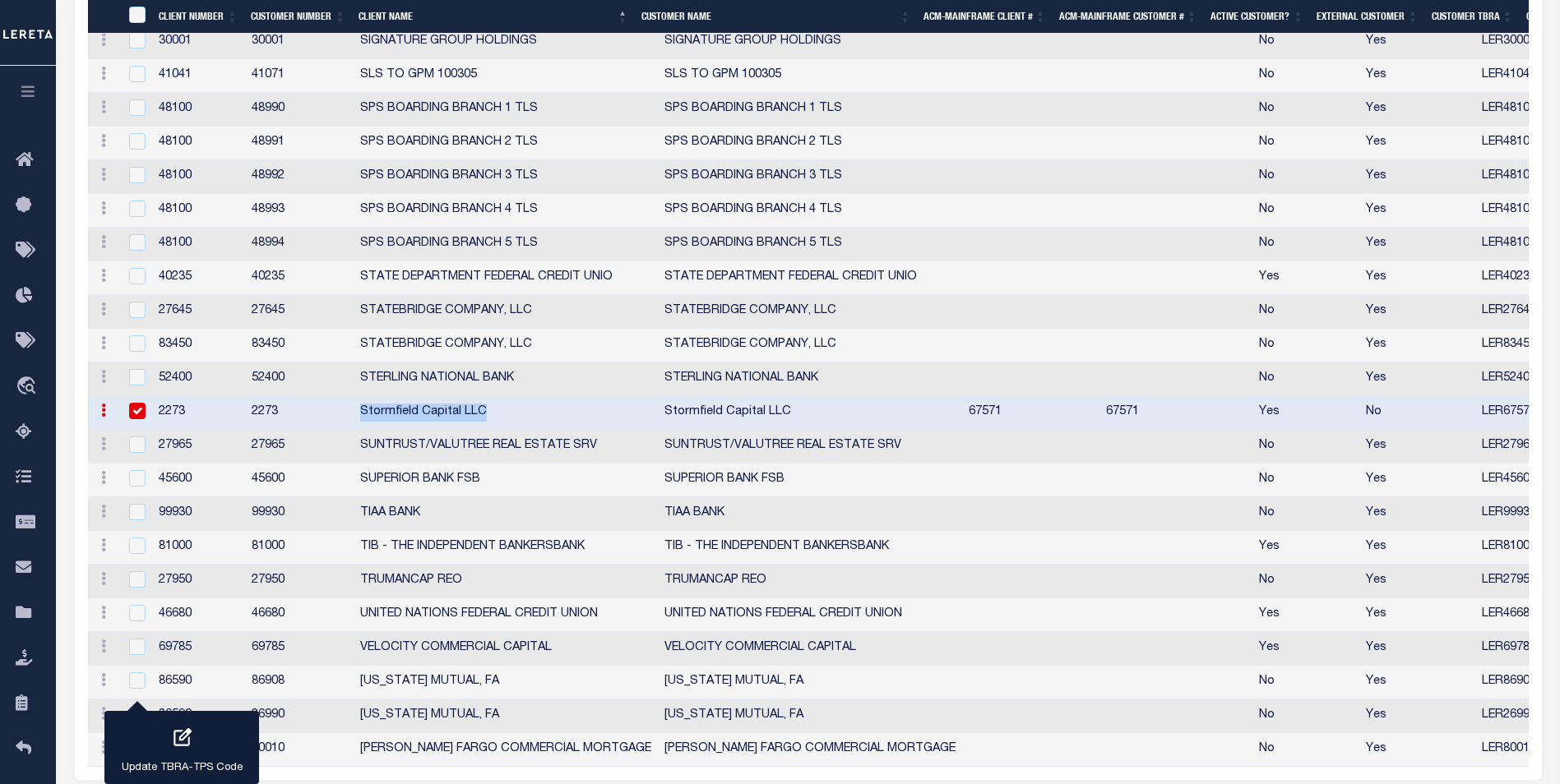
click at [493, 418] on td "Stormfield Capital LLC" at bounding box center [505, 413] width 304 height 33
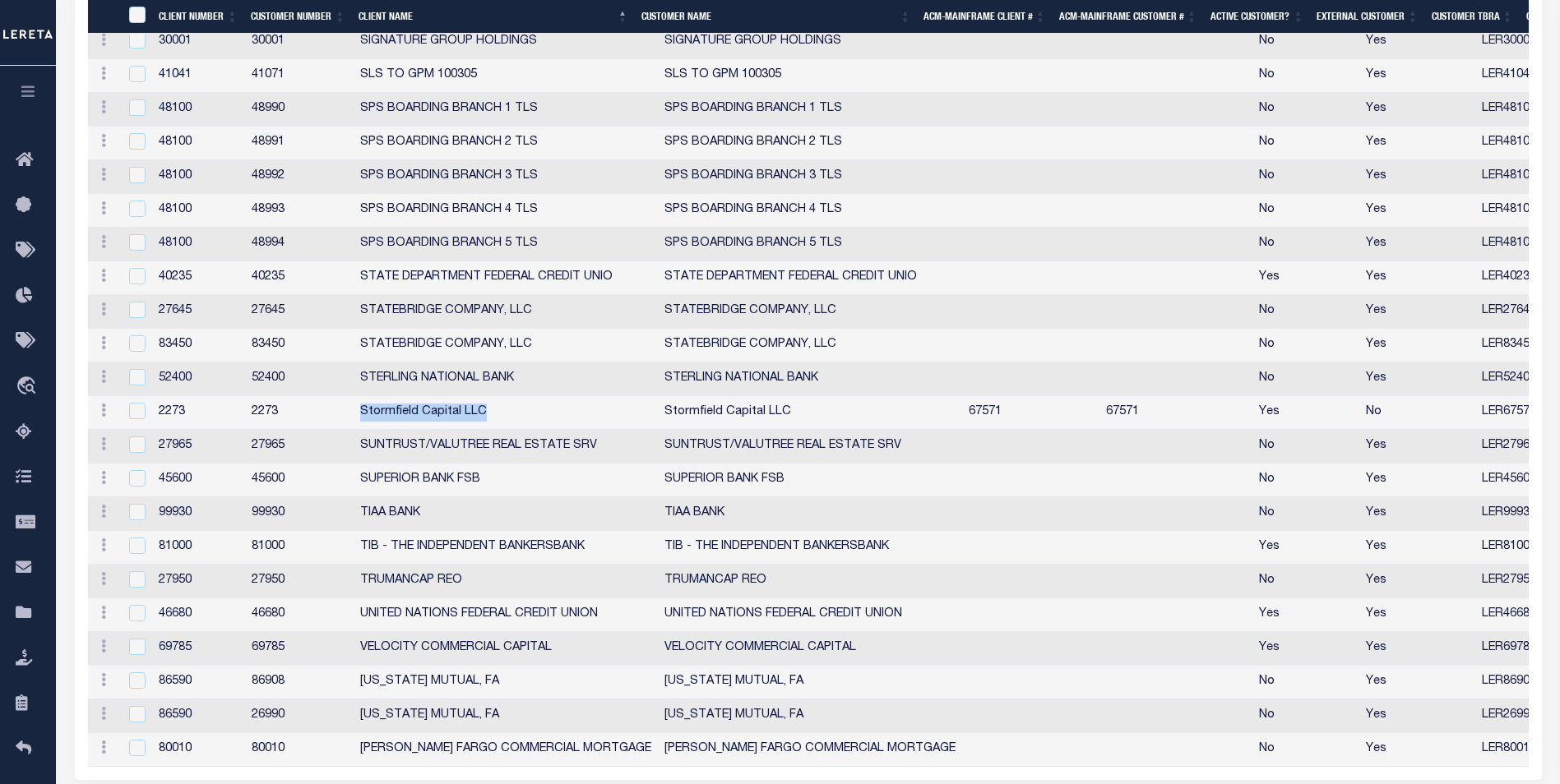
drag, startPoint x: 360, startPoint y: 416, endPoint x: 498, endPoint y: 420, distance: 138.1
click at [498, 420] on td "Stormfield Capital LLC" at bounding box center [505, 413] width 304 height 33
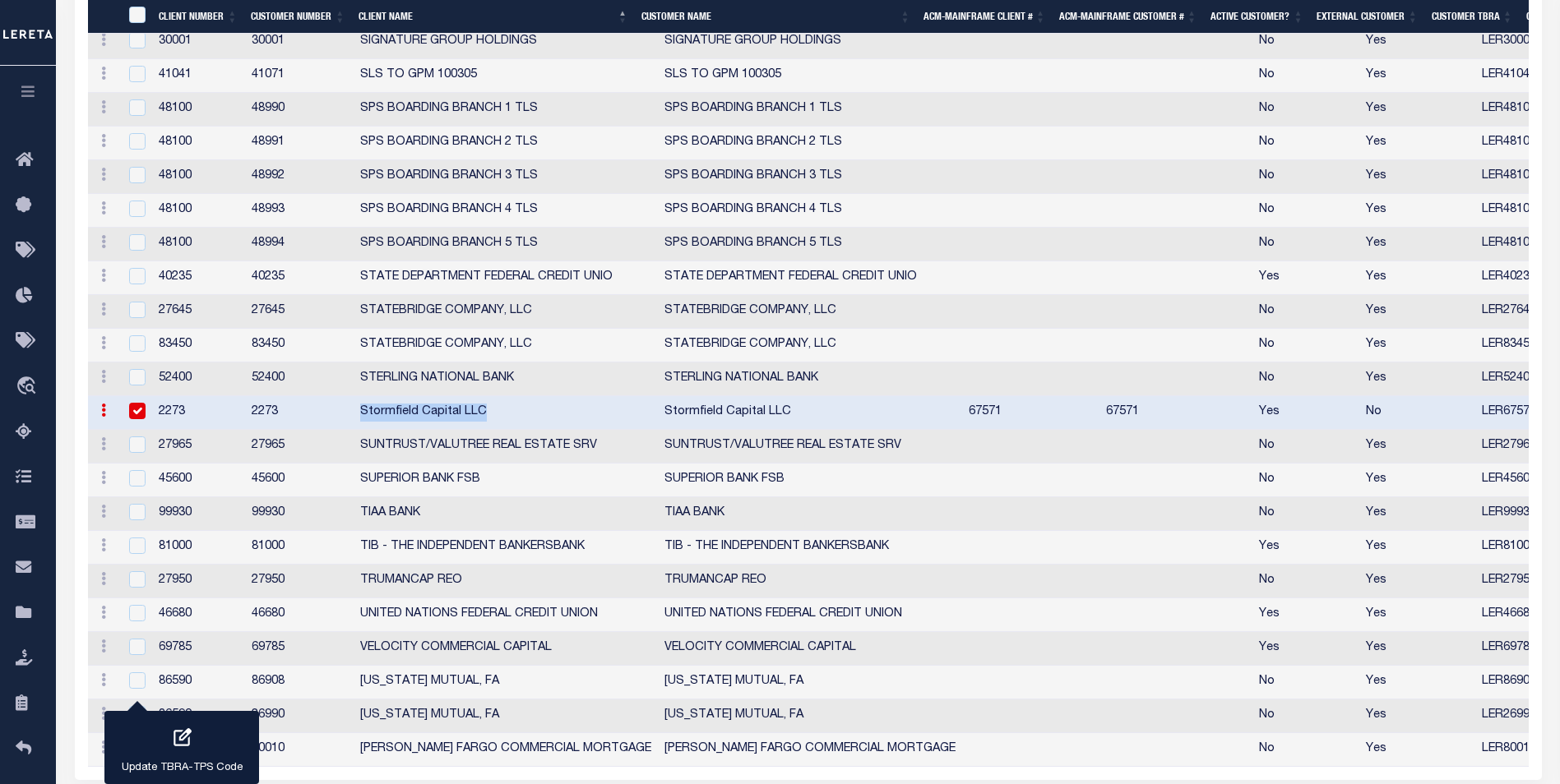
scroll to position [4652, 0]
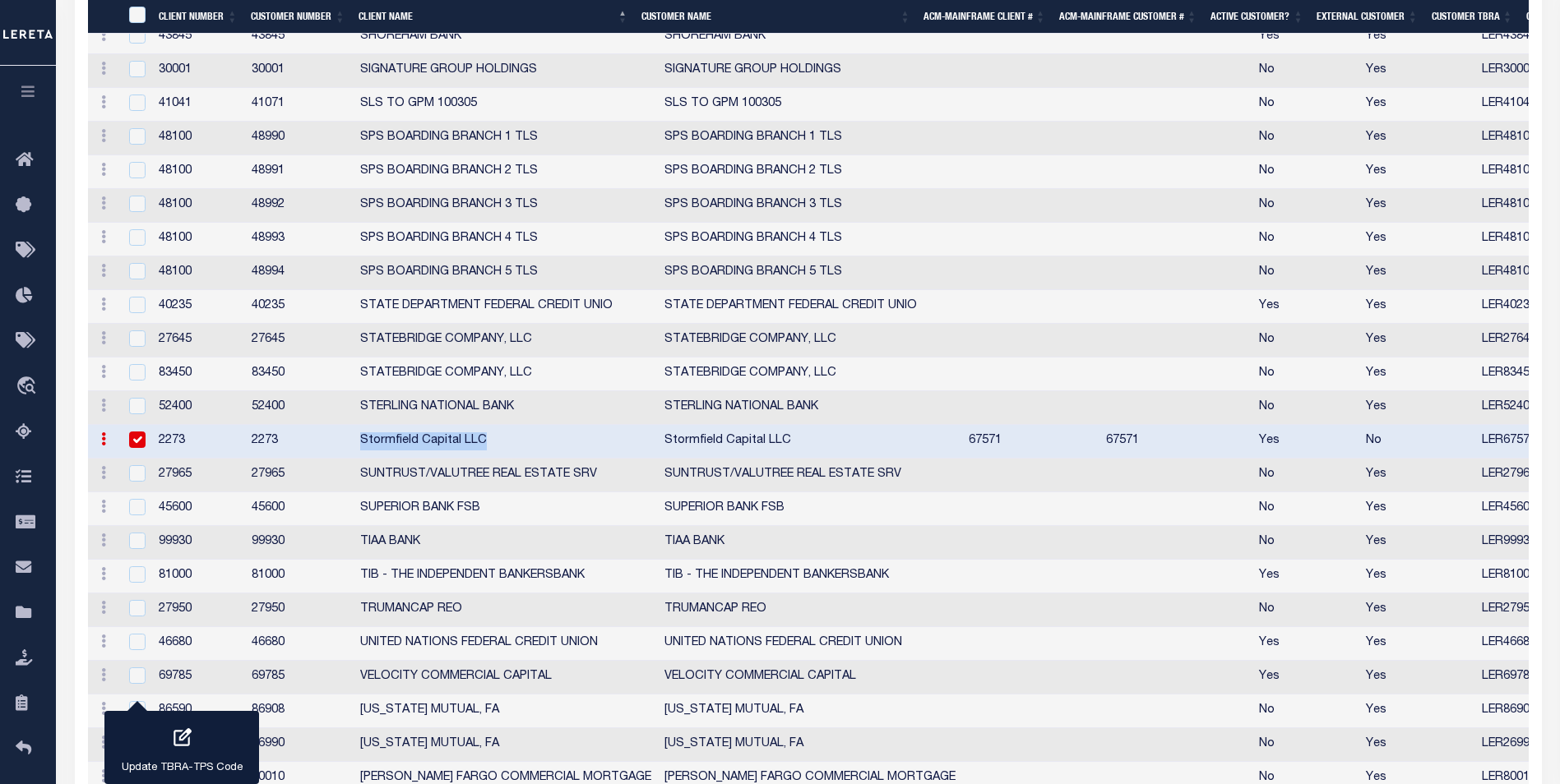
click at [436, 451] on td "Stormfield Capital LLC" at bounding box center [505, 442] width 304 height 33
checkbox input "false"
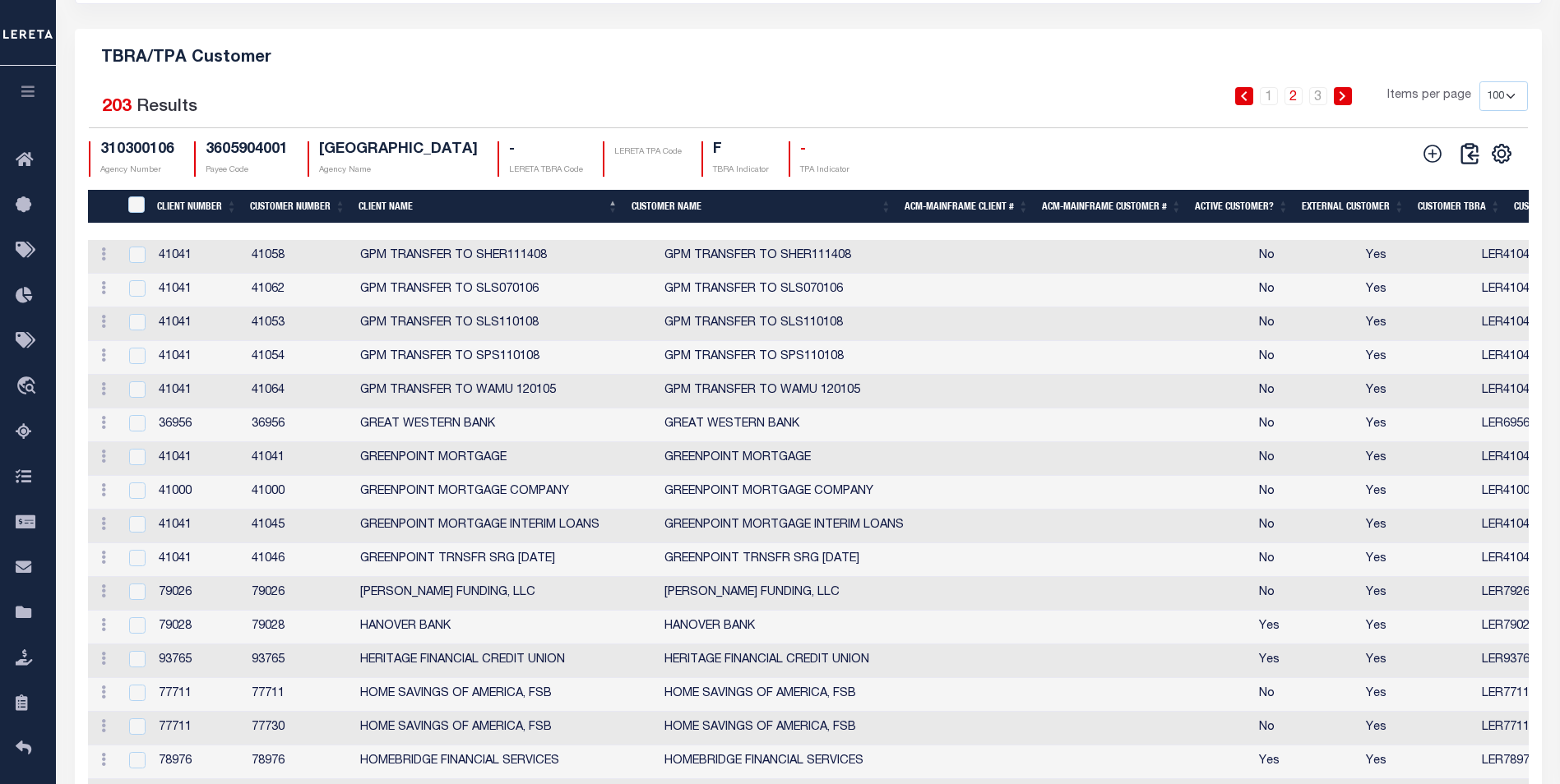
scroll to position [1527, 0]
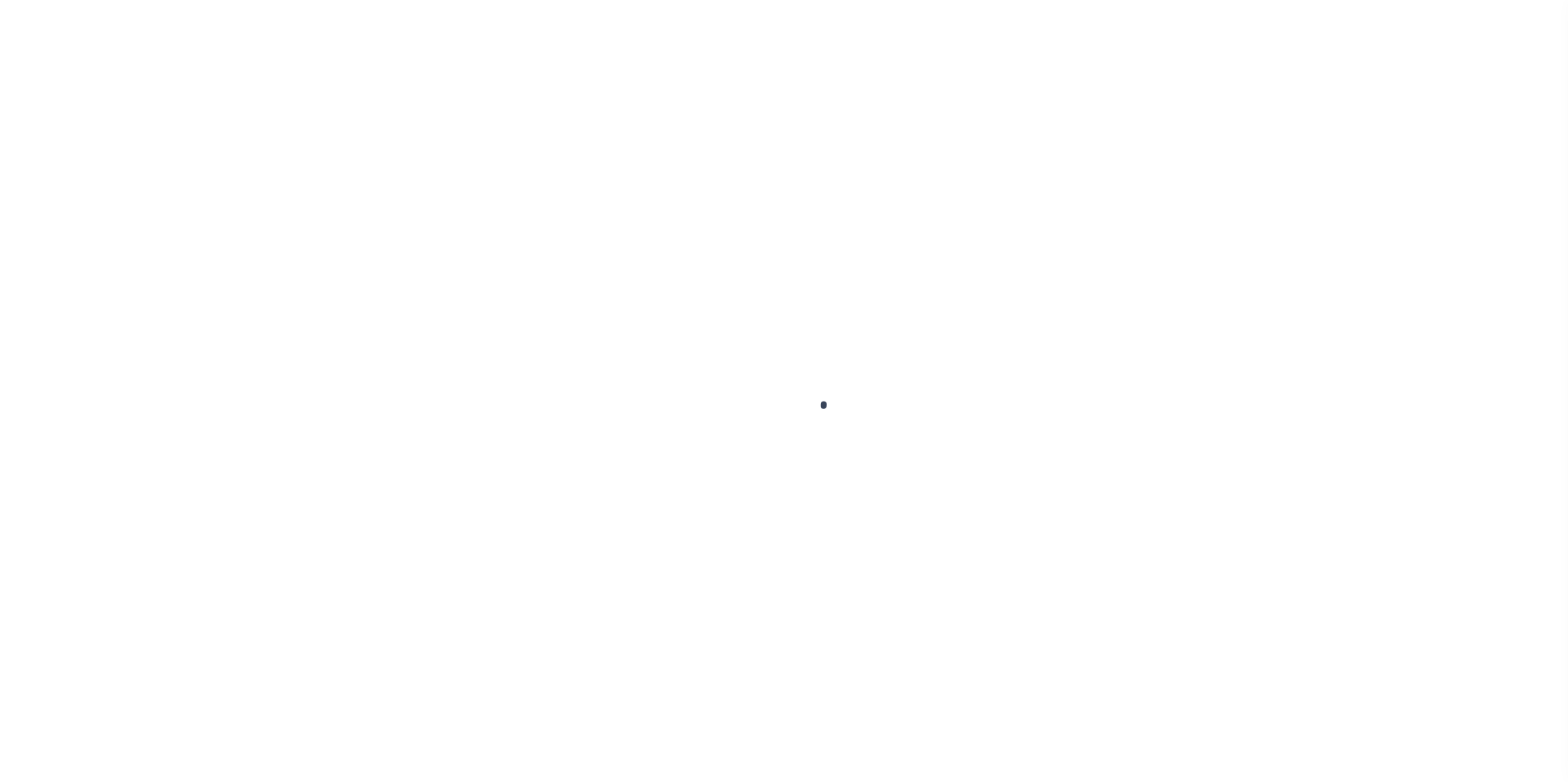
select select
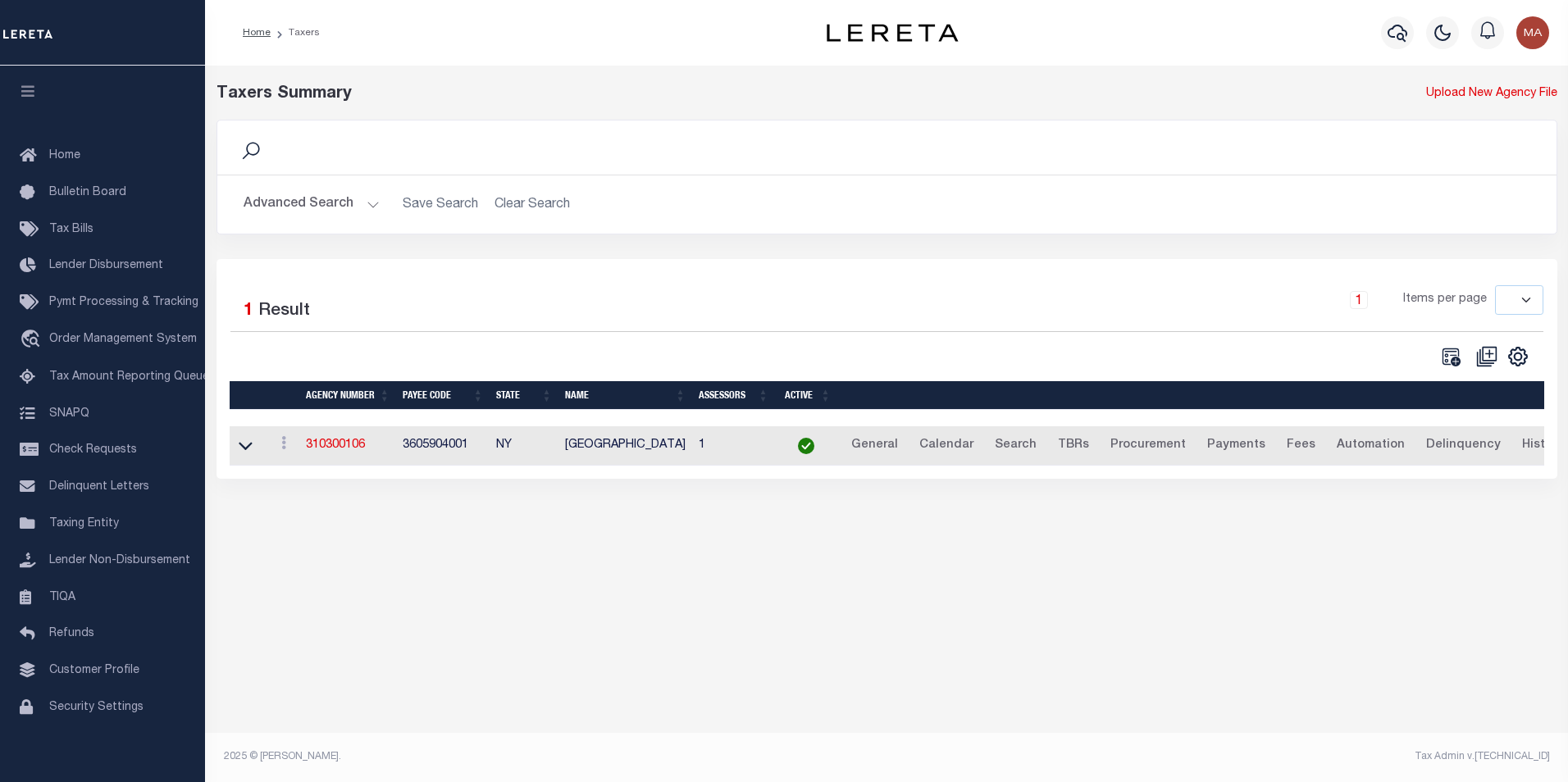
click at [367, 207] on button "Advanced Search" at bounding box center [311, 204] width 136 height 32
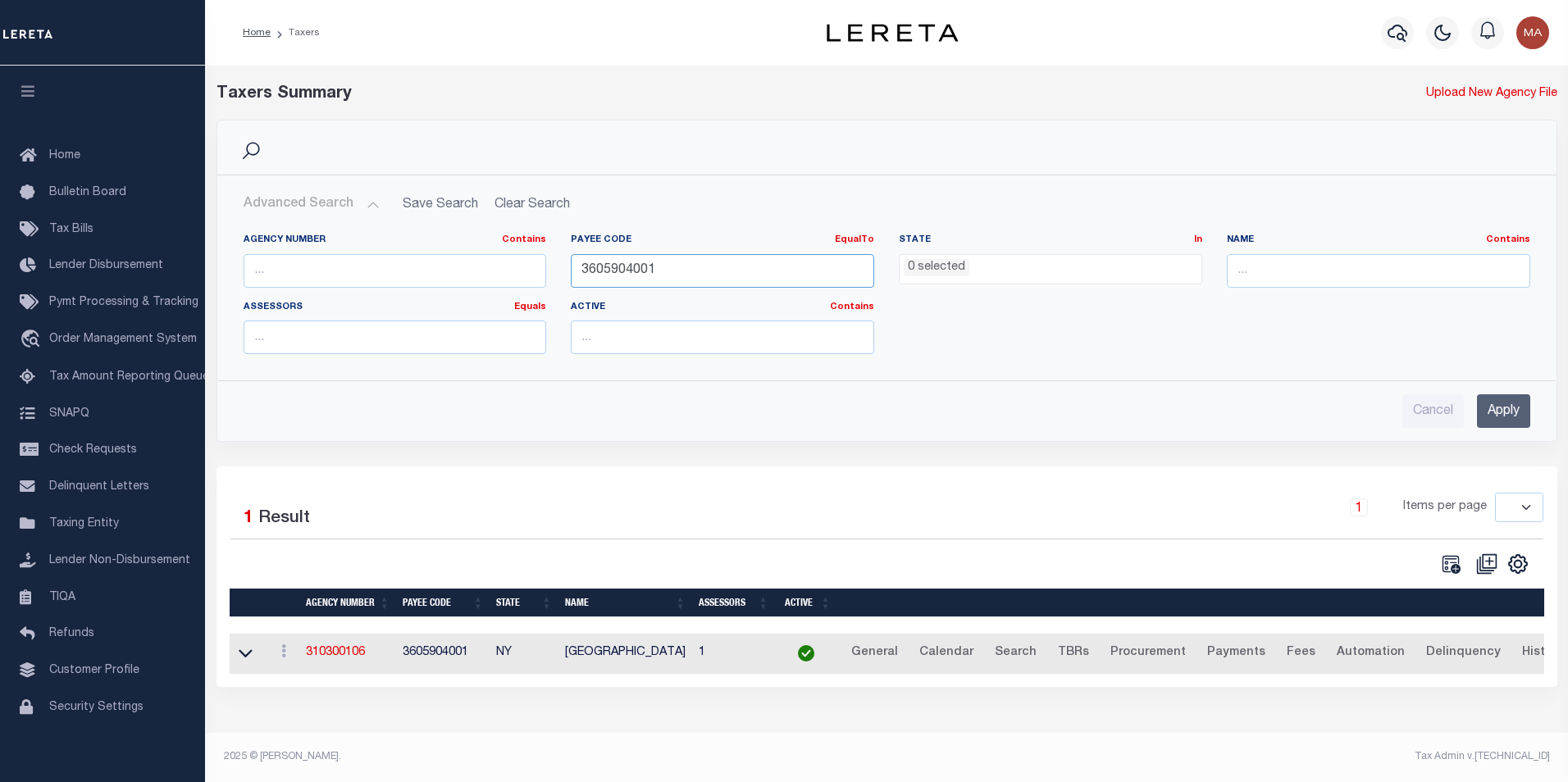
drag, startPoint x: 667, startPoint y: 266, endPoint x: 553, endPoint y: 275, distance: 114.4
click at [553, 275] on div "Agency Number Contains Contains Is Payee Code EqualTo Equals Is Not Equal To Is…" at bounding box center [887, 300] width 1311 height 133
paste input "1310300000"
type input "1310300000"
click at [1500, 413] on input "Apply" at bounding box center [1503, 411] width 53 height 33
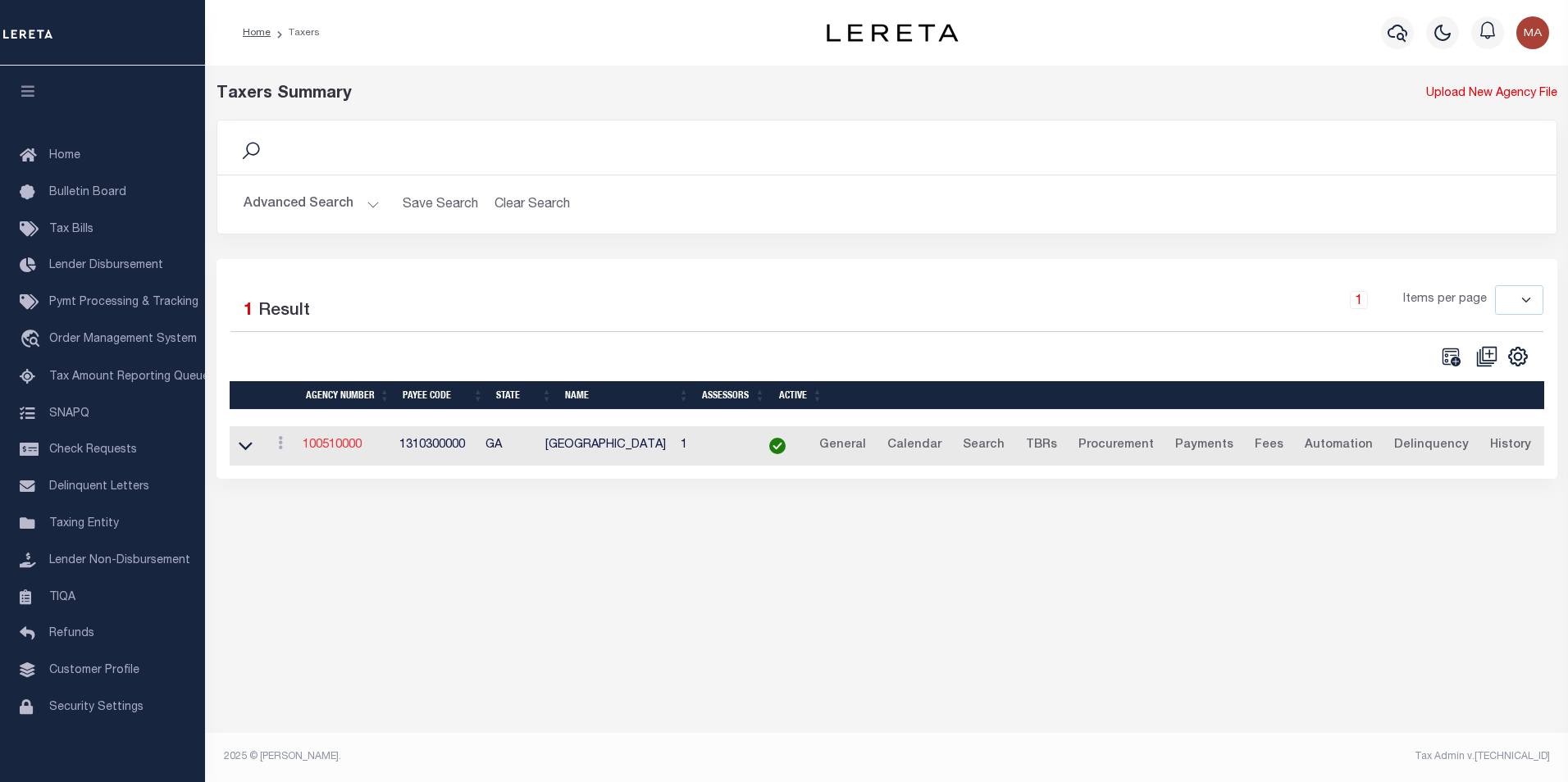
click at [342, 450] on link "100510000" at bounding box center [333, 445] width 59 height 12
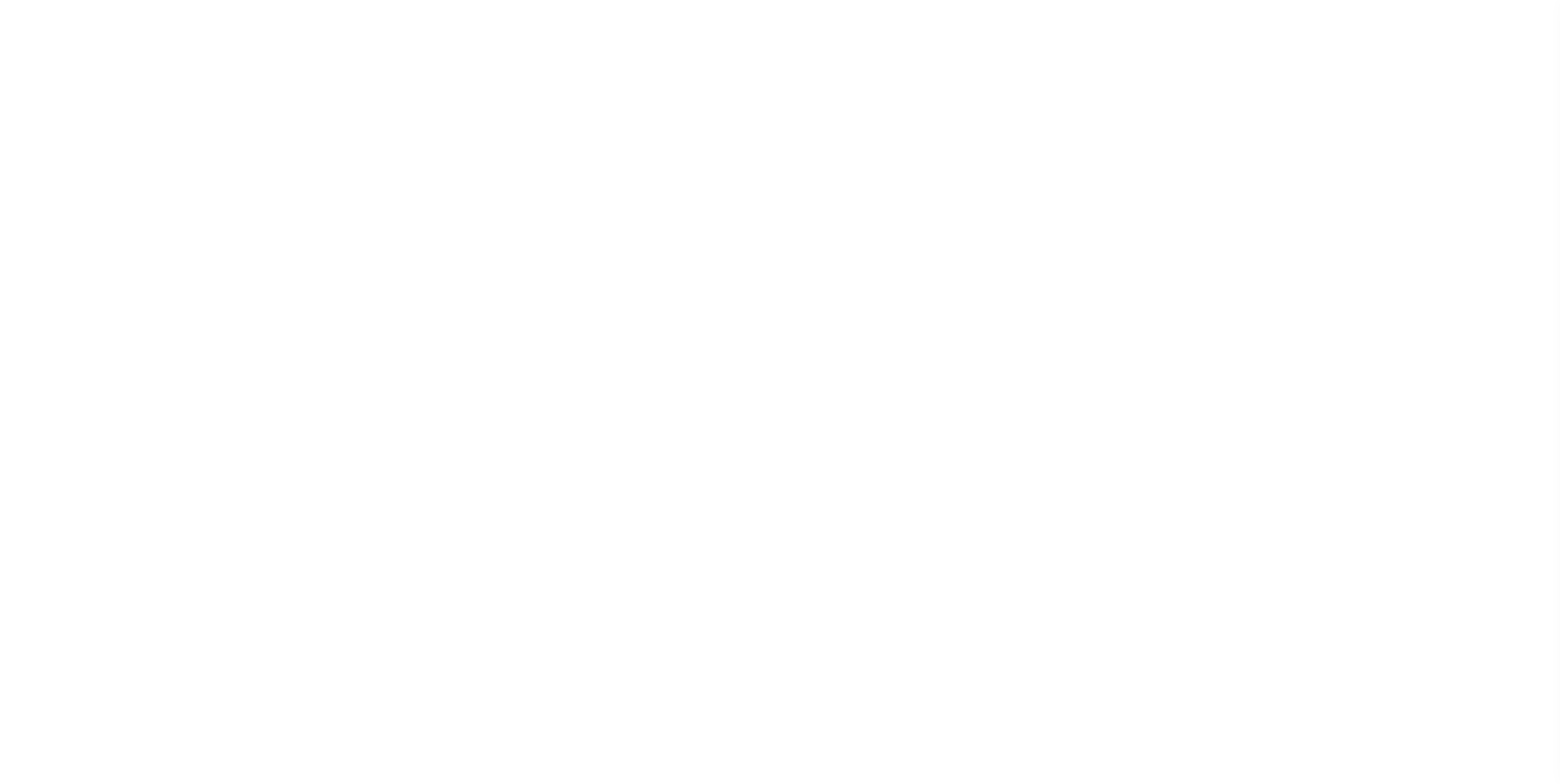
select select
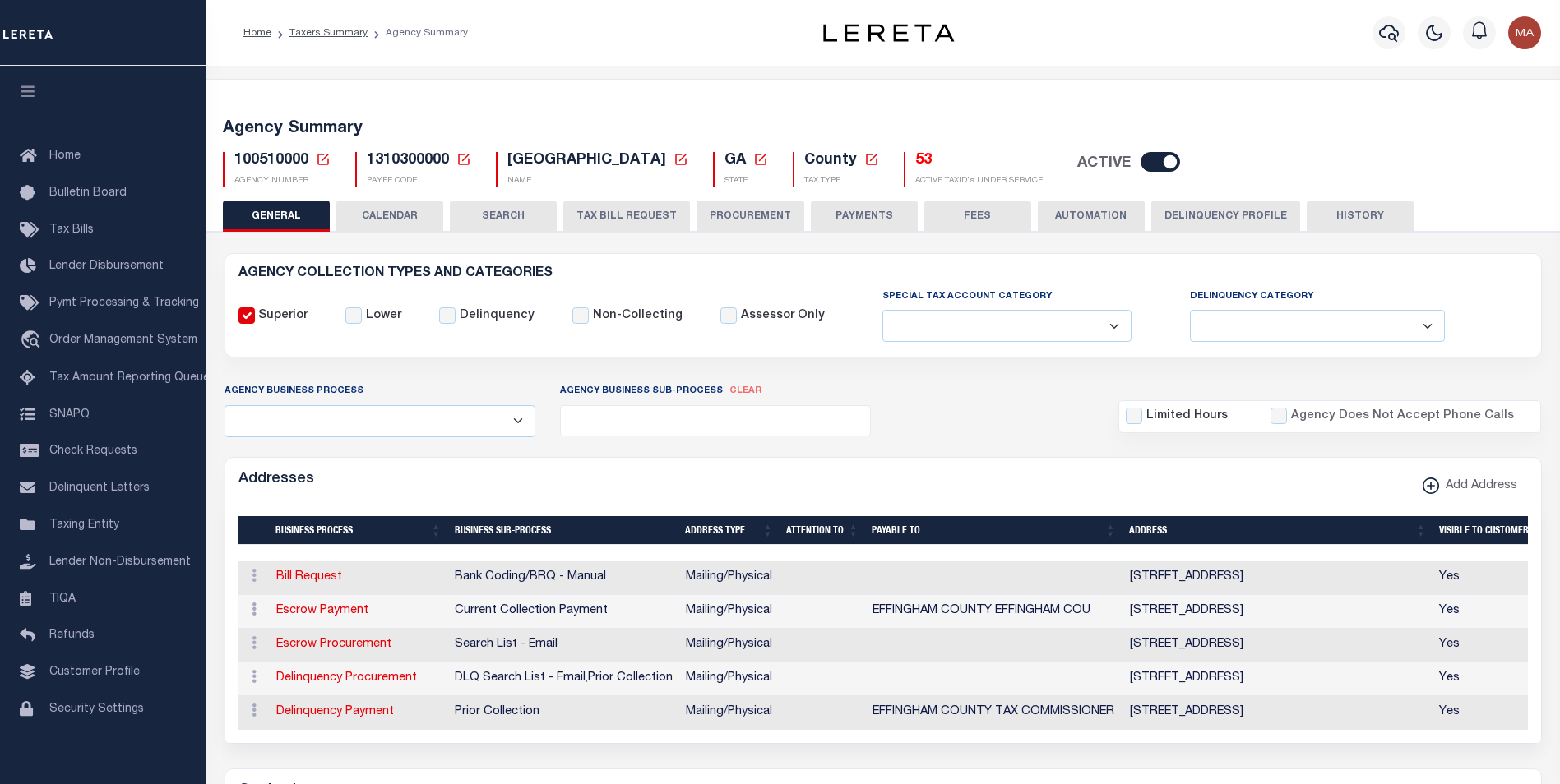
click at [609, 218] on button "TAX BILL REQUEST" at bounding box center [627, 216] width 126 height 32
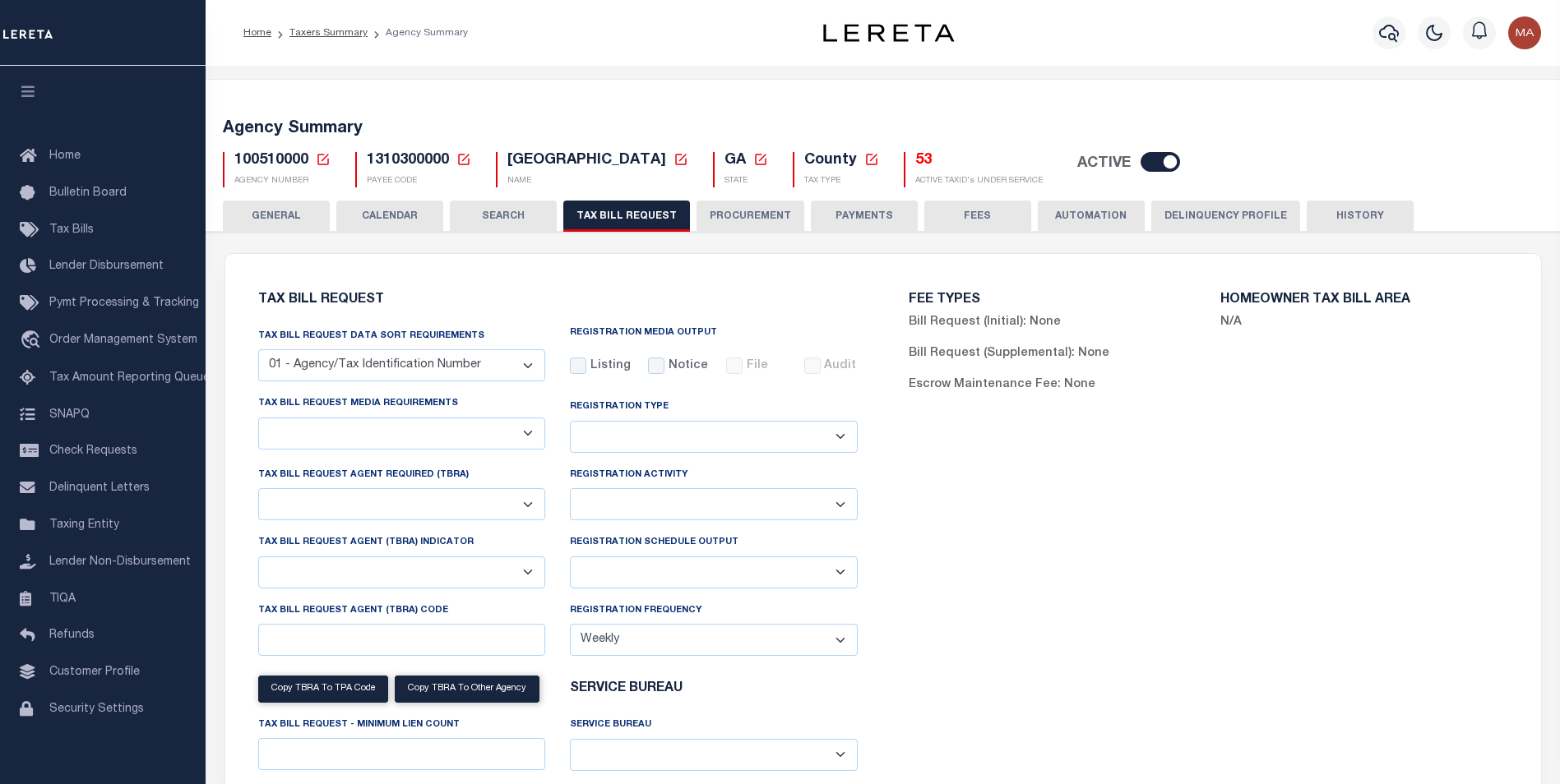
select select "30"
checkbox input "false"
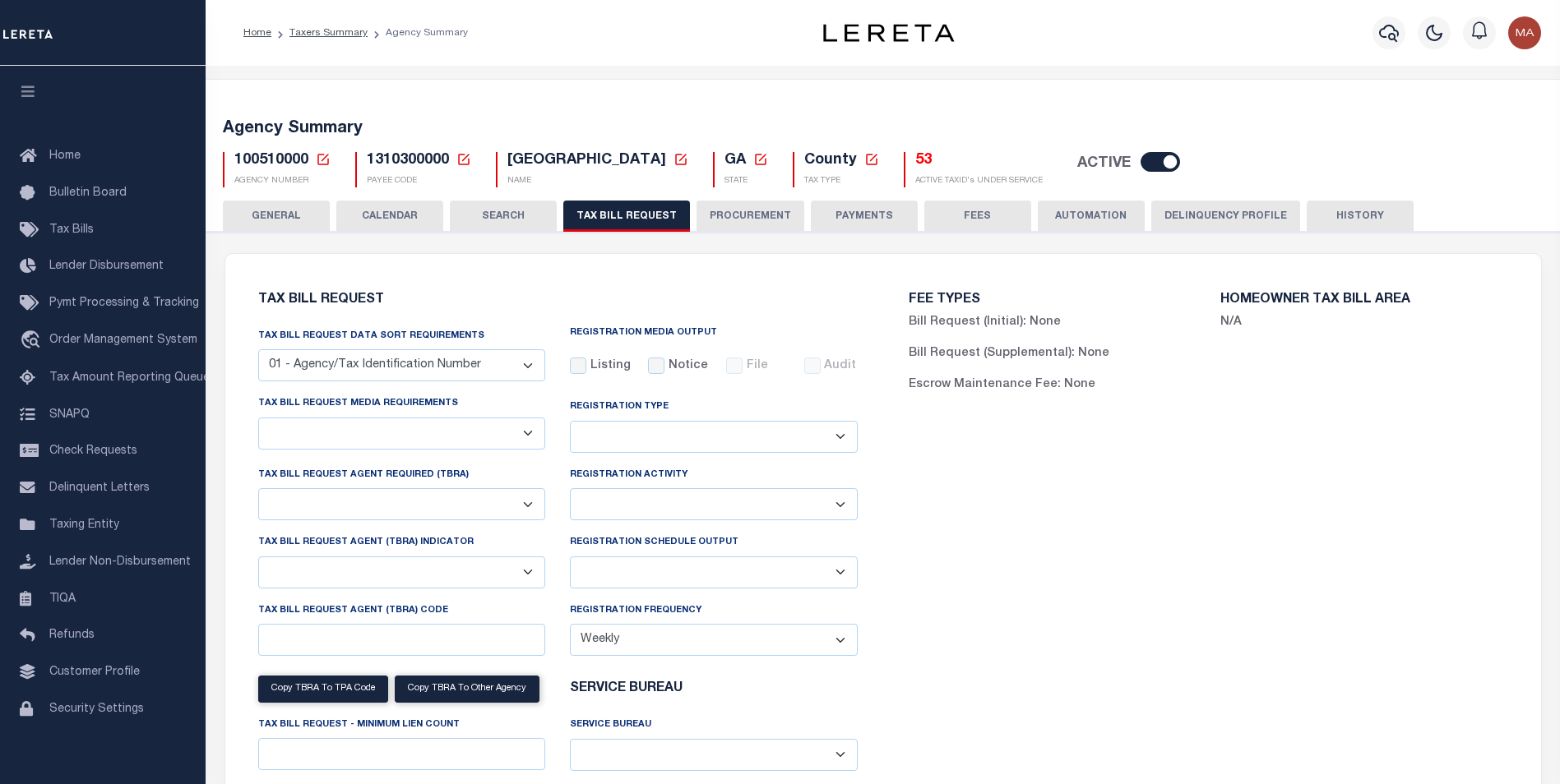
select select "23"
select select "true"
select select "13"
type input "5038"
select select
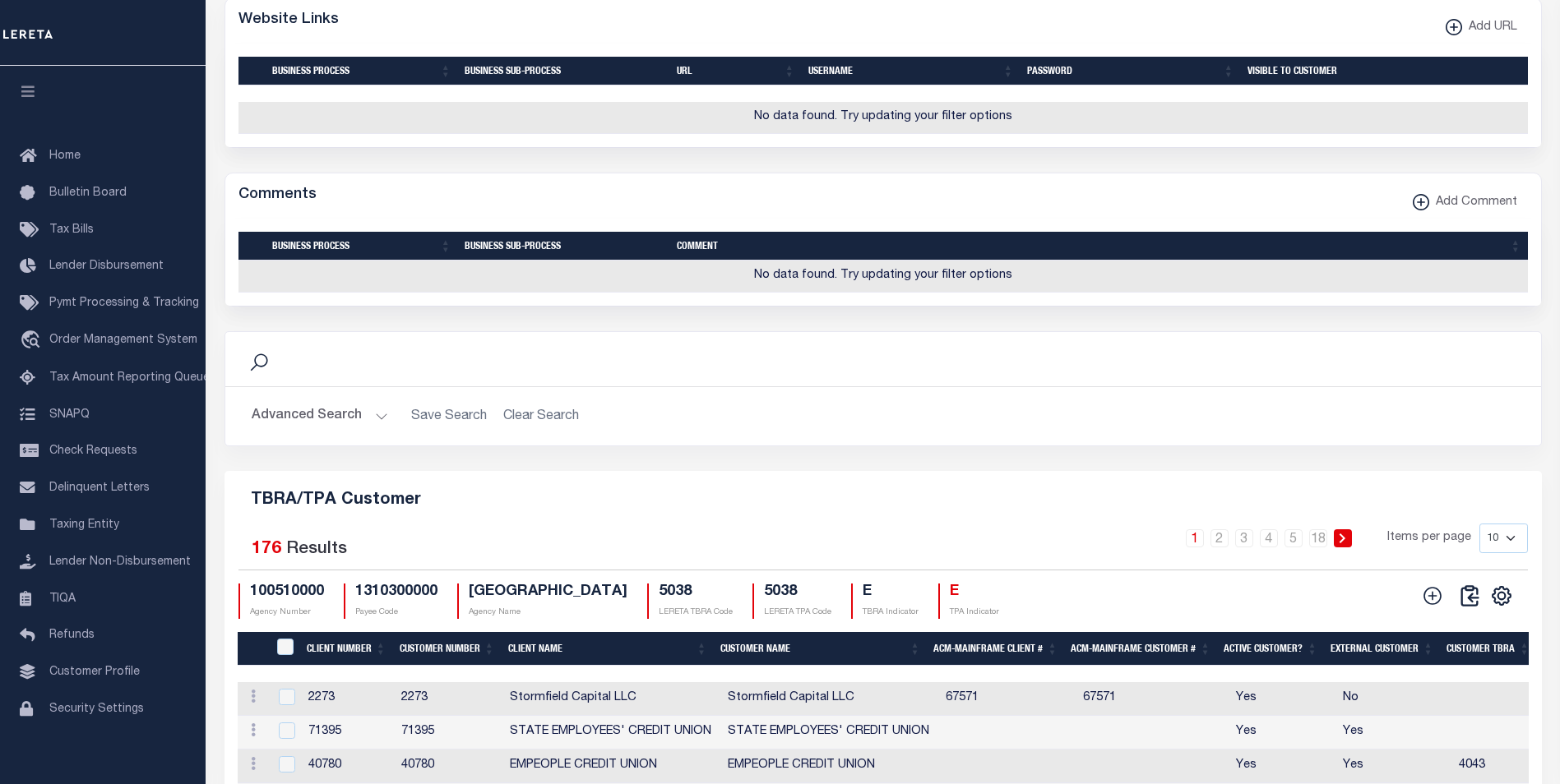
scroll to position [1809, 0]
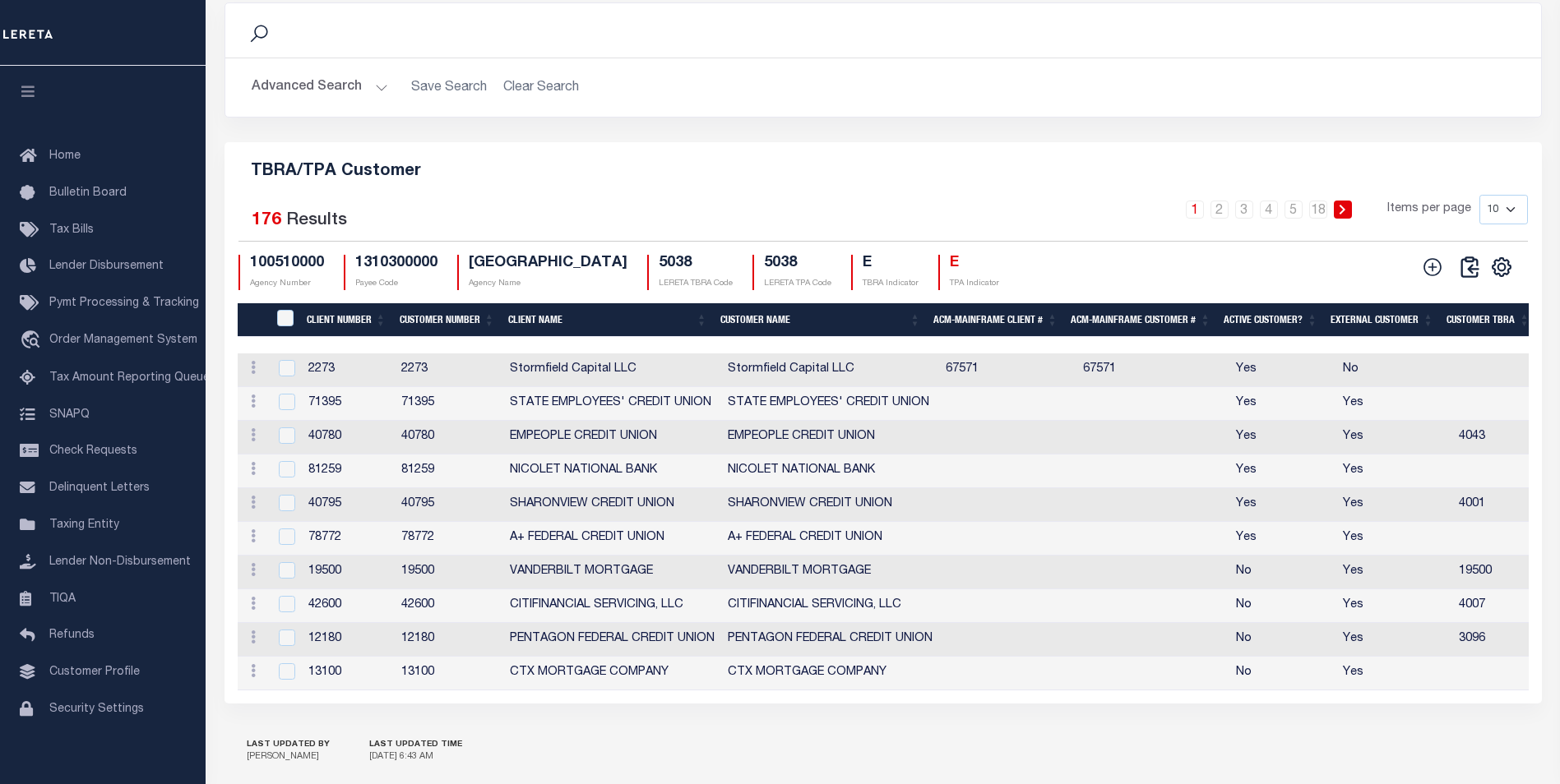
drag, startPoint x: 658, startPoint y: 274, endPoint x: 658, endPoint y: 265, distance: 9.0
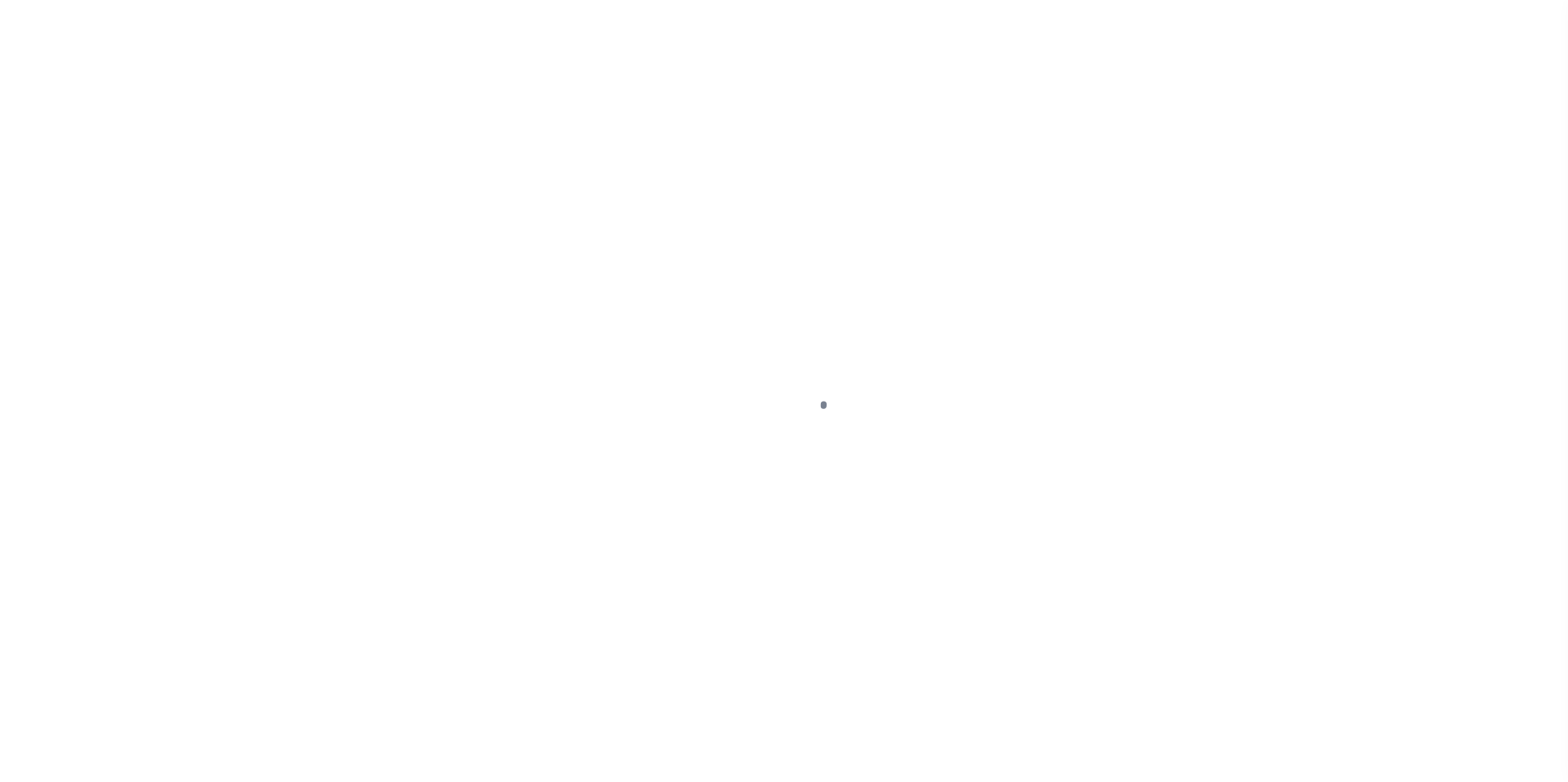
select select
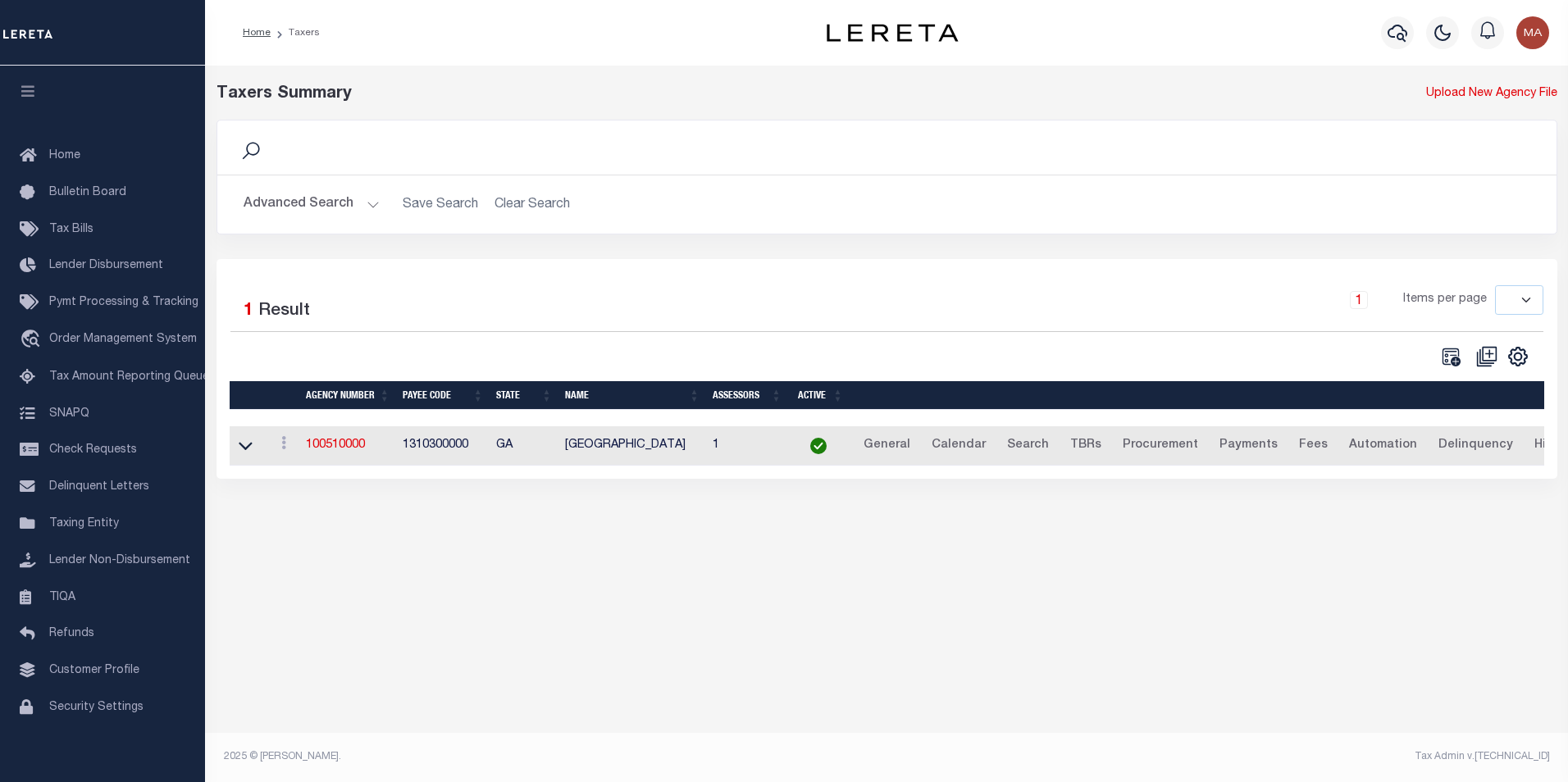
click at [360, 199] on button "Advanced Search" at bounding box center [311, 204] width 136 height 32
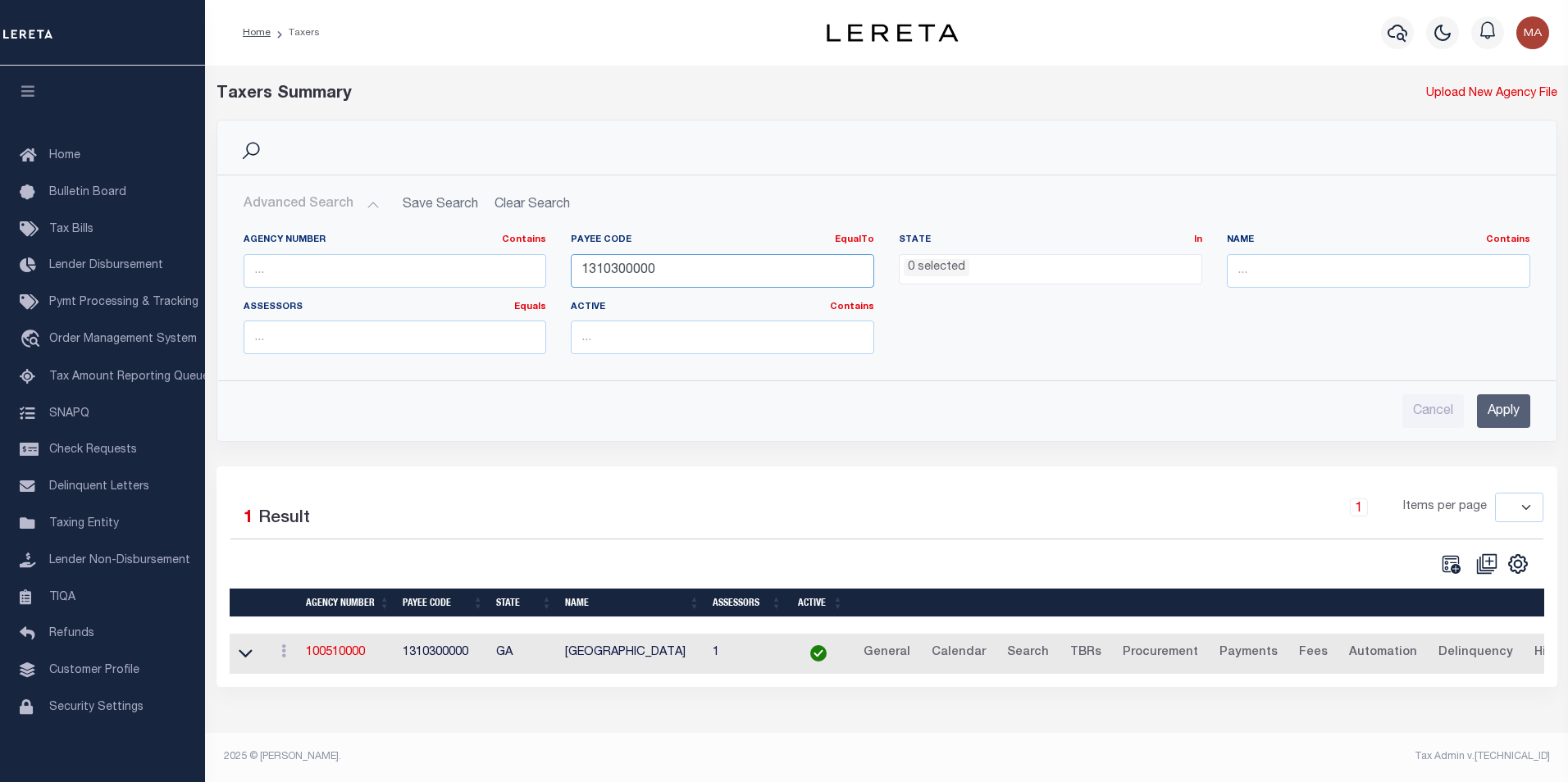
drag, startPoint x: 671, startPoint y: 277, endPoint x: 541, endPoint y: 281, distance: 130.1
click at [541, 281] on div "Agency Number Contains Contains Is Payee Code EqualTo Equals Is Not Equal To Is…" at bounding box center [887, 300] width 1311 height 133
paste input "3605904001"
type input "3605904001"
click at [1502, 416] on input "Apply" at bounding box center [1503, 411] width 53 height 33
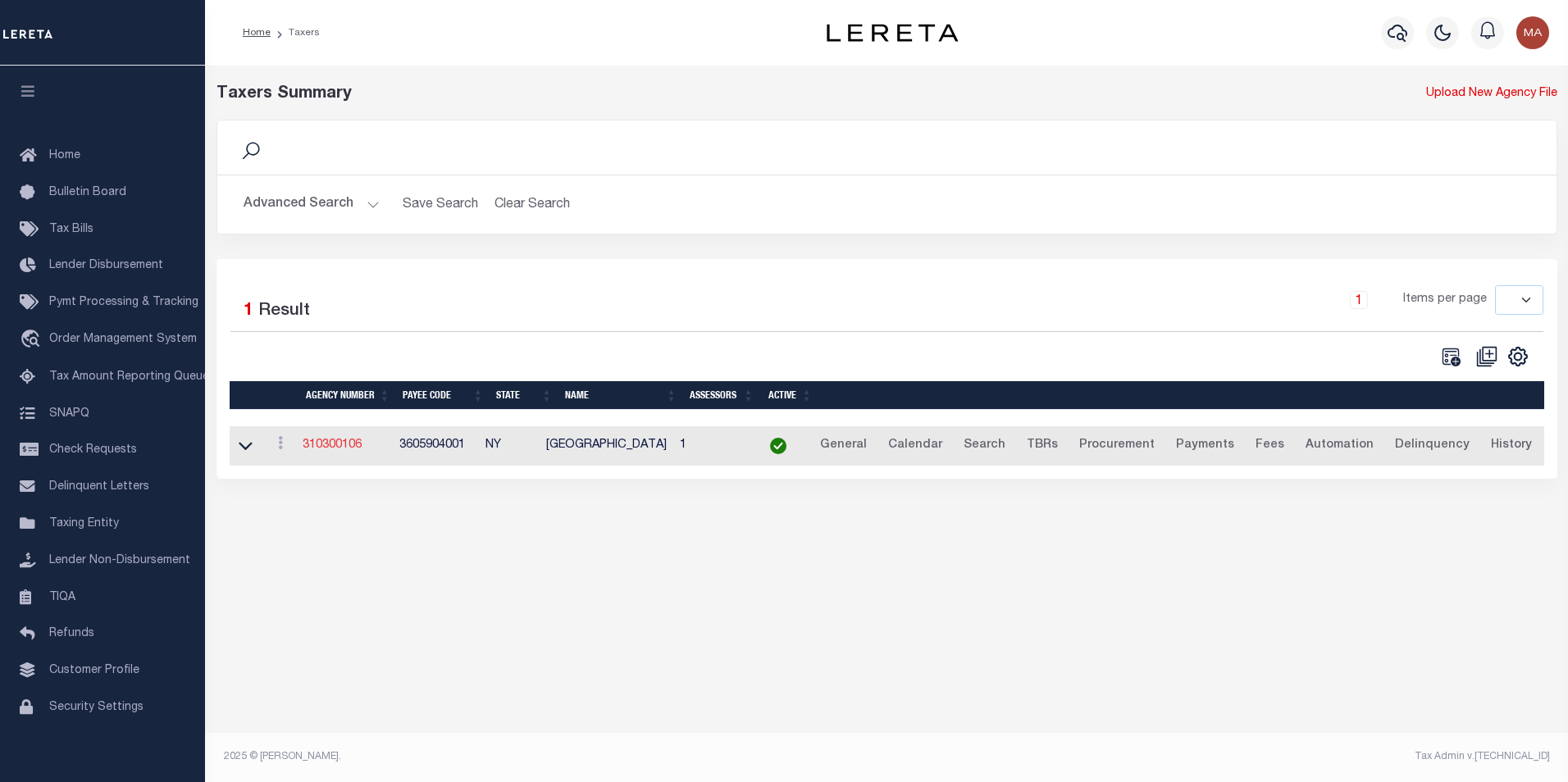
click at [317, 449] on link "310300106" at bounding box center [333, 445] width 59 height 12
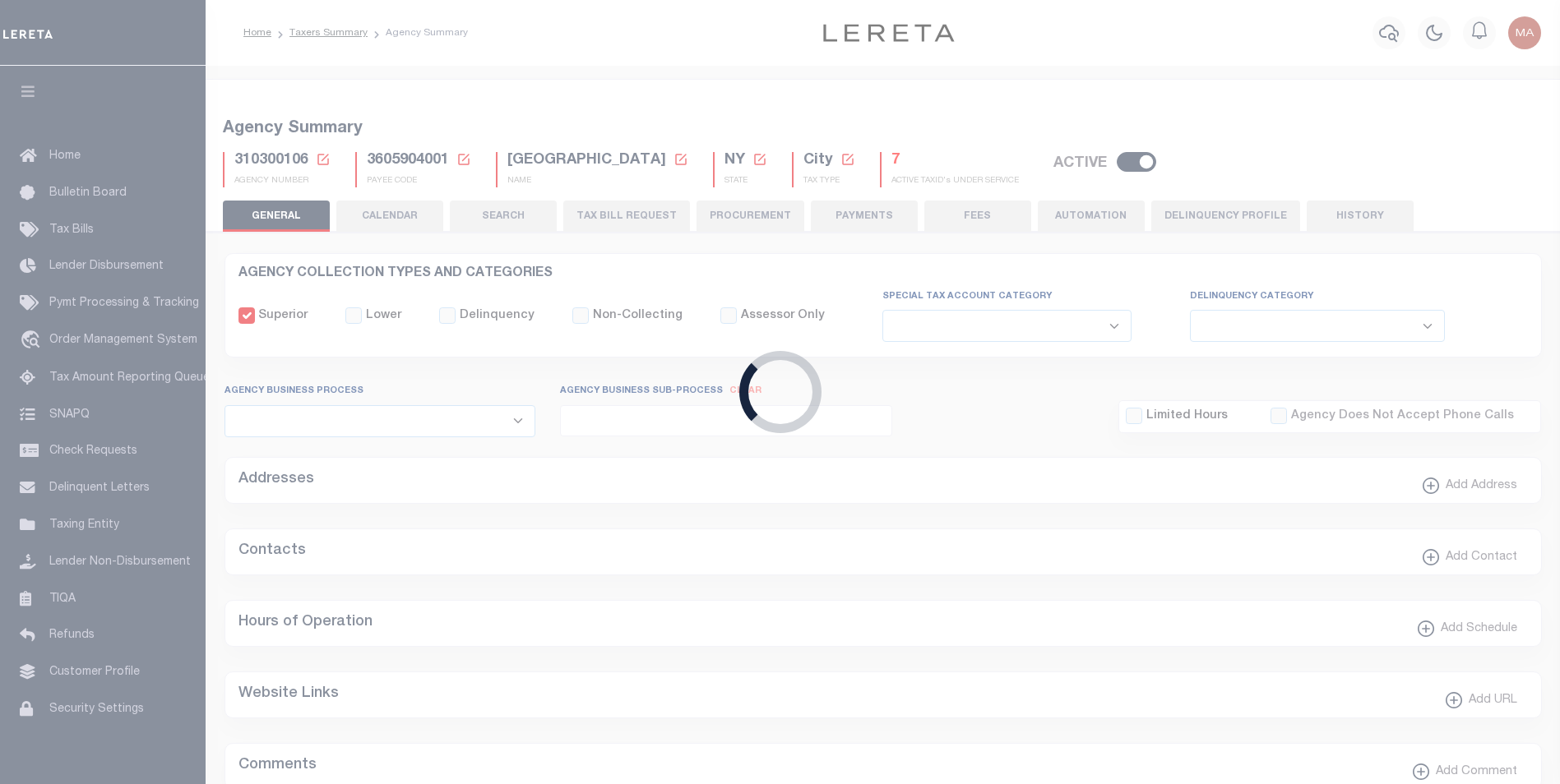
select select
click at [628, 212] on button "TAX BILL REQUEST" at bounding box center [627, 216] width 126 height 32
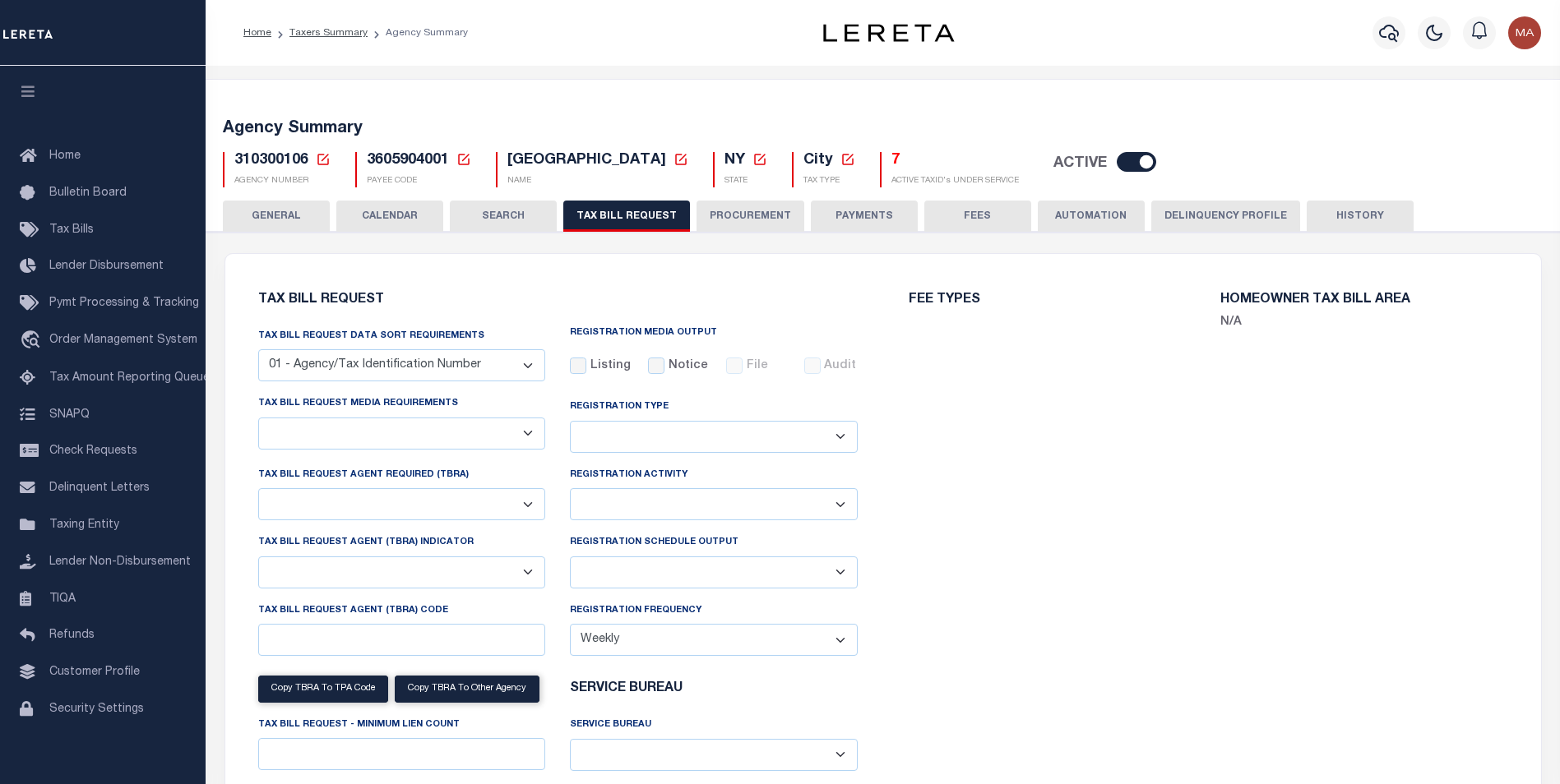
select select "100"
select select "28"
checkbox input "false"
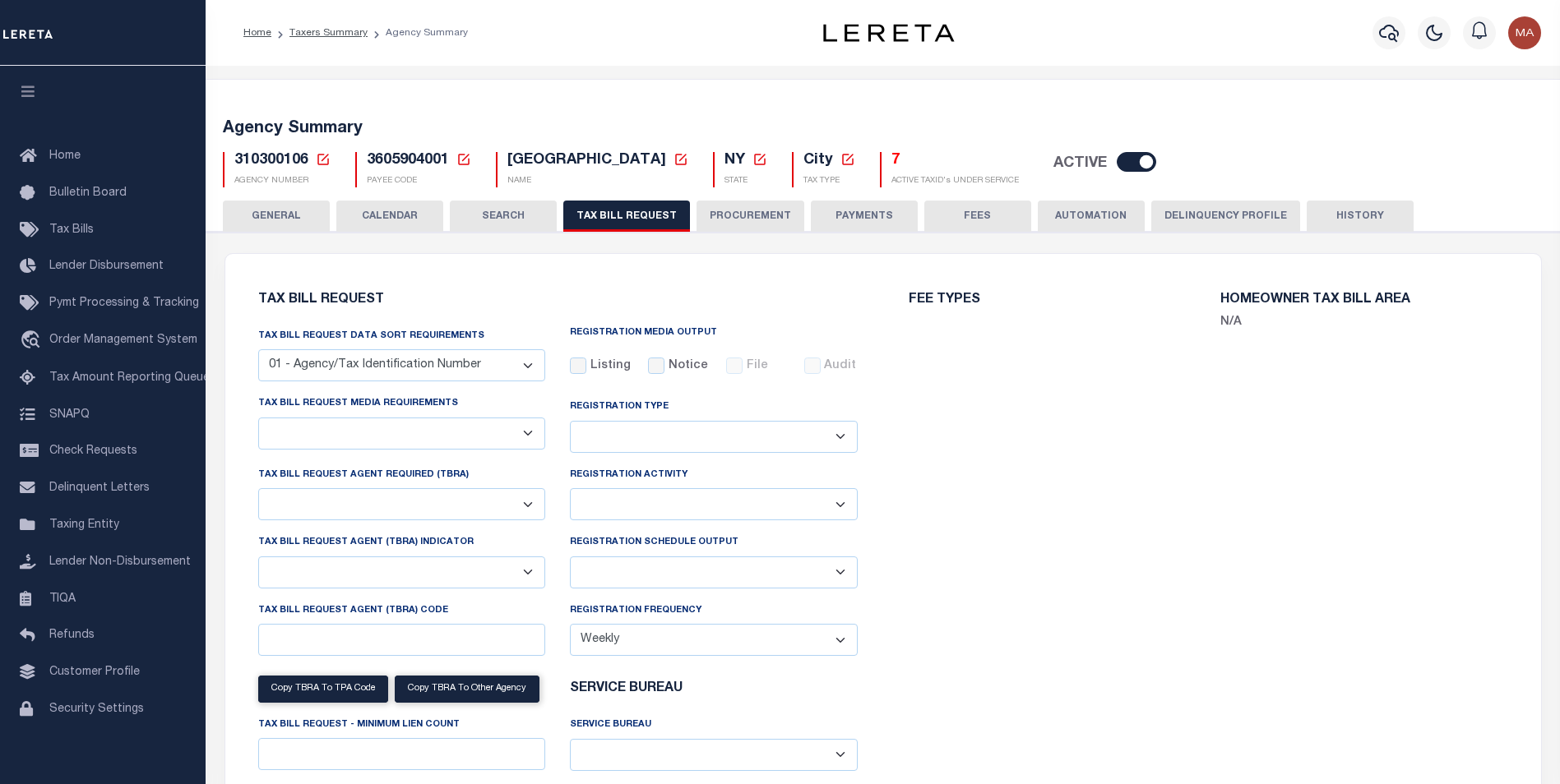
checkbox input "false"
select select "22"
select select "true"
select select "14"
select select
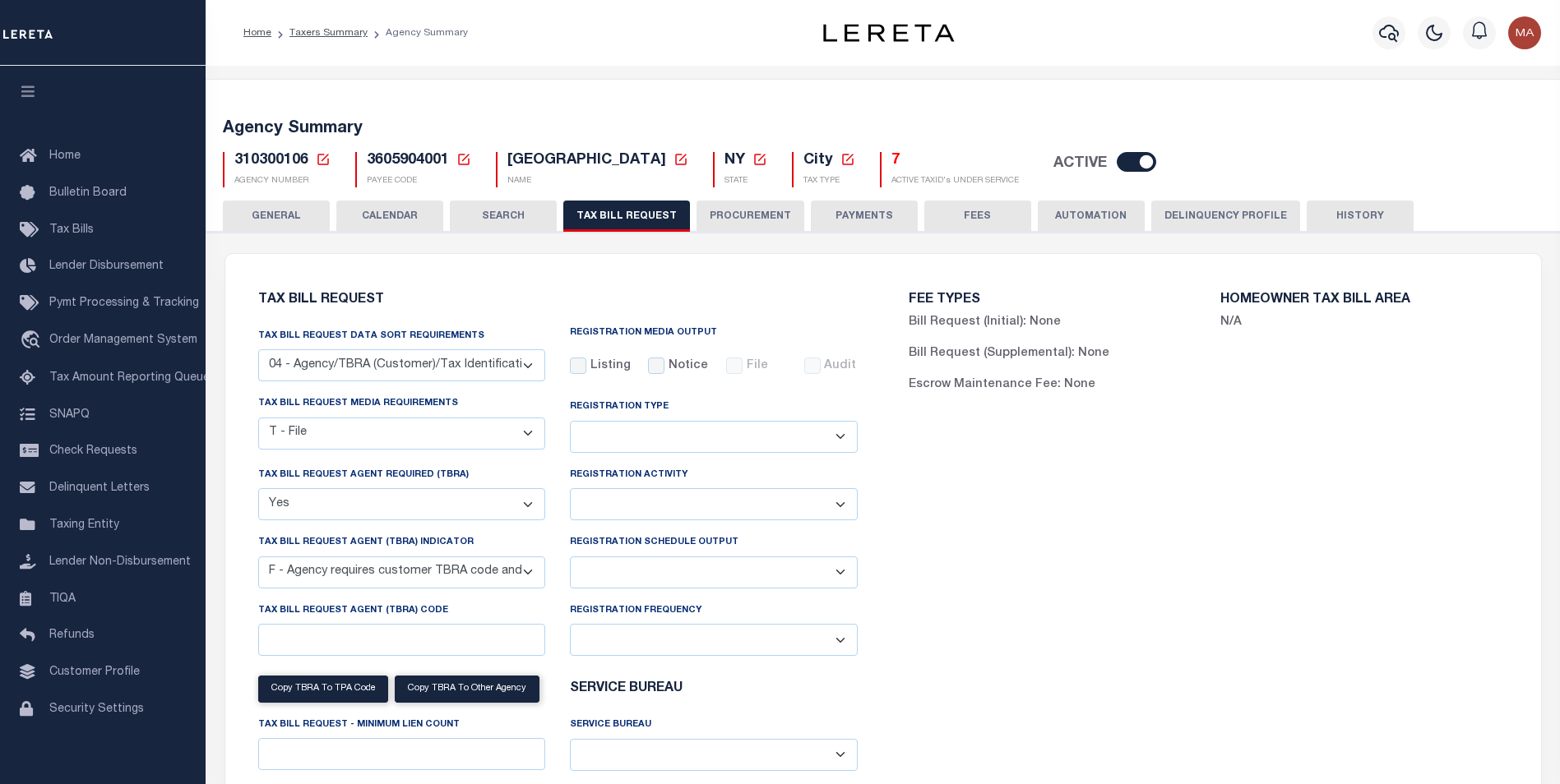
scroll to position [822, 0]
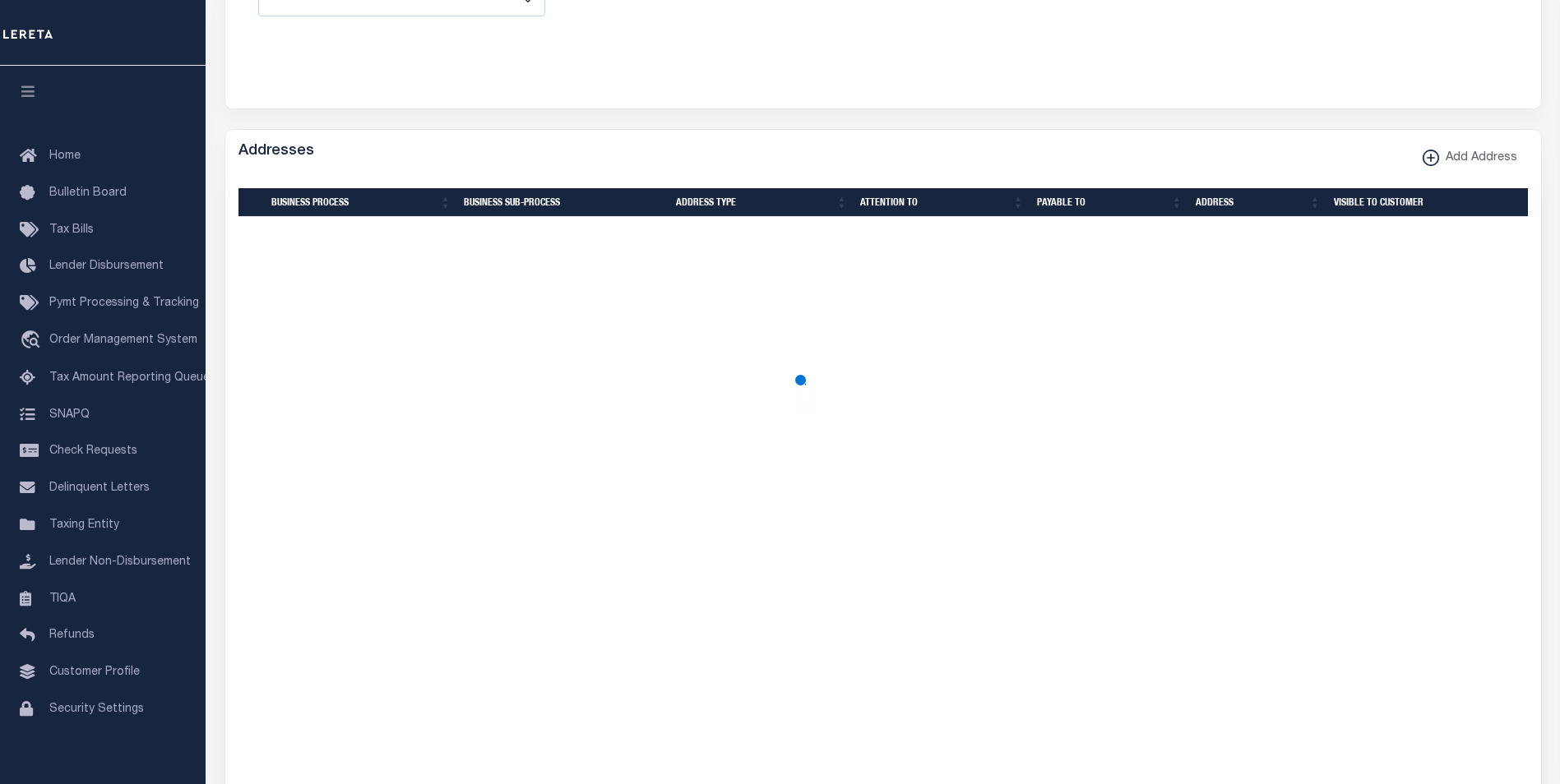
select select "100"
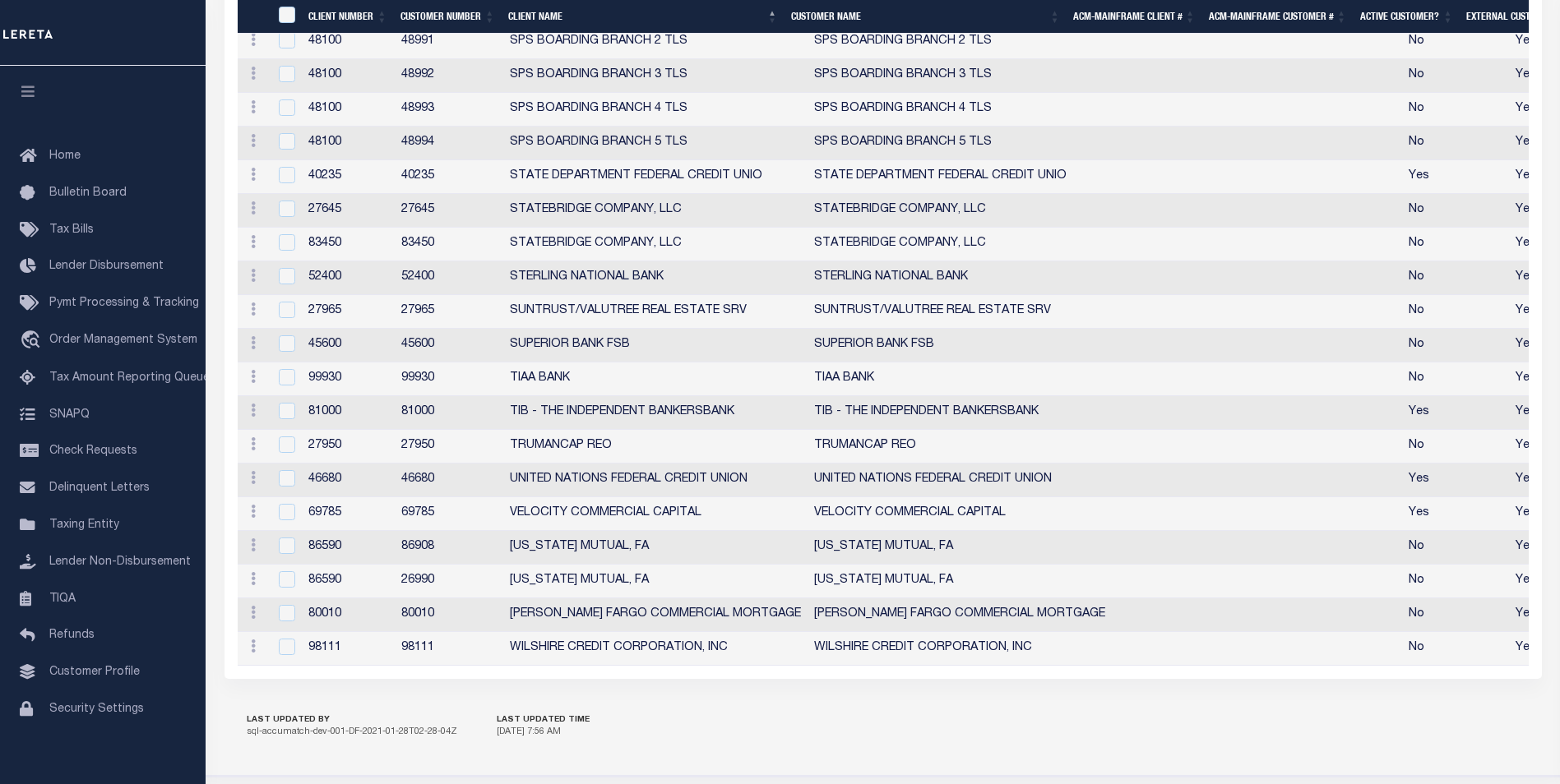
scroll to position [4686, 0]
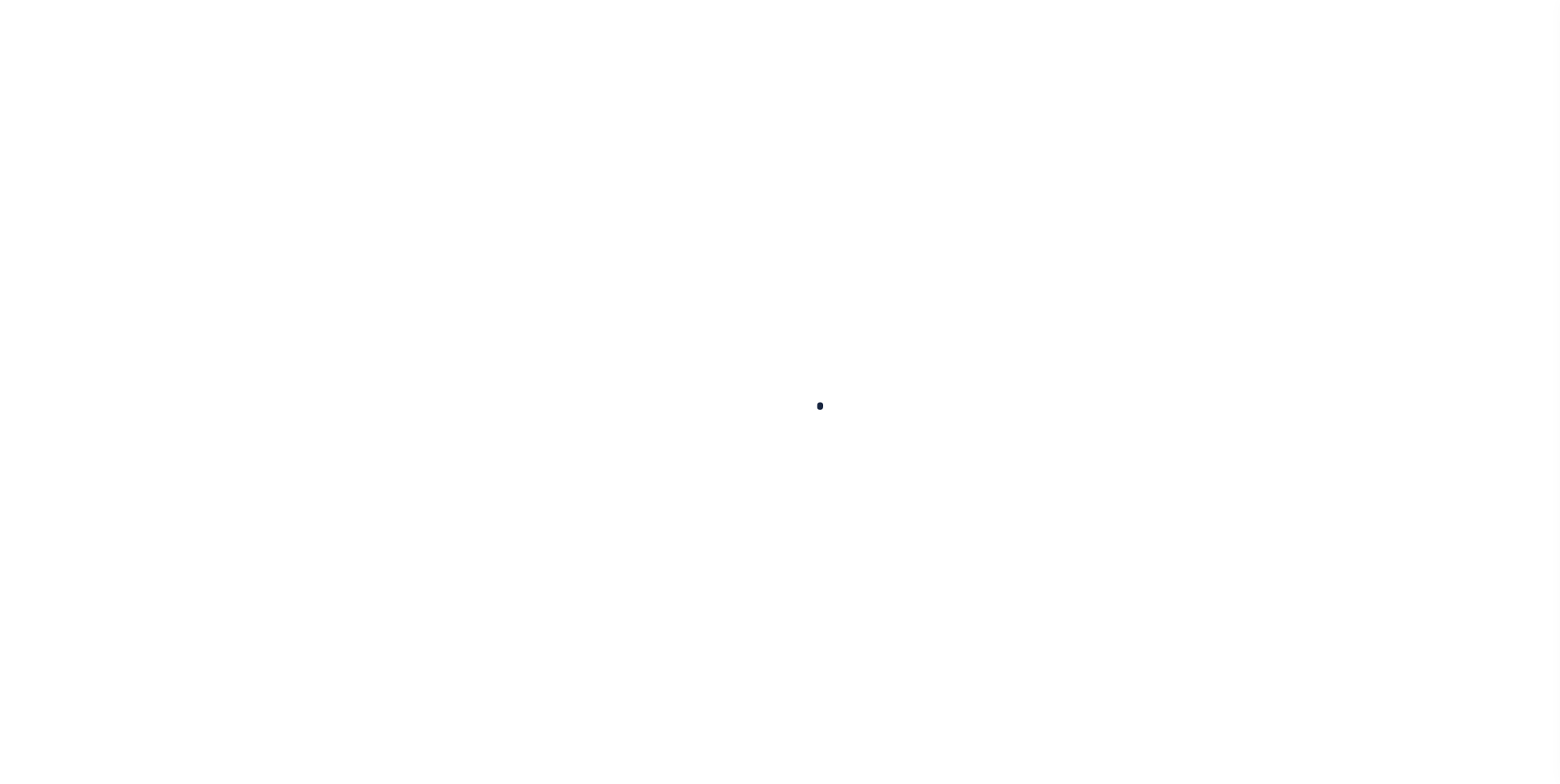
select select
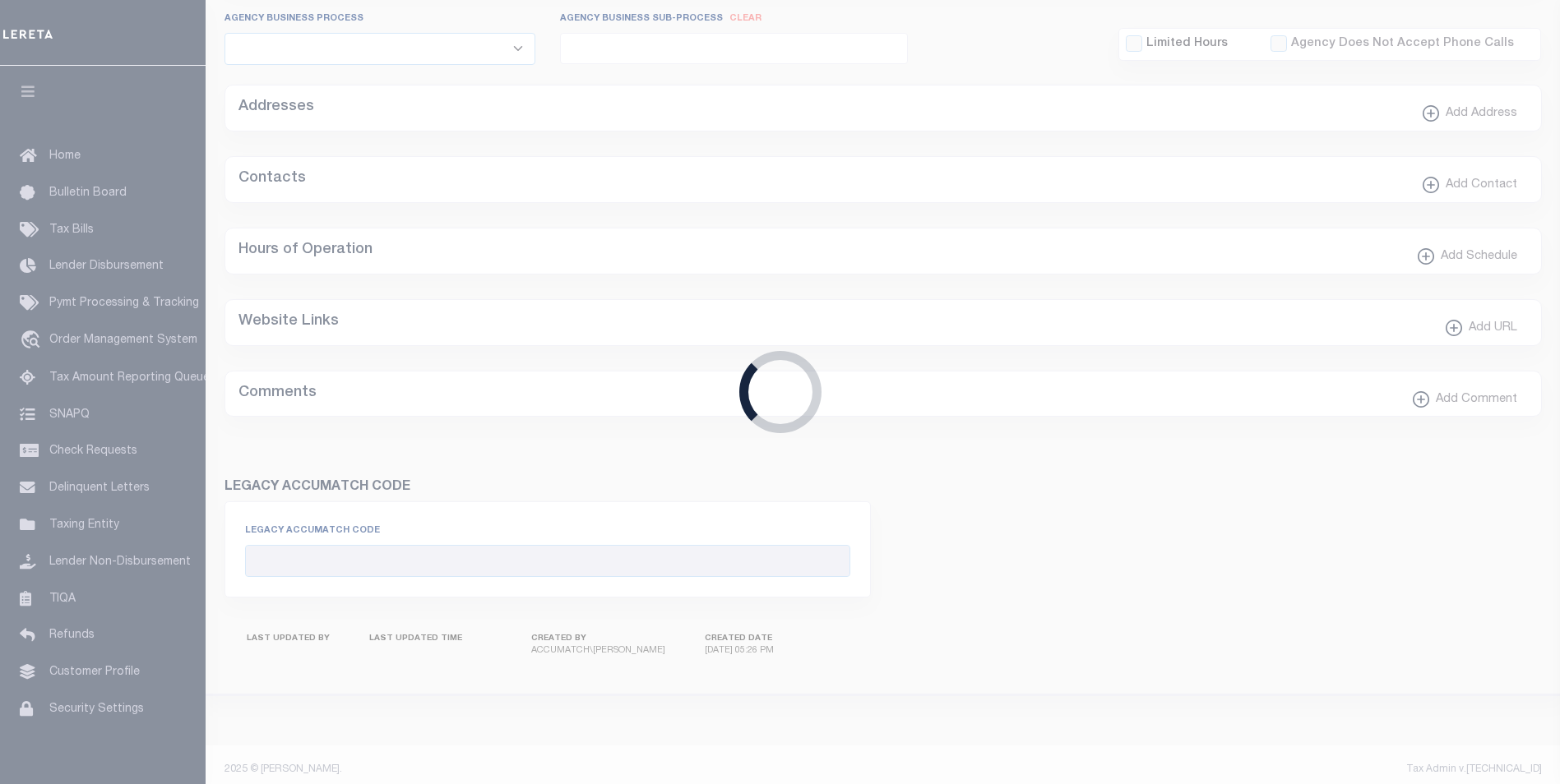
checkbox input "false"
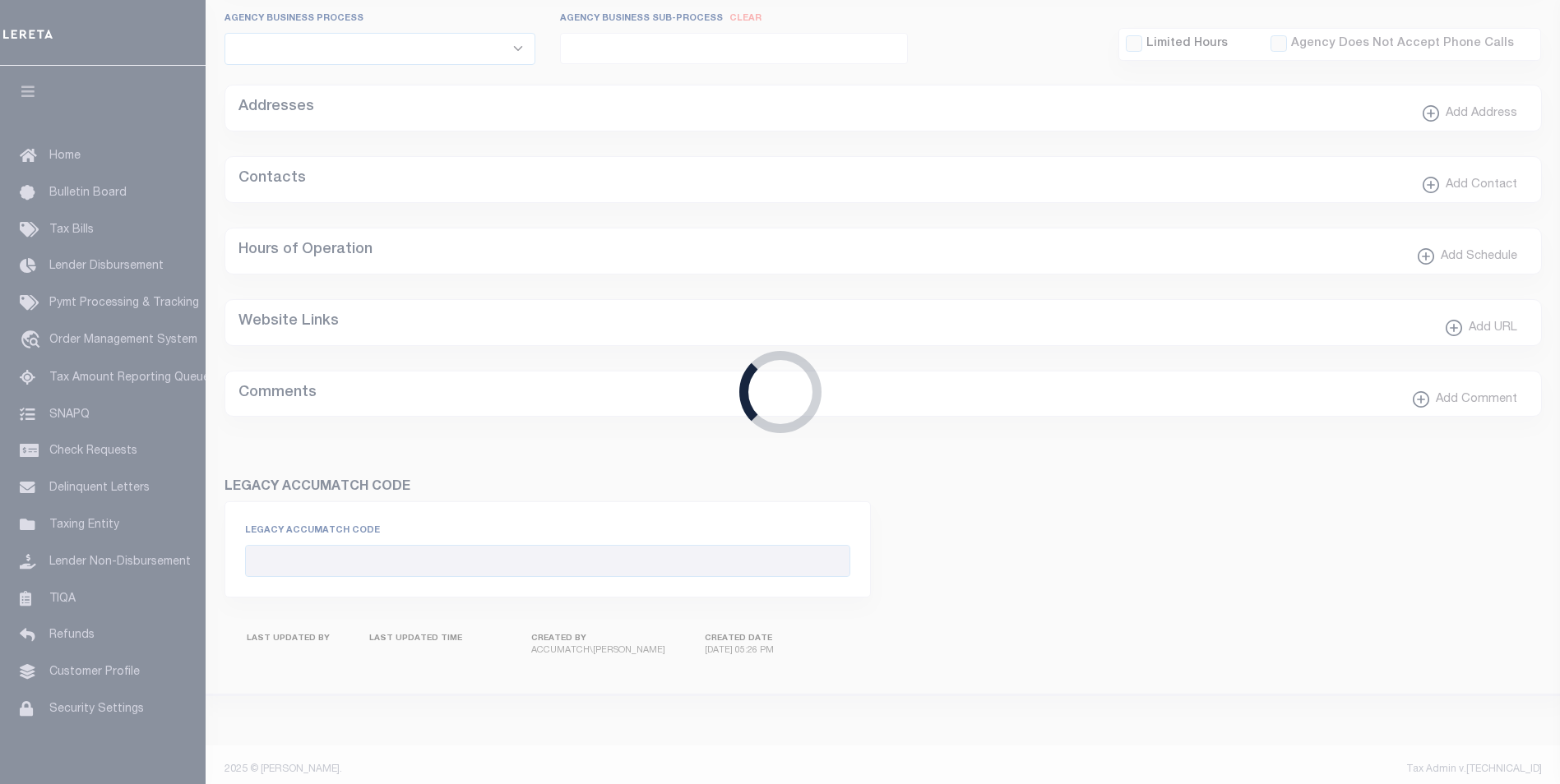
type input "3605904001"
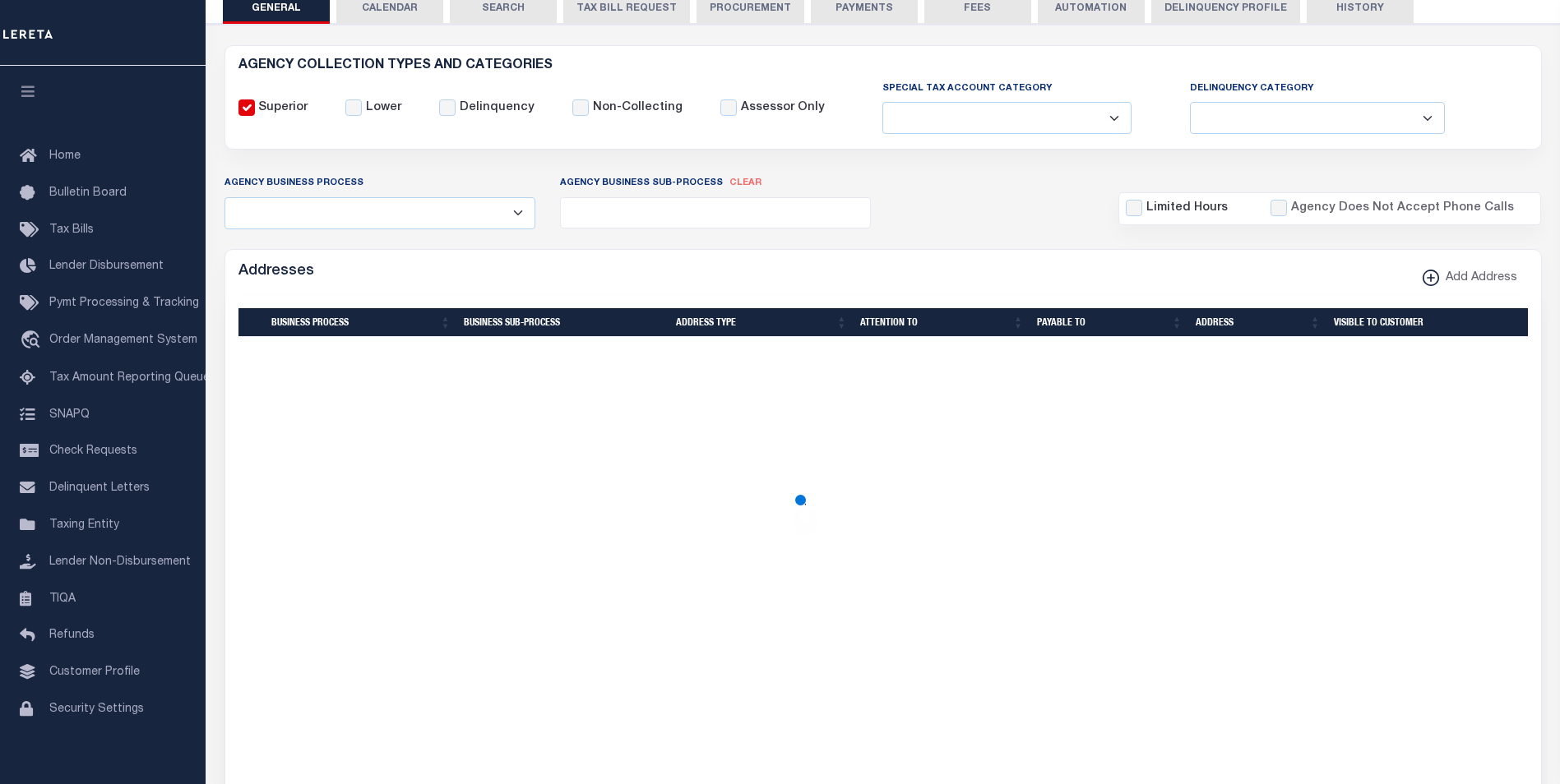
scroll to position [126, 0]
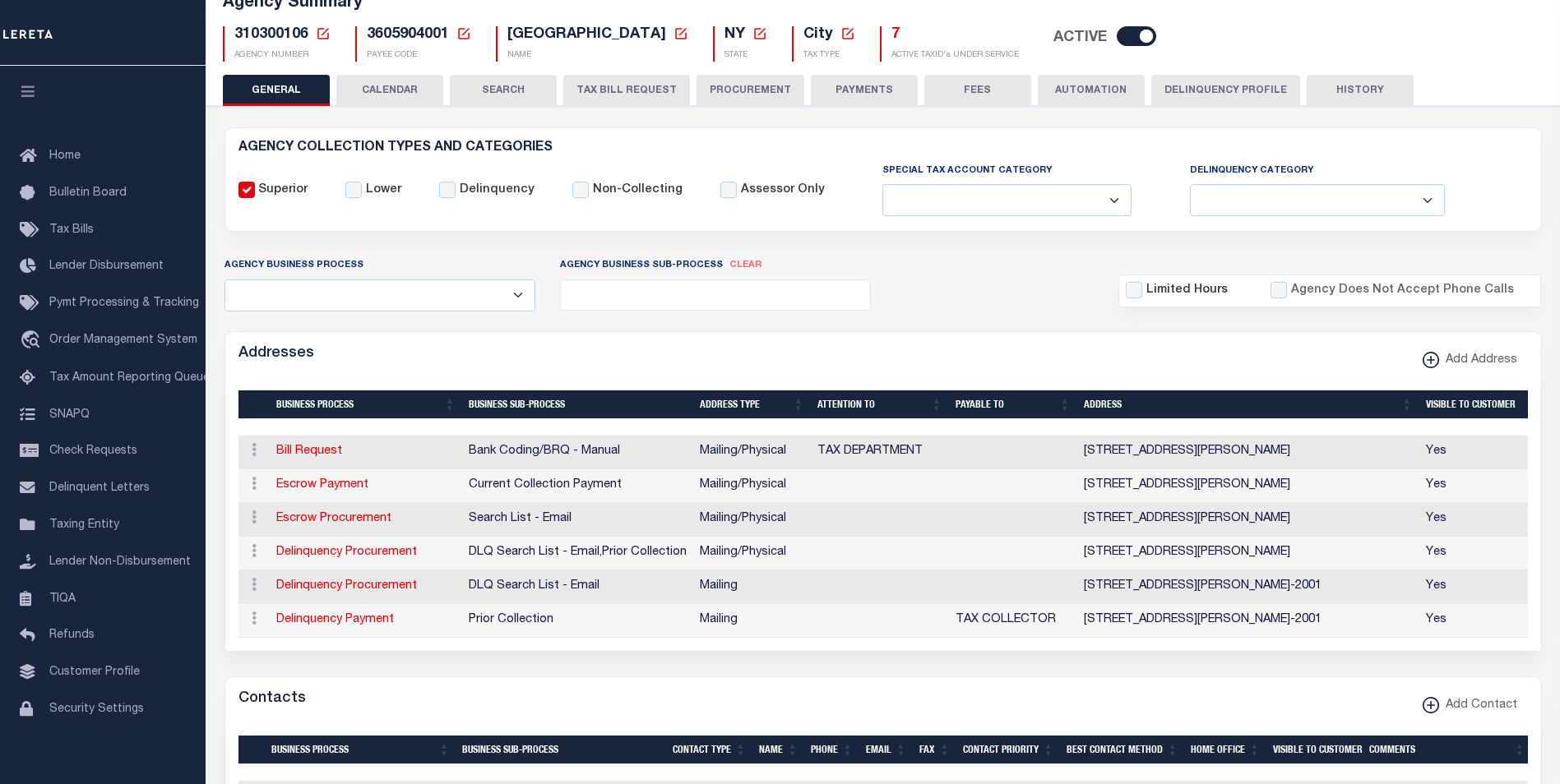
drag, startPoint x: 621, startPoint y: 92, endPoint x: 884, endPoint y: 307, distance: 339.7
click at [621, 92] on button "TAX BILL REQUEST" at bounding box center [627, 90] width 126 height 32
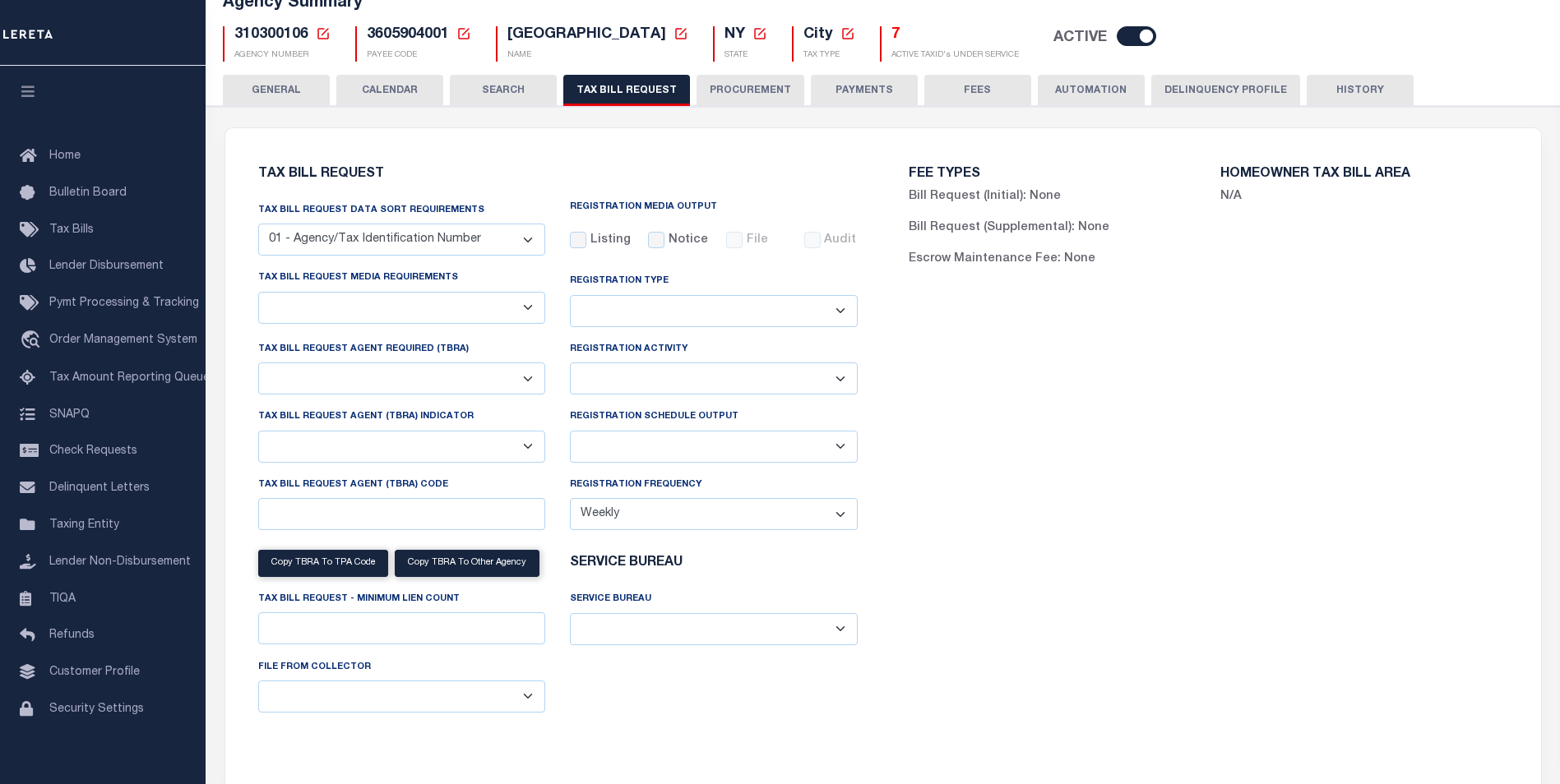
select select "100"
select select "28"
checkbox input "false"
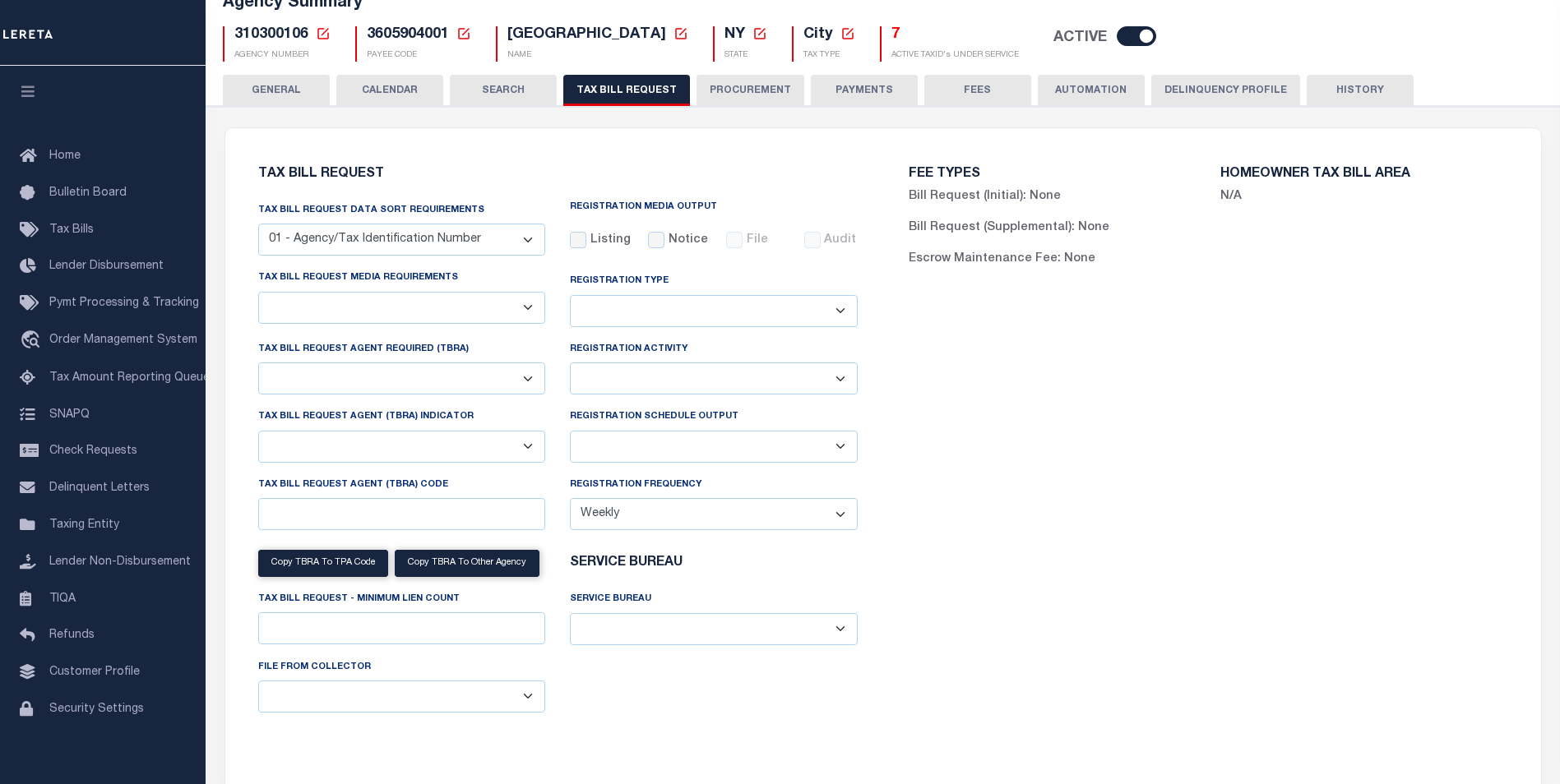
checkbox input "false"
select select "22"
select select "true"
select select "14"
select select
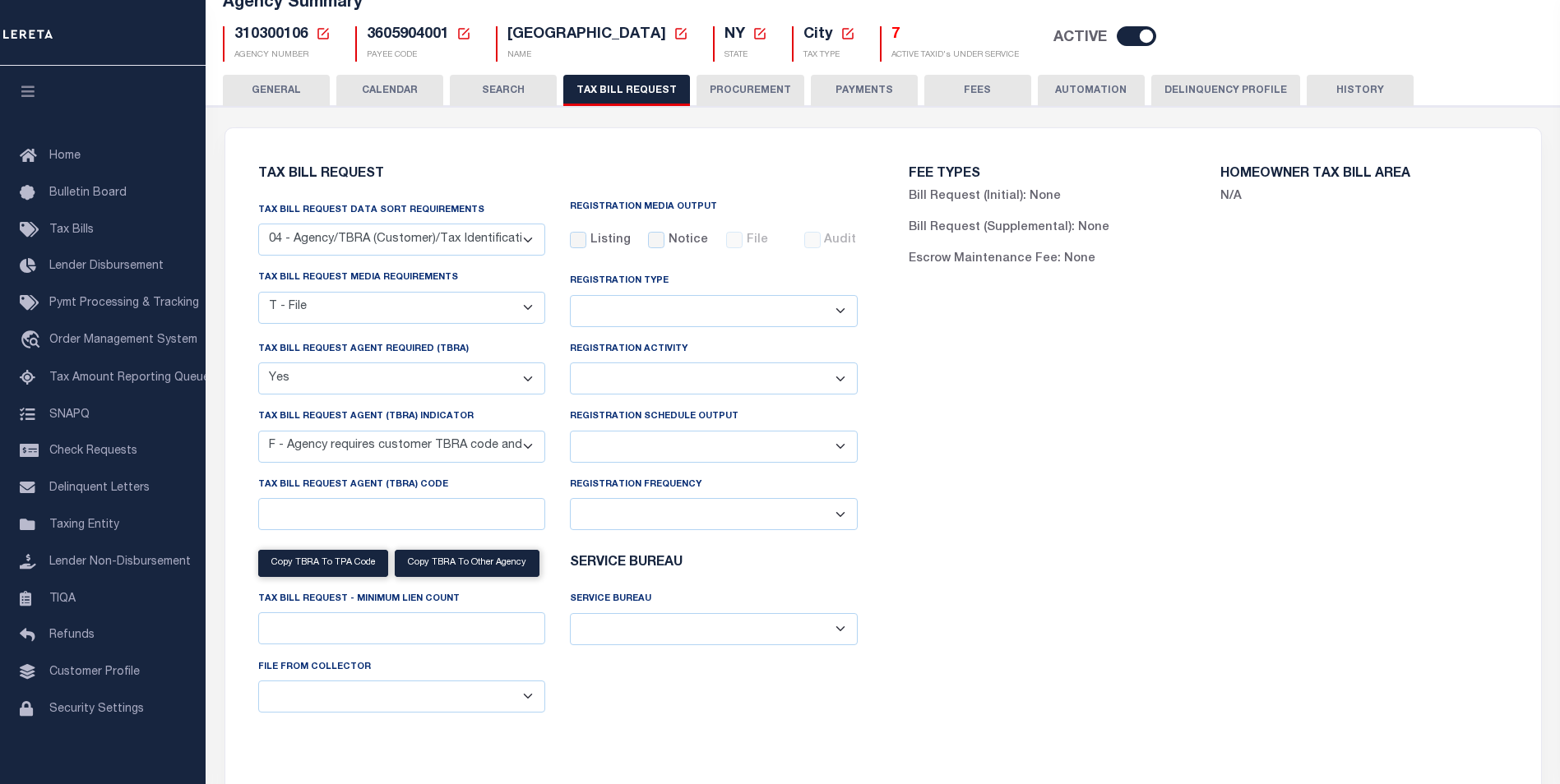
scroll to position [372, 0]
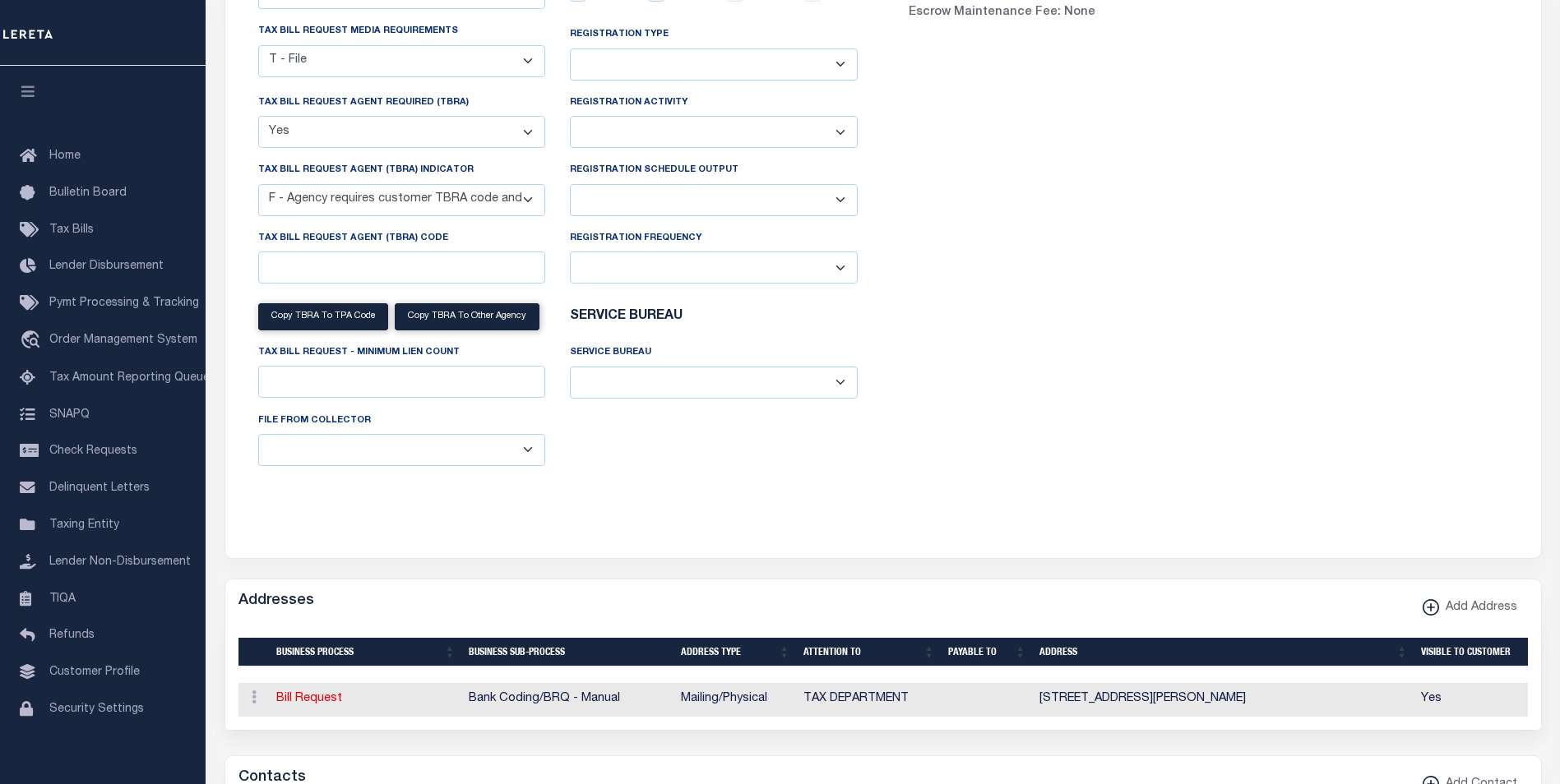
select select "100"
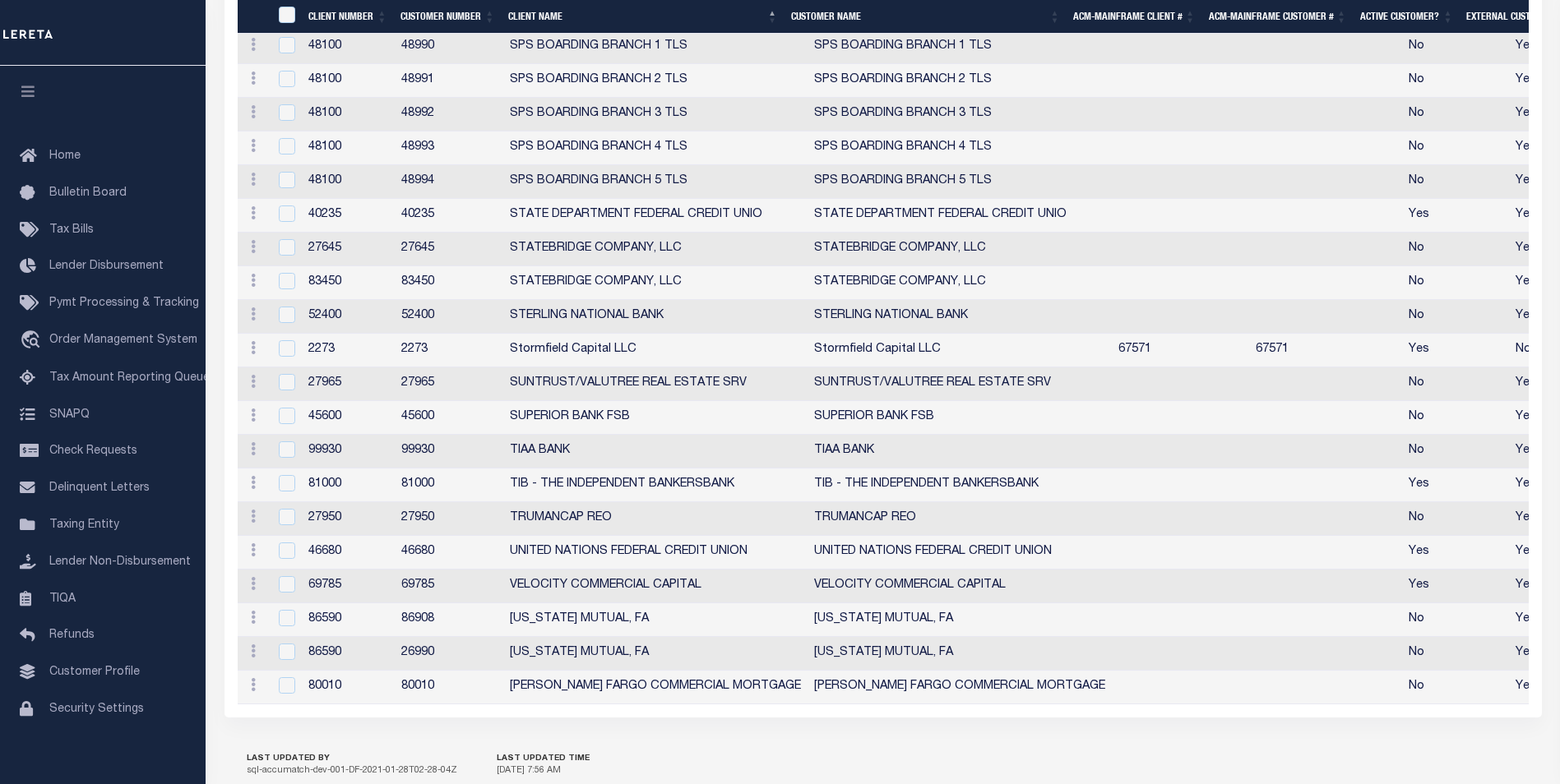
scroll to position [4895, 0]
